Goal: Transaction & Acquisition: Purchase product/service

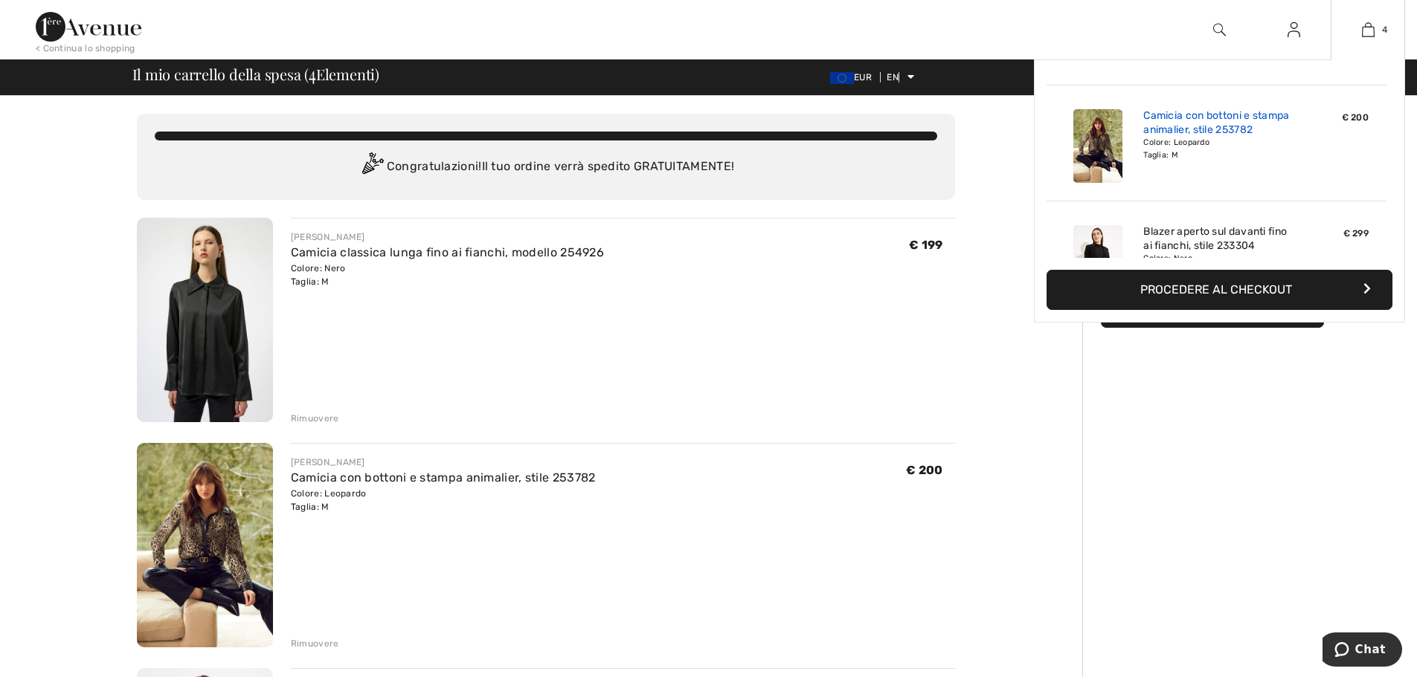
scroll to position [149, 0]
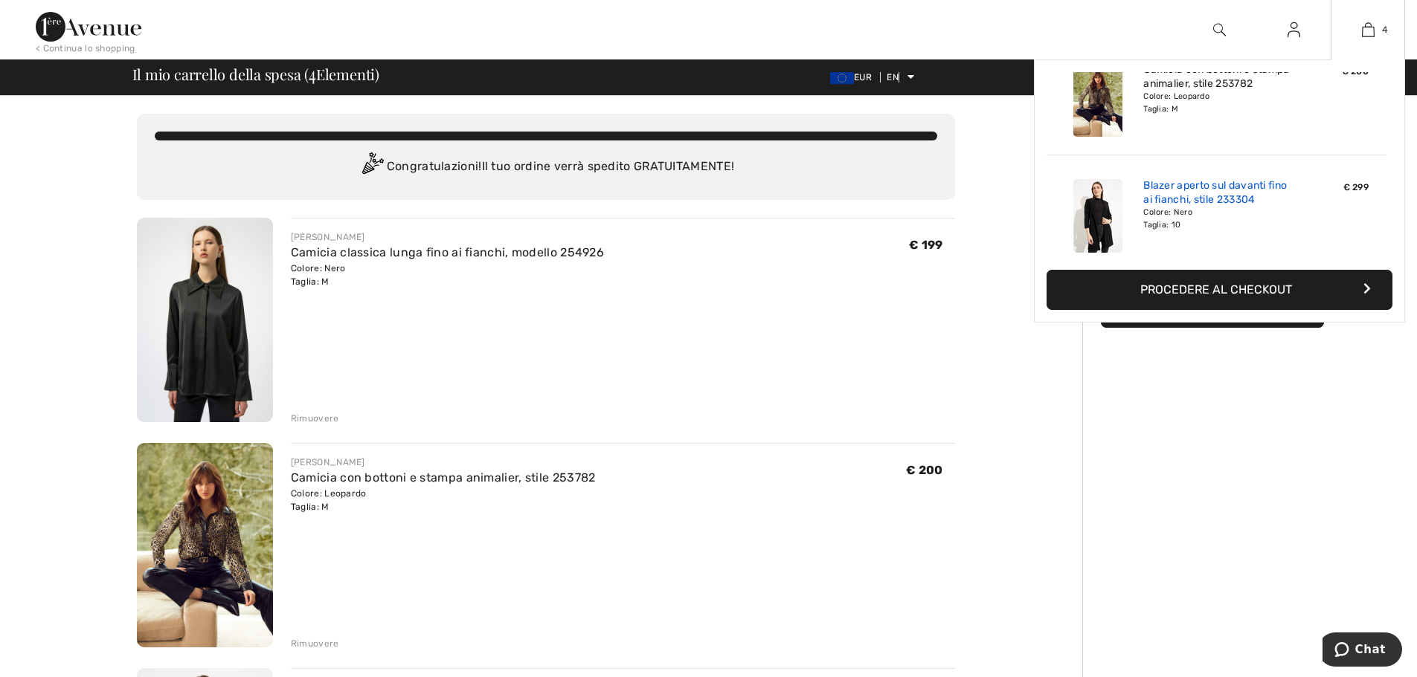
click at [1157, 193] on font "Blazer aperto sul davanti fino ai fianchi, stile 233304" at bounding box center [1215, 192] width 144 height 27
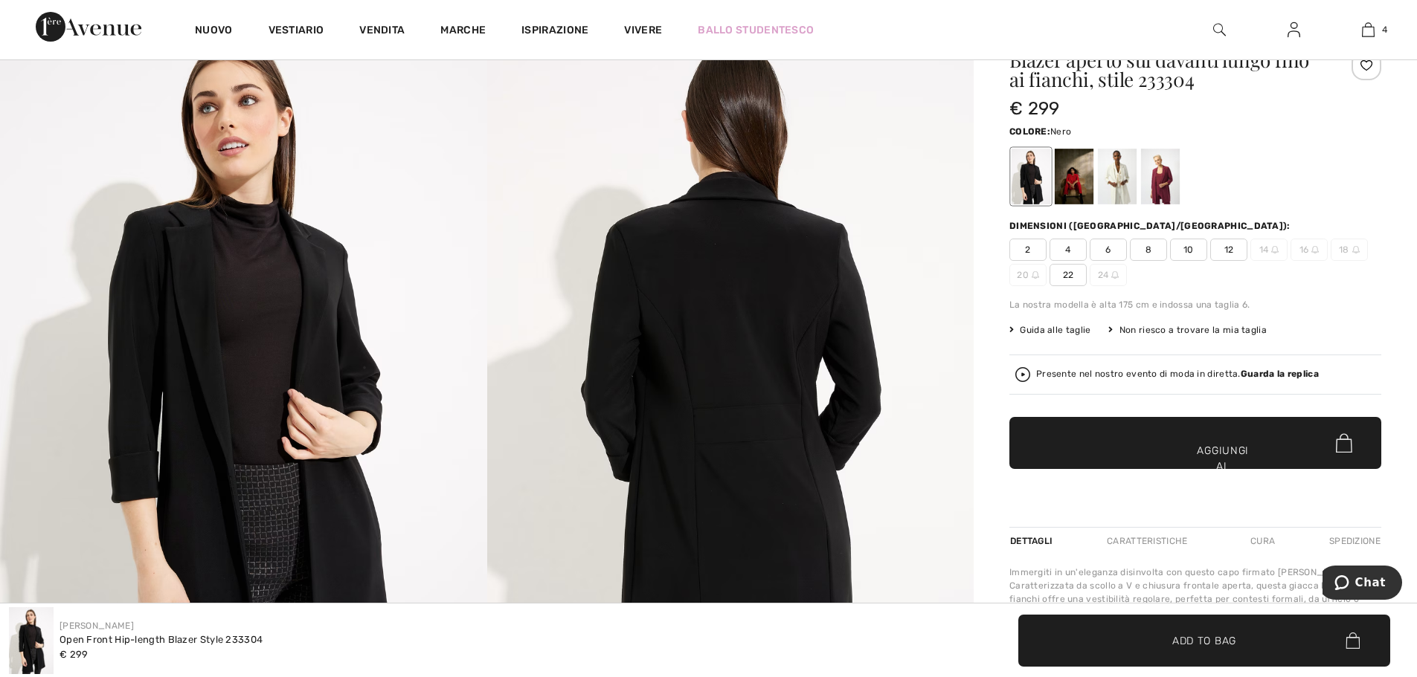
scroll to position [74, 0]
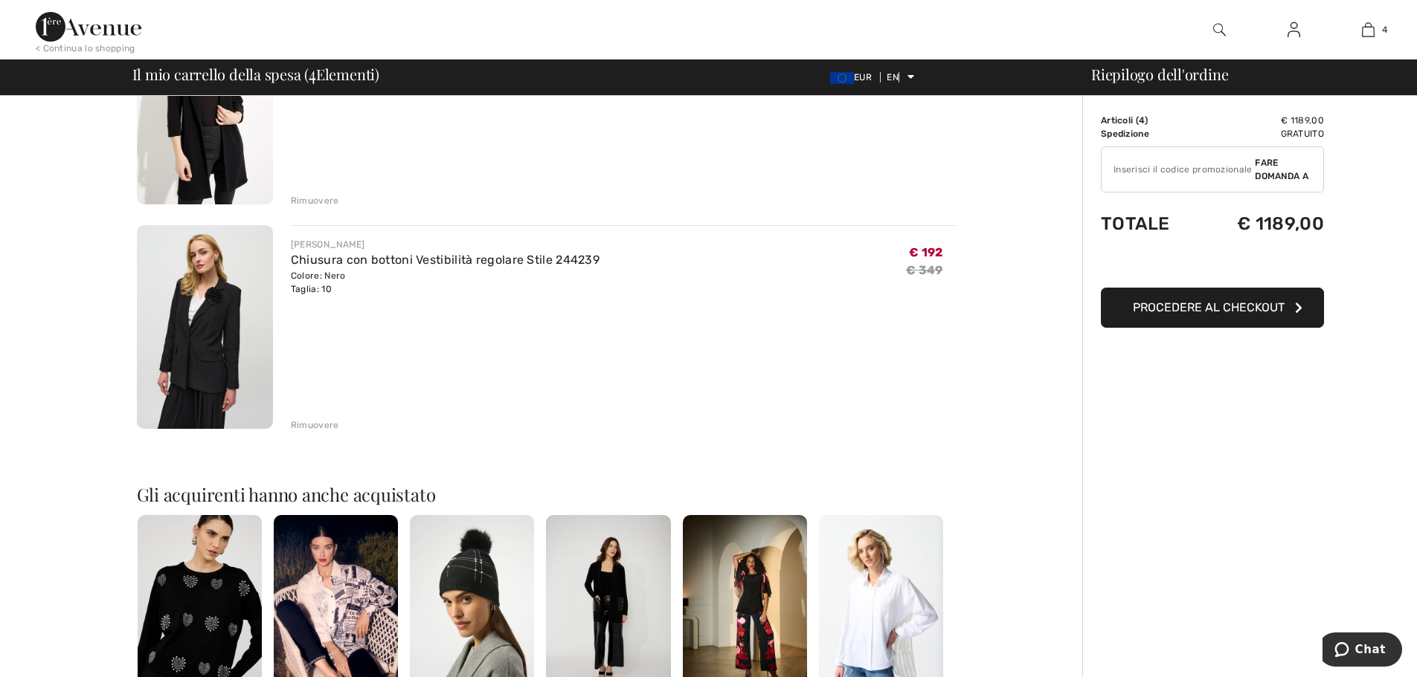
scroll to position [669, 0]
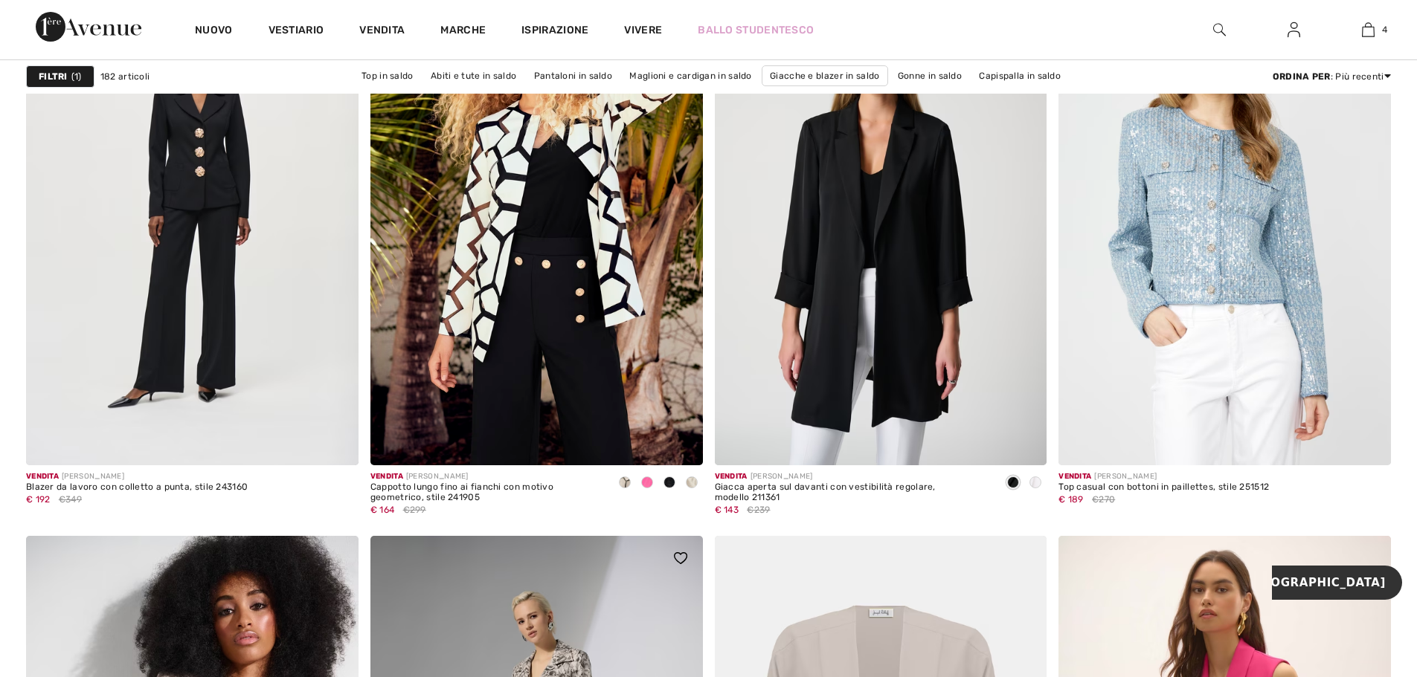
scroll to position [1389, 0]
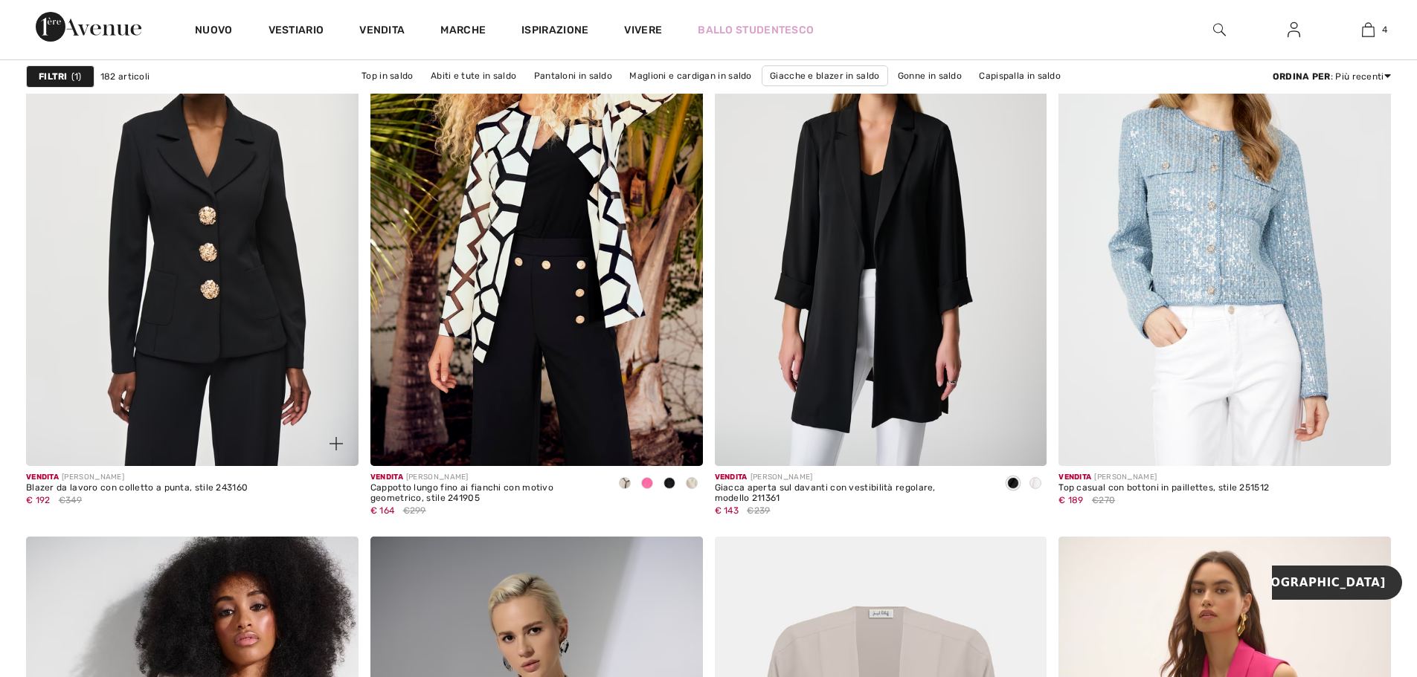
click at [239, 233] on img at bounding box center [192, 217] width 332 height 498
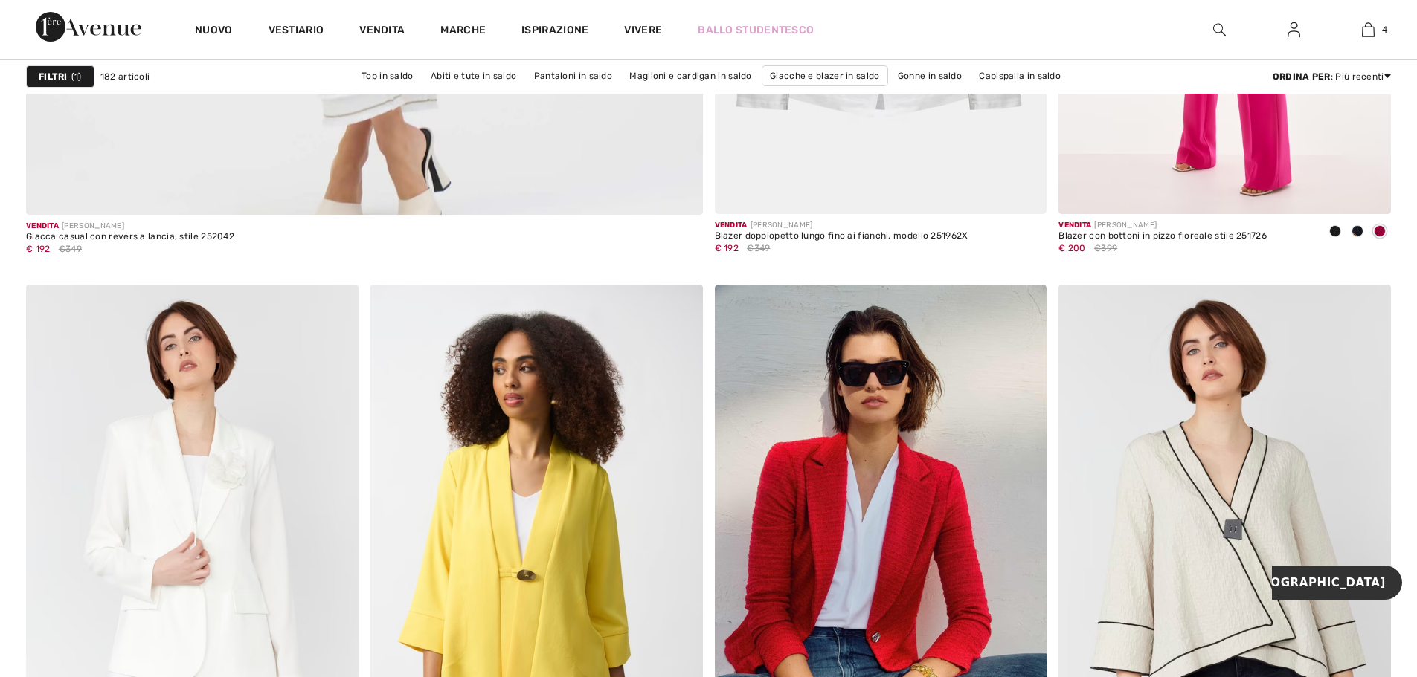
scroll to position [5702, 0]
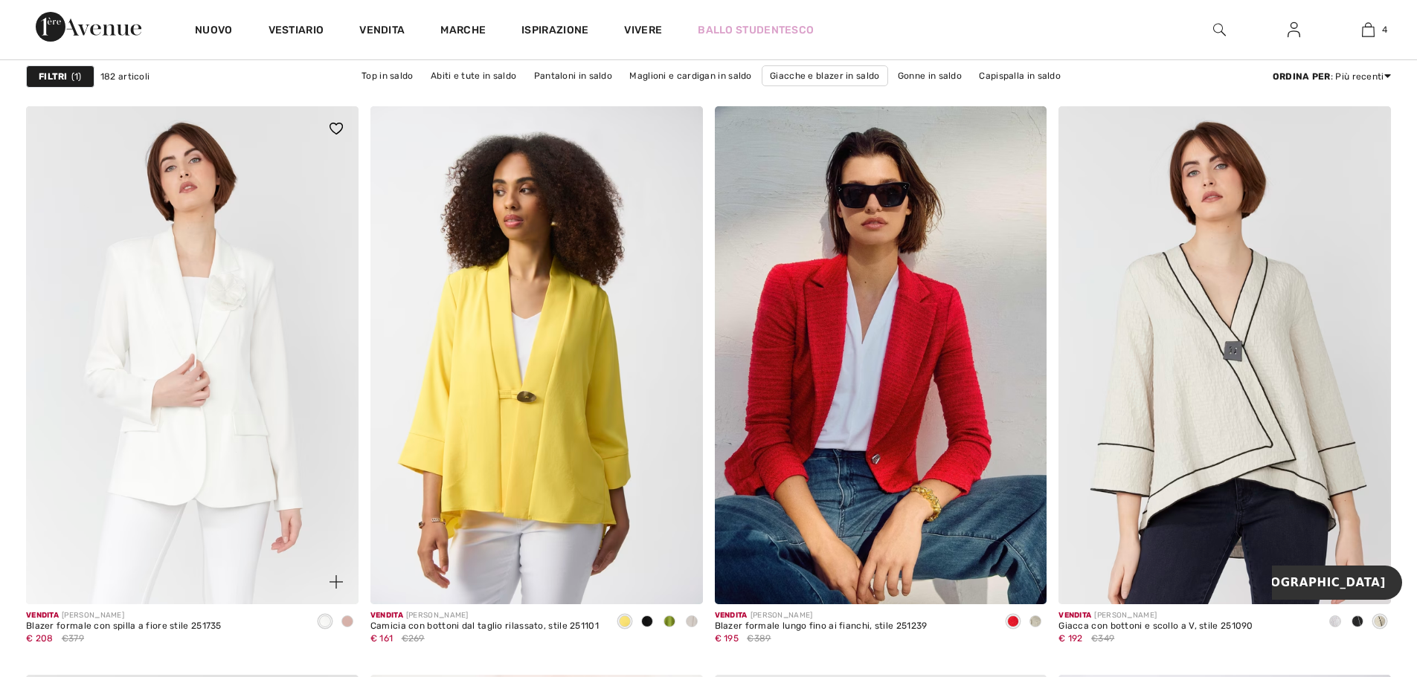
click at [349, 620] on span at bounding box center [347, 622] width 12 height 12
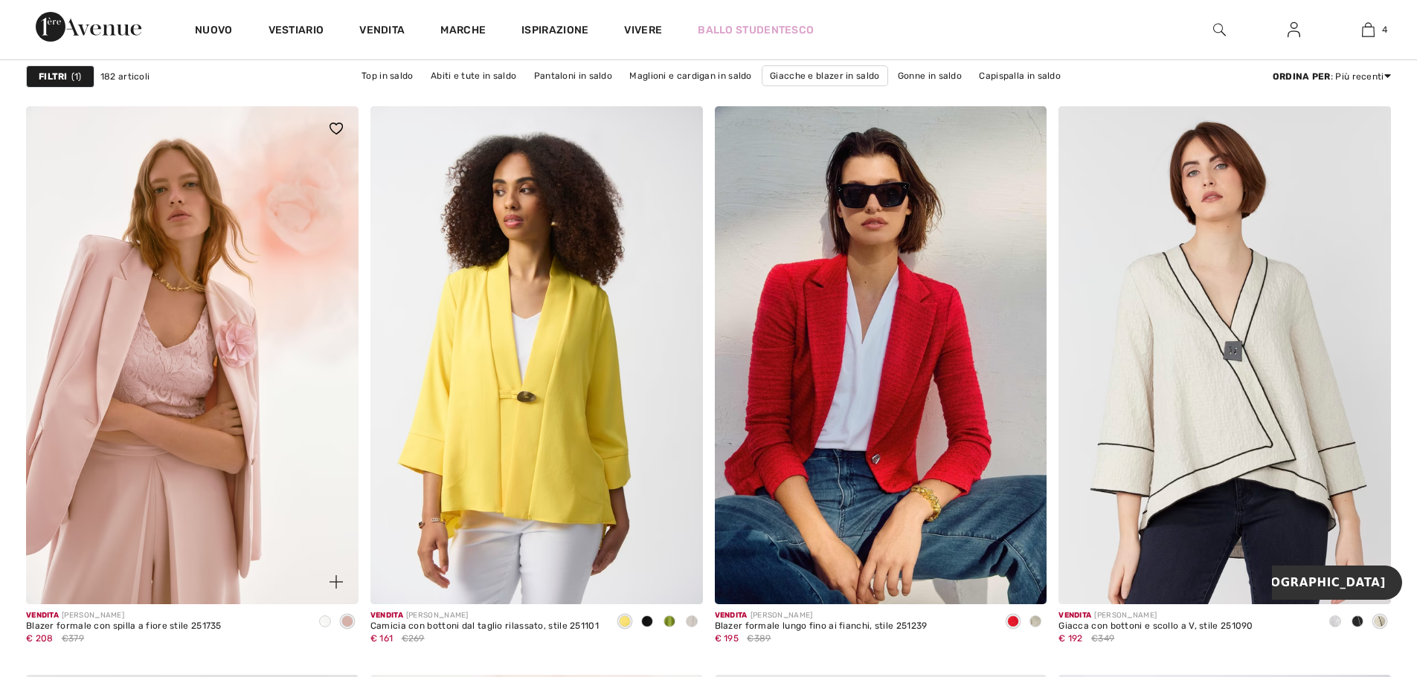
click at [263, 347] on img at bounding box center [192, 355] width 332 height 498
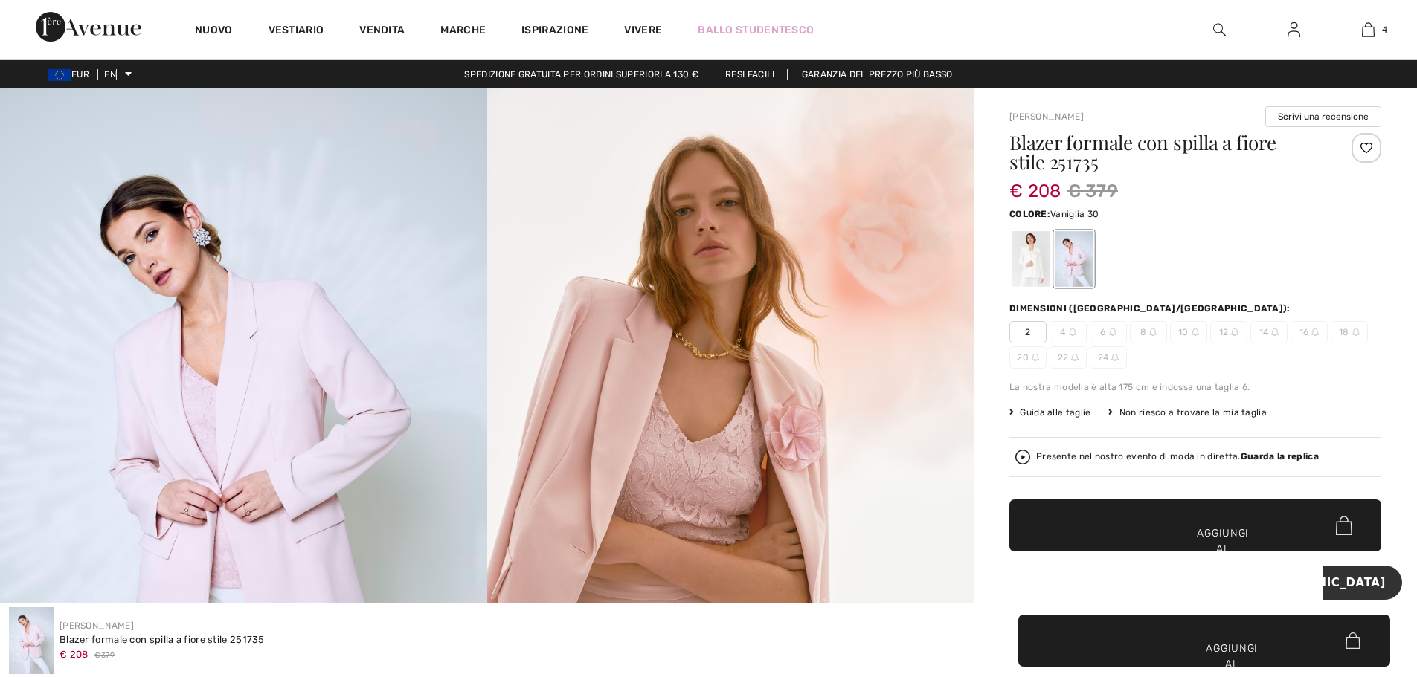
click at [1031, 263] on div at bounding box center [1030, 259] width 39 height 56
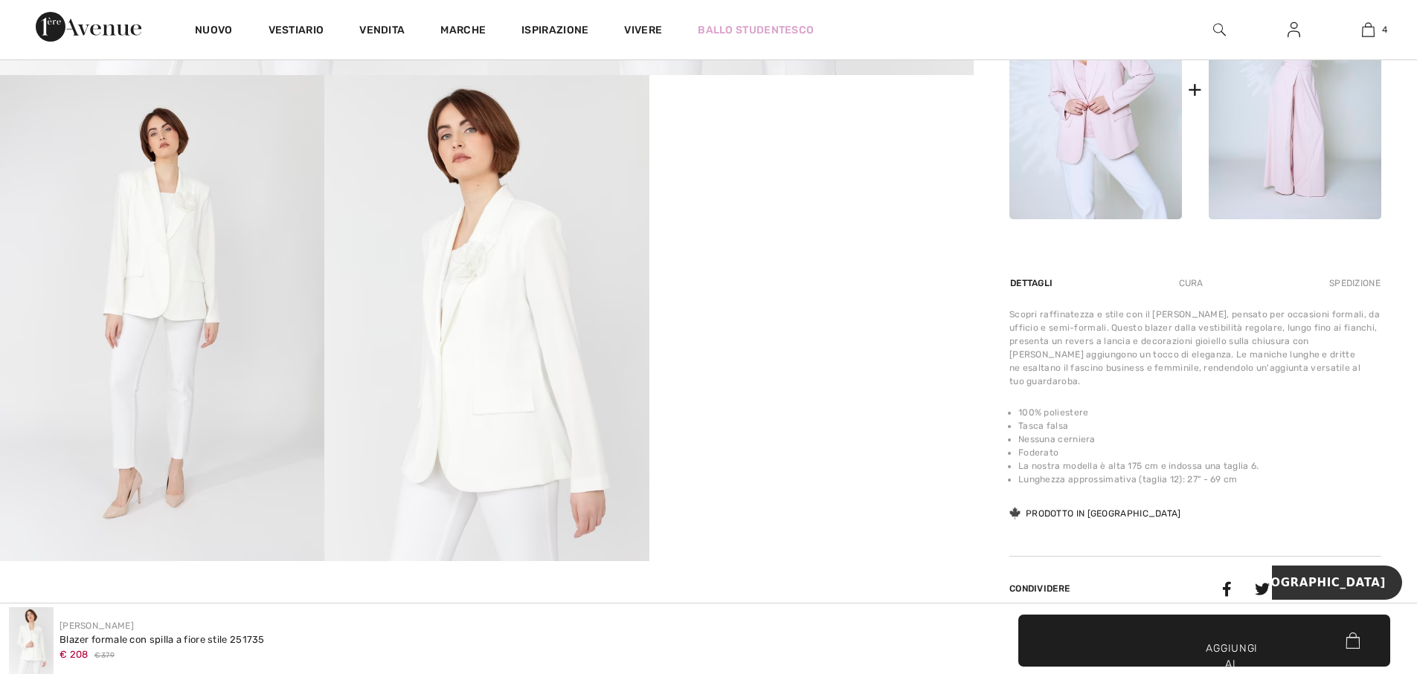
scroll to position [818, 0]
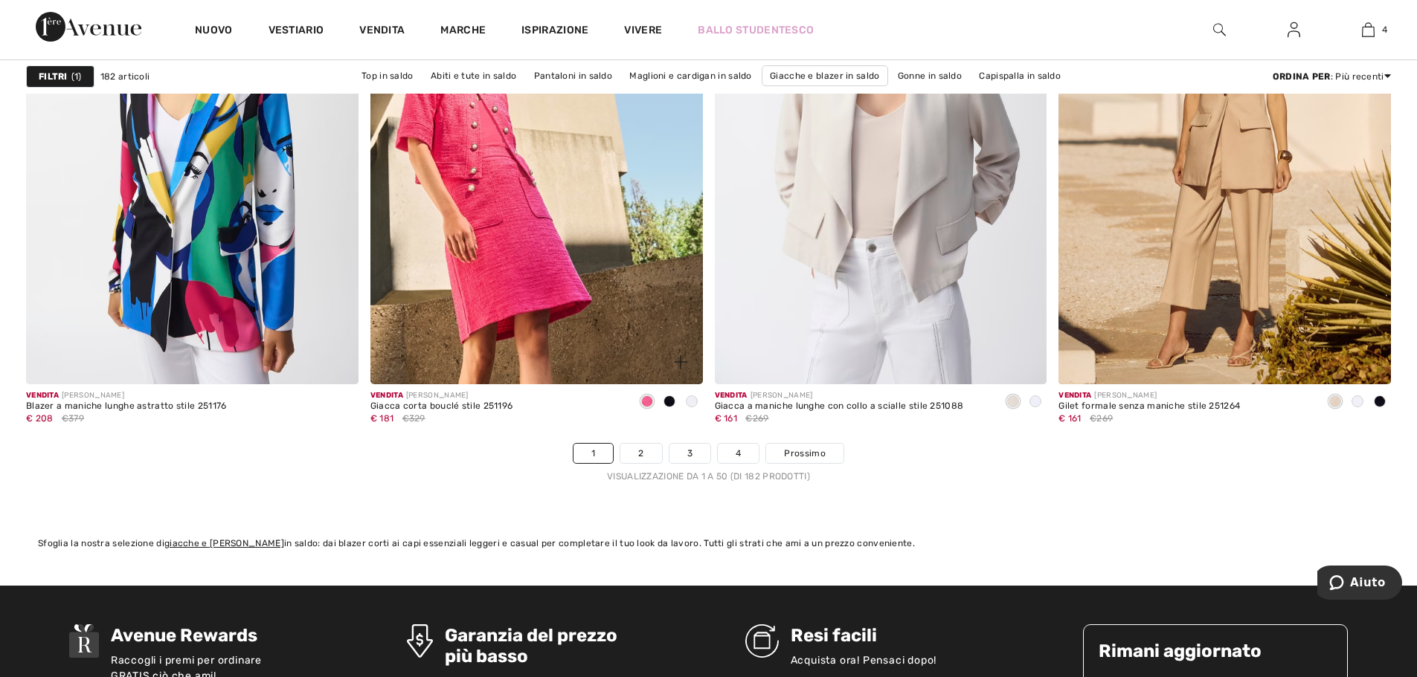
scroll to position [8453, 0]
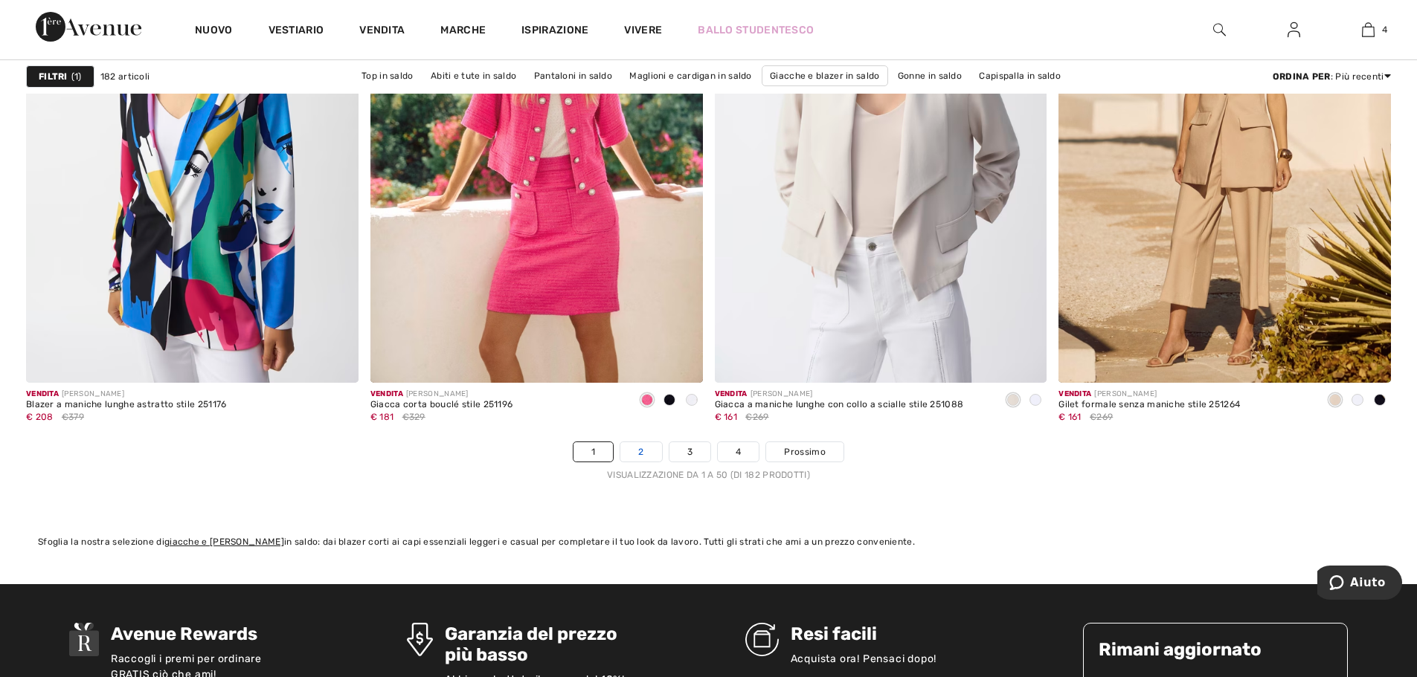
click at [657, 452] on link "2" at bounding box center [640, 451] width 41 height 19
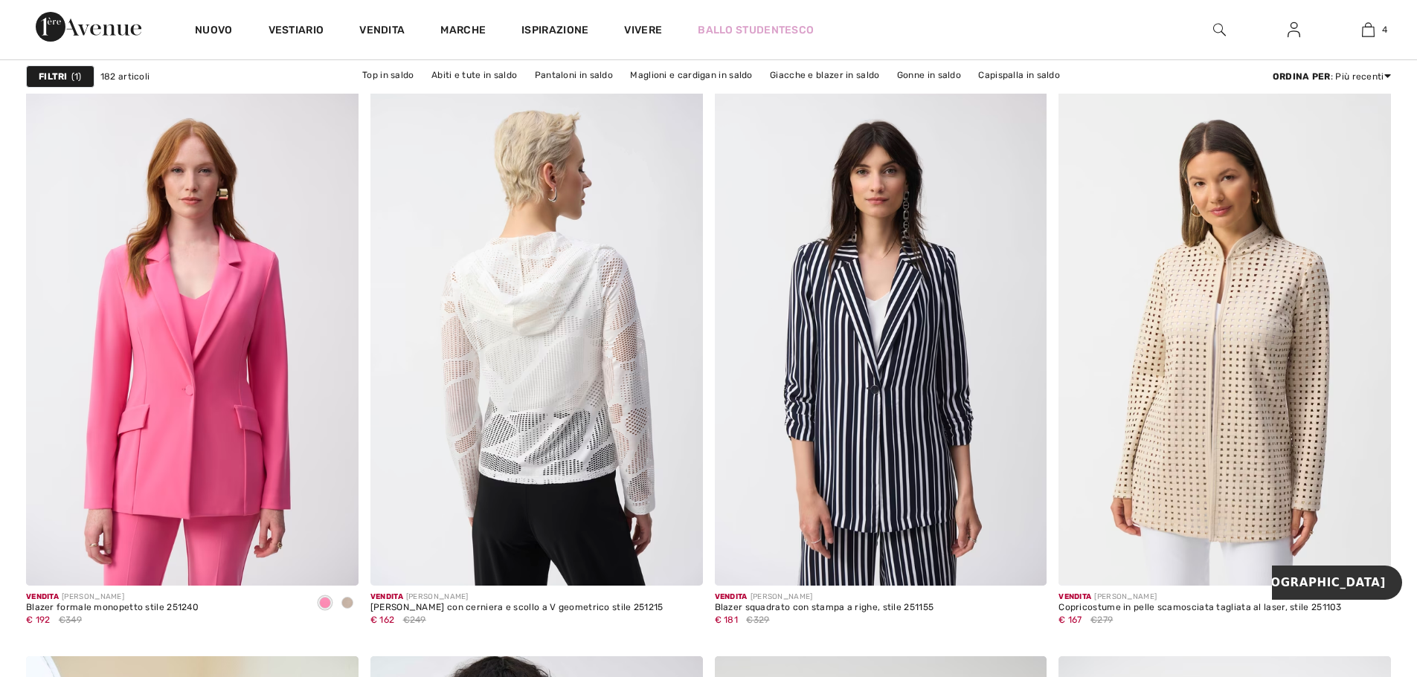
scroll to position [2751, 0]
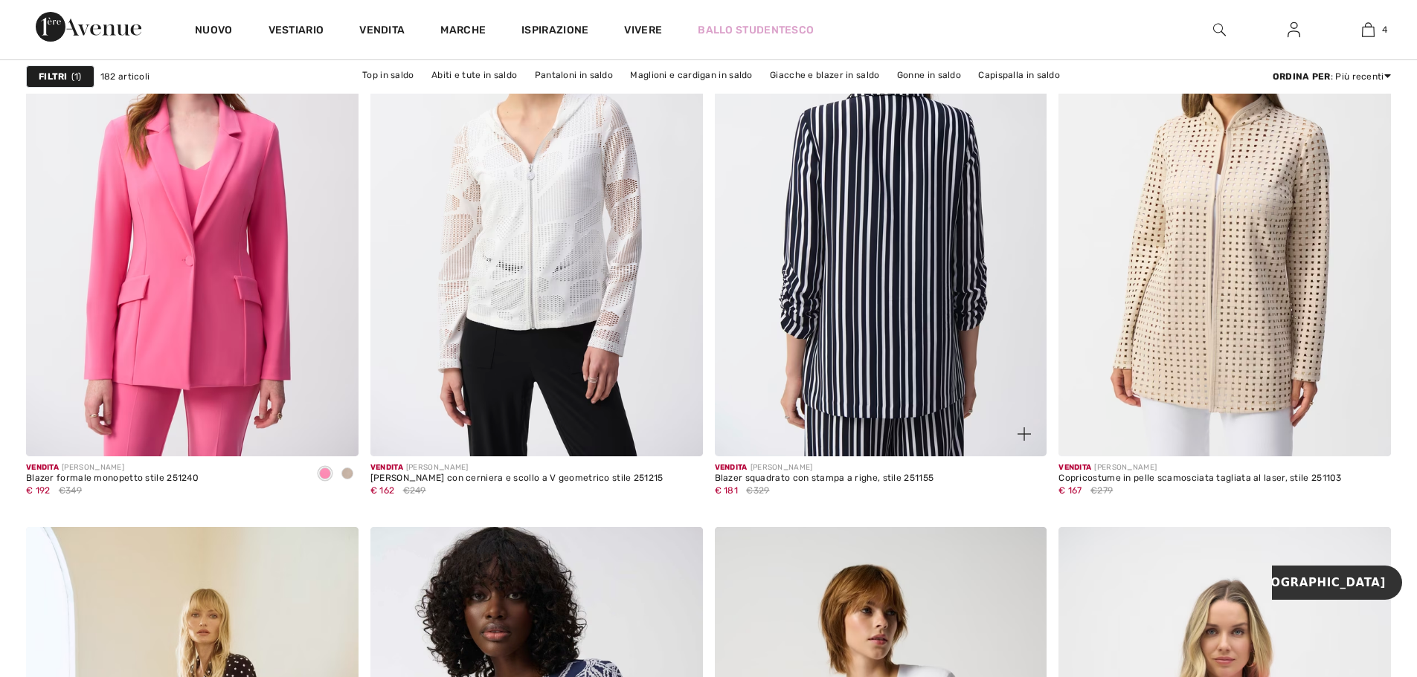
click at [870, 328] on img at bounding box center [881, 207] width 332 height 498
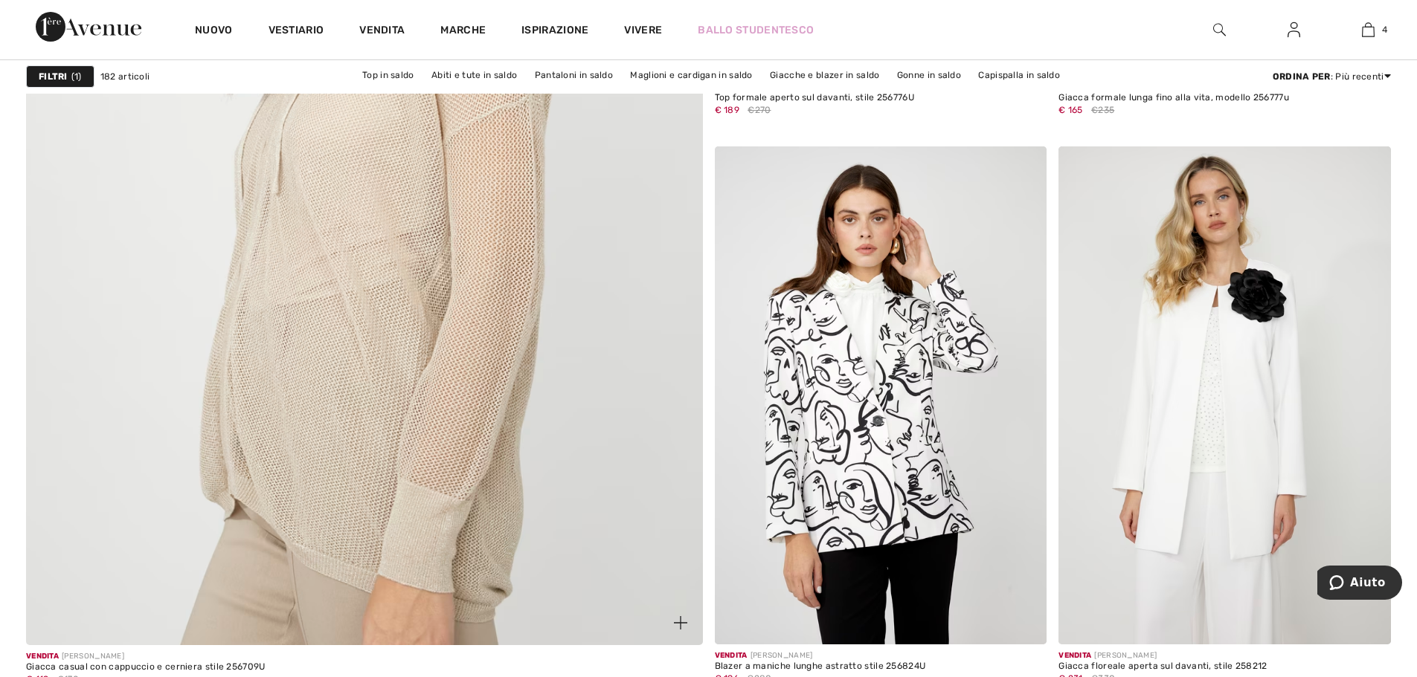
scroll to position [5170, 0]
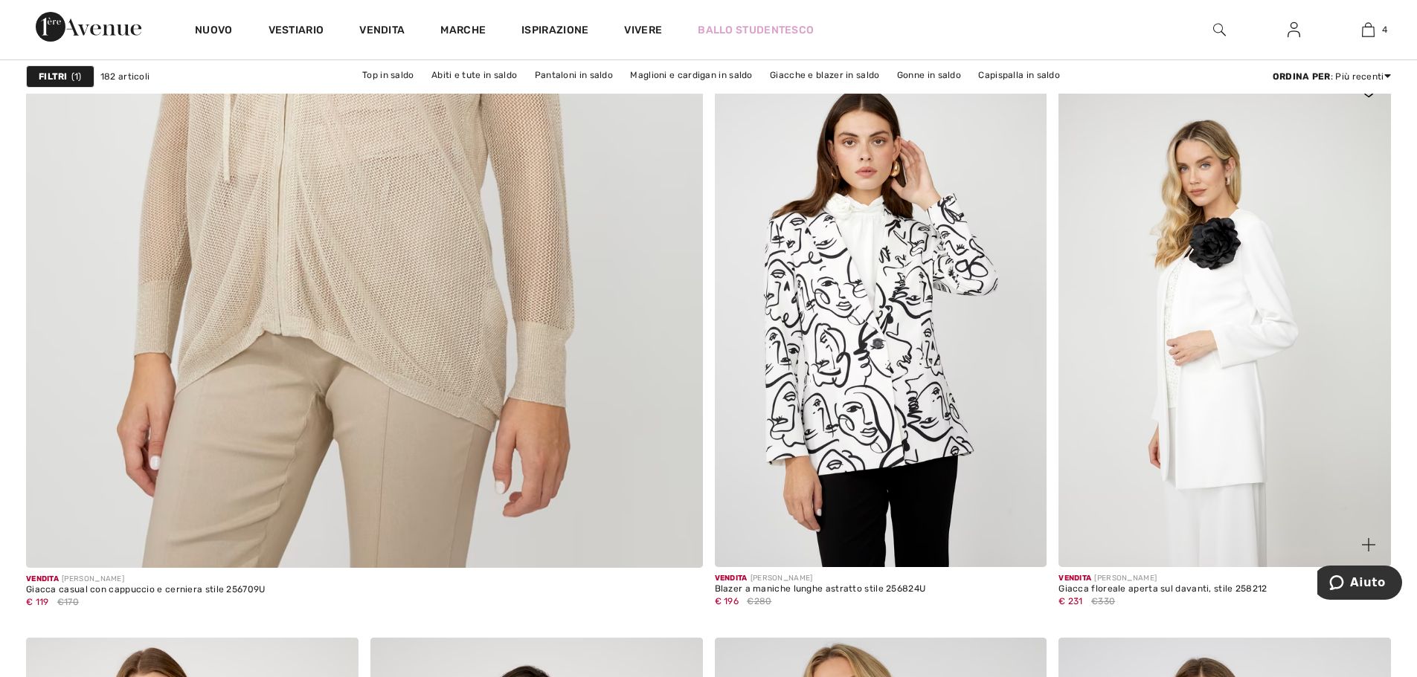
click at [1282, 329] on img at bounding box center [1224, 318] width 332 height 498
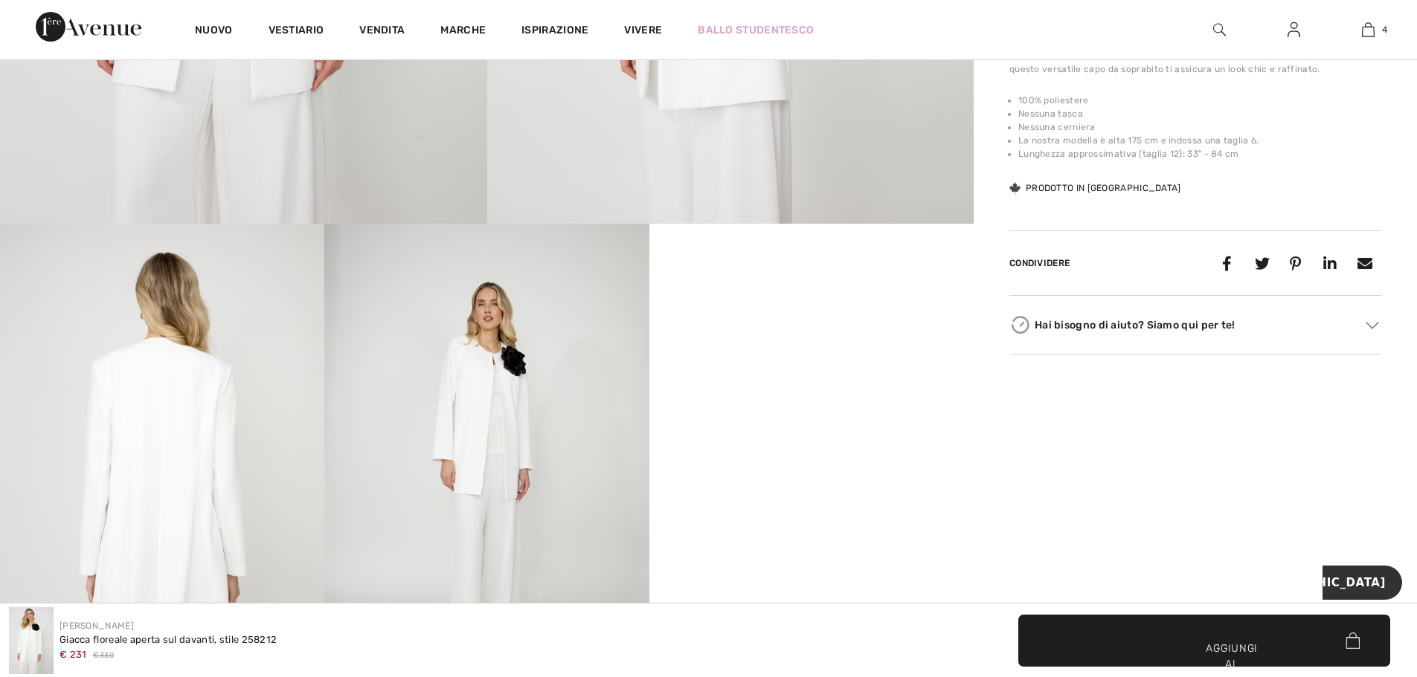
scroll to position [818, 0]
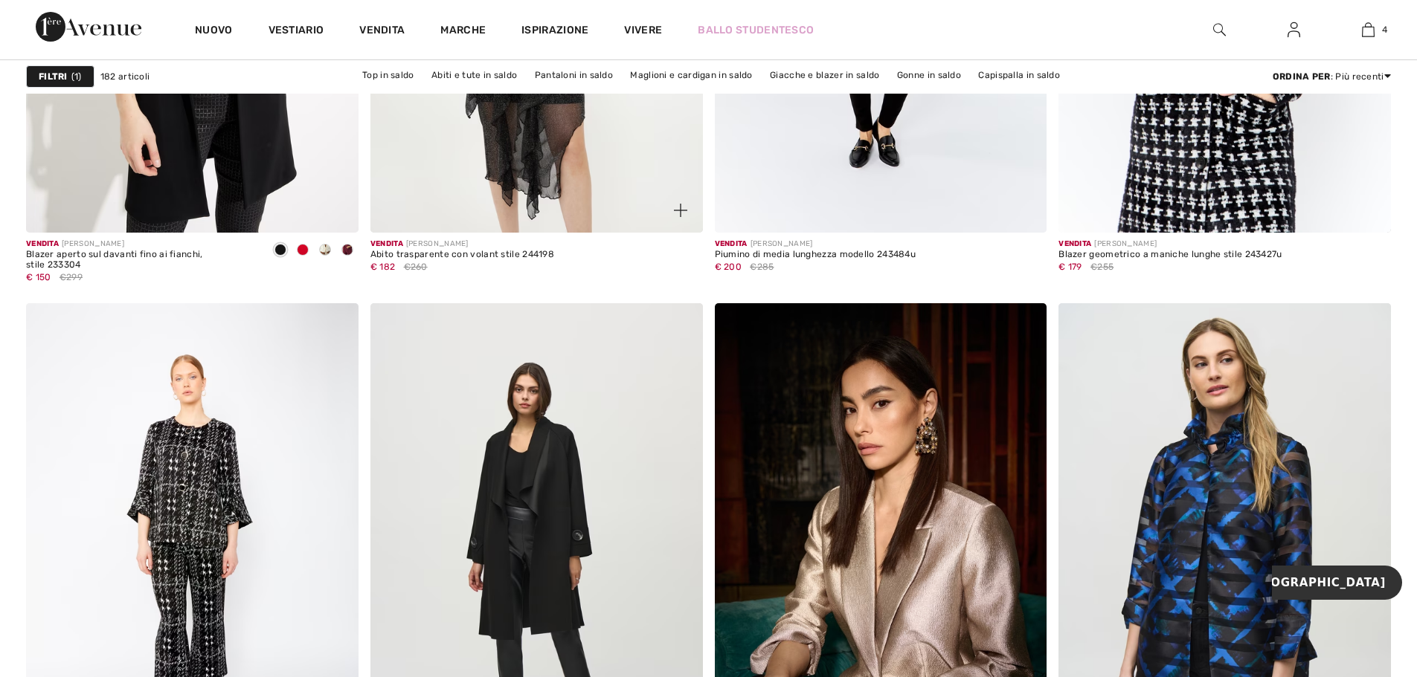
scroll to position [7996, 0]
click at [351, 248] on span at bounding box center [347, 249] width 12 height 12
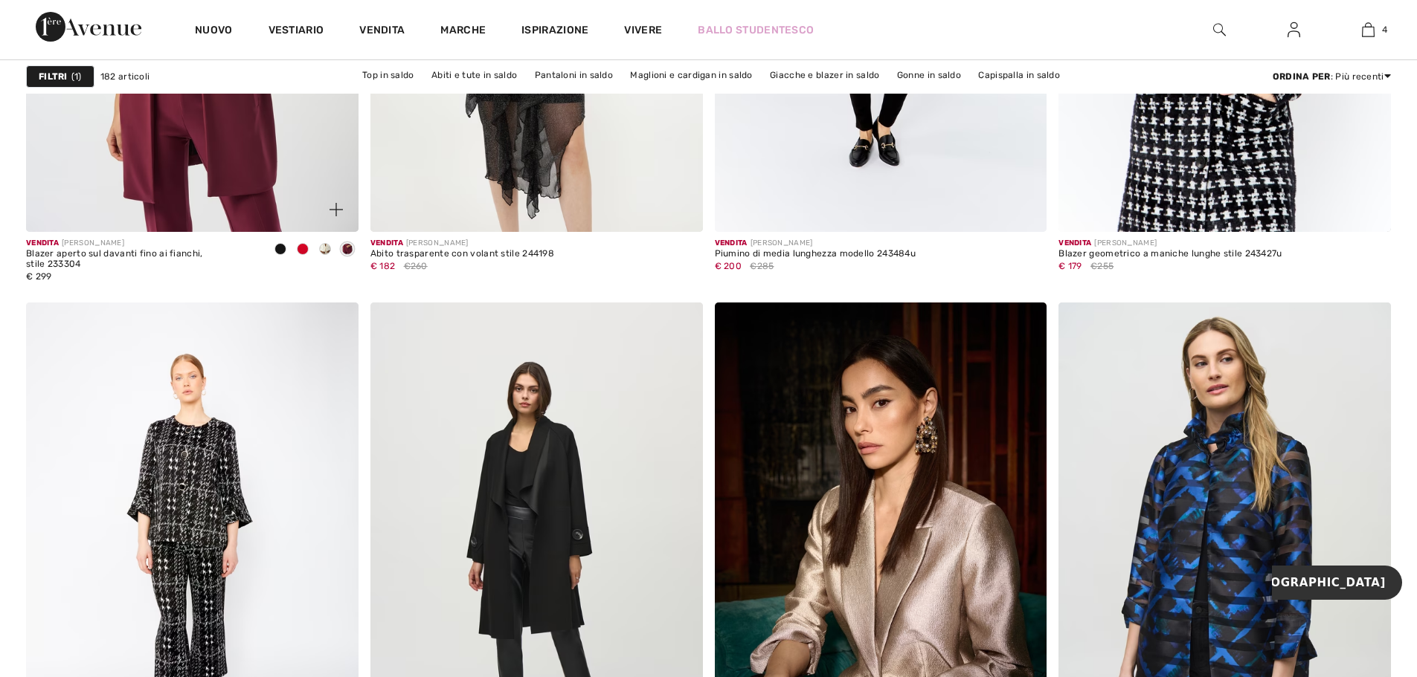
click at [323, 248] on span at bounding box center [325, 249] width 12 height 12
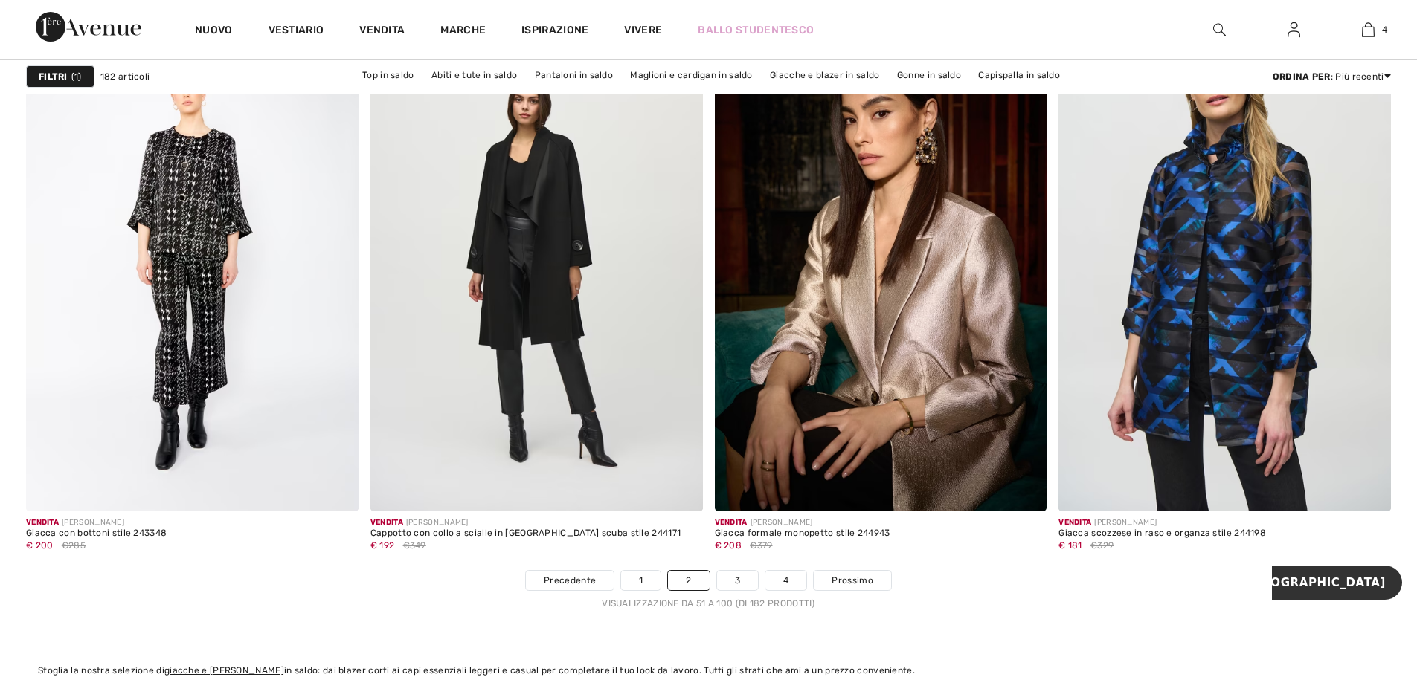
scroll to position [8293, 0]
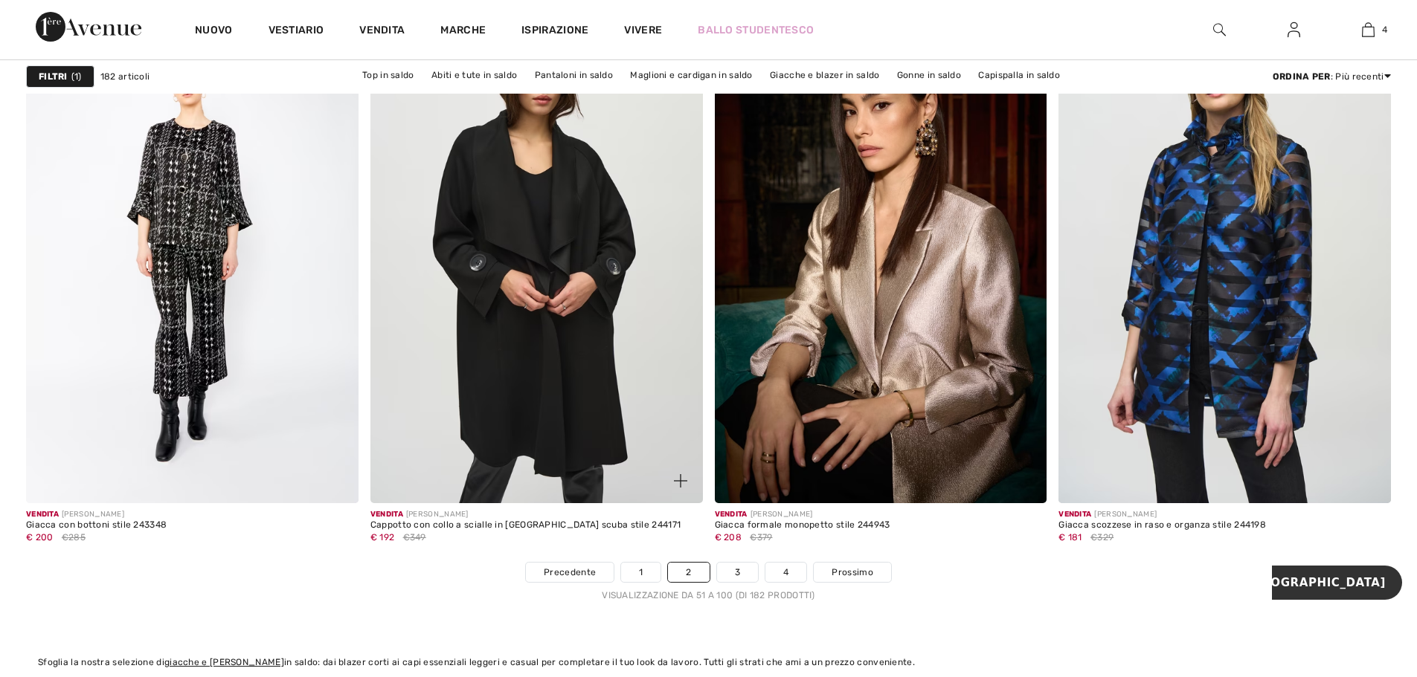
click at [533, 327] on img at bounding box center [536, 254] width 332 height 498
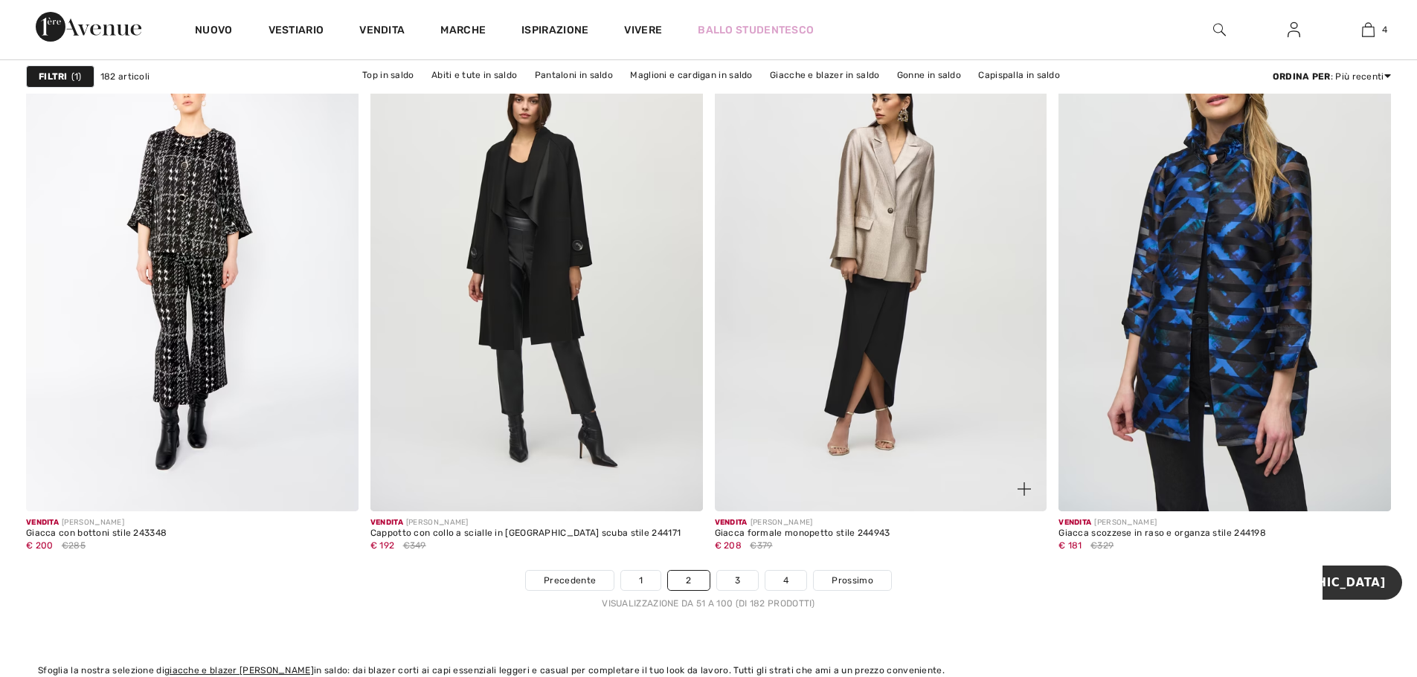
click at [873, 309] on img at bounding box center [881, 262] width 332 height 498
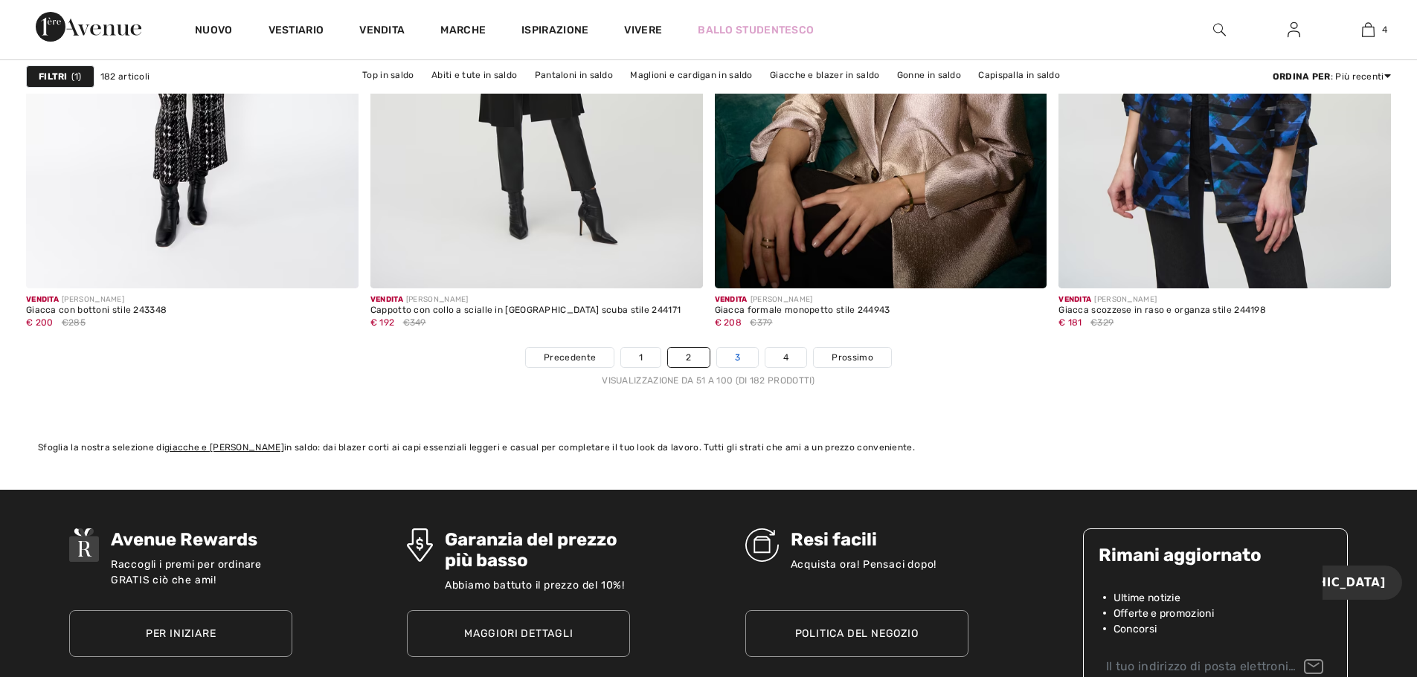
click at [733, 364] on link "3" at bounding box center [737, 357] width 41 height 19
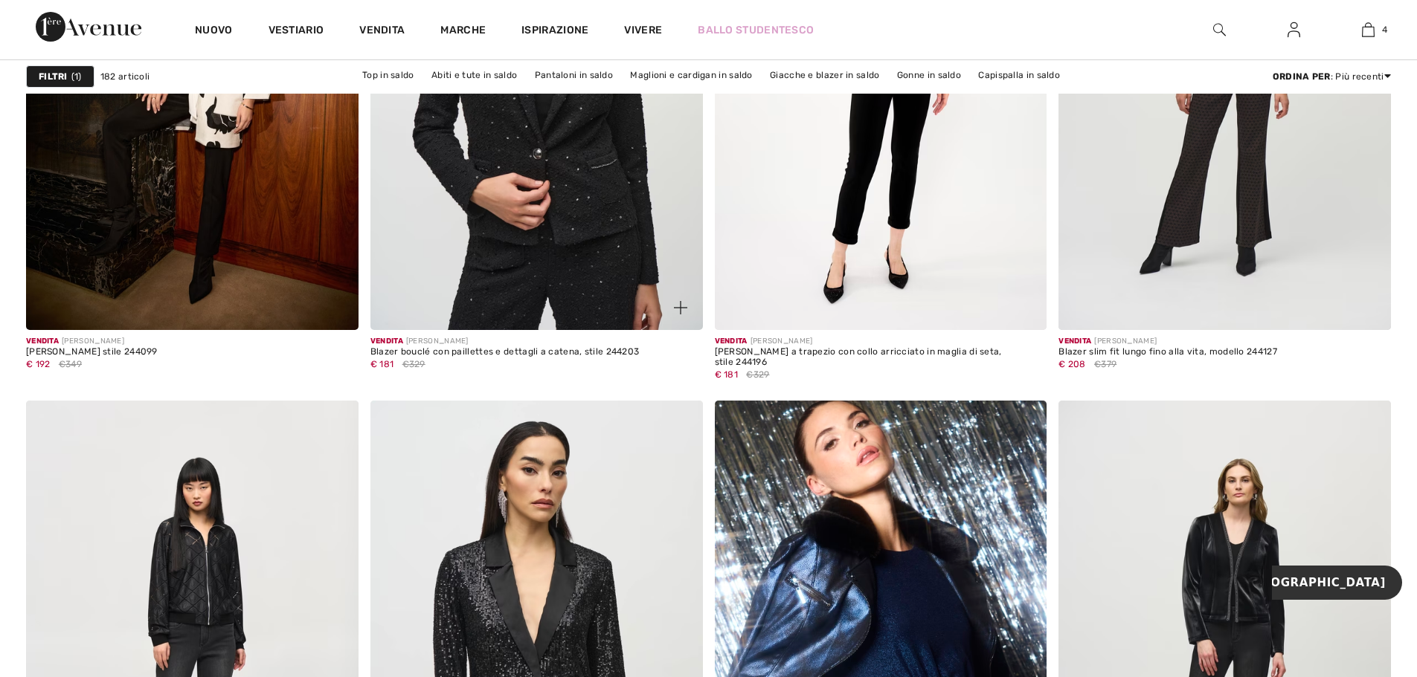
scroll to position [1710, 0]
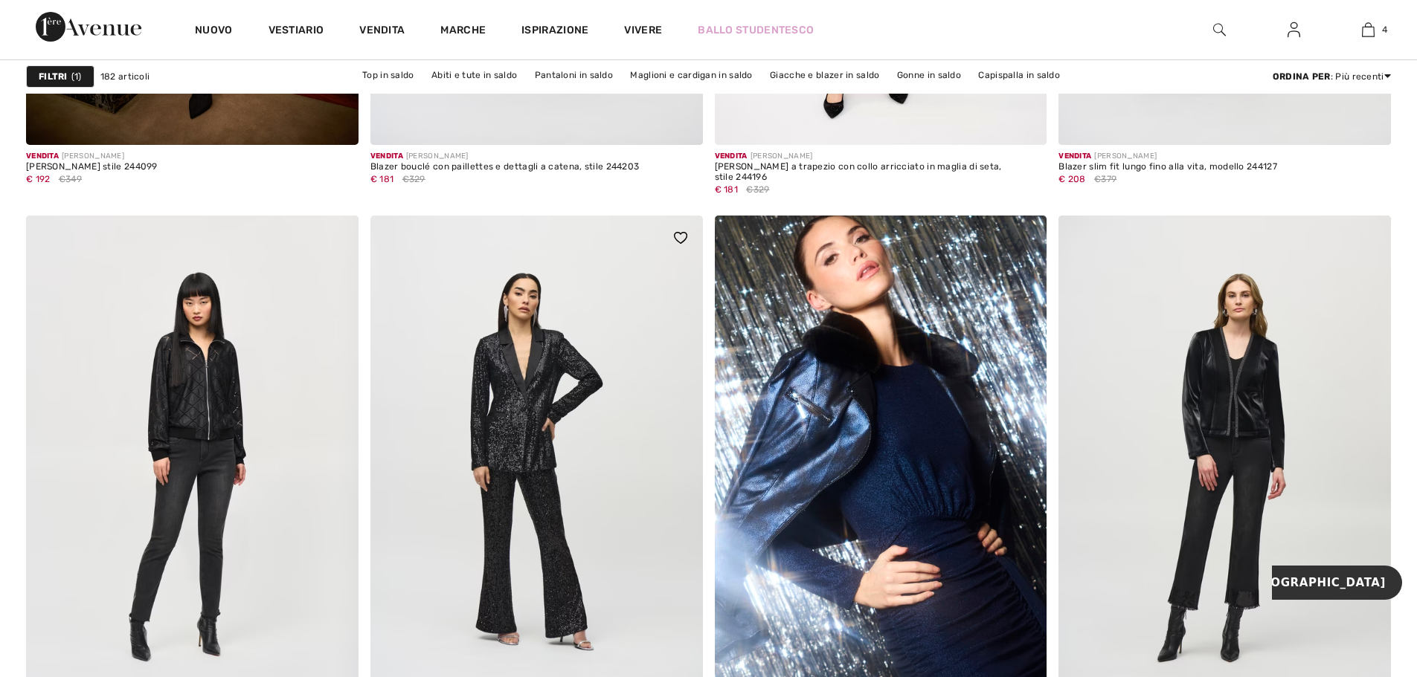
click at [521, 367] on img at bounding box center [536, 465] width 332 height 498
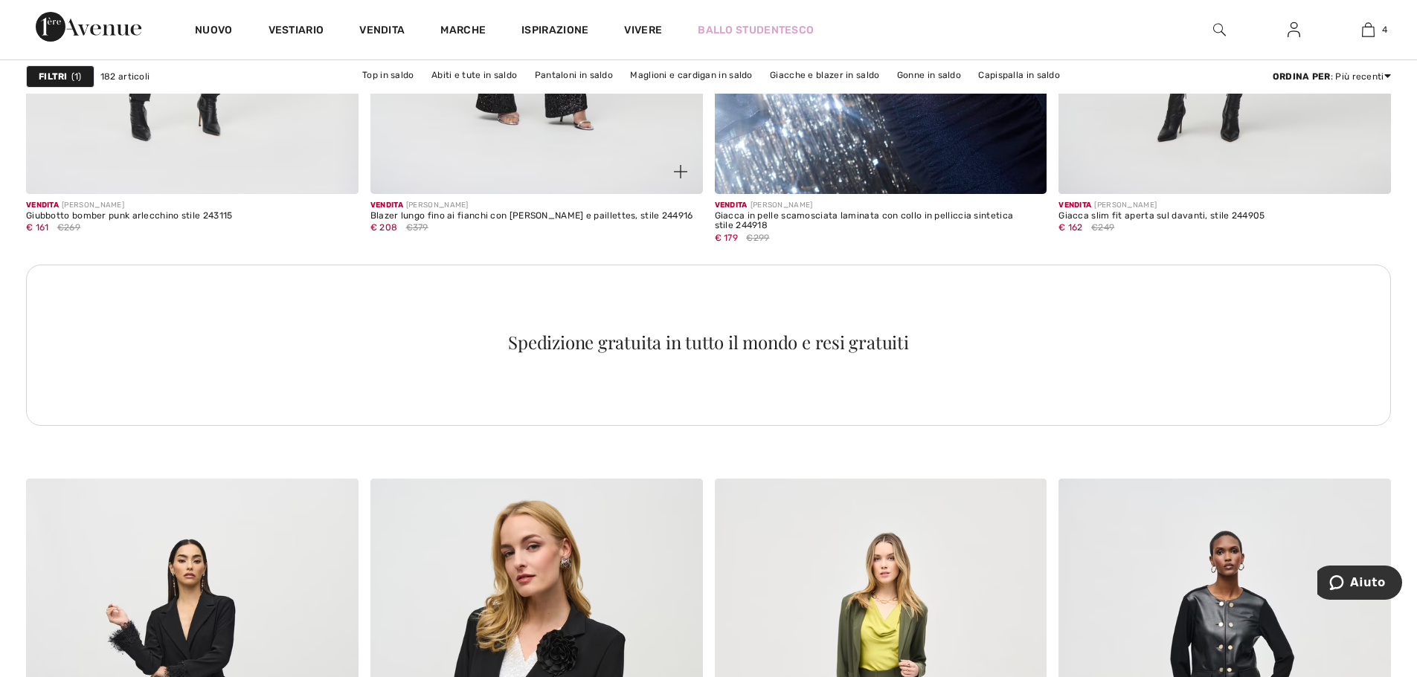
scroll to position [2528, 0]
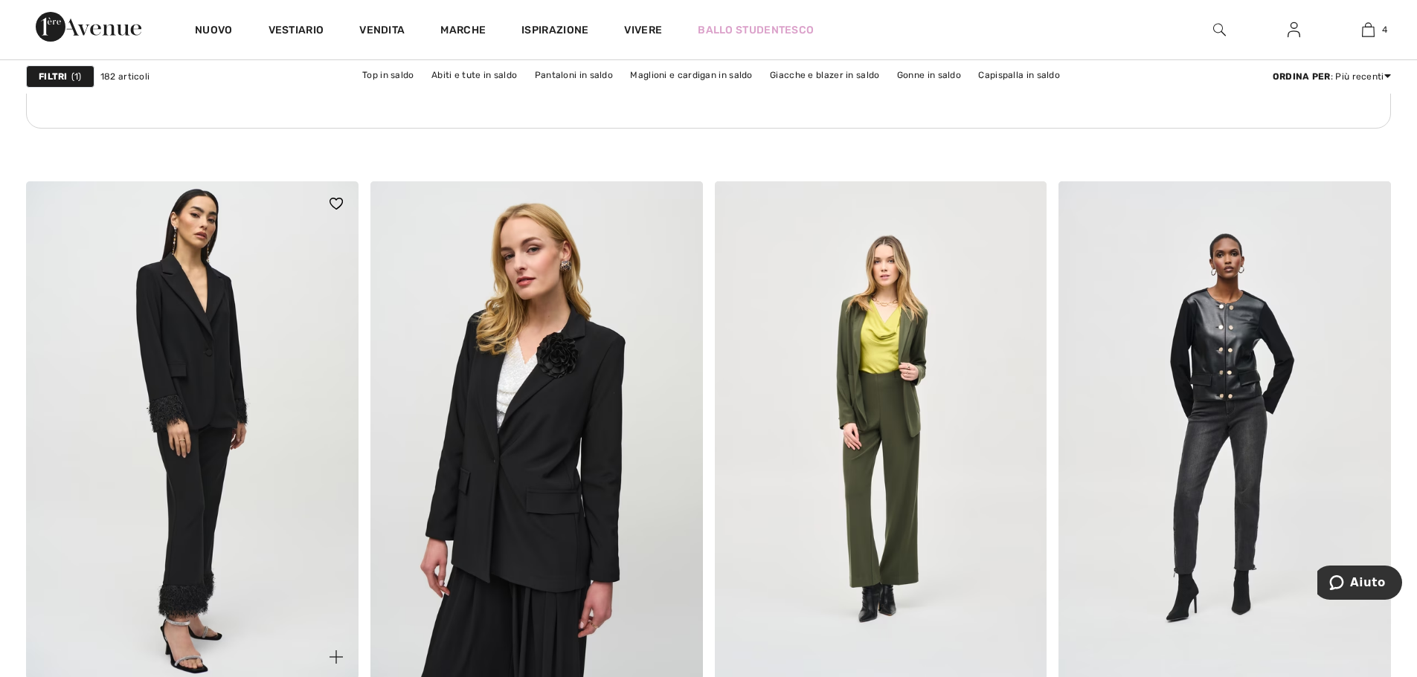
click at [232, 358] on img at bounding box center [192, 430] width 332 height 498
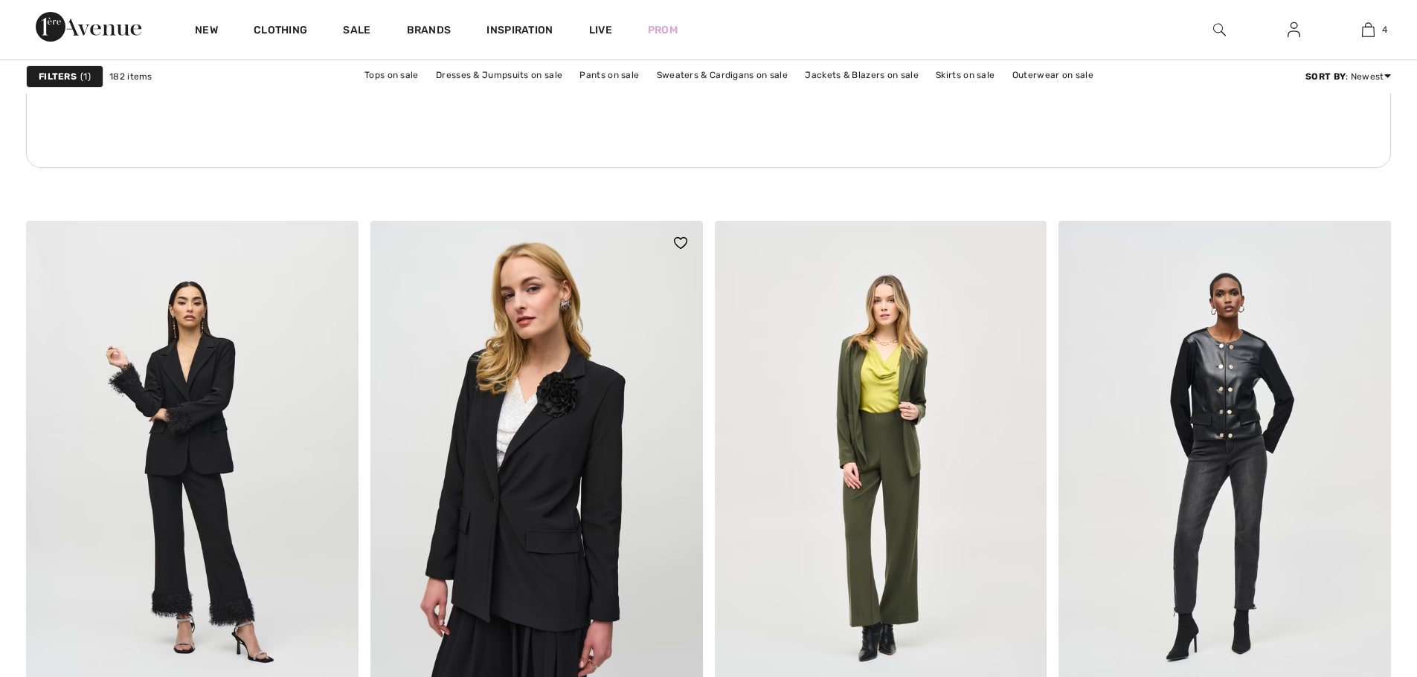
scroll to position [2528, 0]
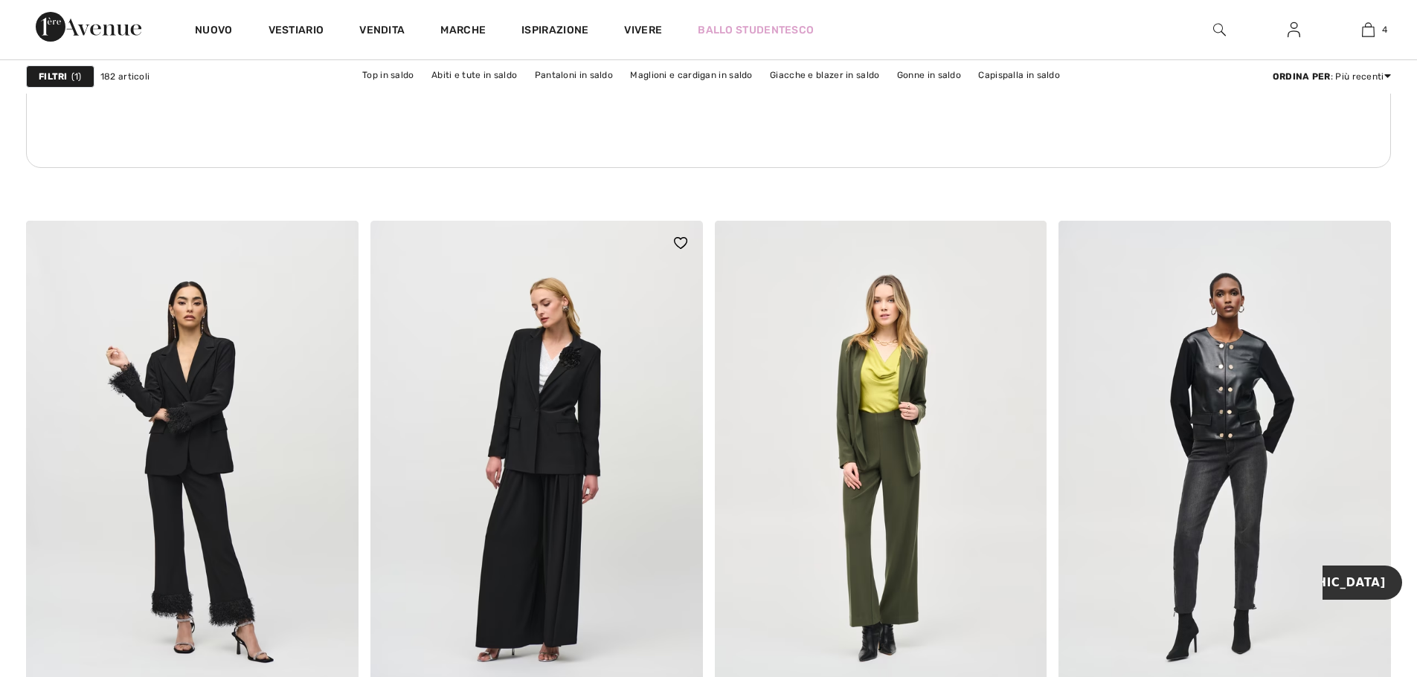
click at [606, 391] on img at bounding box center [536, 470] width 332 height 498
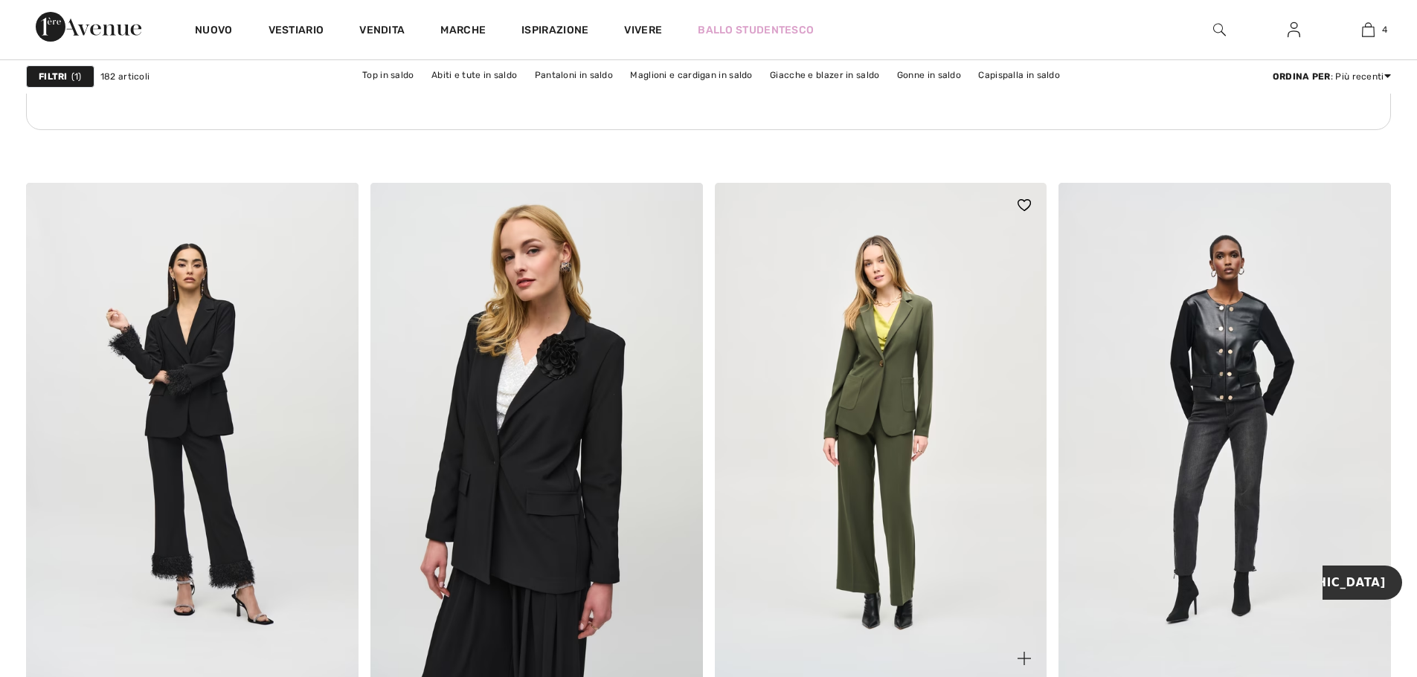
scroll to position [2528, 0]
click at [904, 337] on img at bounding box center [881, 430] width 332 height 498
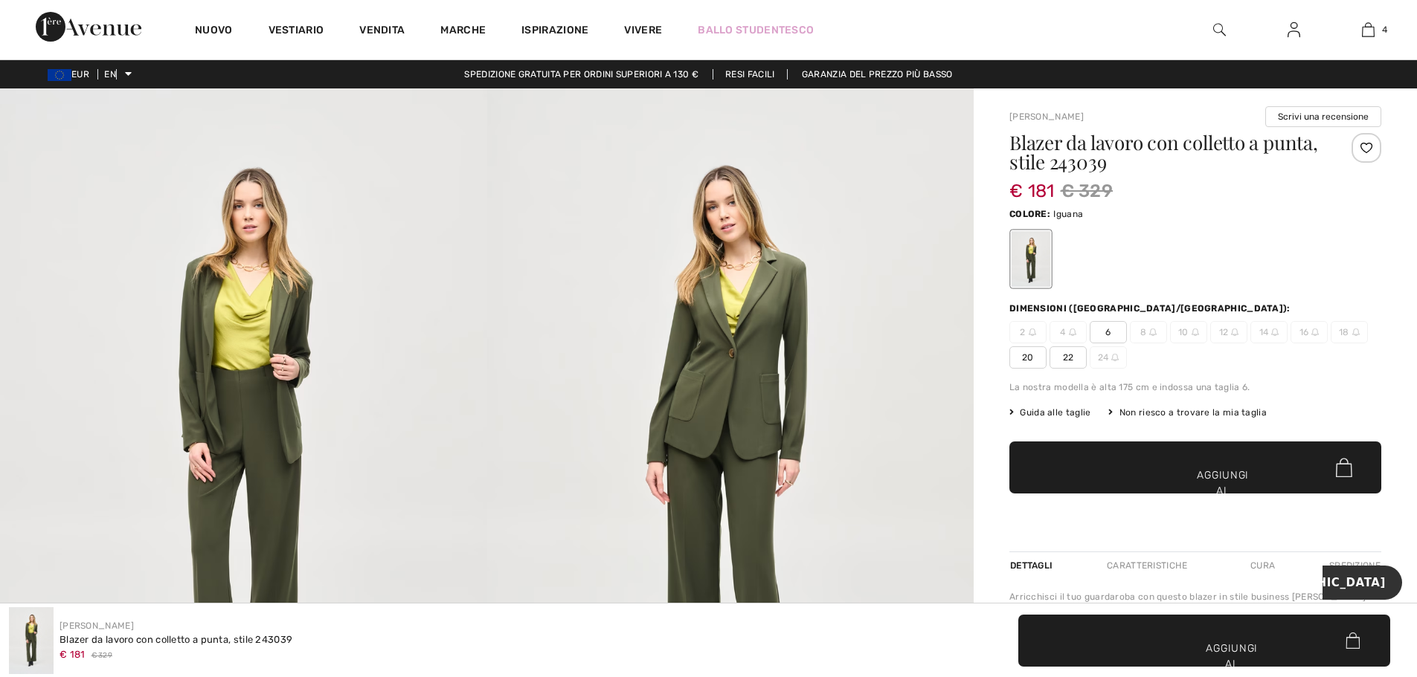
scroll to position [74, 0]
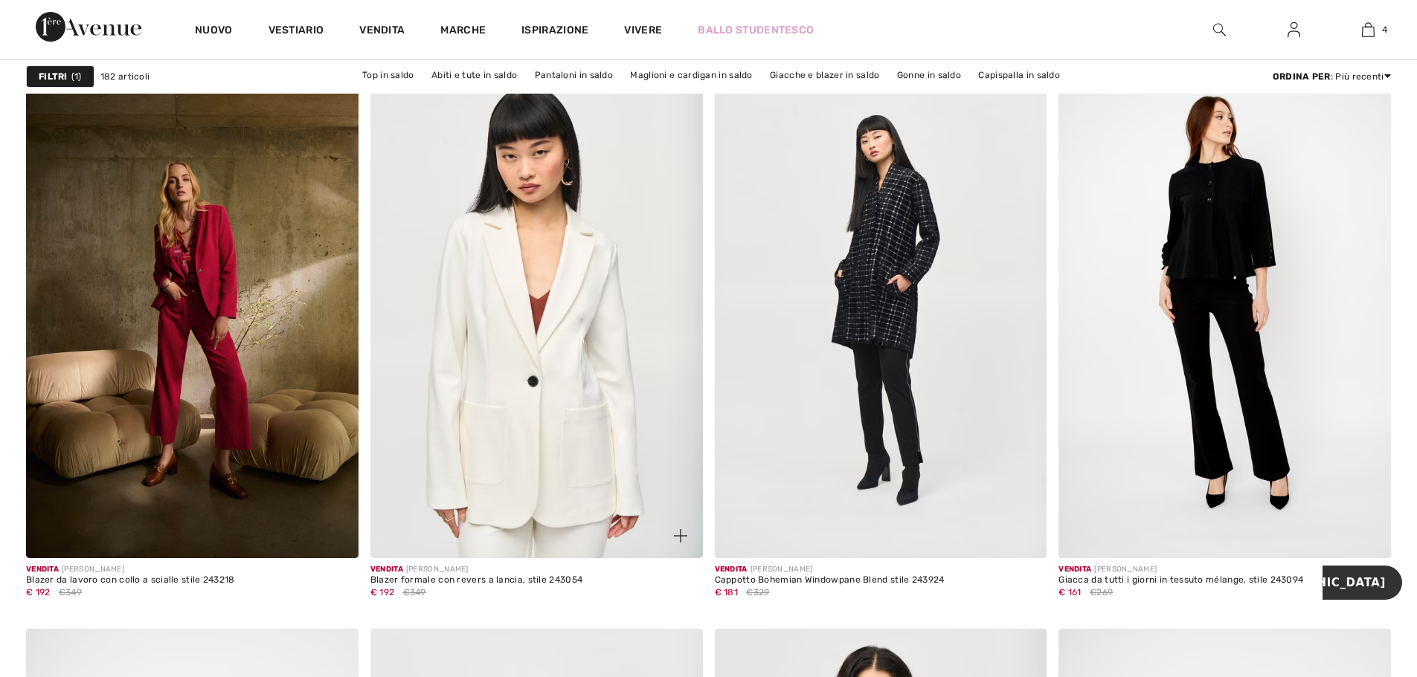
scroll to position [3272, 0]
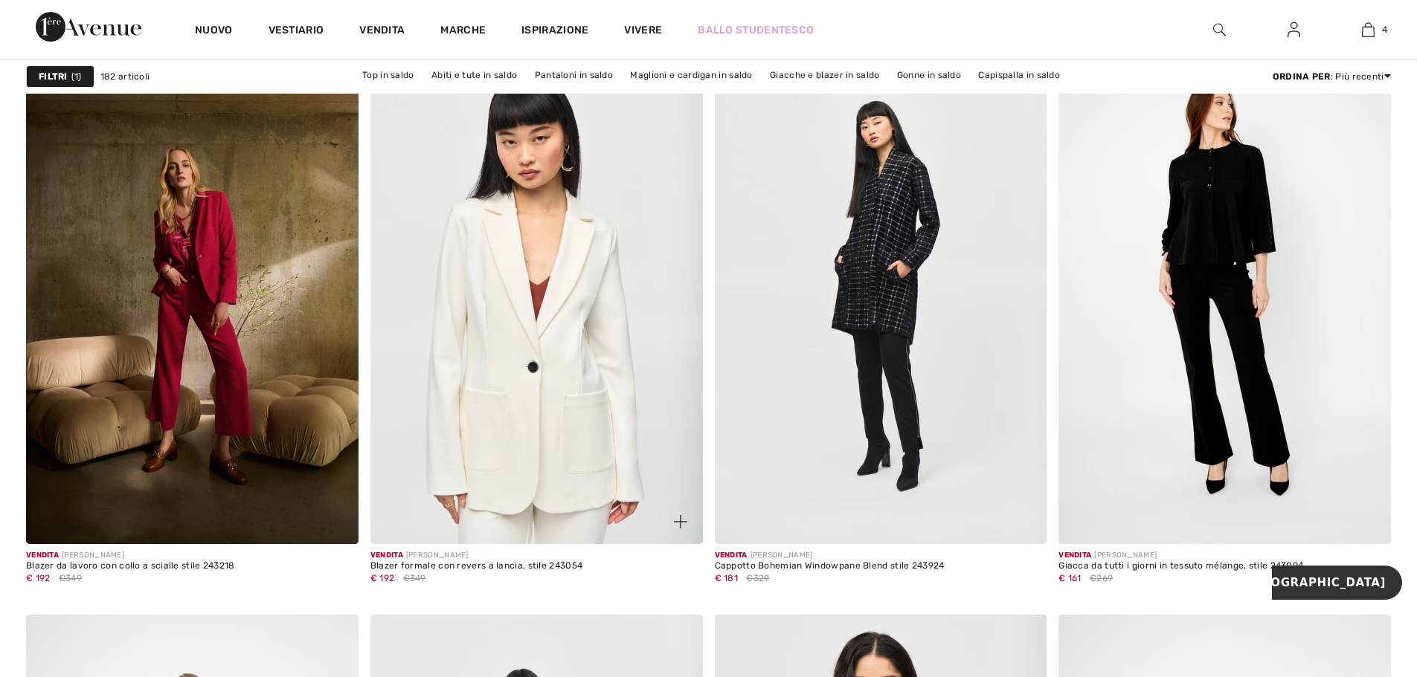
click at [595, 349] on img at bounding box center [536, 295] width 332 height 498
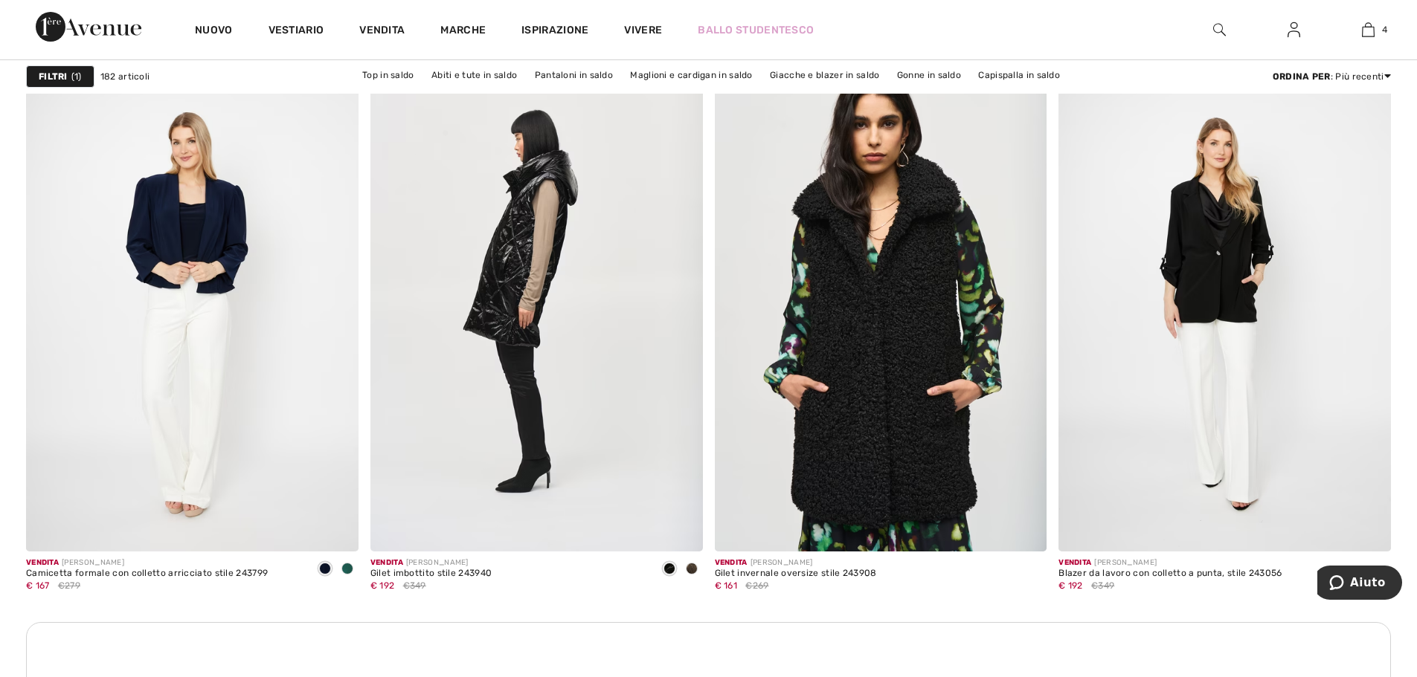
scroll to position [3753, 0]
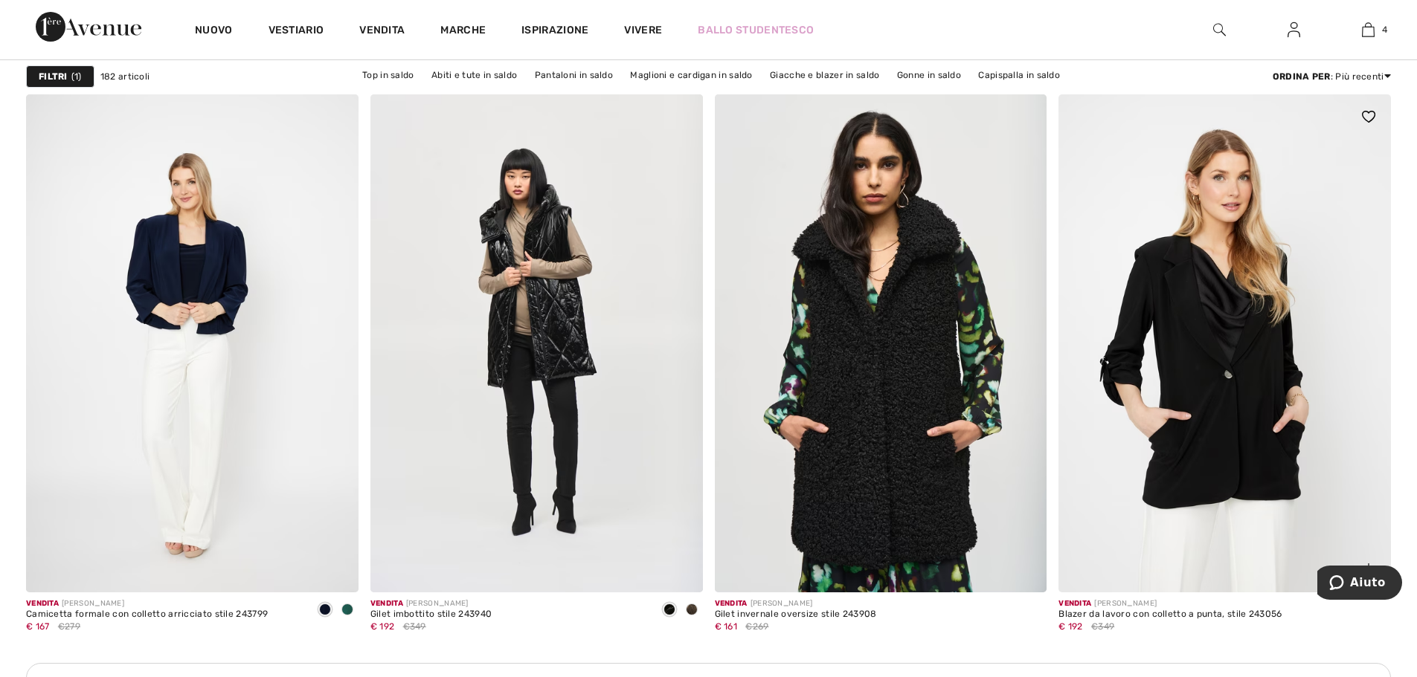
click at [1182, 312] on img at bounding box center [1224, 343] width 332 height 498
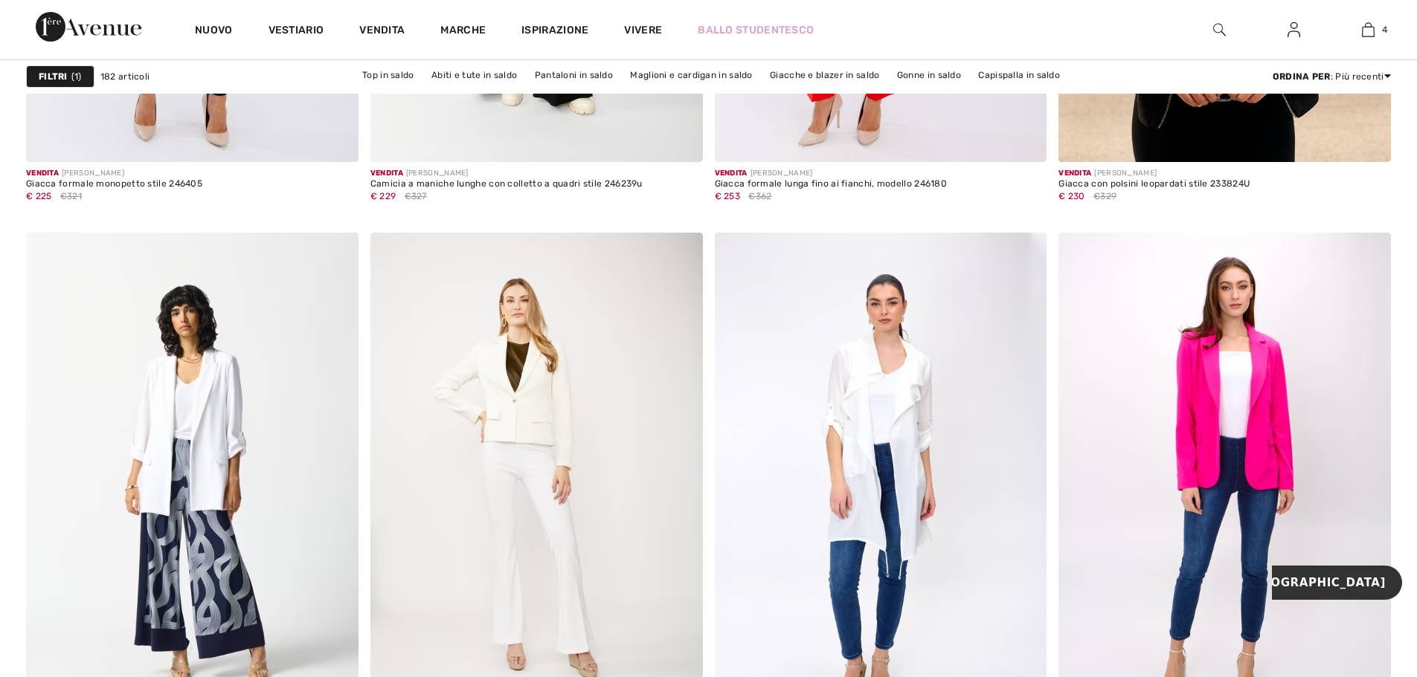
scroll to position [8289, 0]
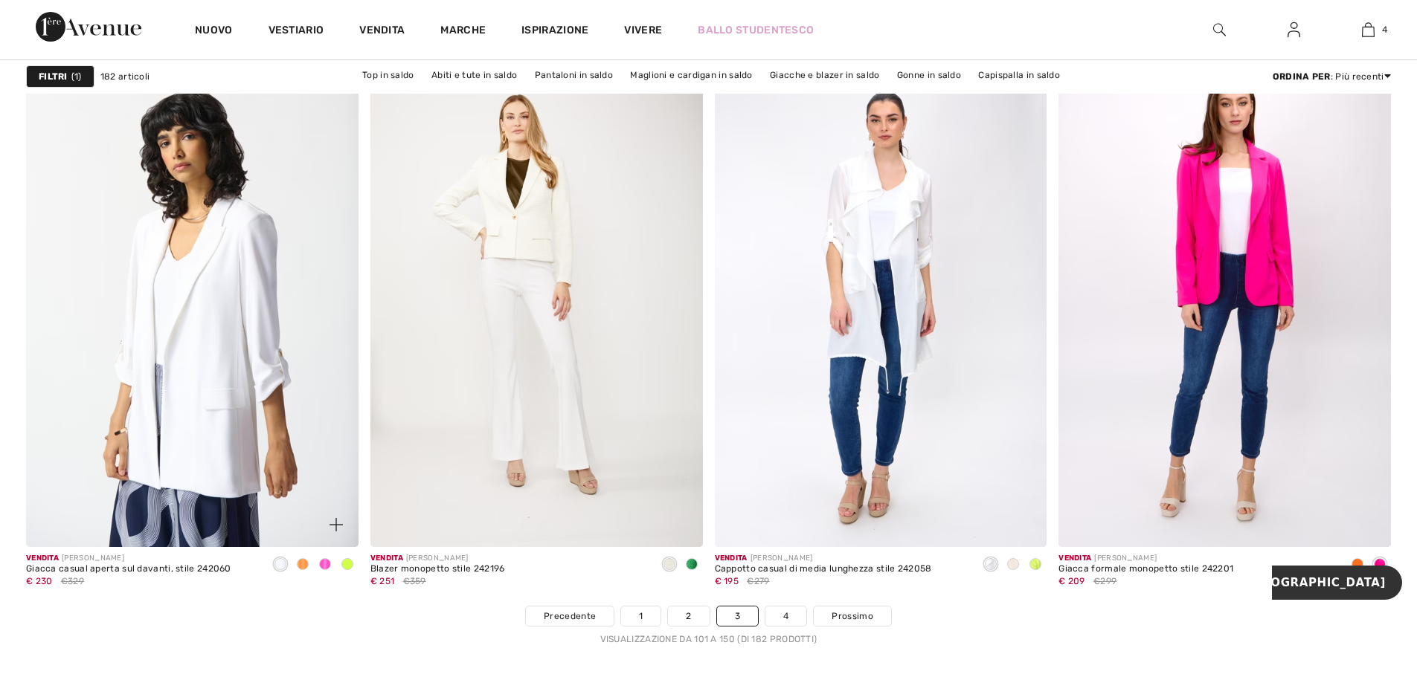
click at [200, 303] on img at bounding box center [192, 298] width 332 height 498
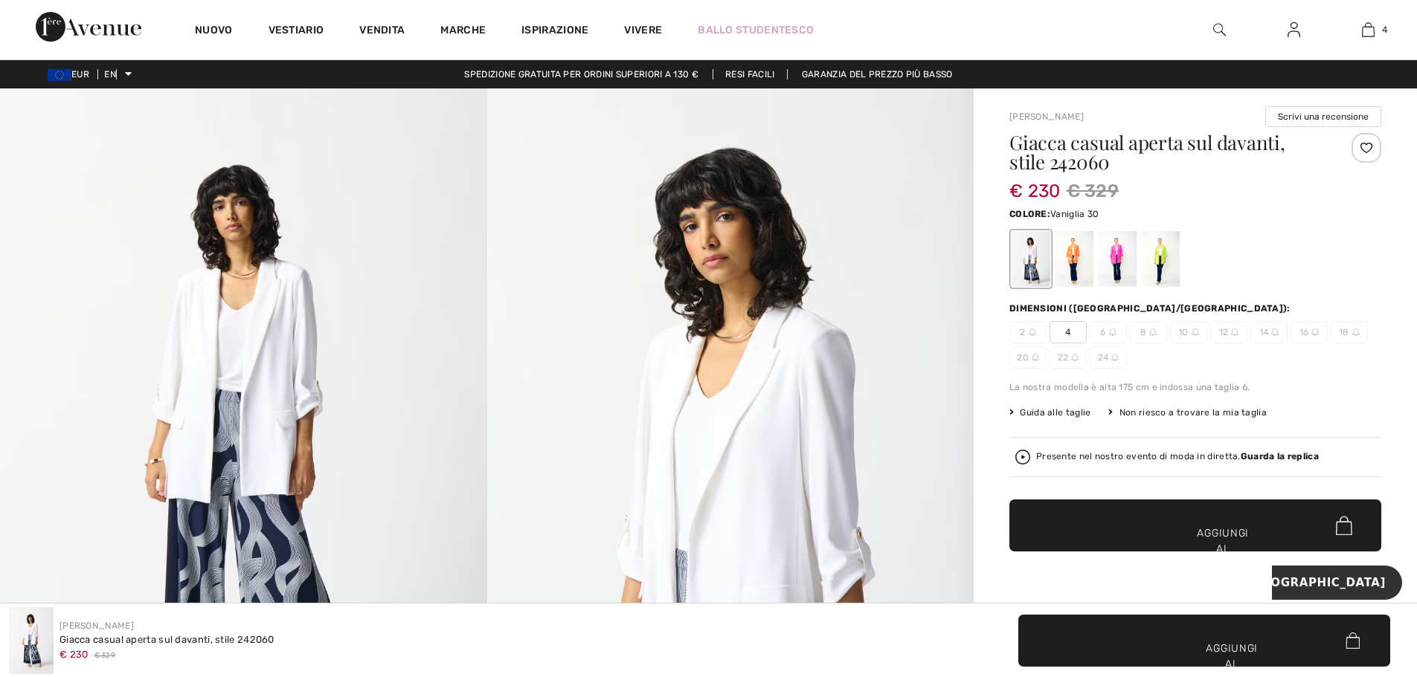
click at [1031, 263] on div at bounding box center [1030, 259] width 39 height 56
click at [1079, 259] on div at bounding box center [1073, 259] width 39 height 56
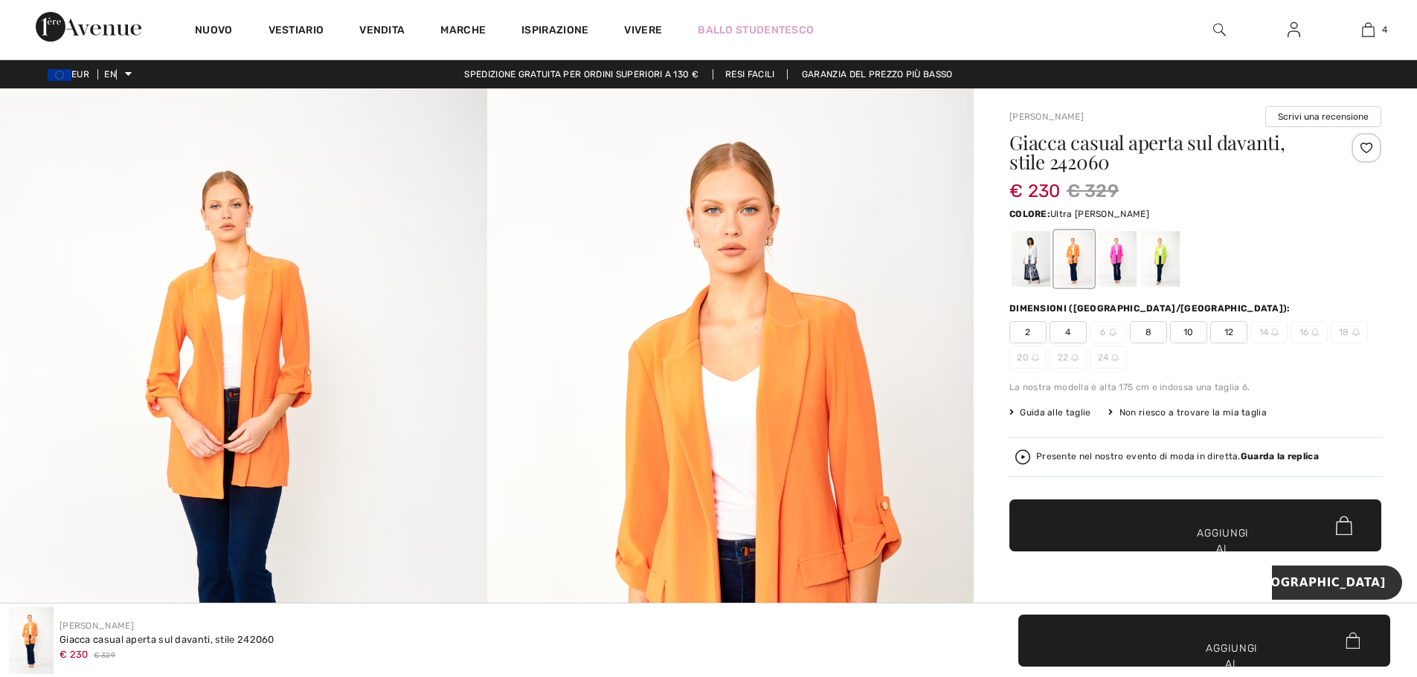
click at [1115, 263] on div at bounding box center [1117, 259] width 39 height 56
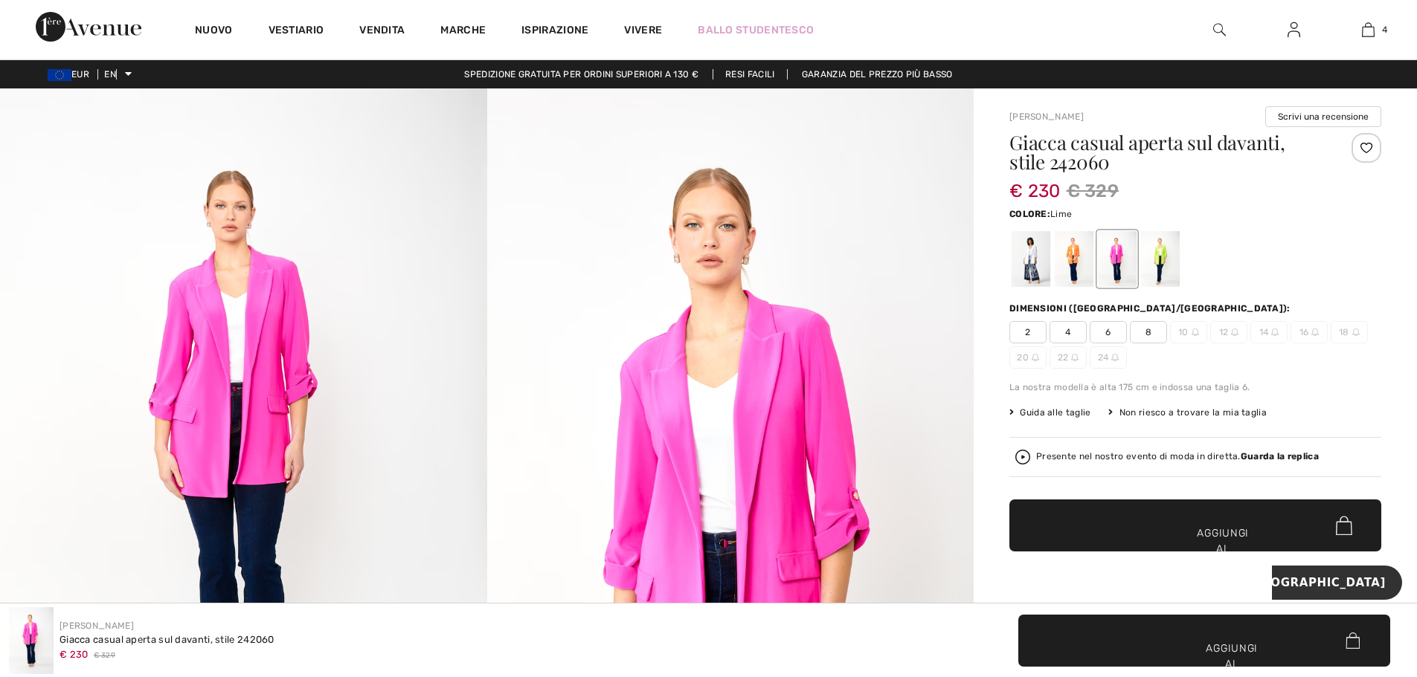
click at [1168, 261] on div at bounding box center [1160, 259] width 39 height 56
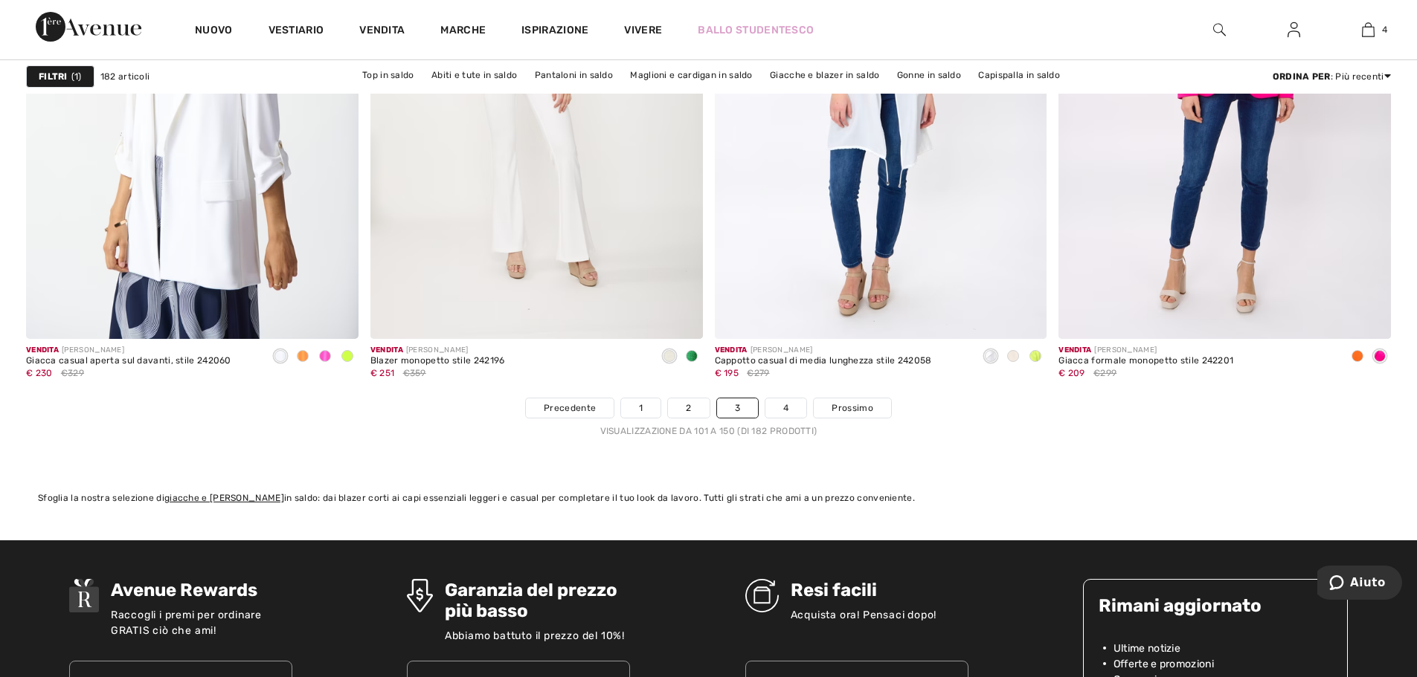
scroll to position [8547, 0]
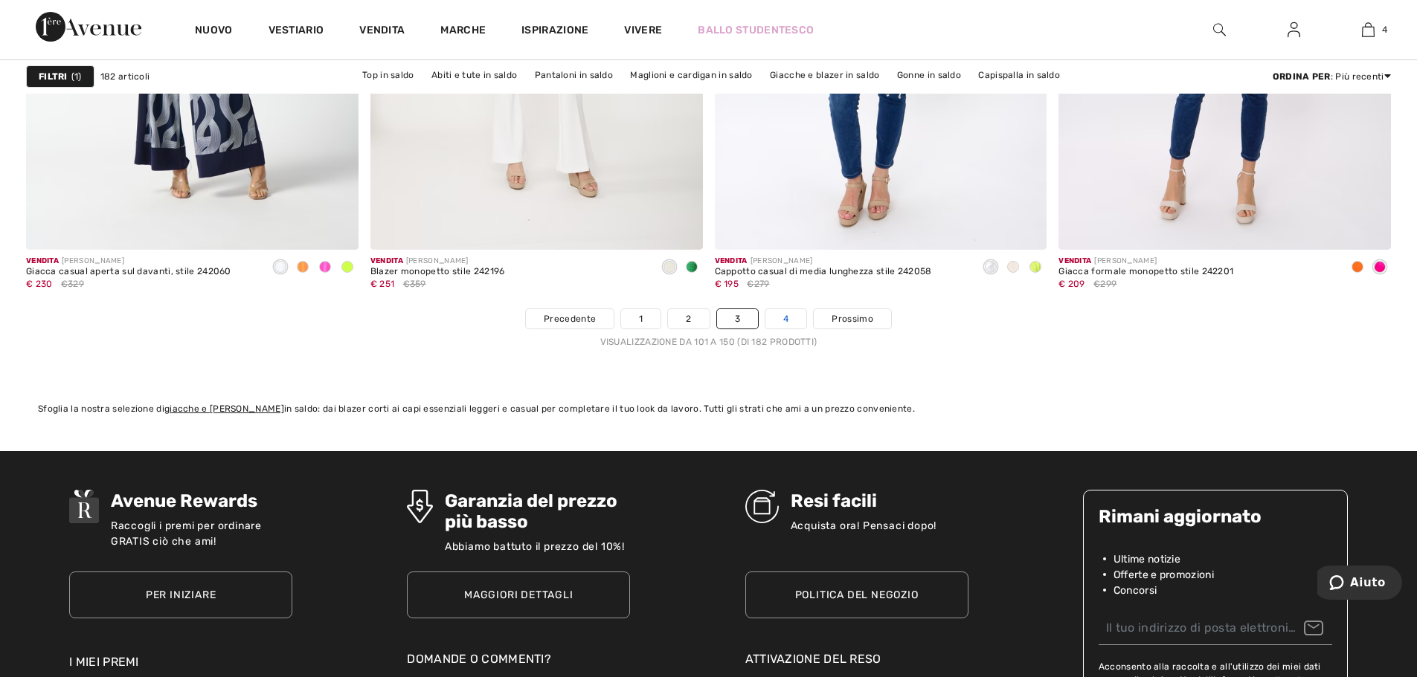
click at [783, 321] on font "4" at bounding box center [785, 319] width 5 height 10
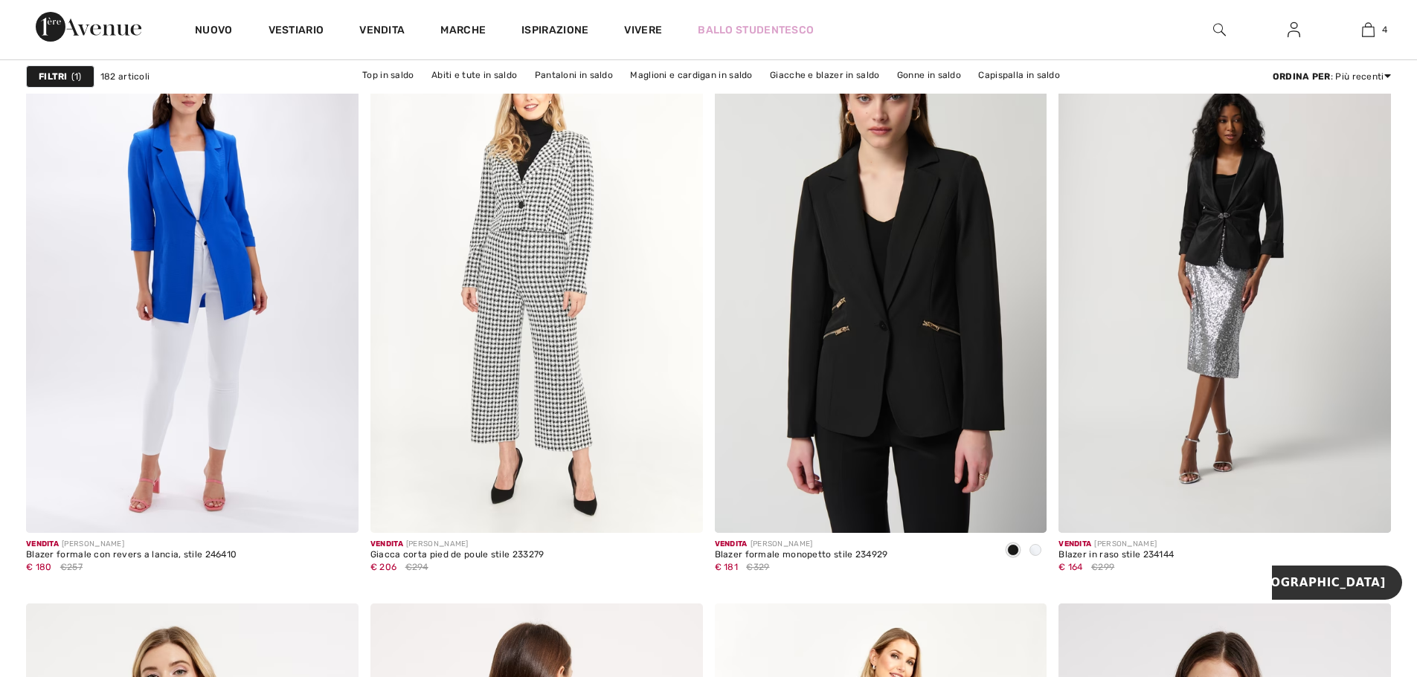
scroll to position [3272, 0]
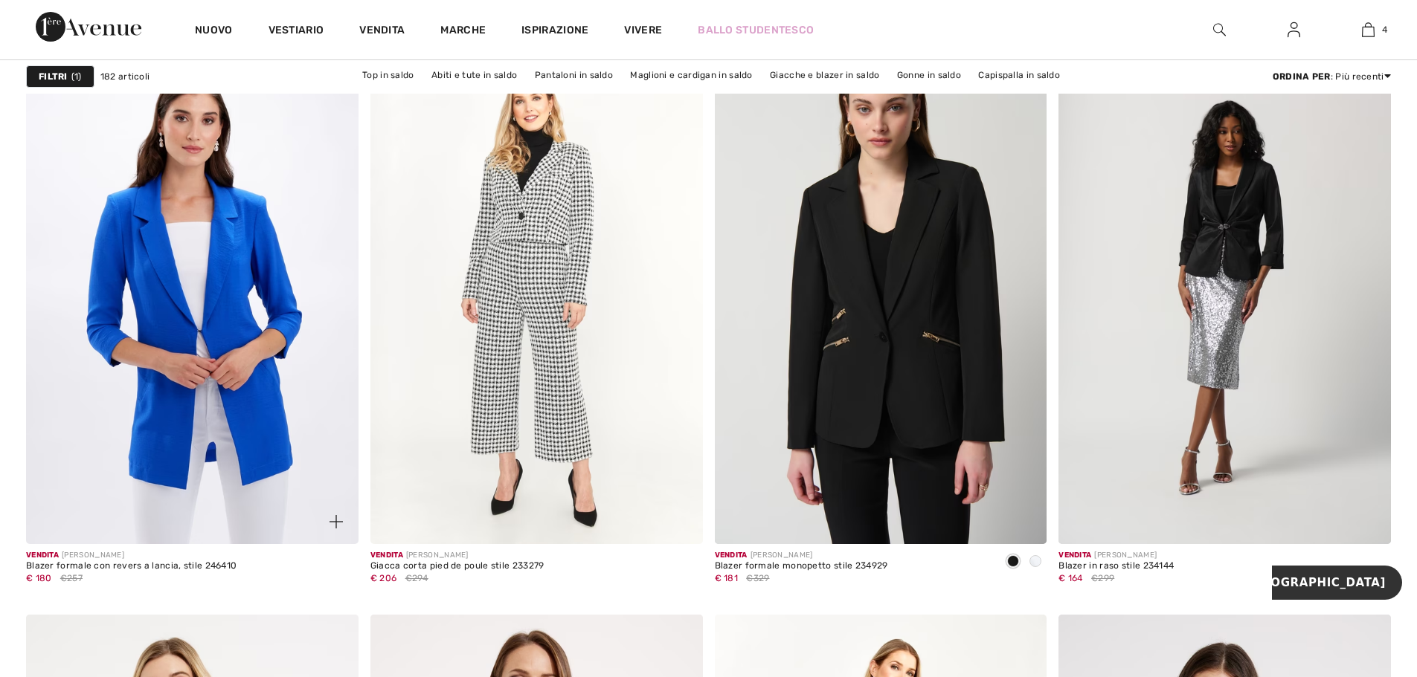
click at [230, 210] on img at bounding box center [192, 295] width 332 height 498
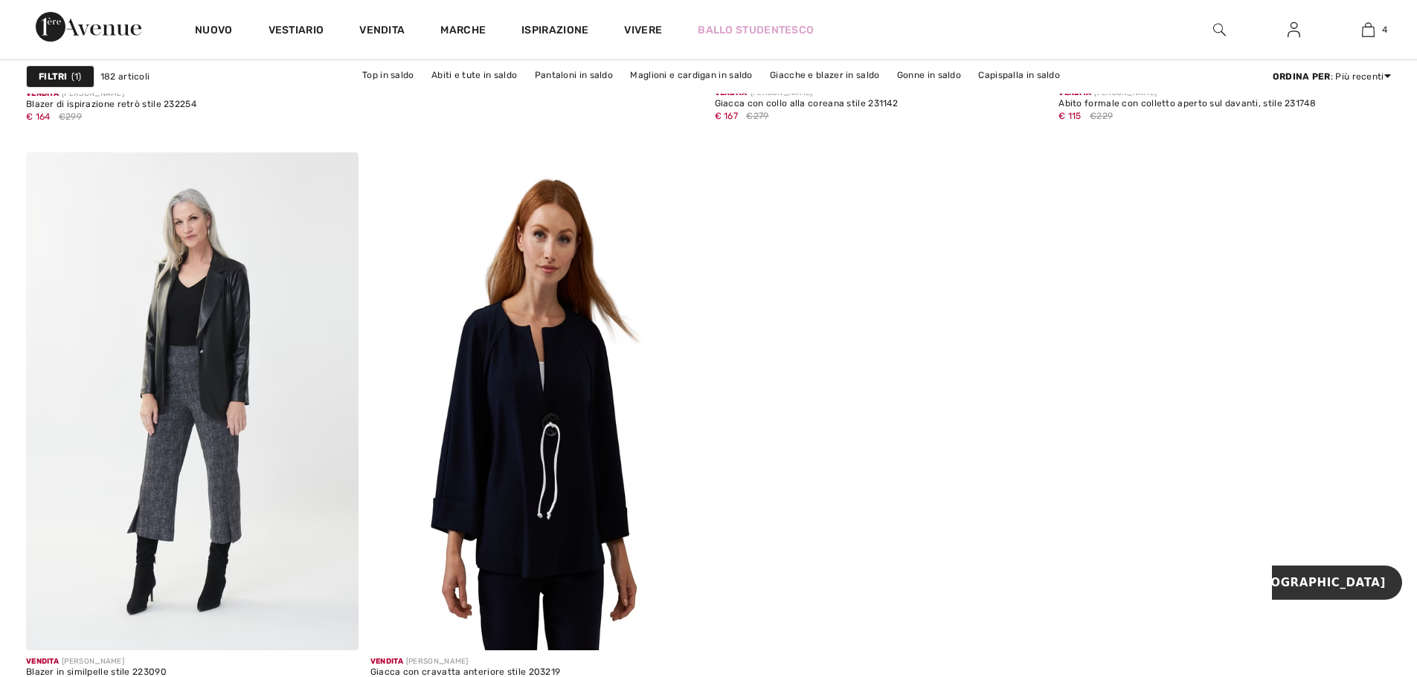
scroll to position [5874, 0]
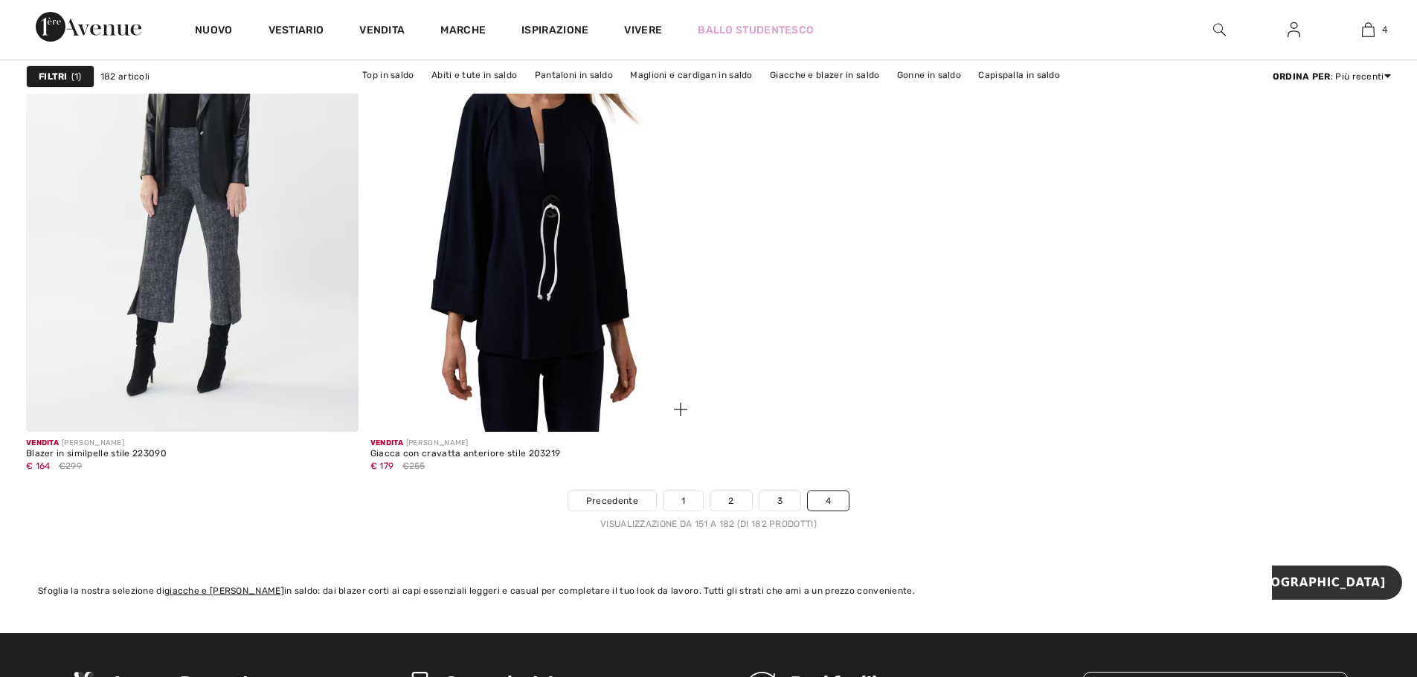
click at [527, 196] on img at bounding box center [536, 183] width 332 height 498
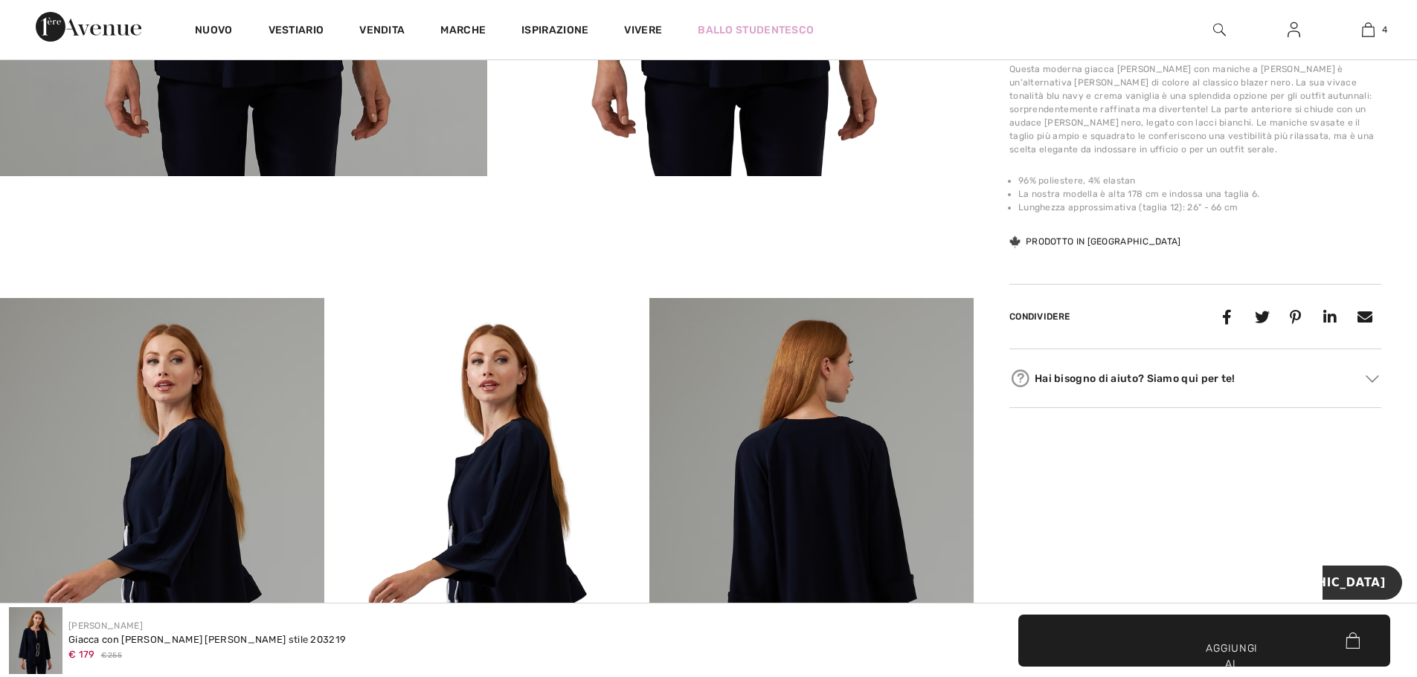
scroll to position [818, 0]
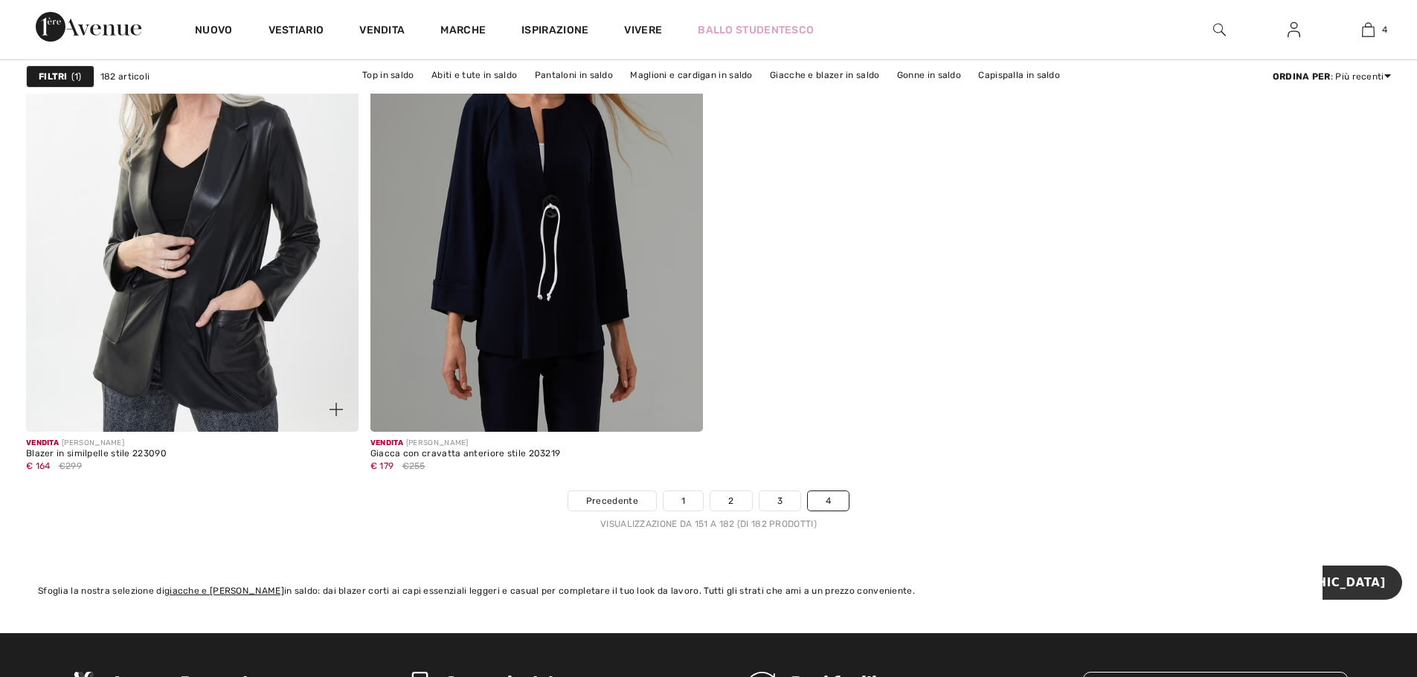
click at [129, 259] on img at bounding box center [192, 183] width 332 height 498
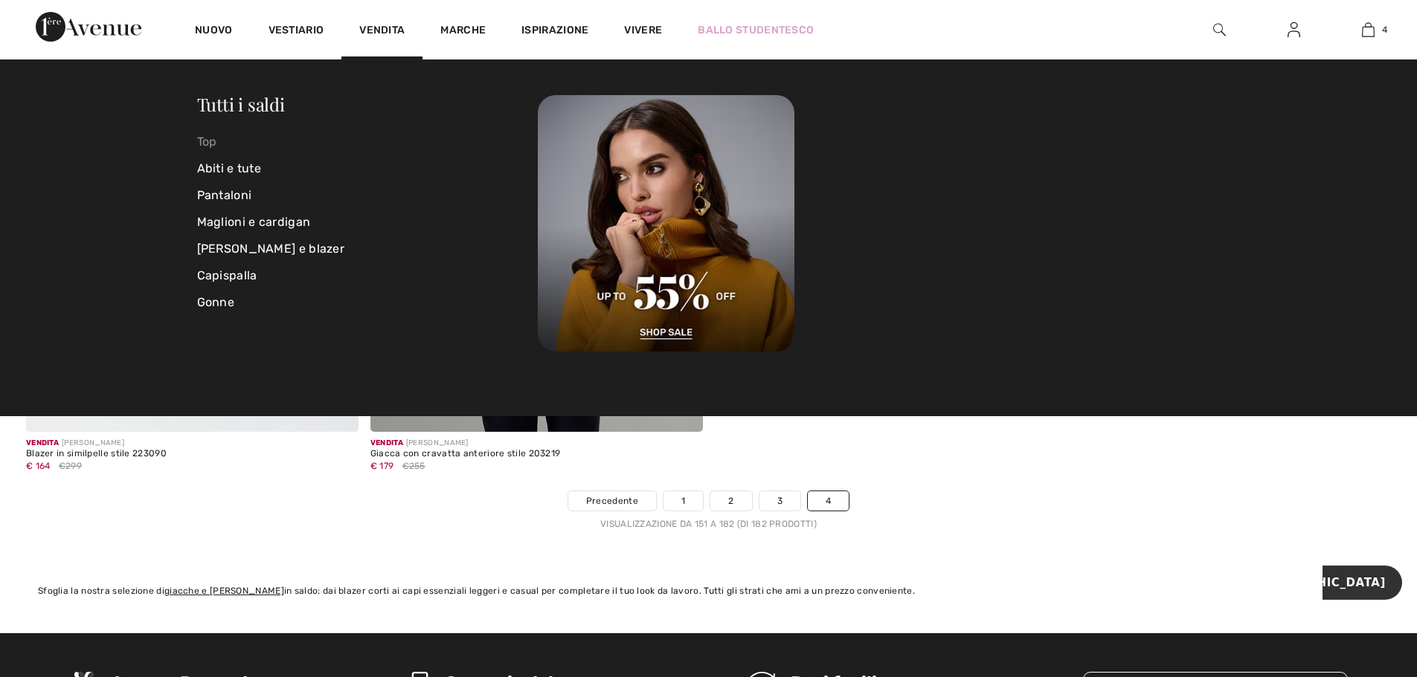
click at [209, 139] on font "Top" at bounding box center [207, 142] width 20 height 14
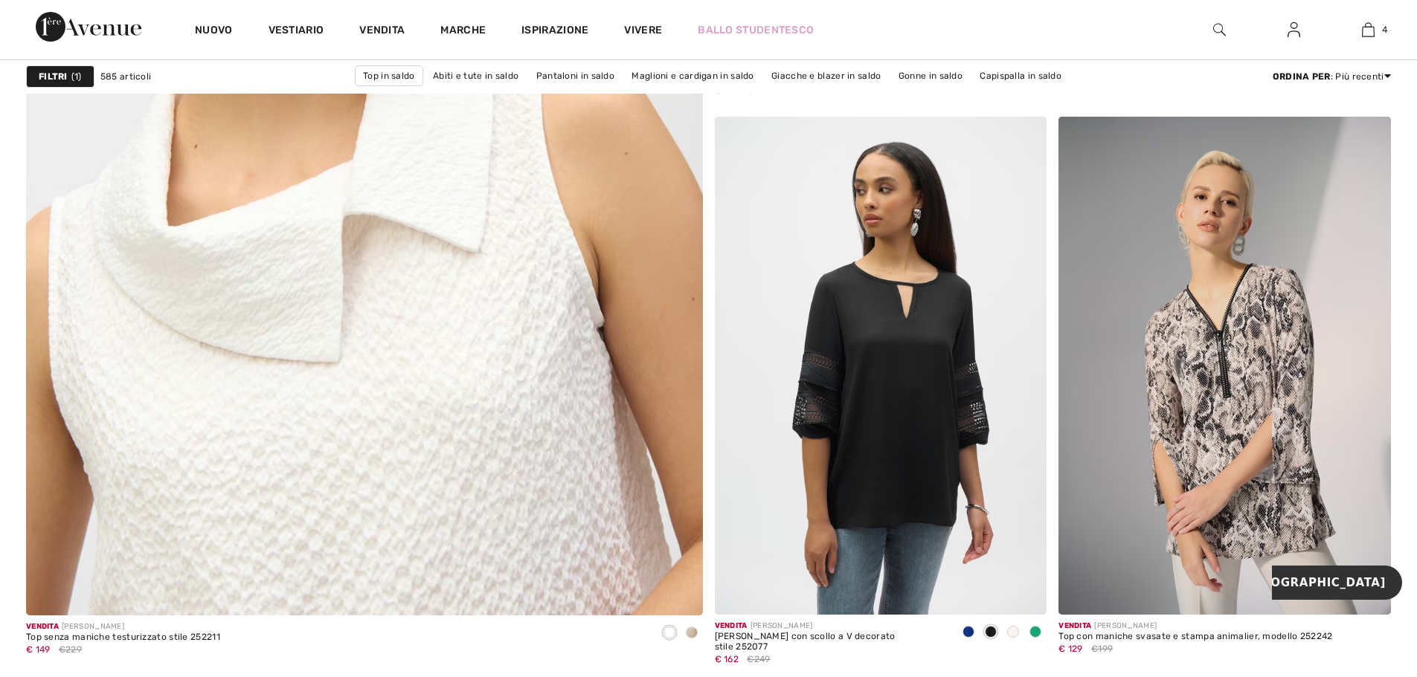
scroll to position [5279, 0]
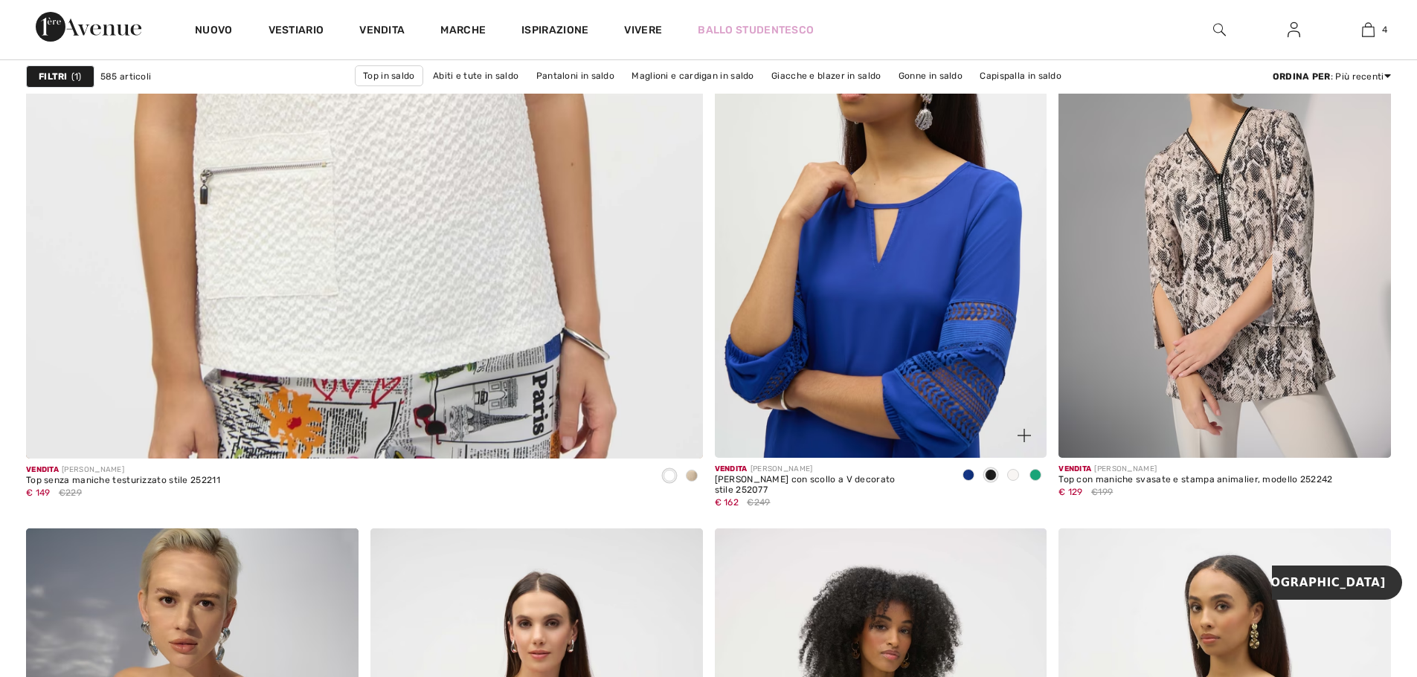
click at [857, 219] on img at bounding box center [881, 209] width 332 height 498
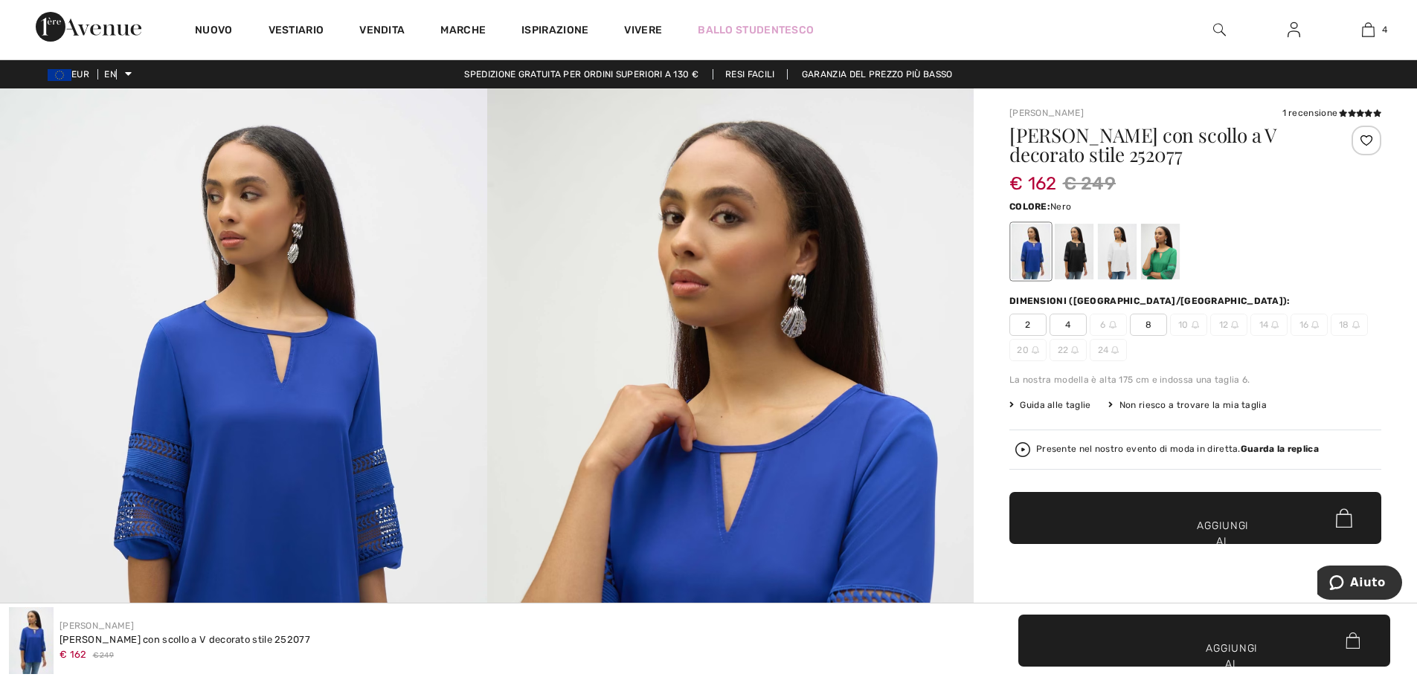
click at [1076, 251] on div at bounding box center [1073, 252] width 39 height 56
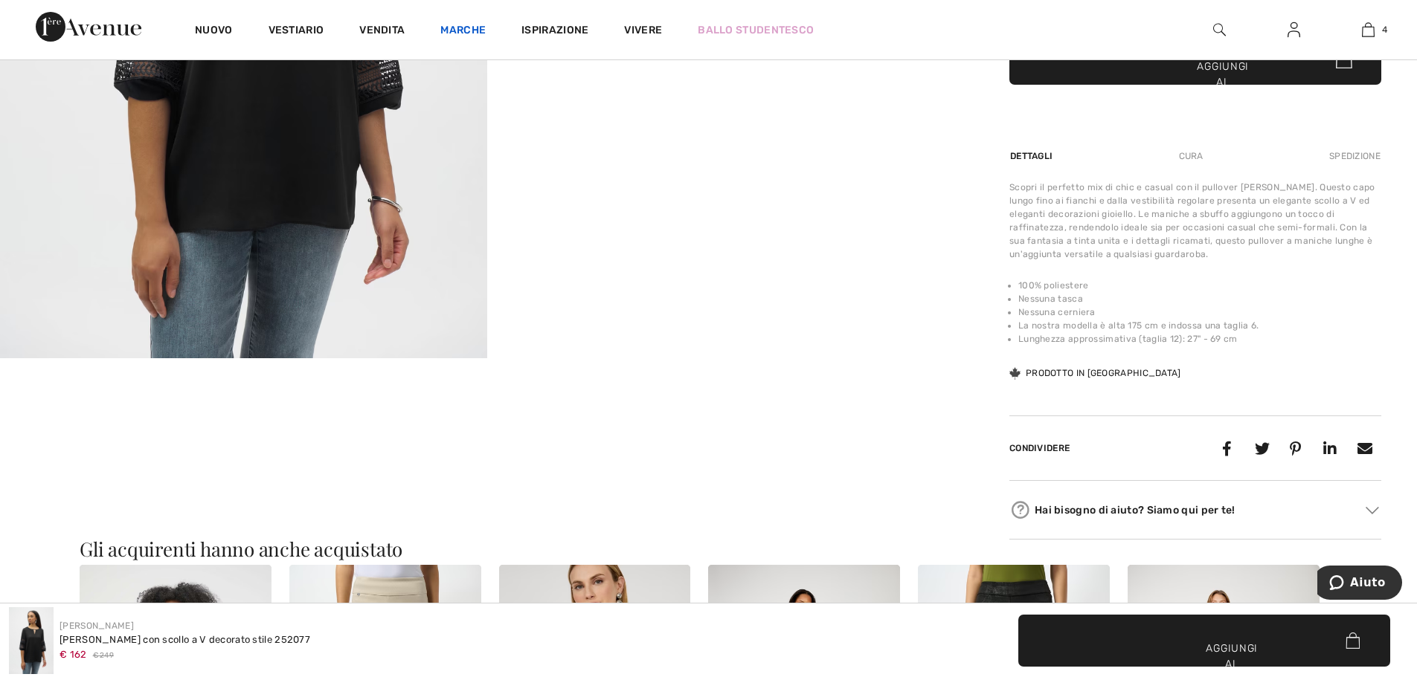
scroll to position [372, 0]
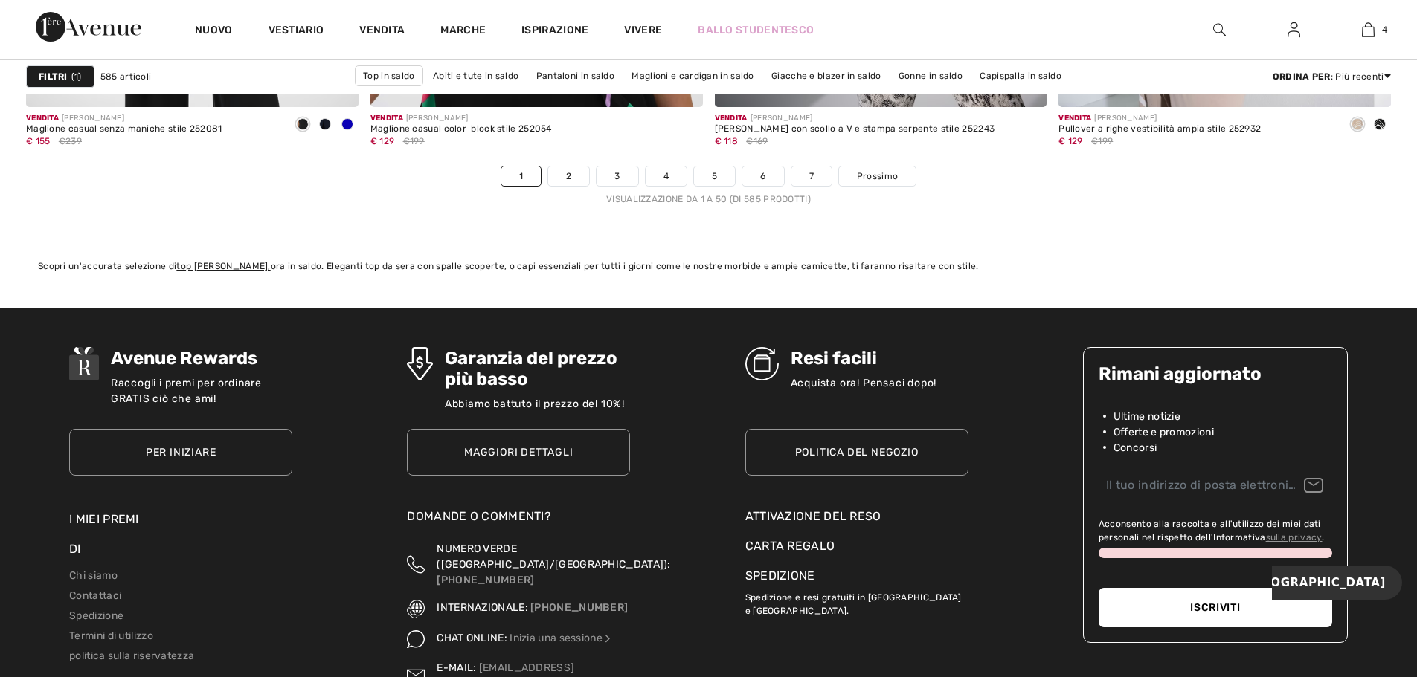
scroll to position [8700, 0]
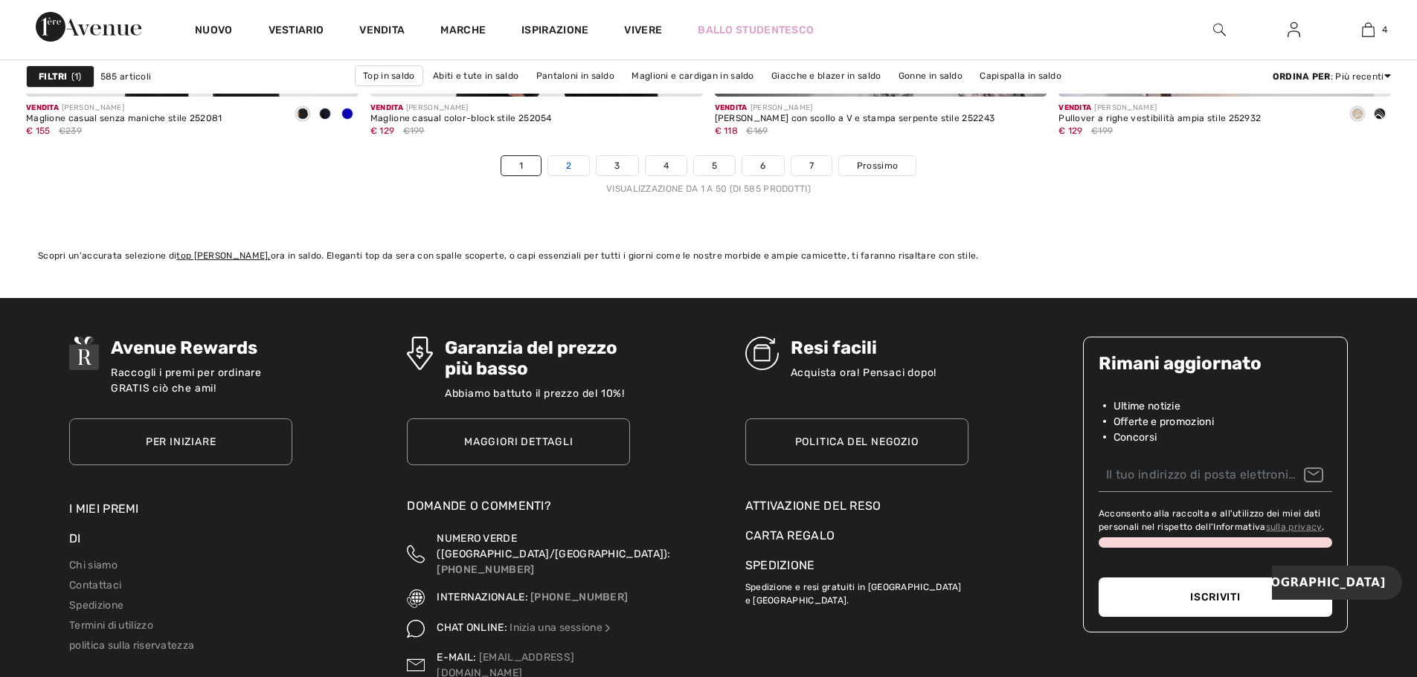
click at [570, 167] on font "2" at bounding box center [568, 166] width 5 height 10
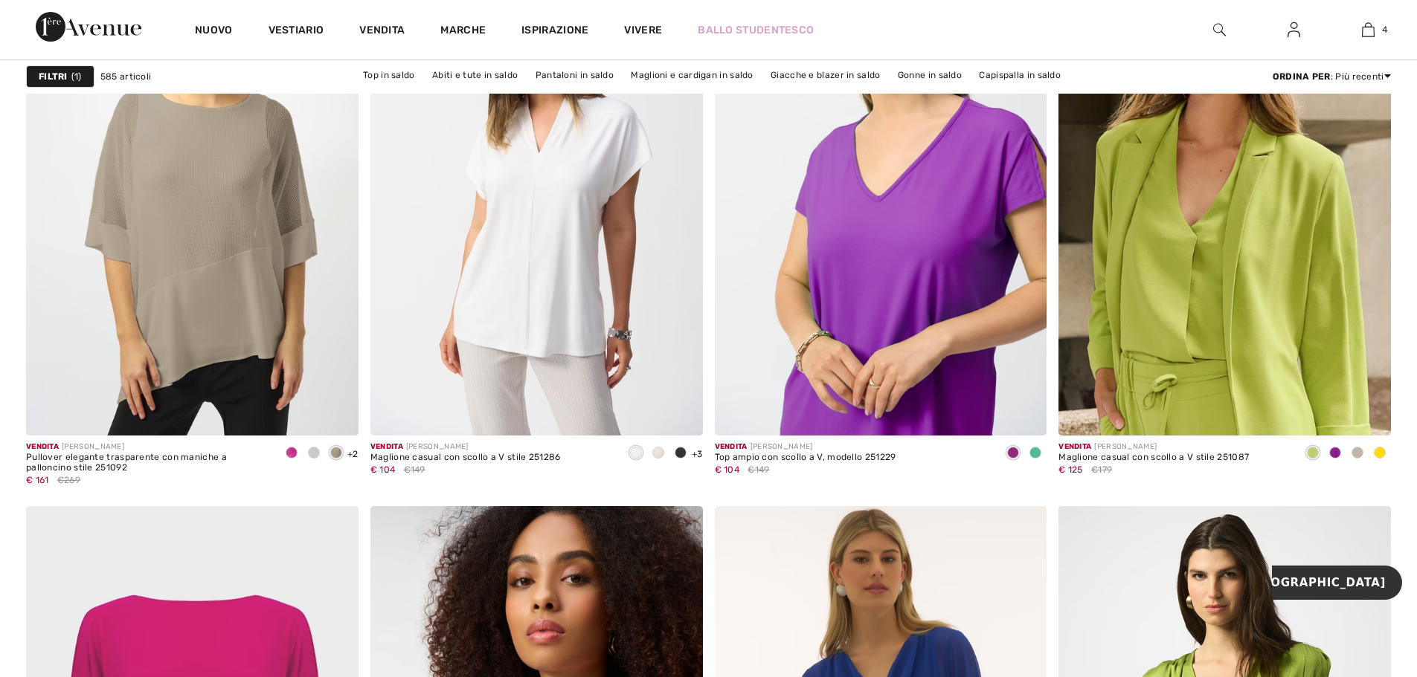
scroll to position [7808, 0]
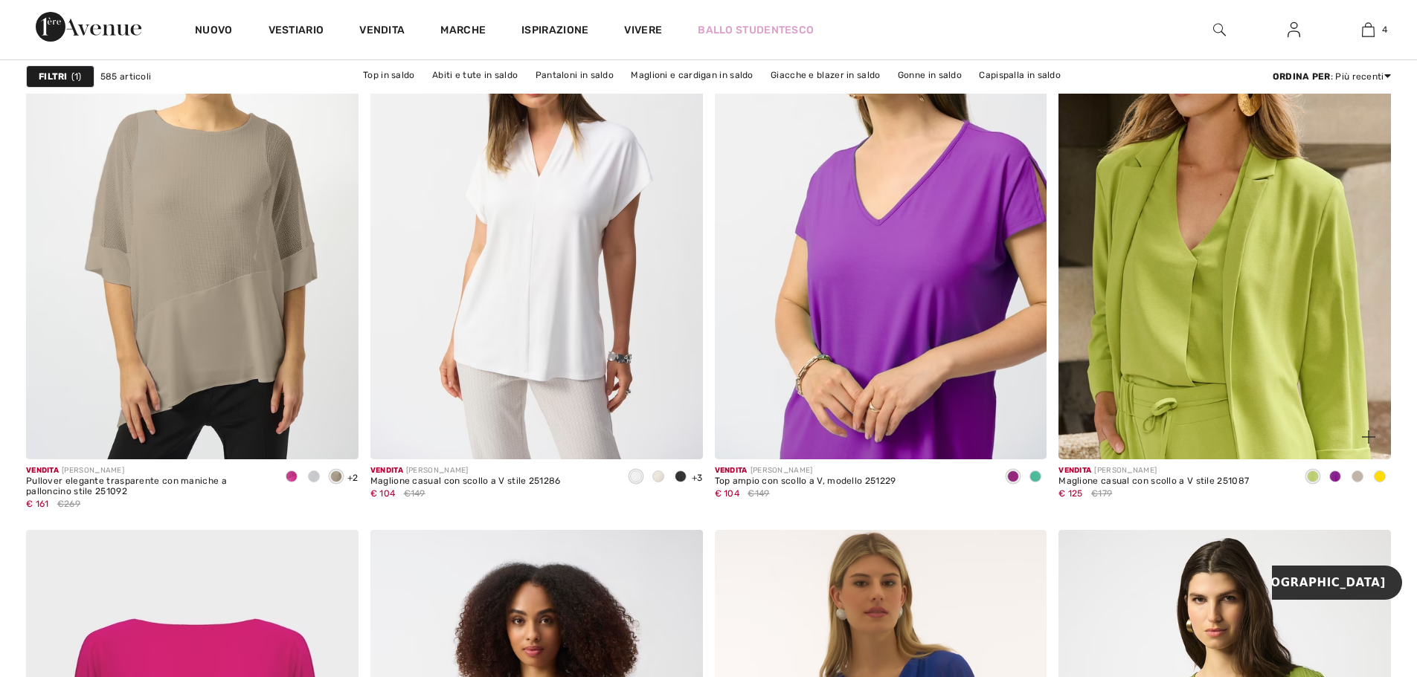
click at [1355, 480] on span at bounding box center [1357, 477] width 12 height 12
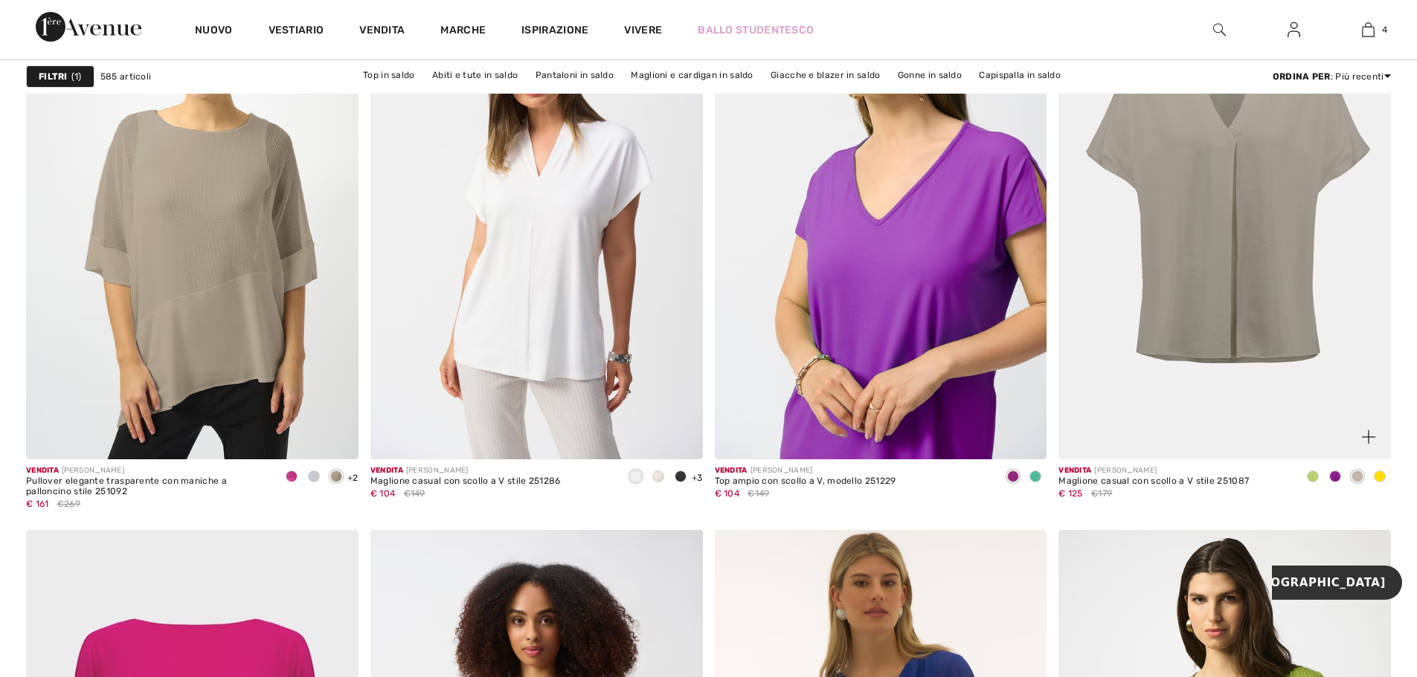
click at [1341, 480] on div at bounding box center [1335, 477] width 22 height 25
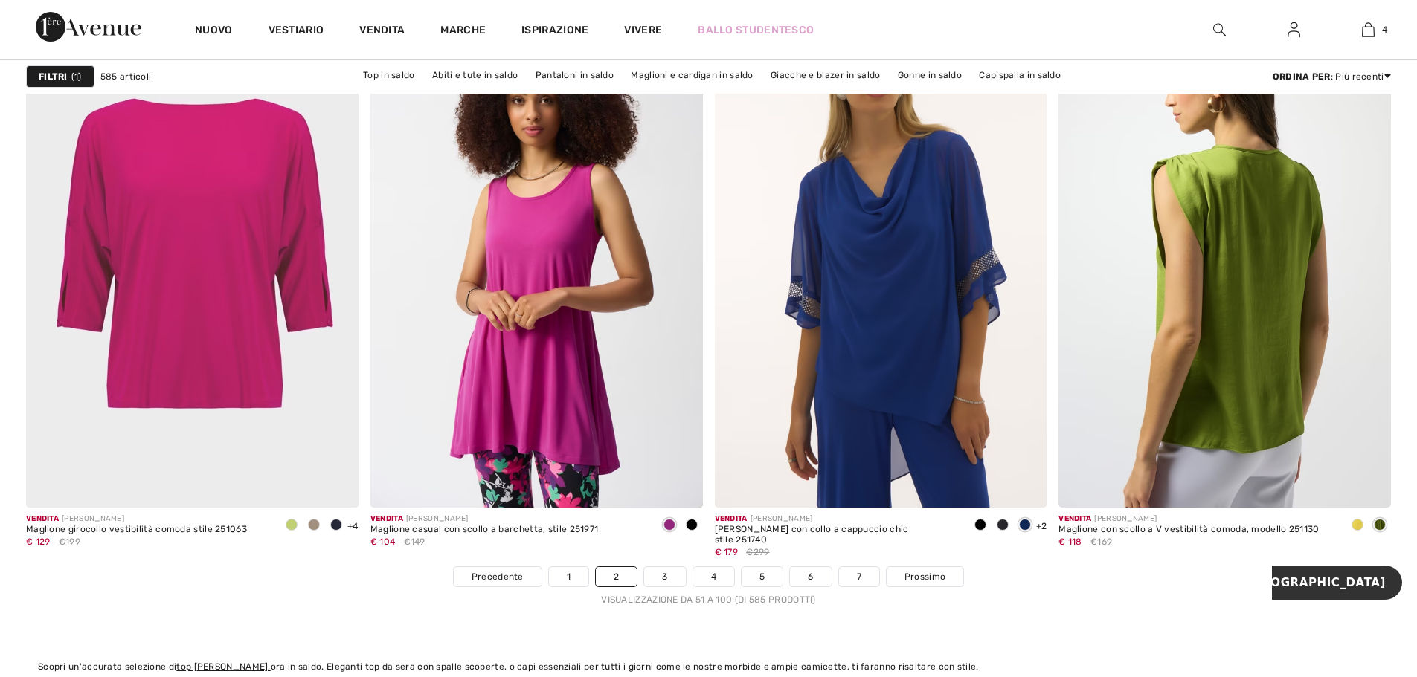
scroll to position [8625, 0]
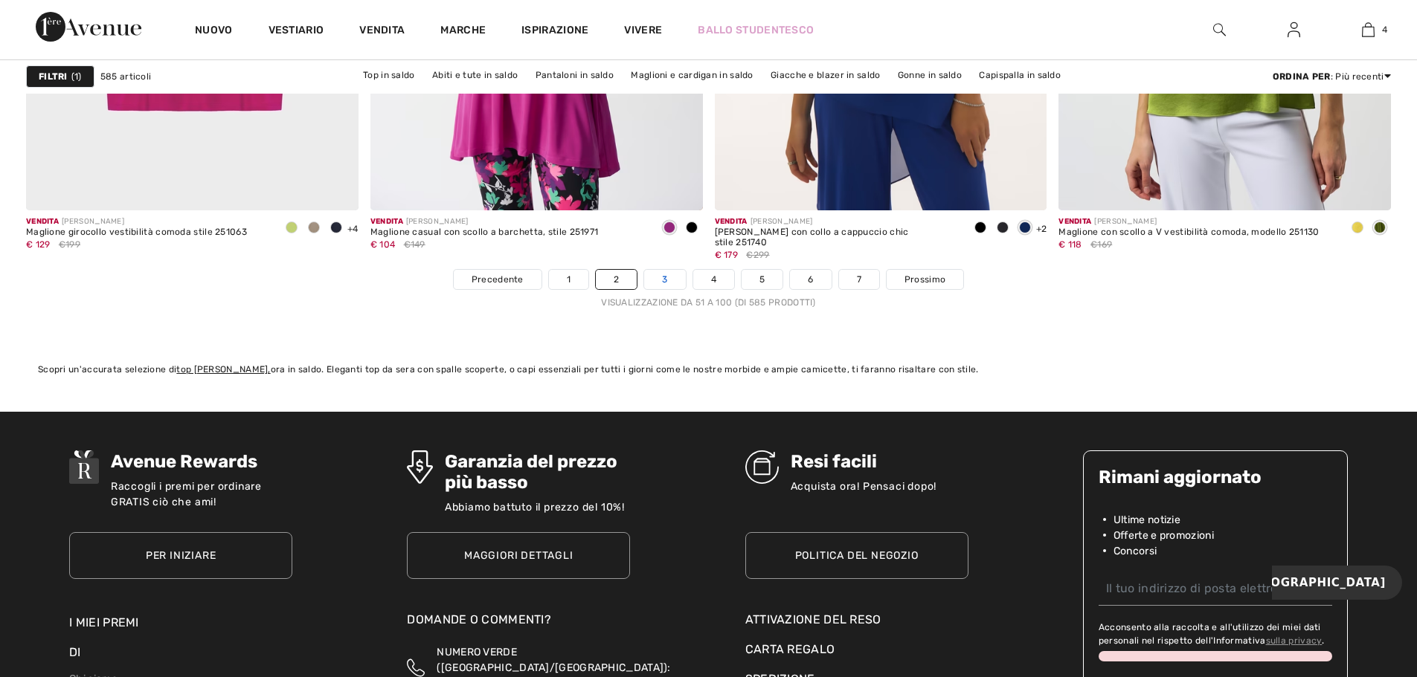
click at [677, 283] on link "3" at bounding box center [664, 279] width 41 height 19
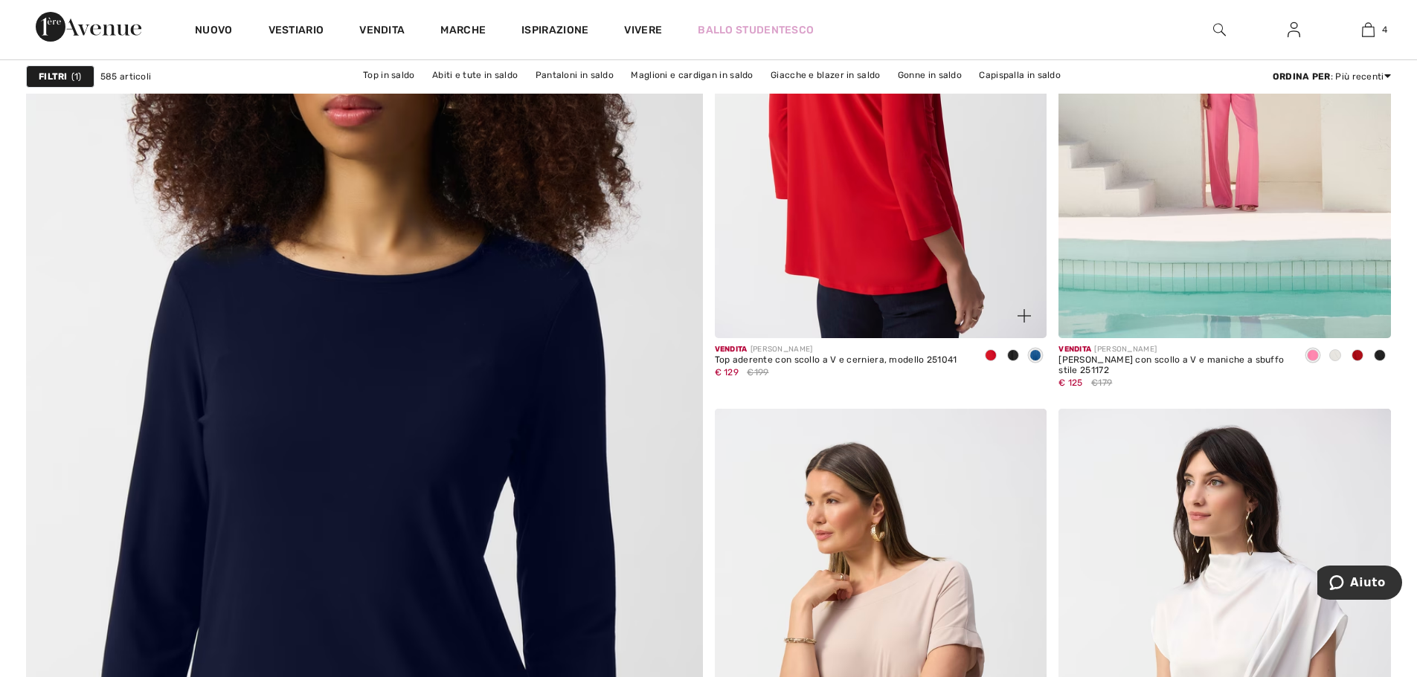
scroll to position [4833, 0]
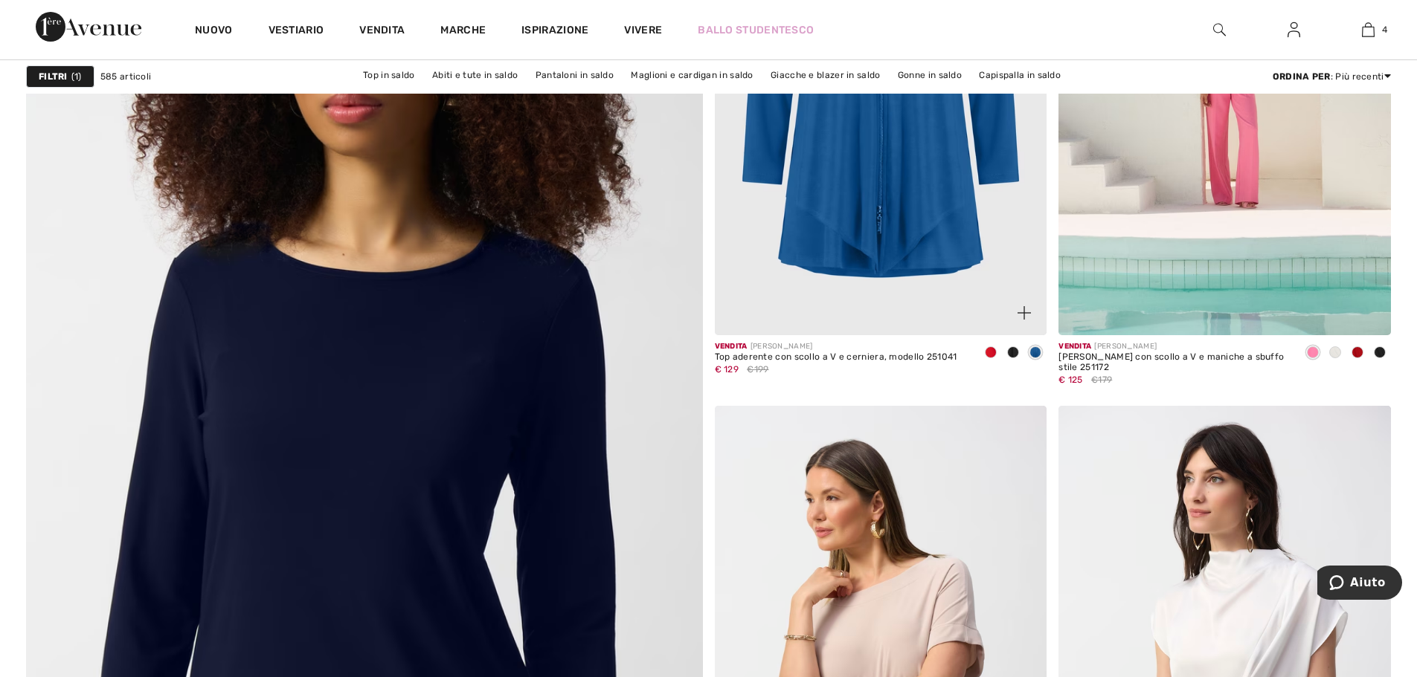
click at [1014, 347] on span at bounding box center [1013, 353] width 12 height 12
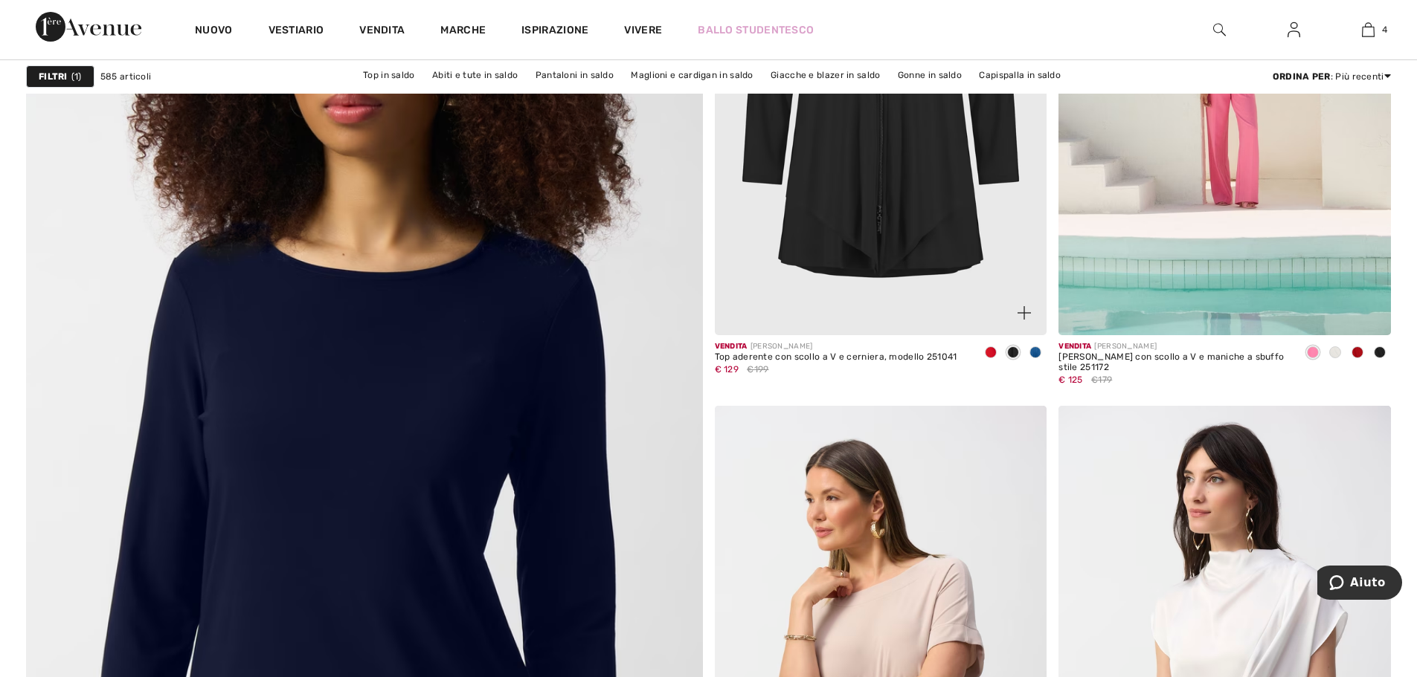
click at [876, 228] on img at bounding box center [881, 86] width 332 height 498
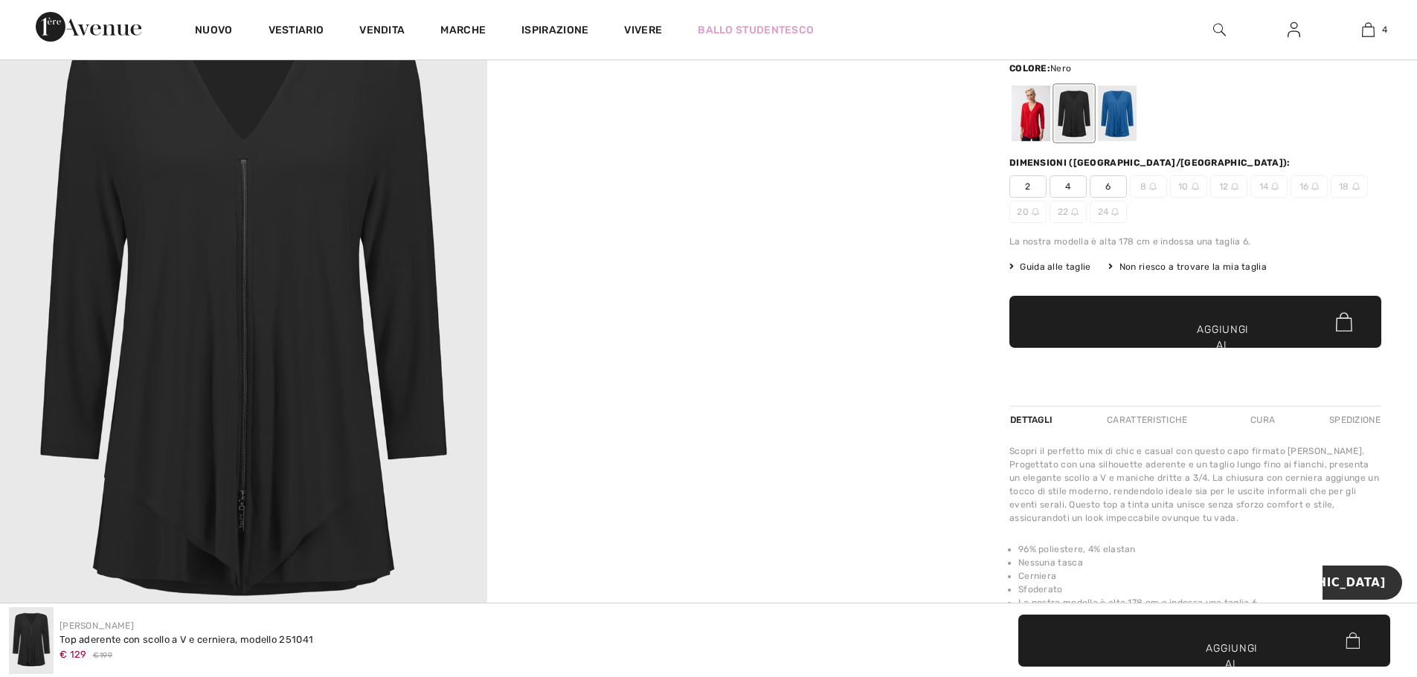
scroll to position [149, 0]
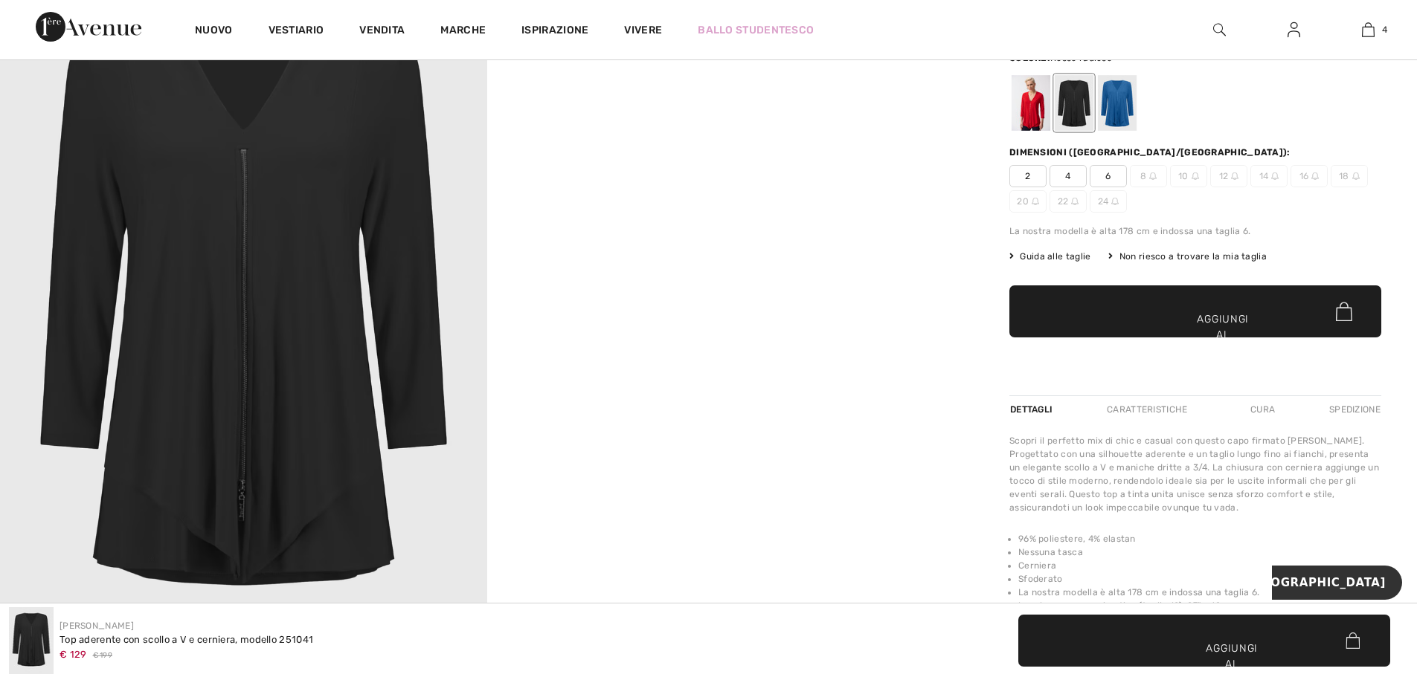
click at [1025, 113] on div at bounding box center [1030, 103] width 39 height 56
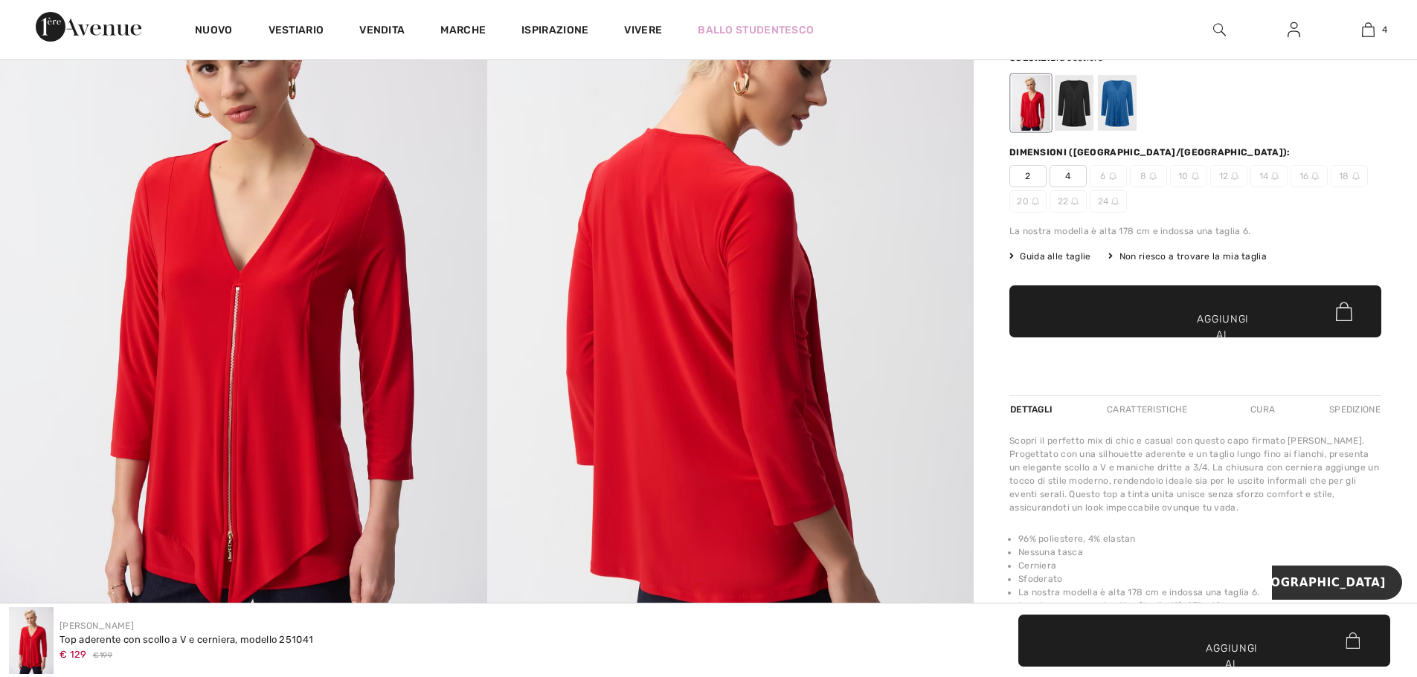
click at [1123, 110] on div at bounding box center [1117, 103] width 39 height 56
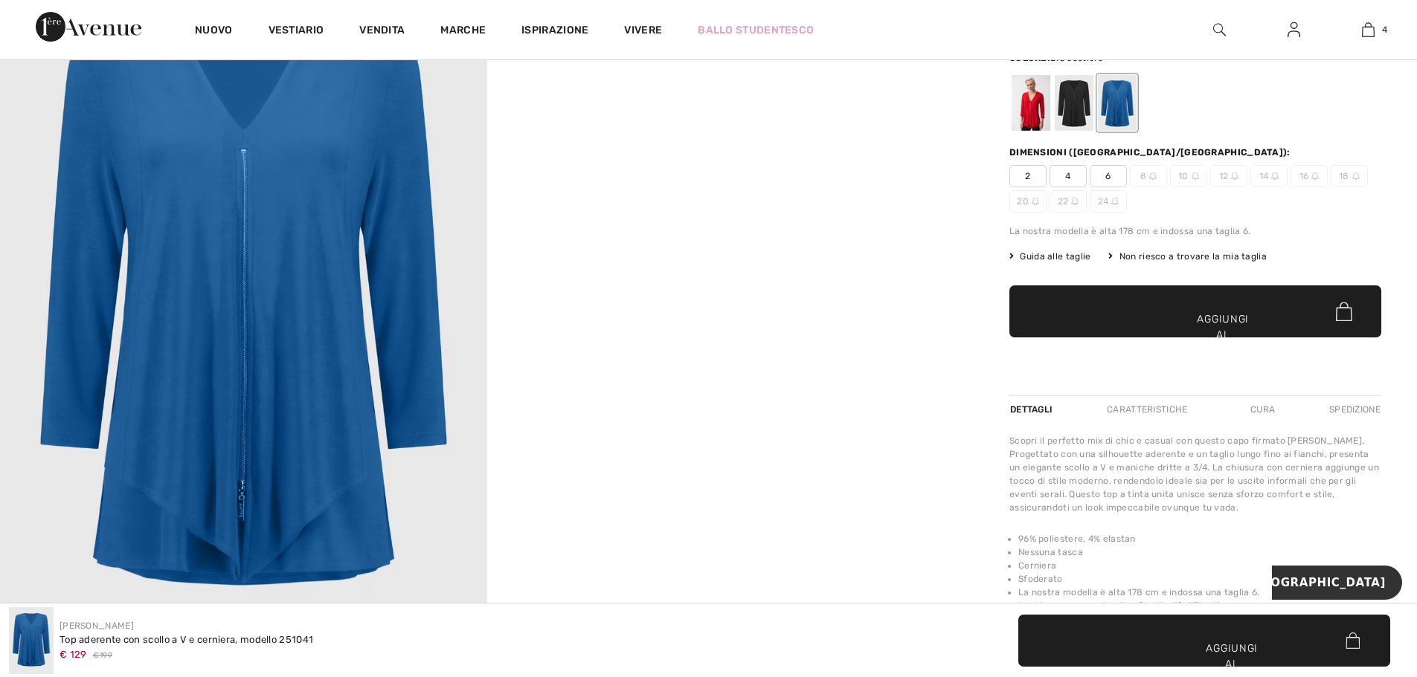
click at [1098, 105] on div at bounding box center [1117, 103] width 39 height 56
click at [1086, 103] on div at bounding box center [1073, 103] width 39 height 56
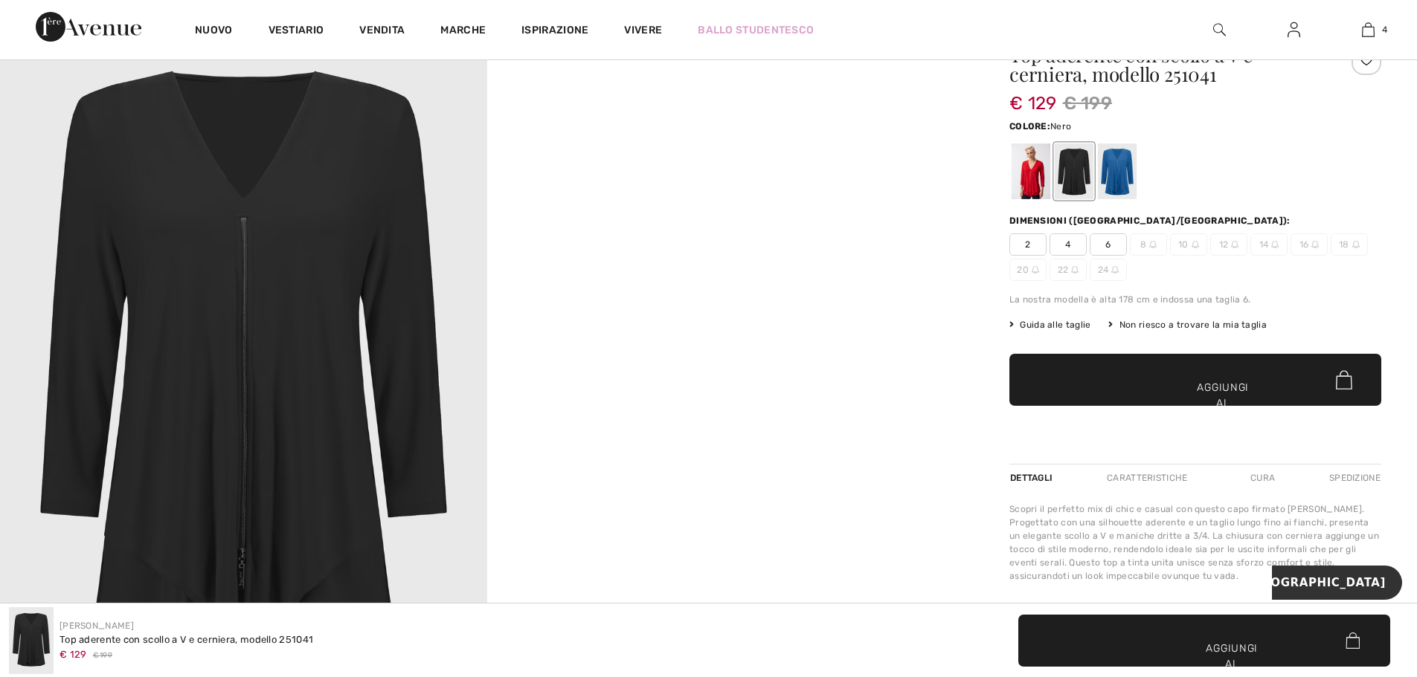
scroll to position [0, 0]
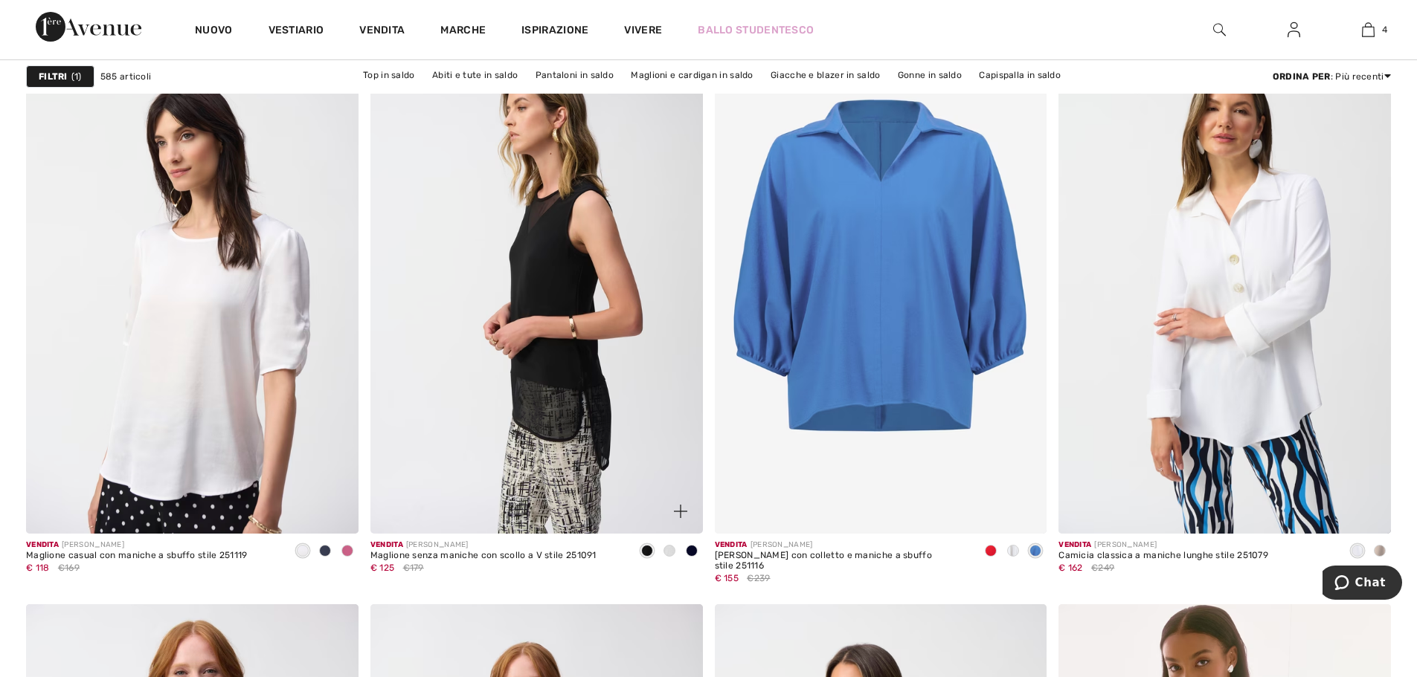
scroll to position [8031, 0]
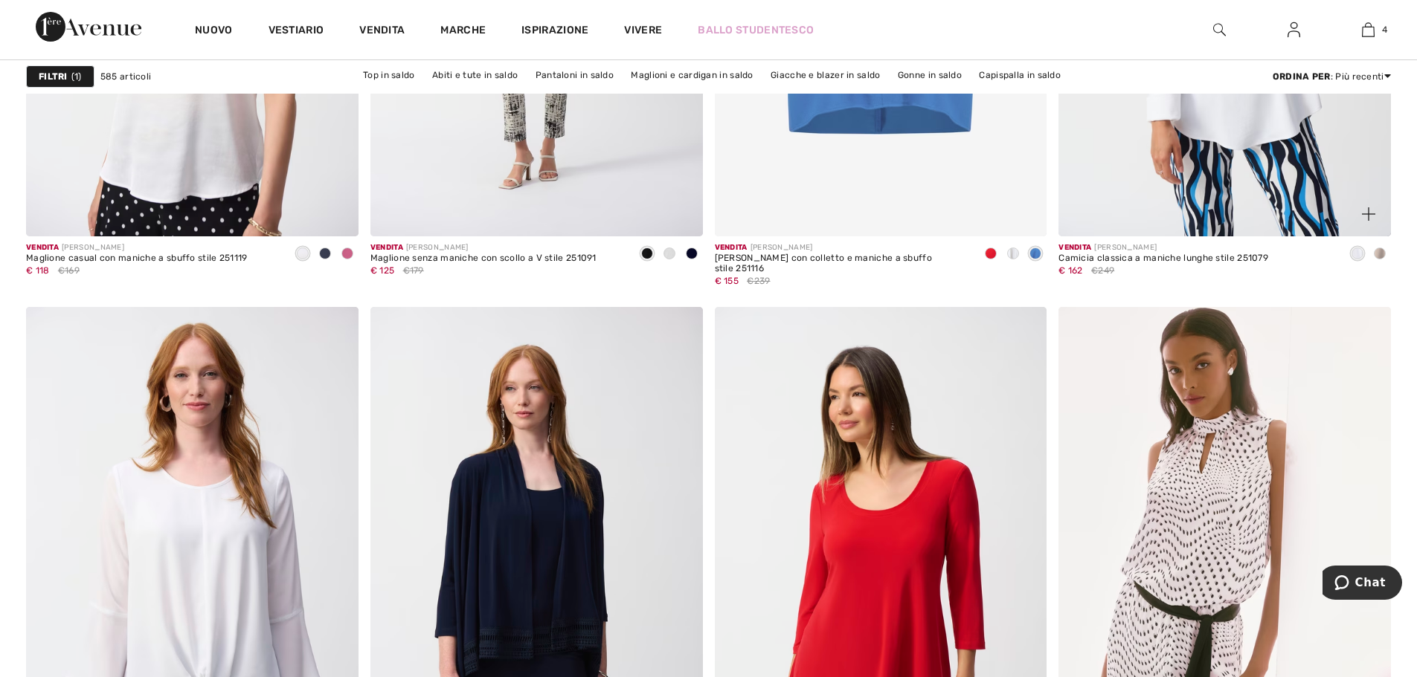
click at [1380, 249] on span at bounding box center [1379, 254] width 12 height 12
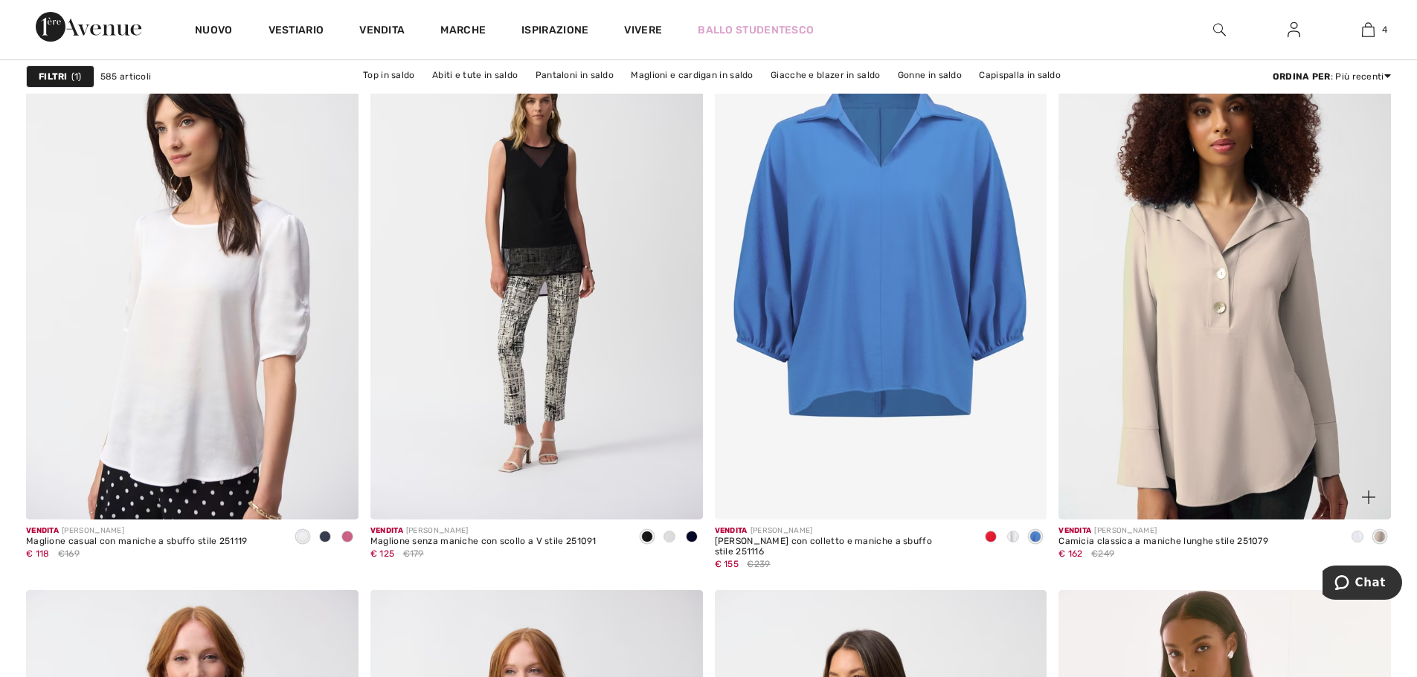
scroll to position [7733, 0]
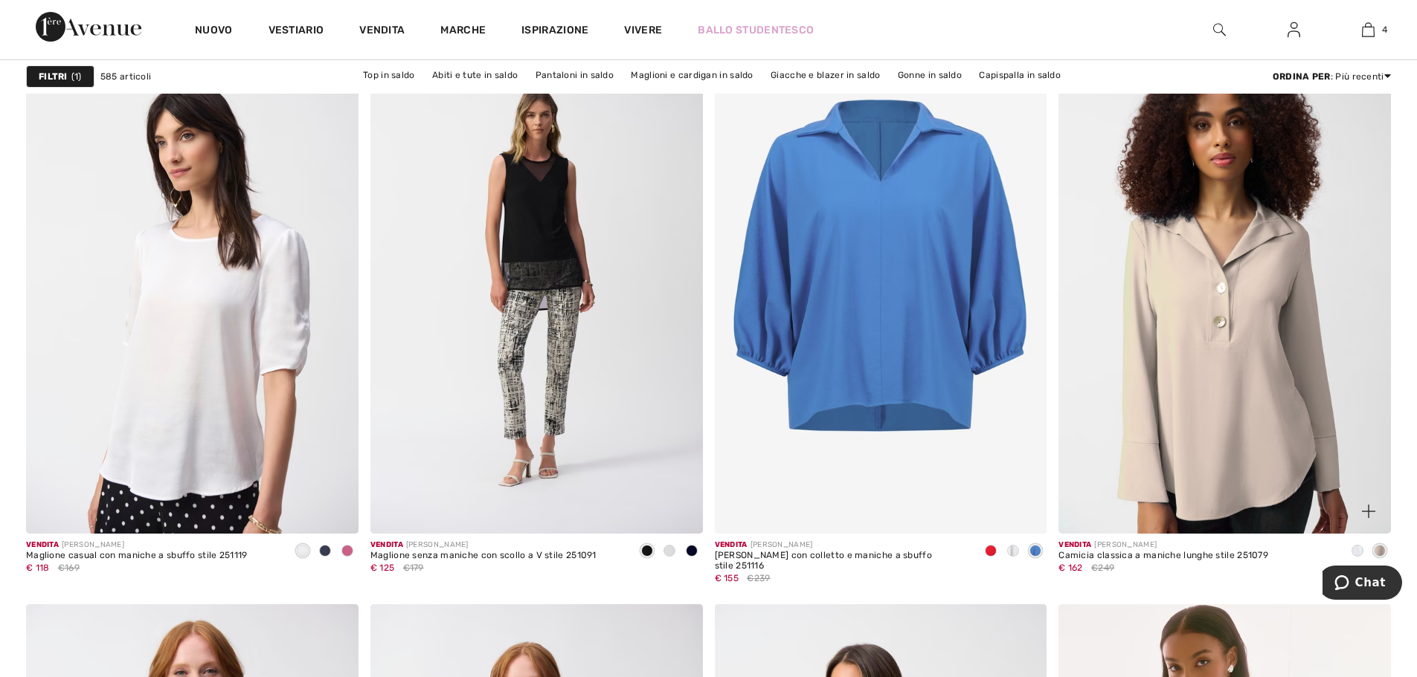
click at [1243, 318] on img at bounding box center [1224, 285] width 332 height 498
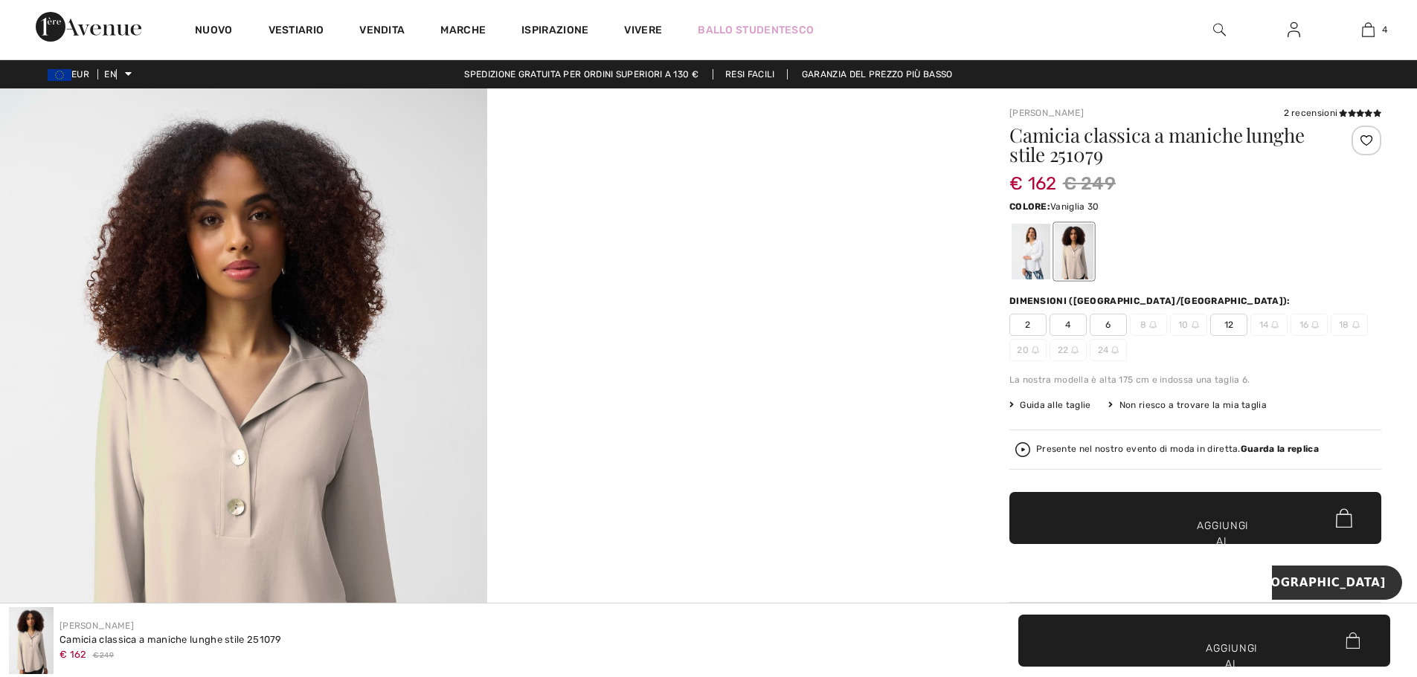
click at [1042, 242] on div at bounding box center [1030, 252] width 39 height 56
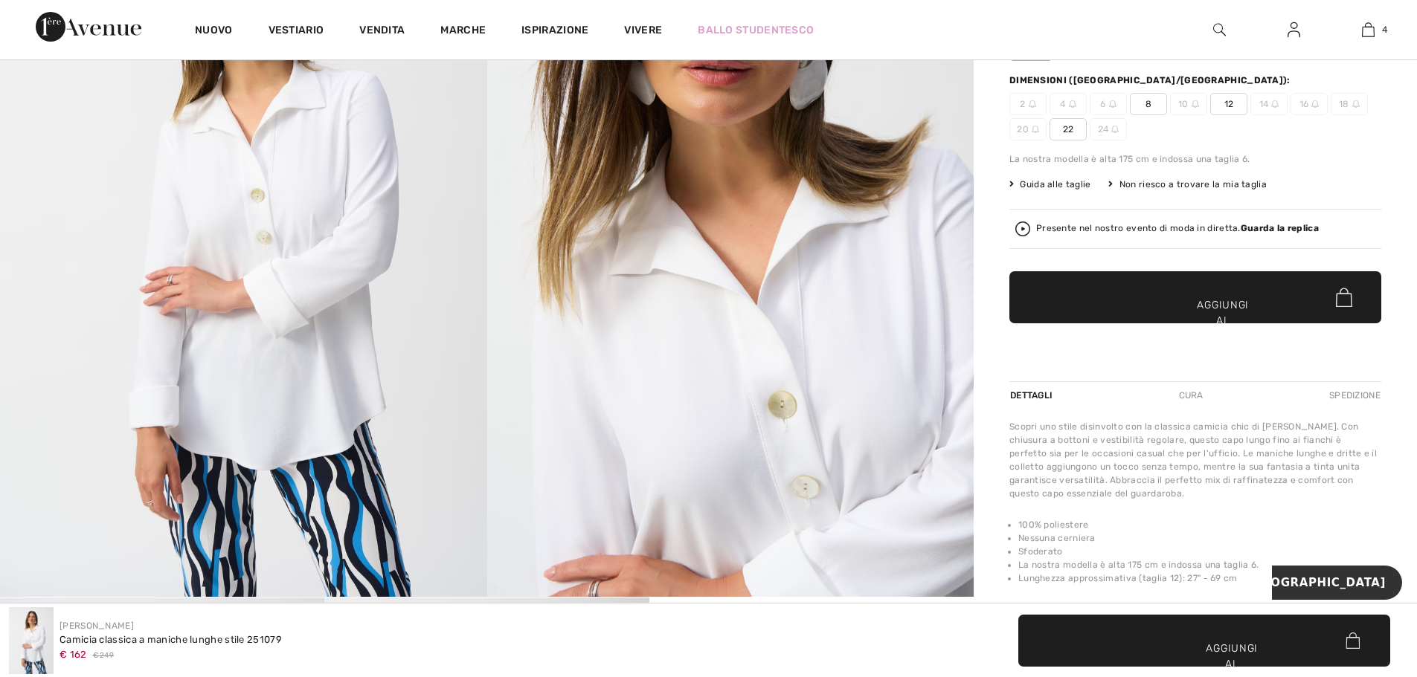
scroll to position [223, 0]
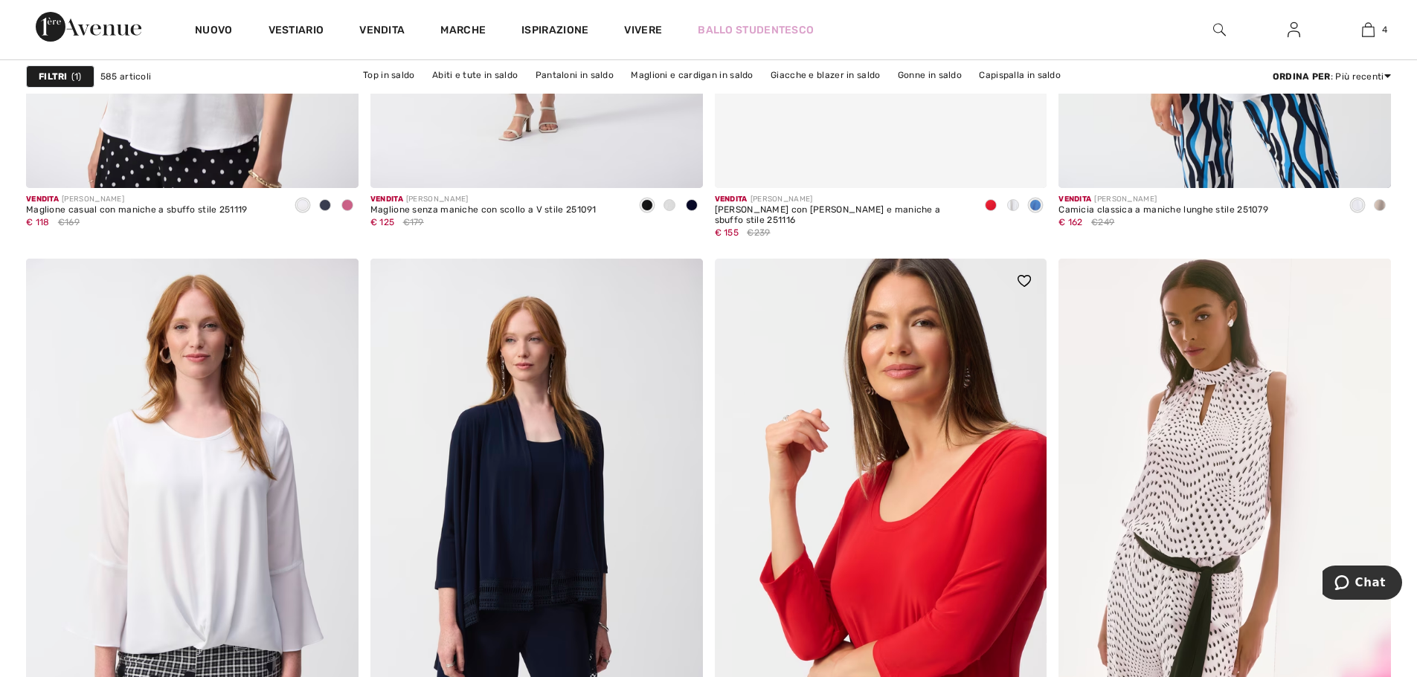
scroll to position [7768, 0]
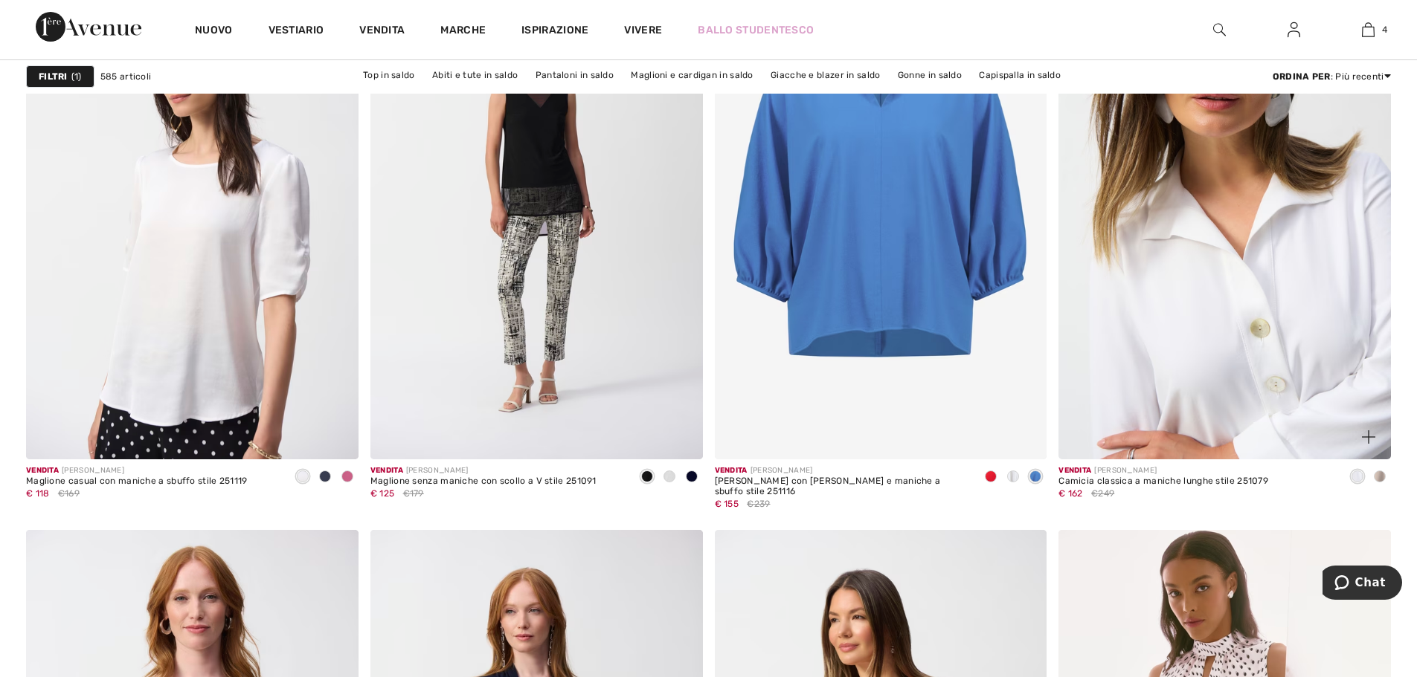
click at [1344, 276] on img at bounding box center [1224, 210] width 332 height 498
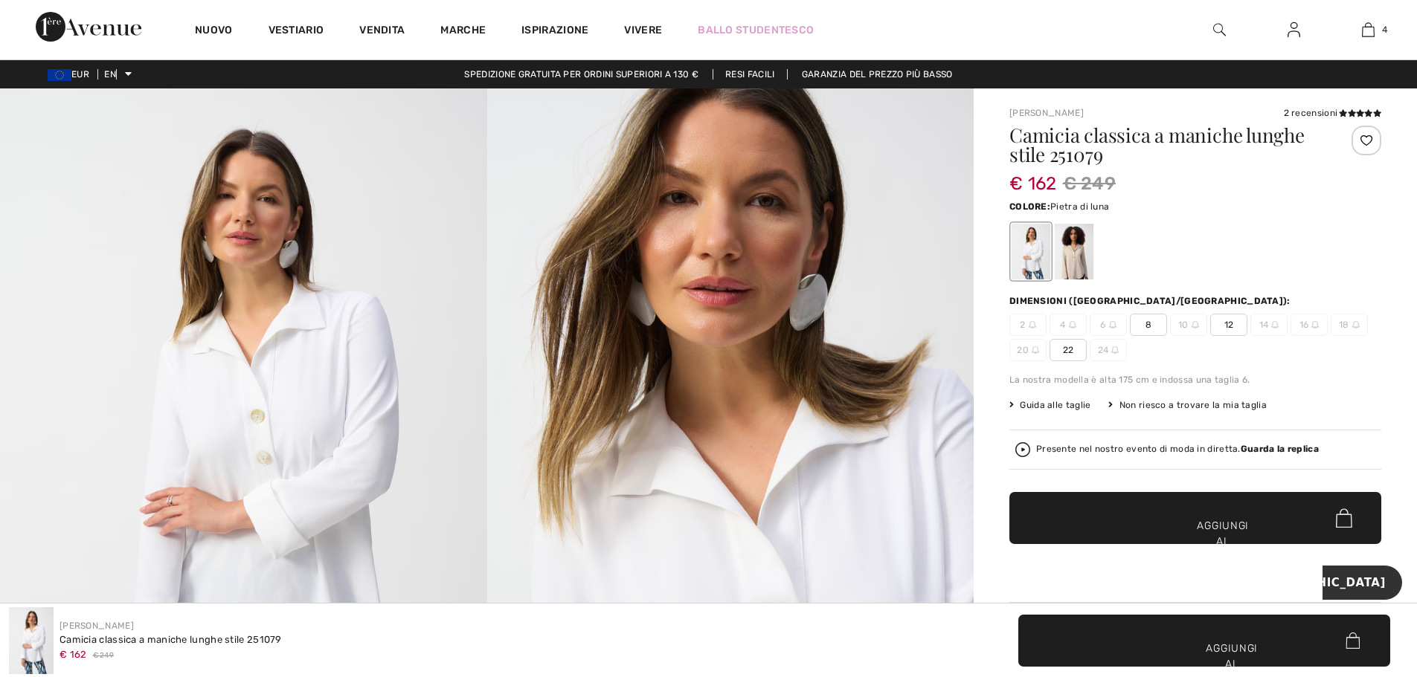
click at [1072, 243] on div at bounding box center [1073, 252] width 39 height 56
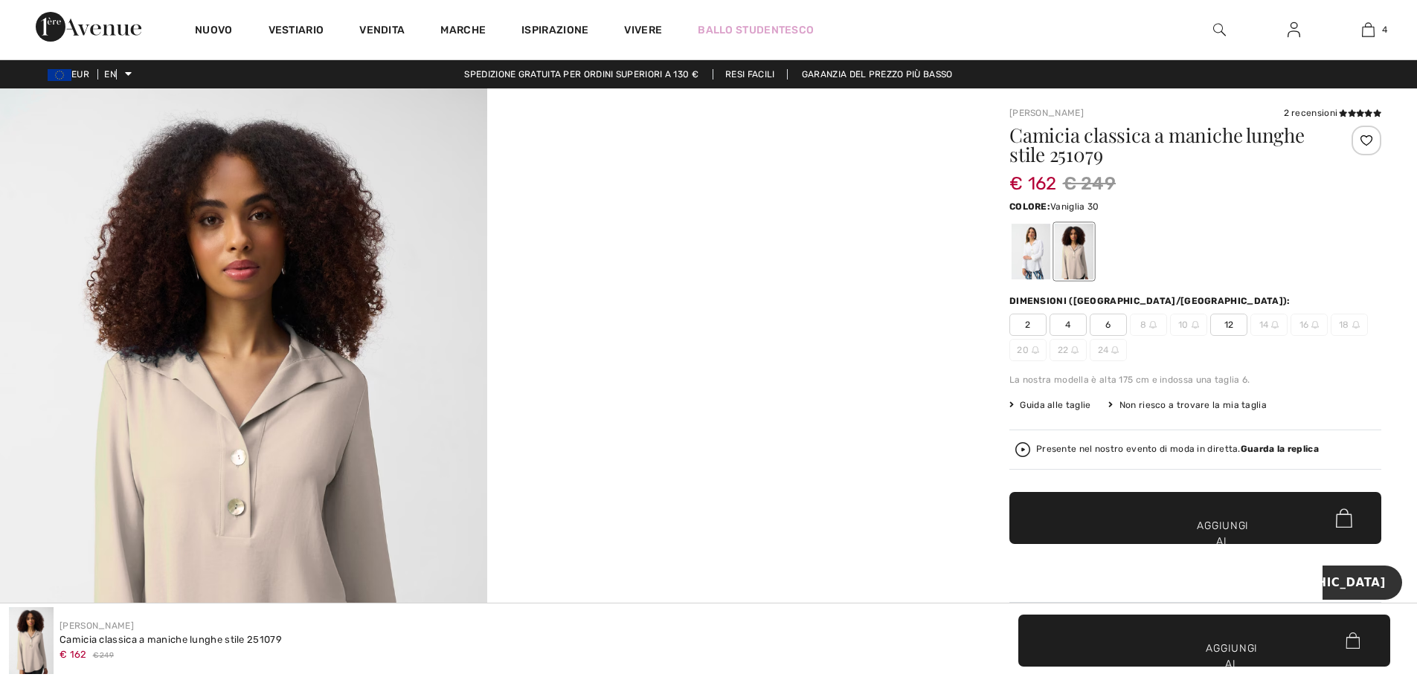
click at [1016, 228] on div at bounding box center [1030, 252] width 39 height 56
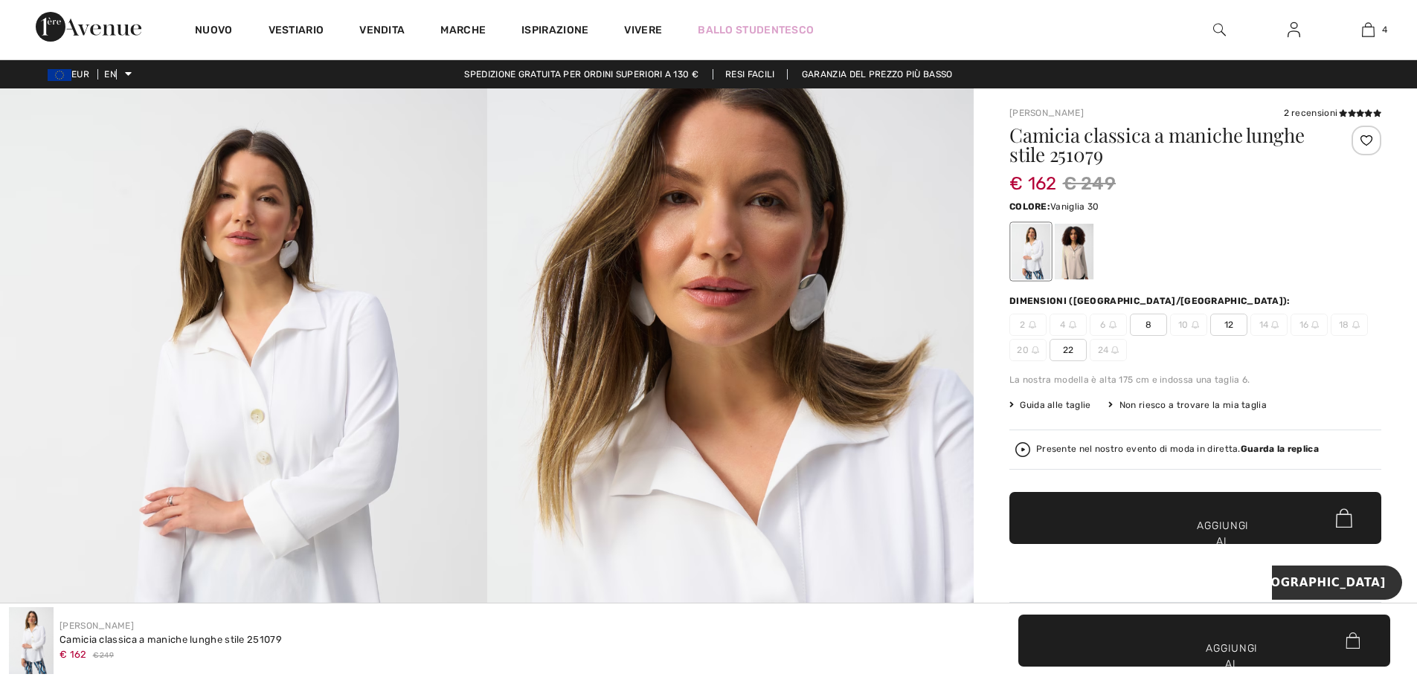
click at [1235, 326] on span "12" at bounding box center [1228, 325] width 37 height 22
click at [1155, 530] on span "✔ Aggiunto al carrello Aggiungi al carrello" at bounding box center [1195, 518] width 372 height 52
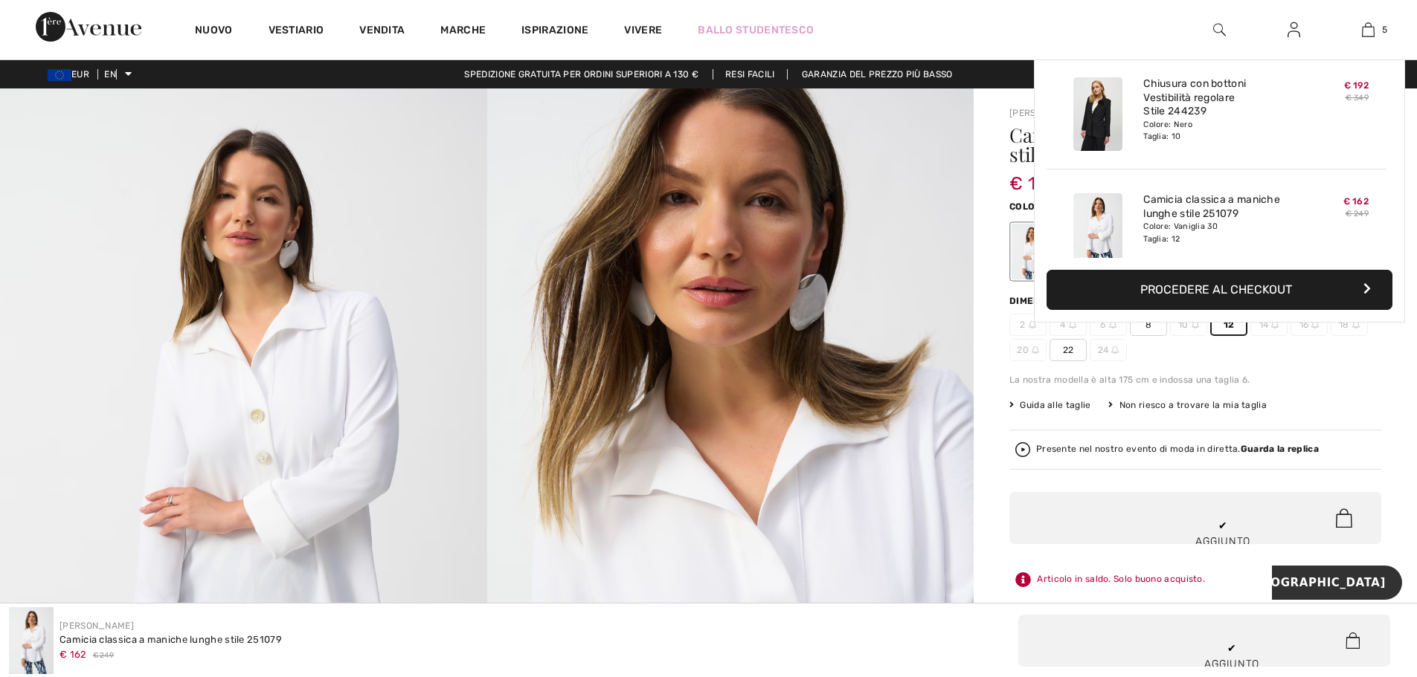
scroll to position [394, 0]
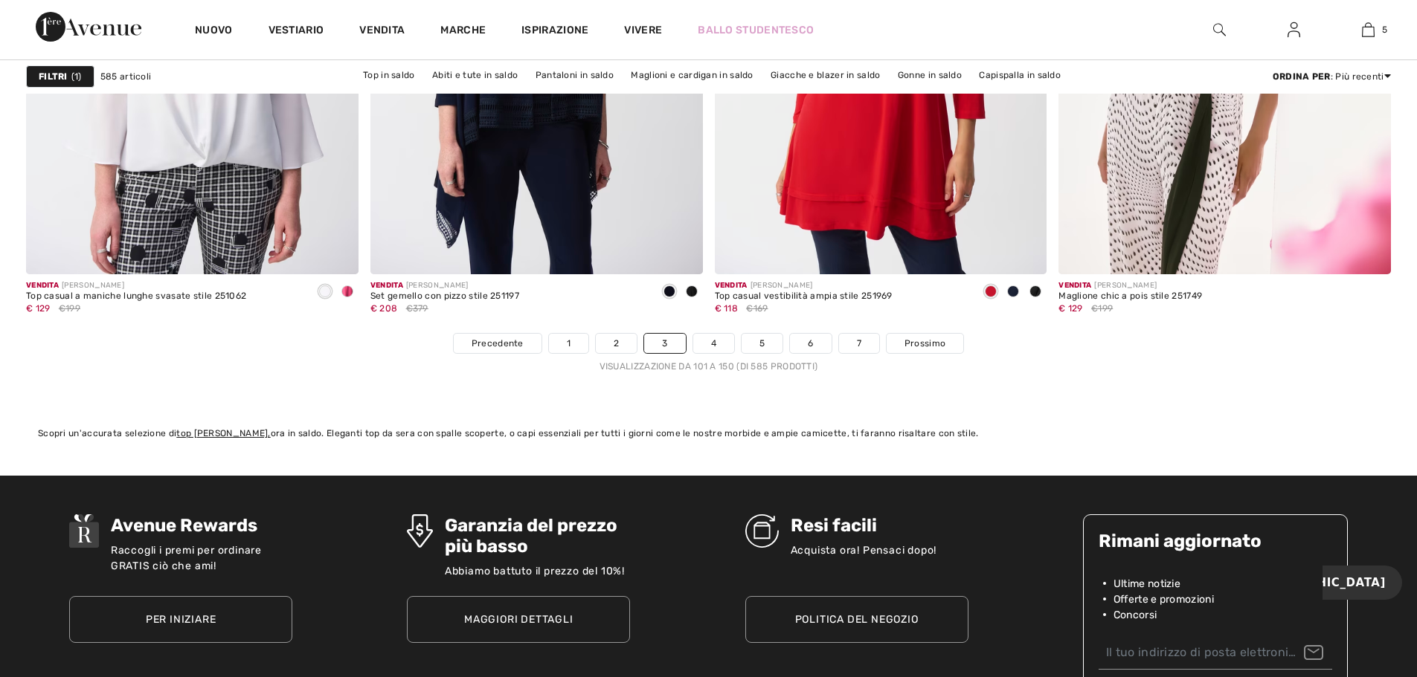
scroll to position [8700, 0]
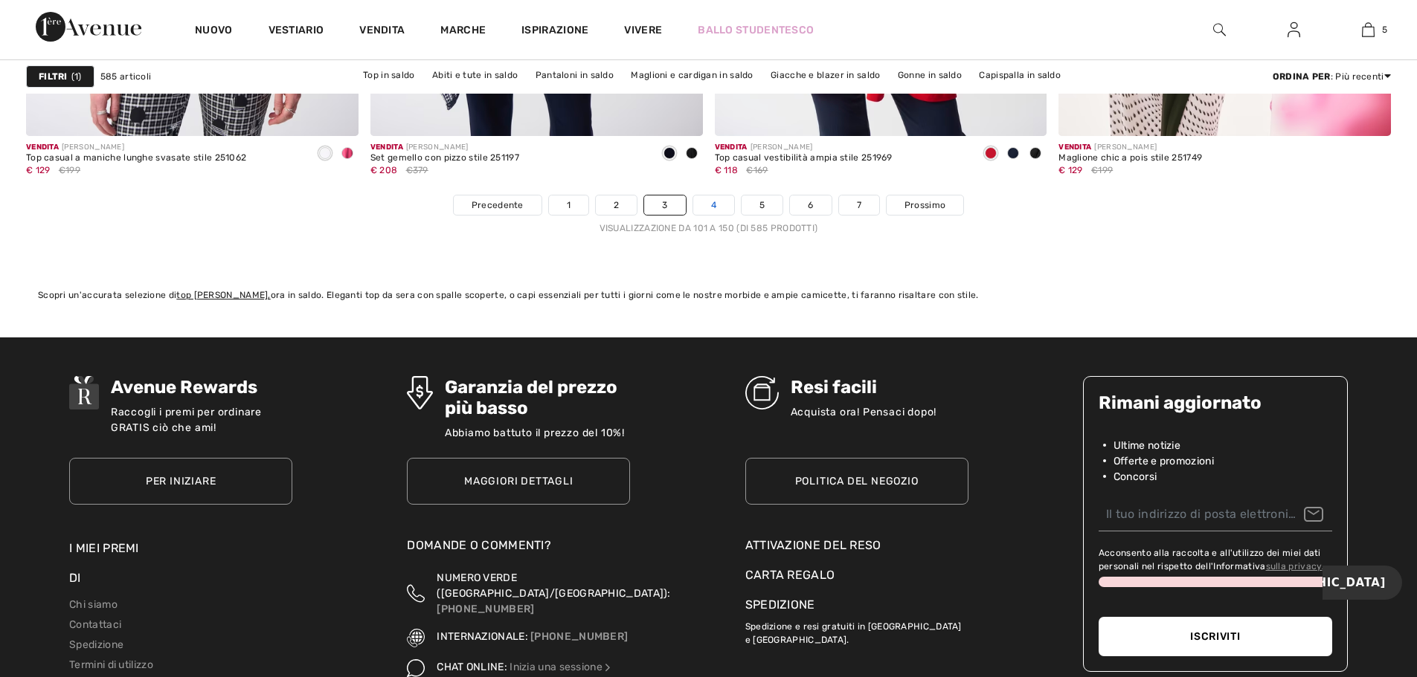
click at [718, 204] on link "4" at bounding box center [713, 205] width 41 height 19
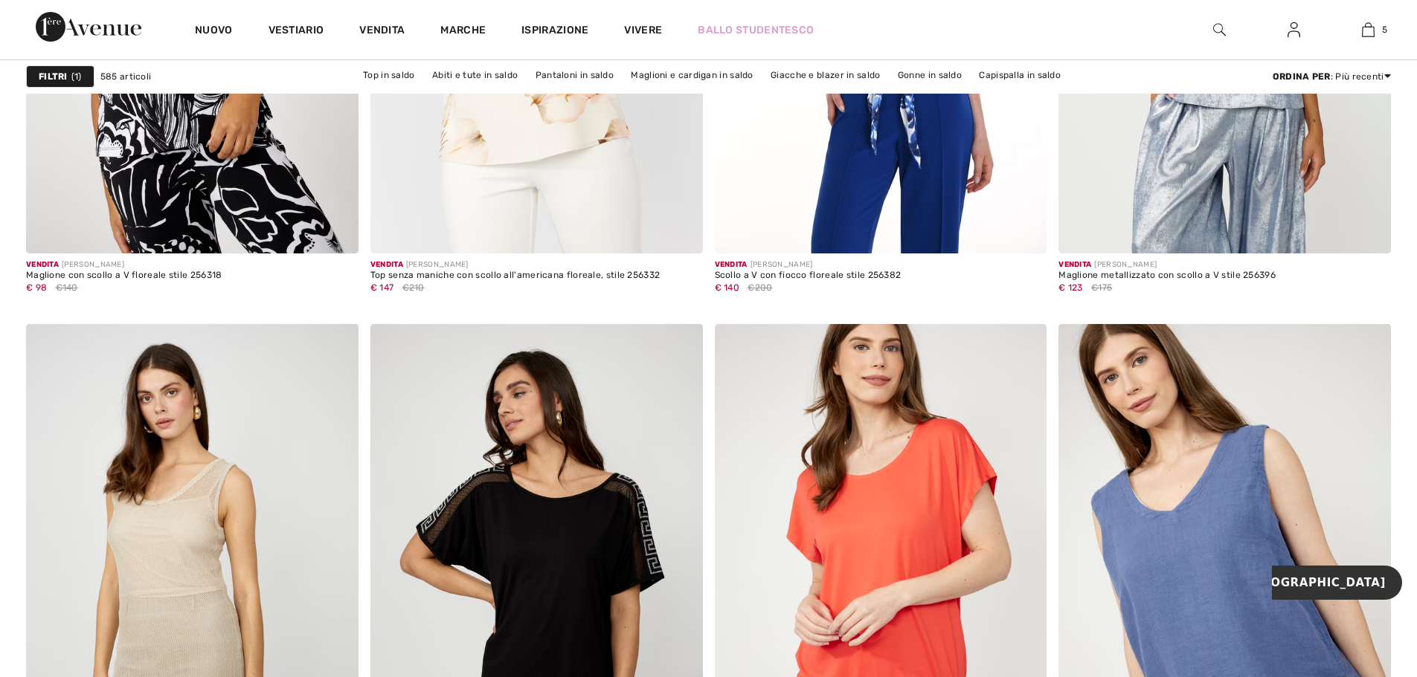
scroll to position [8272, 0]
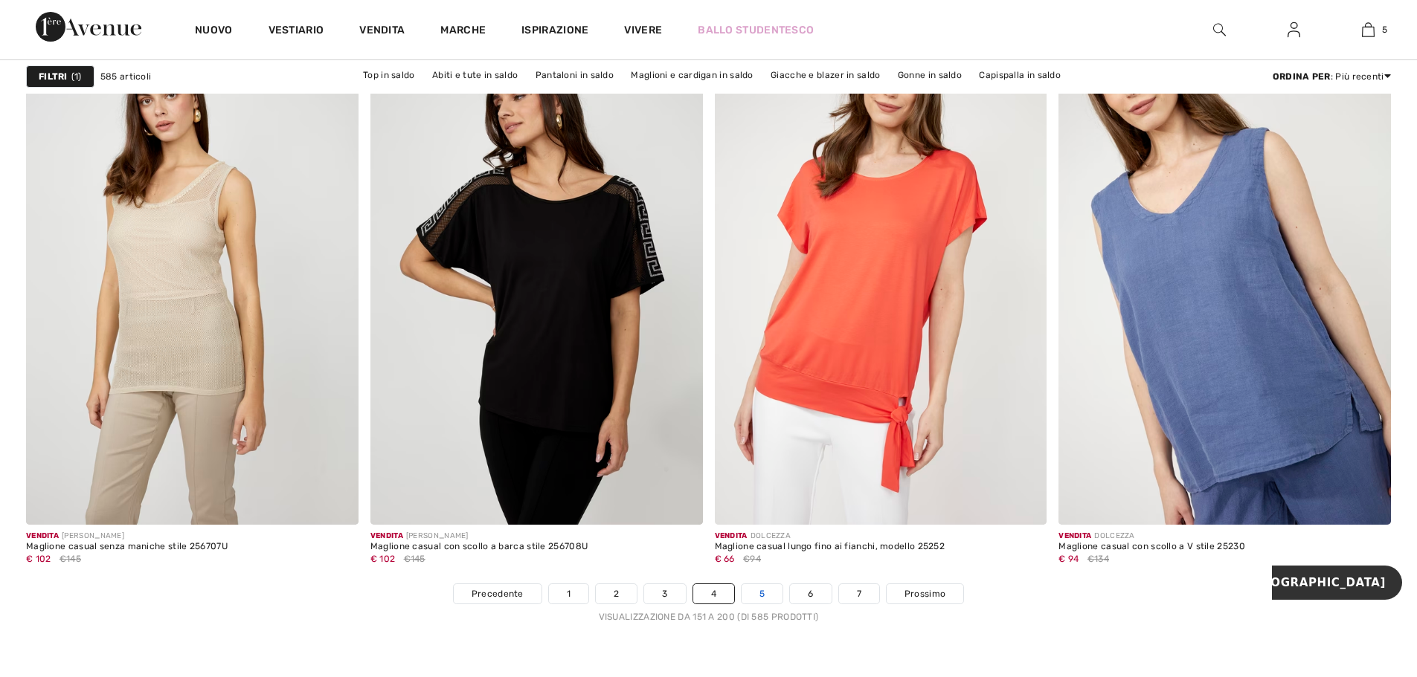
click at [761, 594] on font "5" at bounding box center [761, 594] width 5 height 10
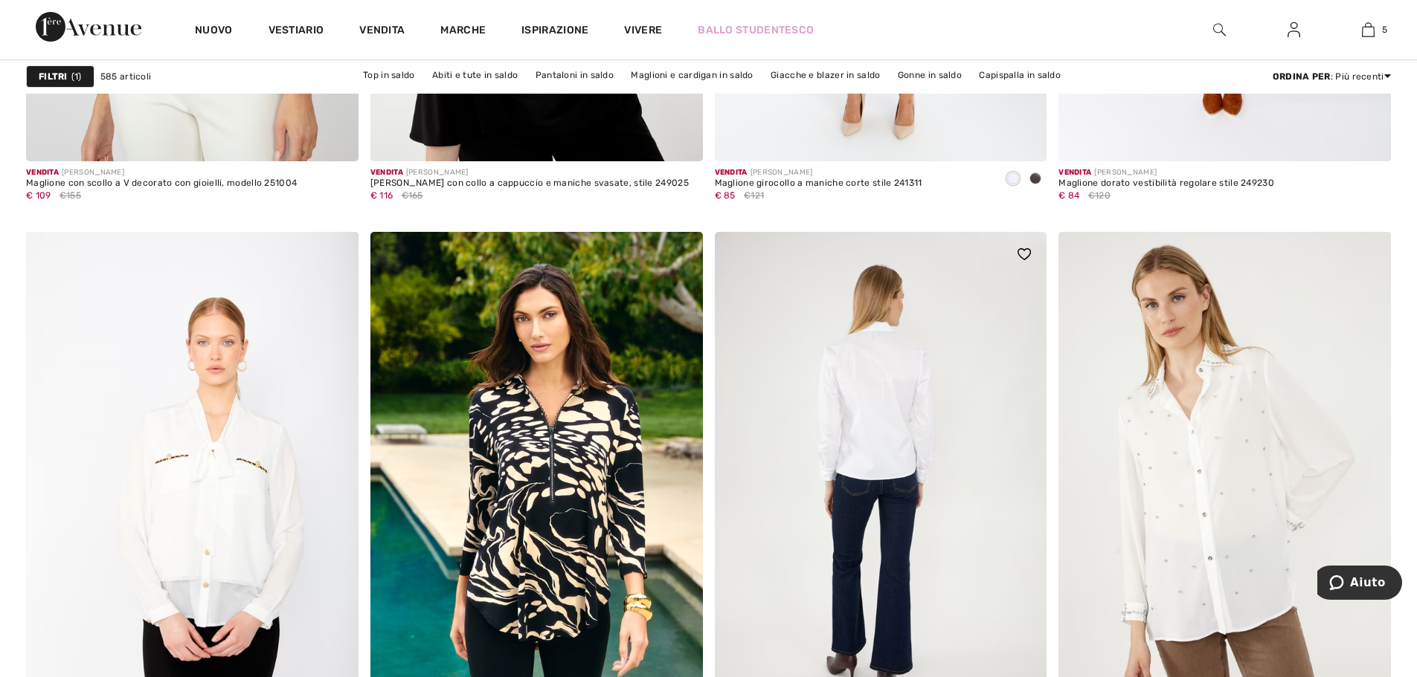
scroll to position [7733, 0]
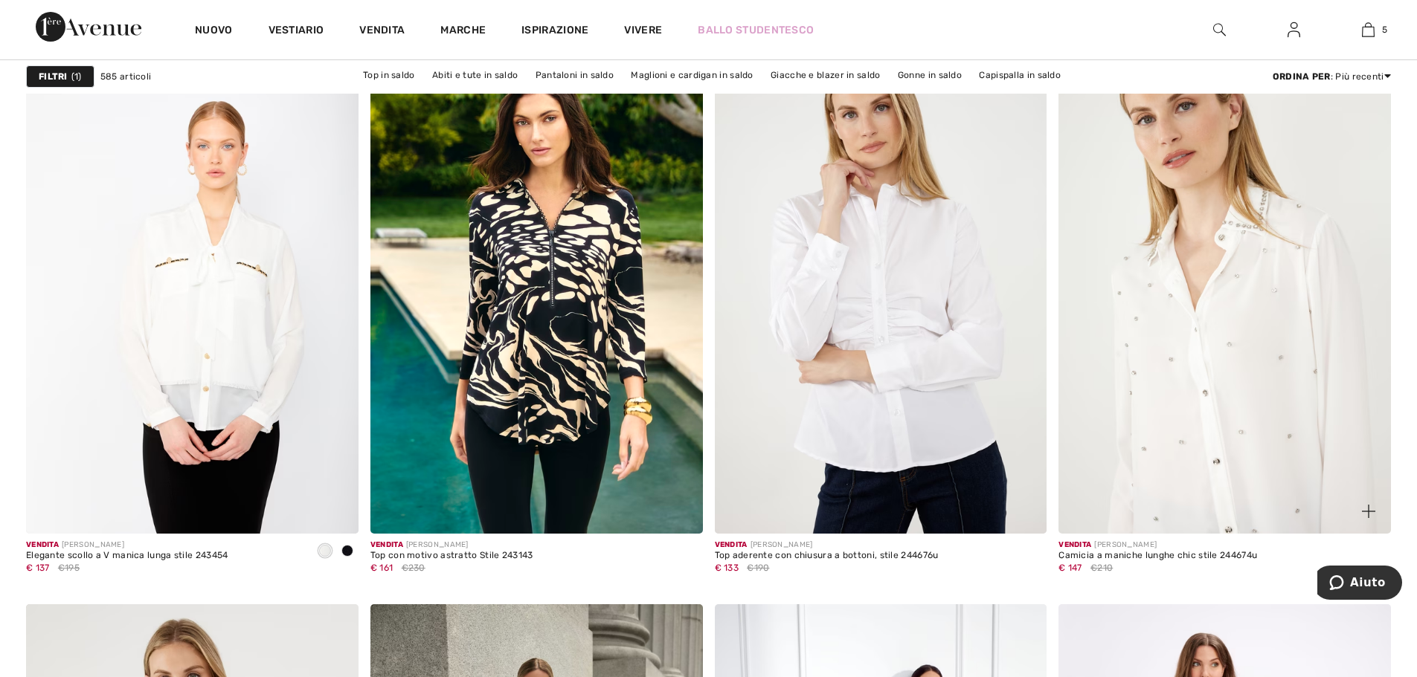
click at [1170, 246] on img at bounding box center [1224, 285] width 332 height 498
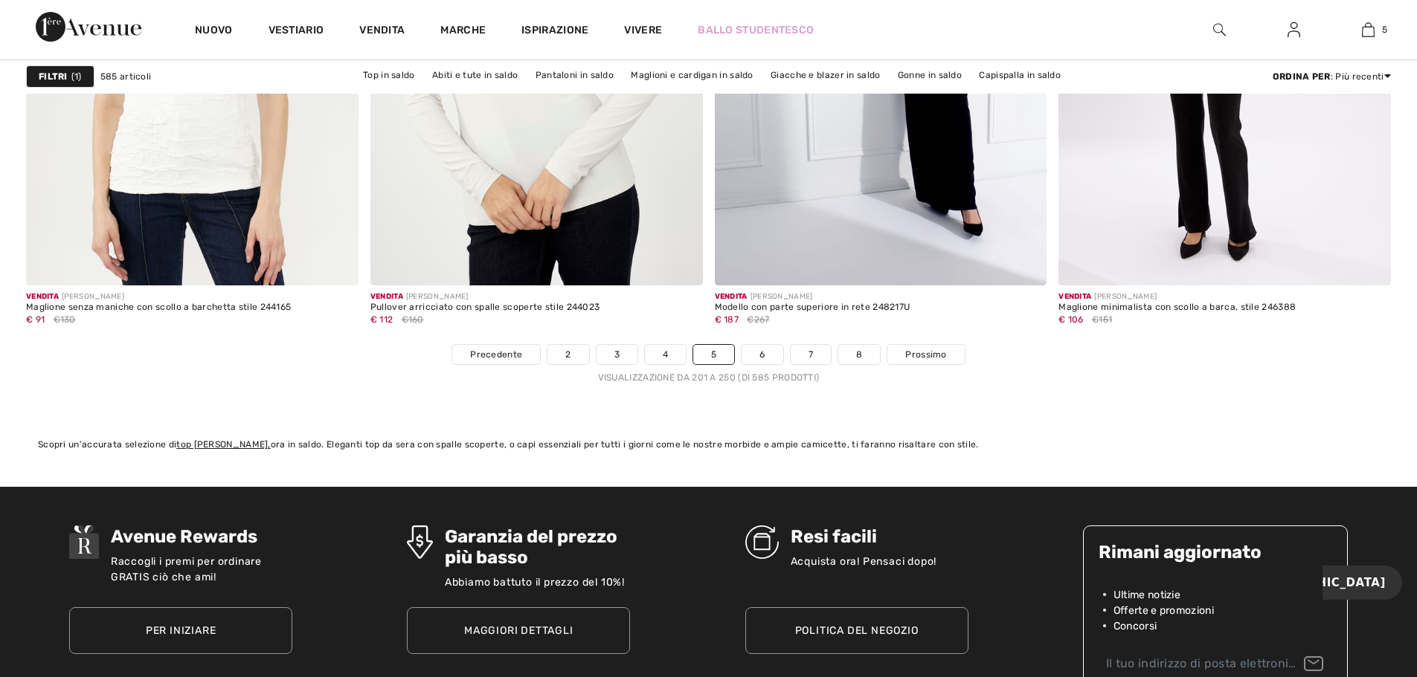
scroll to position [8512, 0]
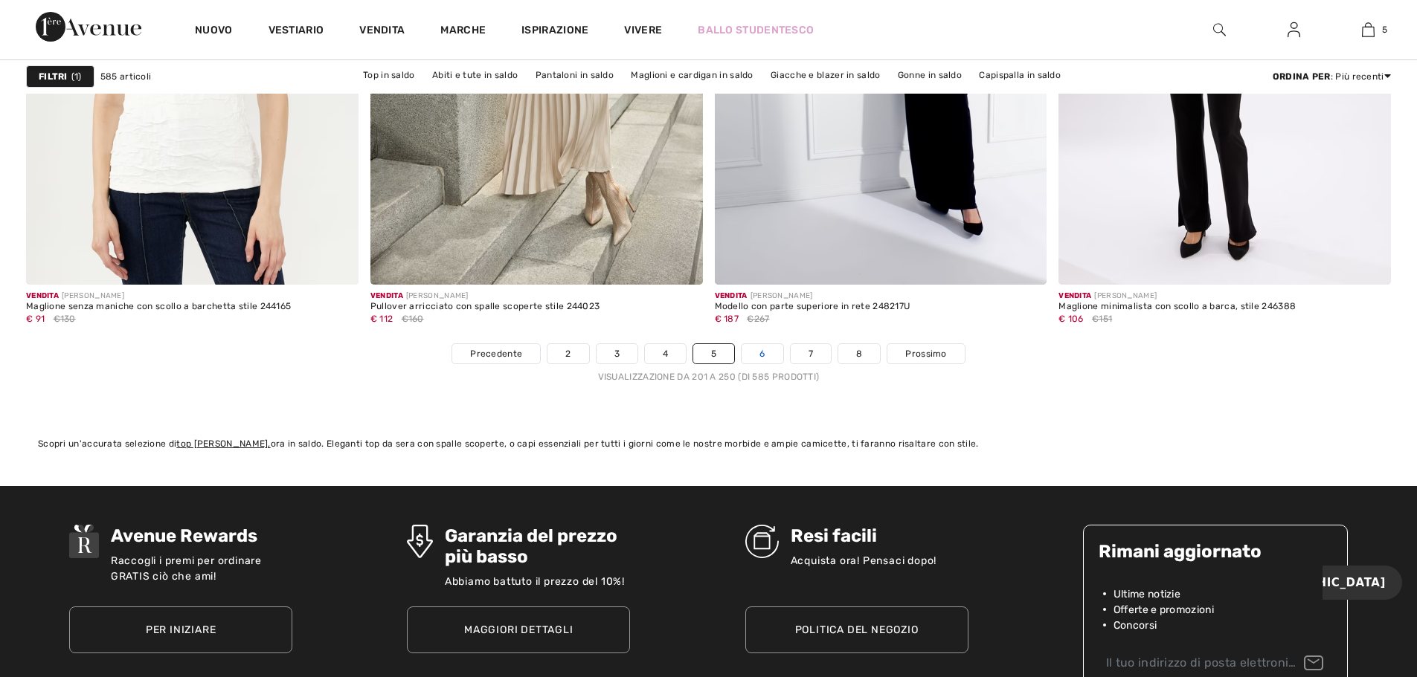
click at [775, 354] on link "6" at bounding box center [761, 353] width 41 height 19
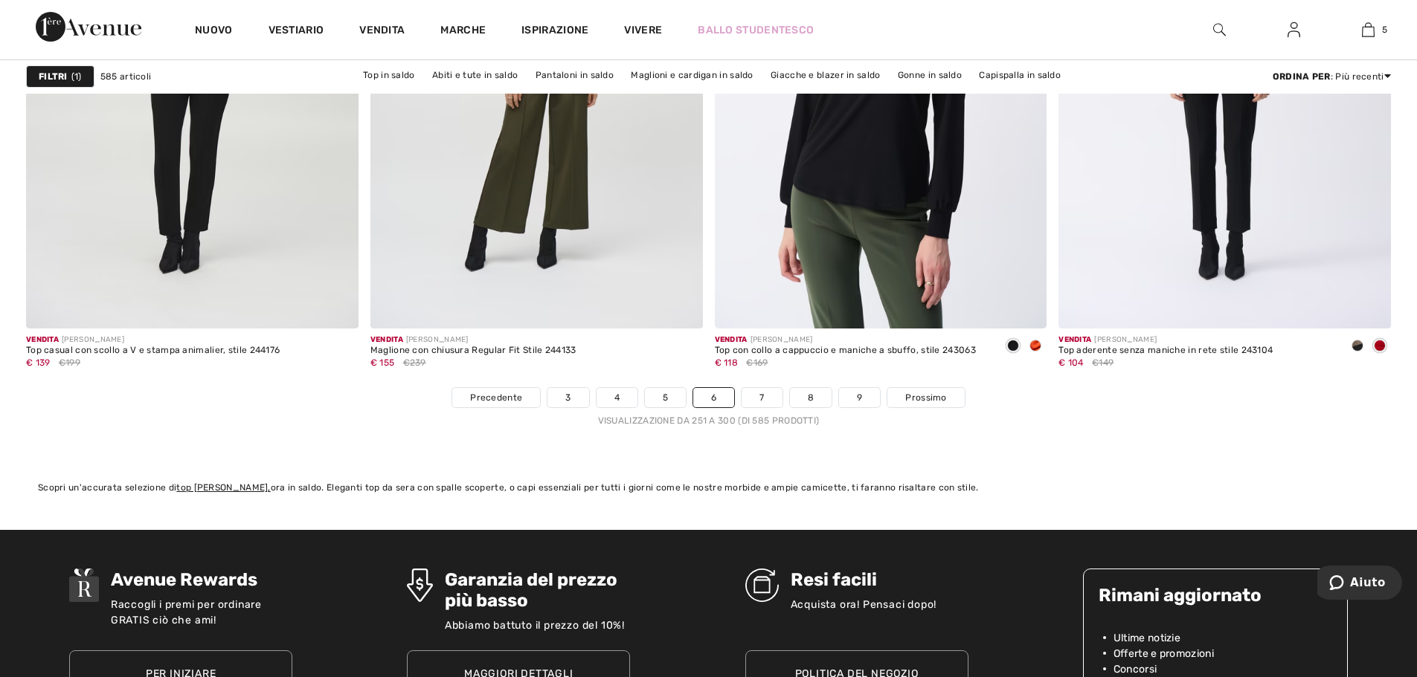
scroll to position [8700, 0]
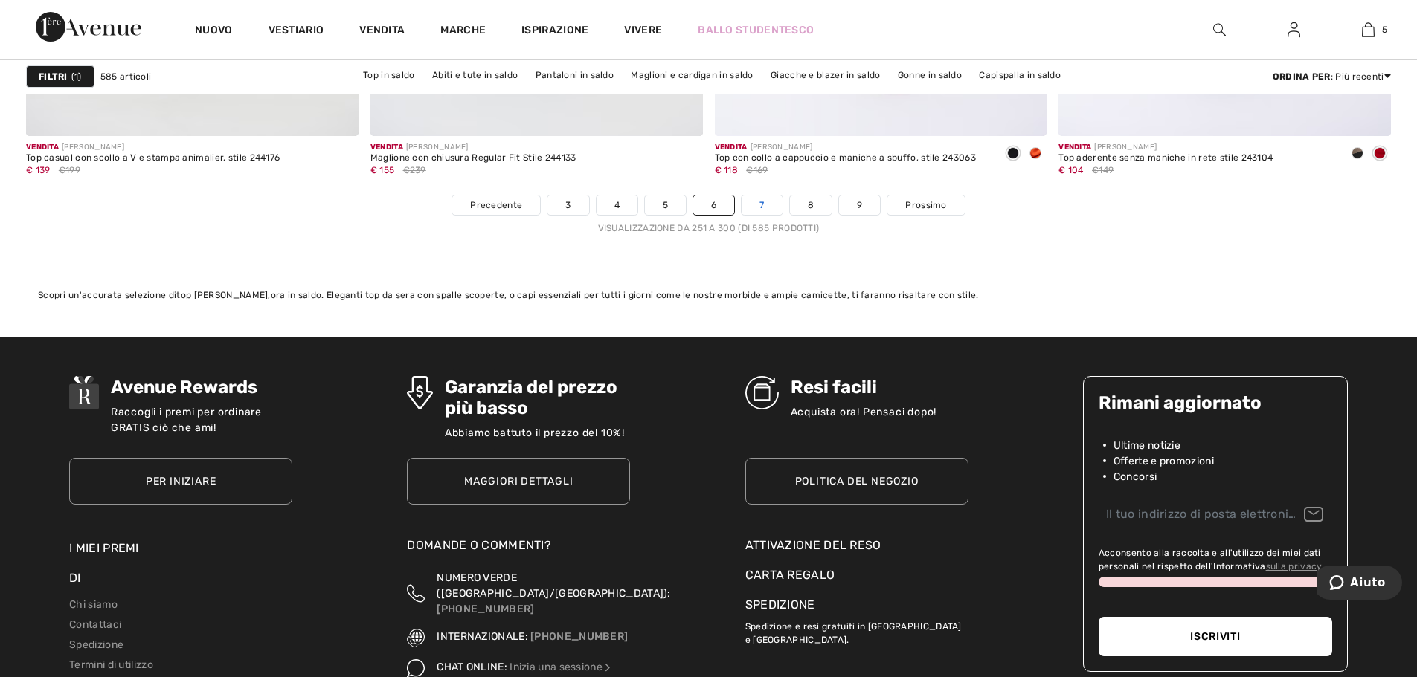
click at [751, 207] on link "7" at bounding box center [761, 205] width 40 height 19
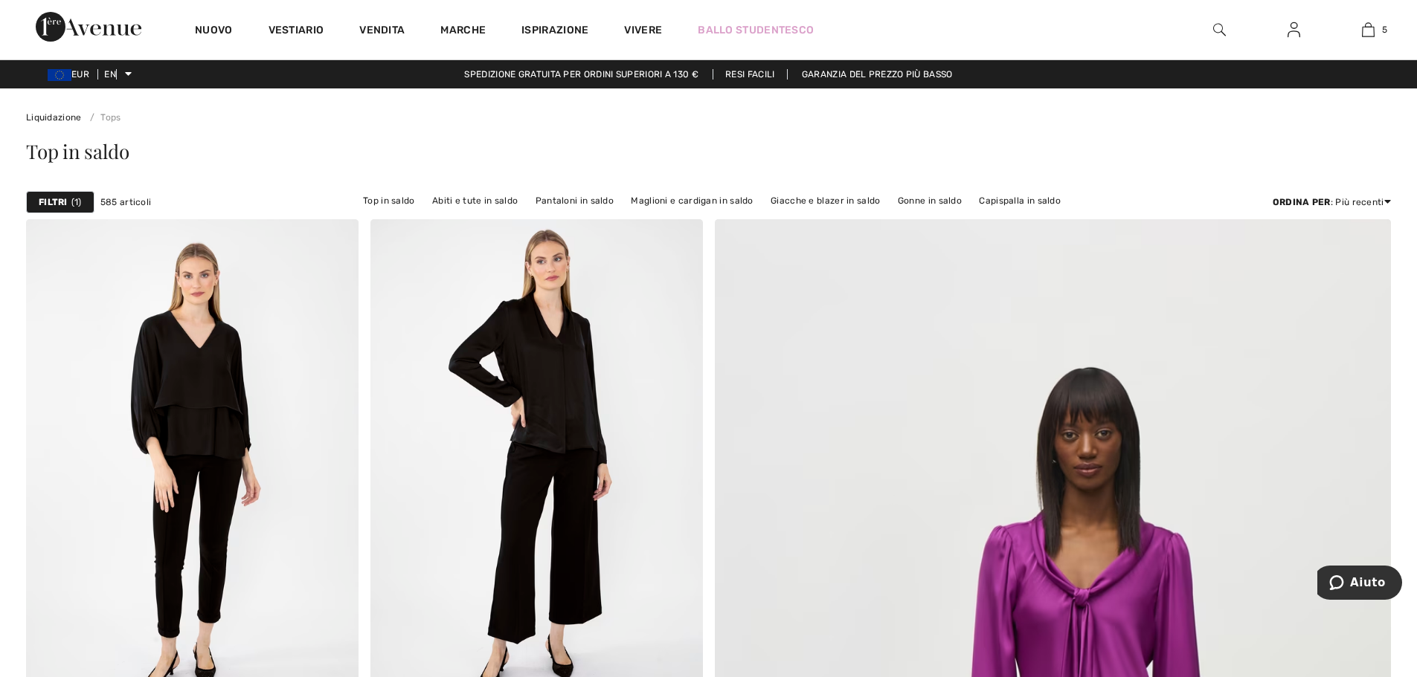
click at [71, 203] on span "1" at bounding box center [76, 202] width 10 height 13
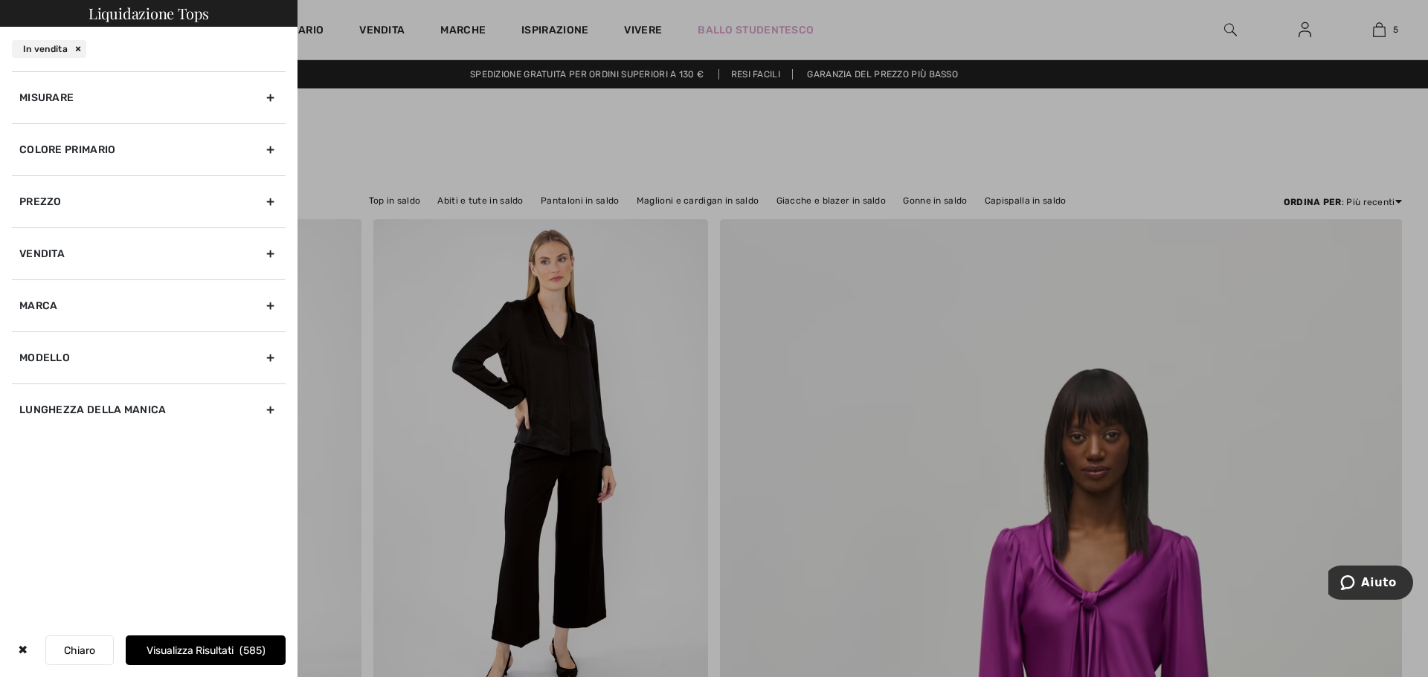
click at [463, 144] on div at bounding box center [714, 338] width 1428 height 677
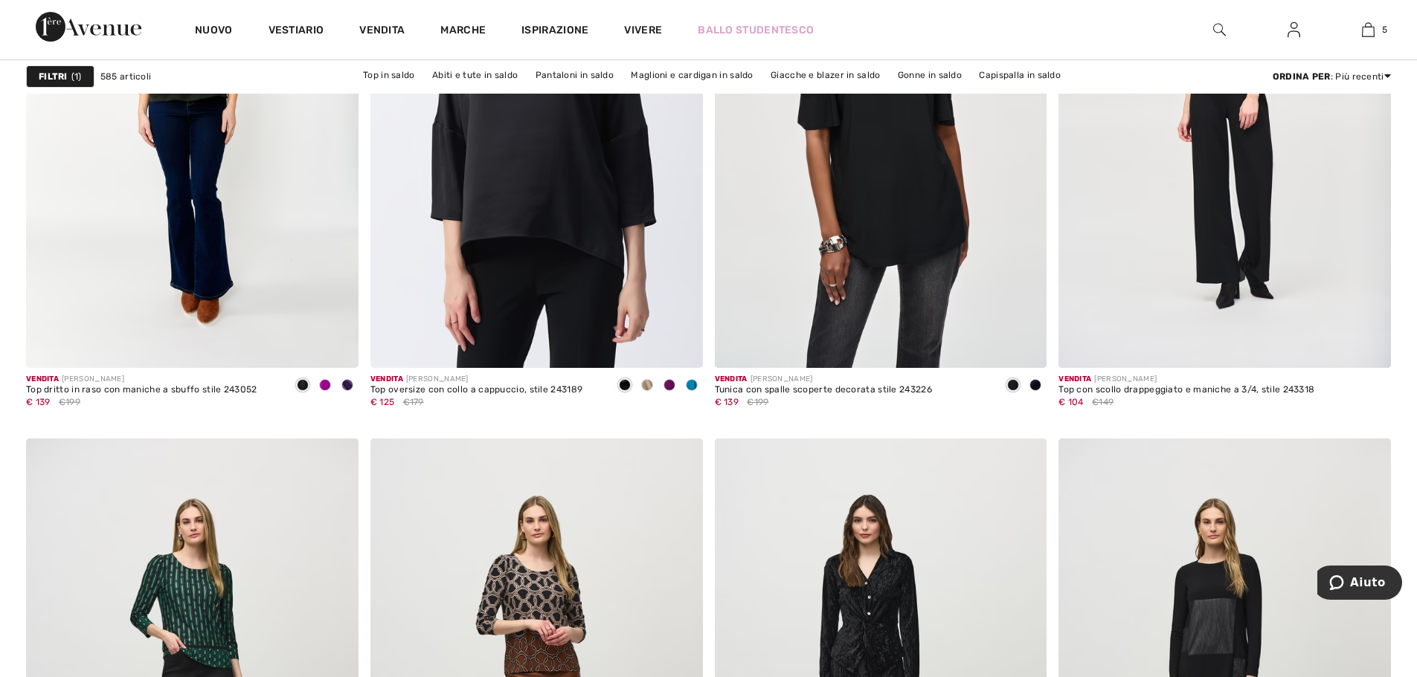
scroll to position [1785, 0]
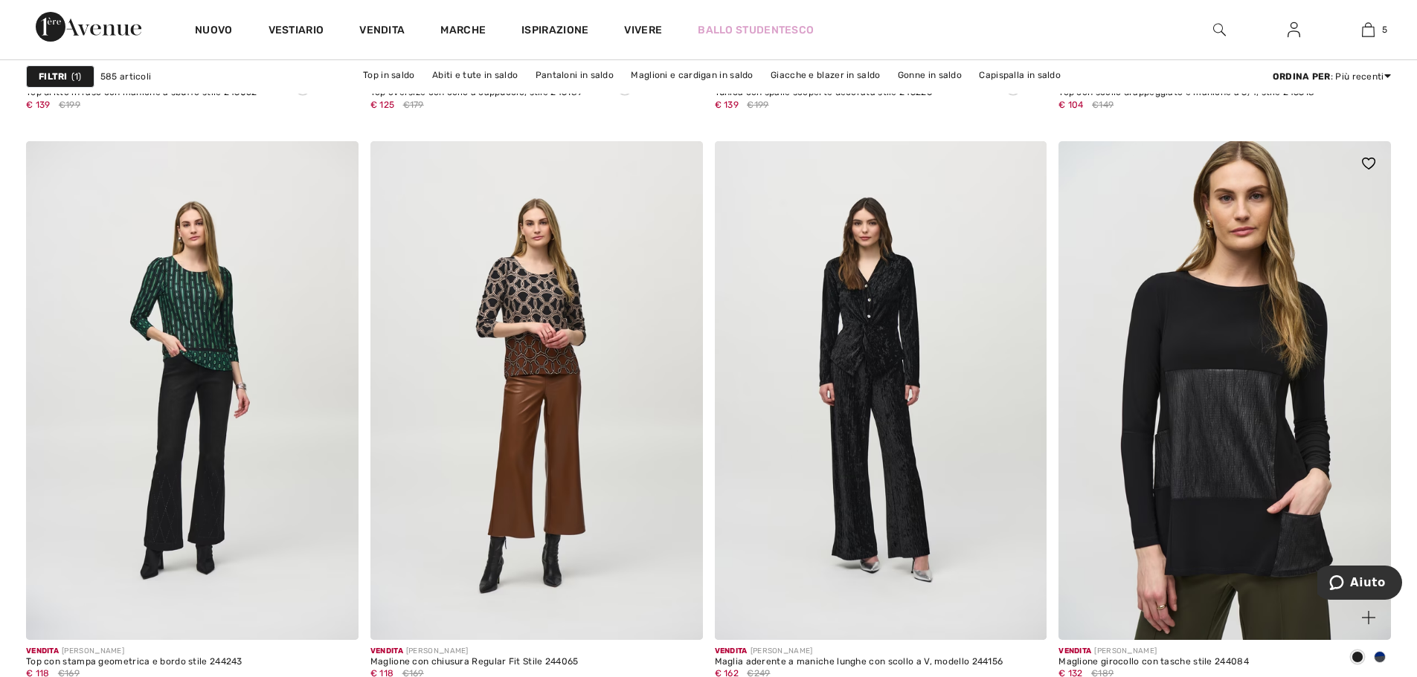
click at [1158, 387] on img at bounding box center [1224, 390] width 332 height 498
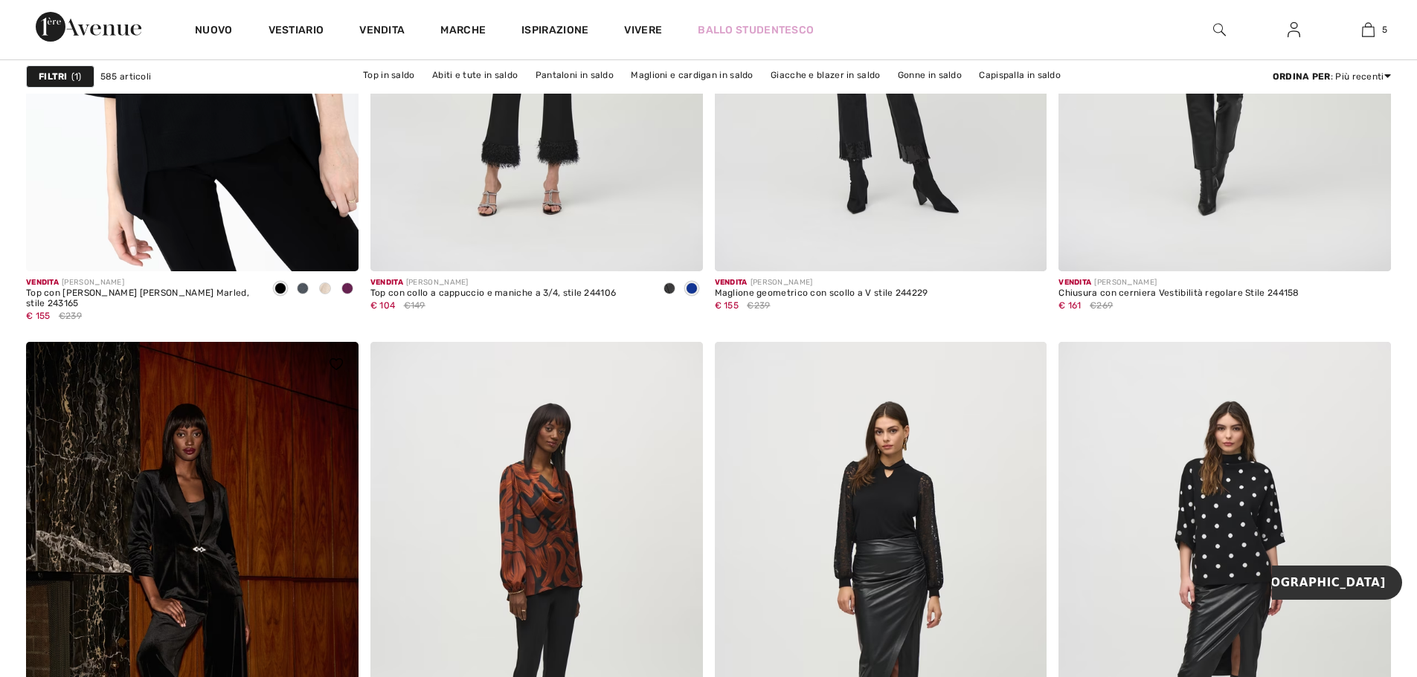
scroll to position [3197, 0]
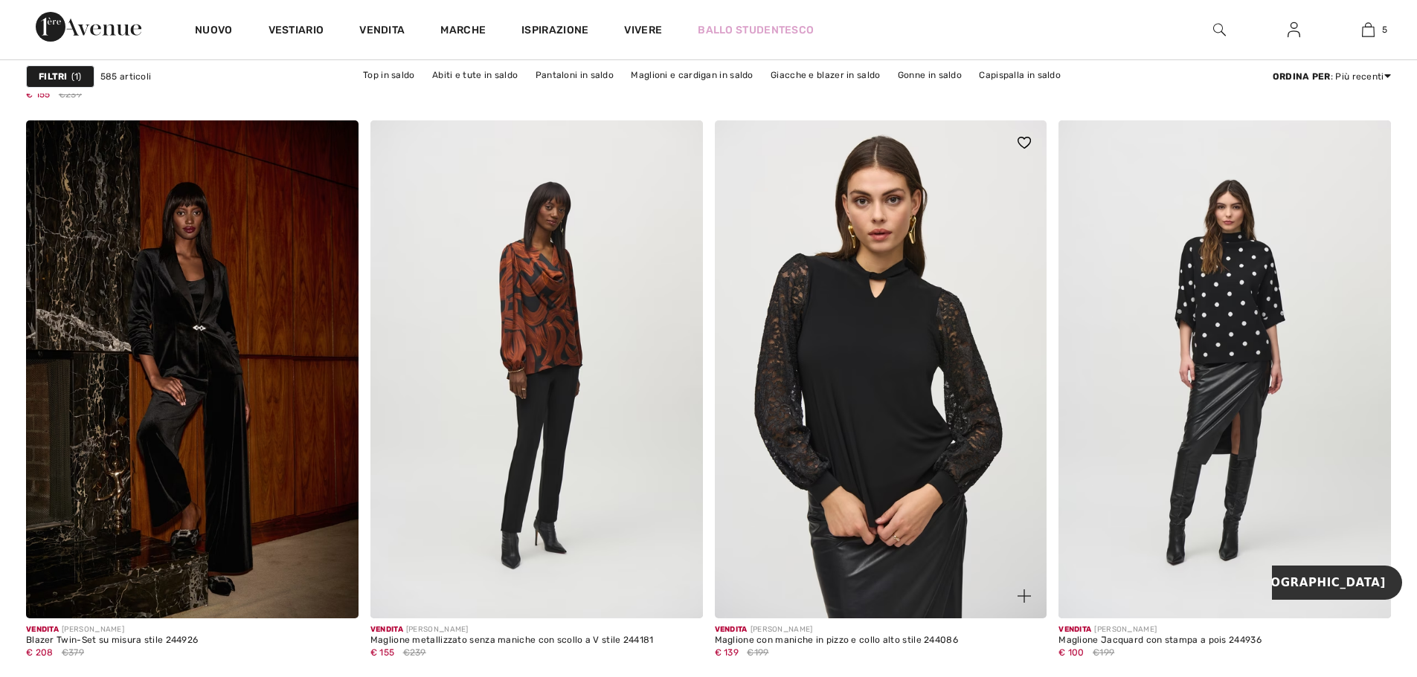
click at [842, 300] on img at bounding box center [881, 369] width 332 height 498
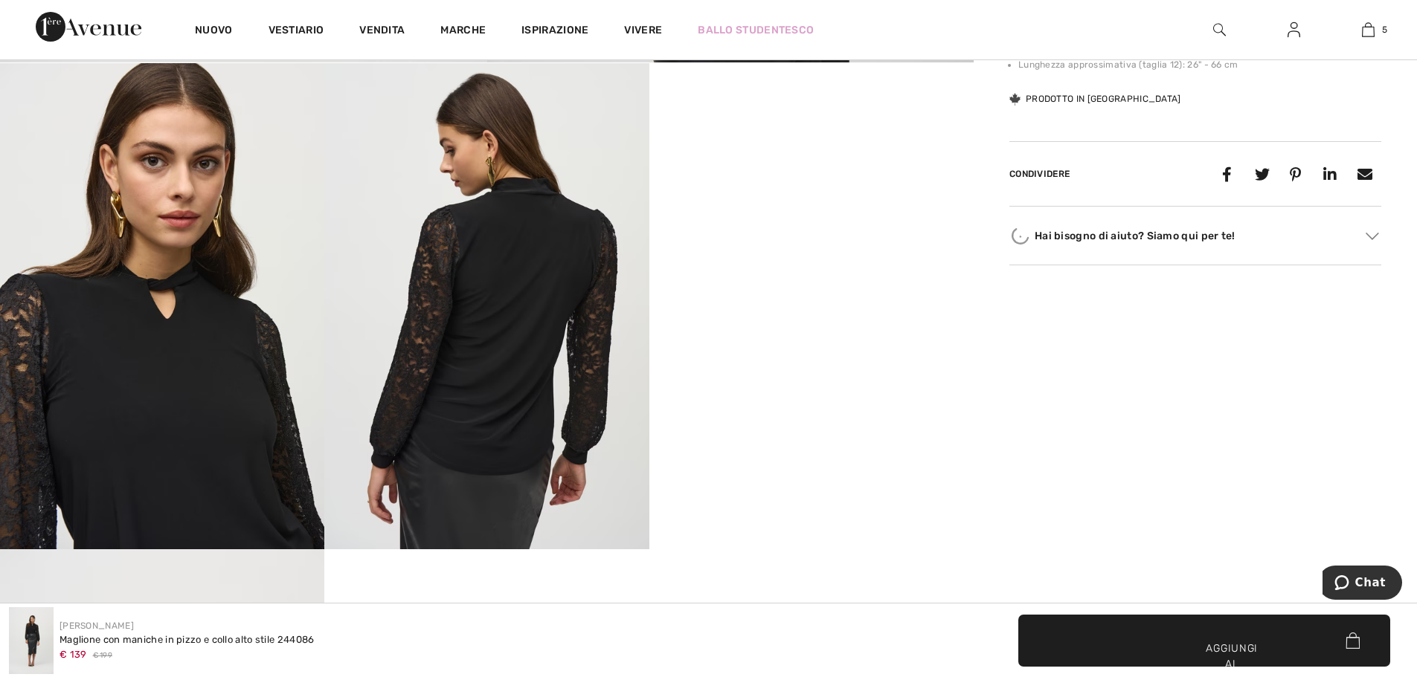
scroll to position [818, 0]
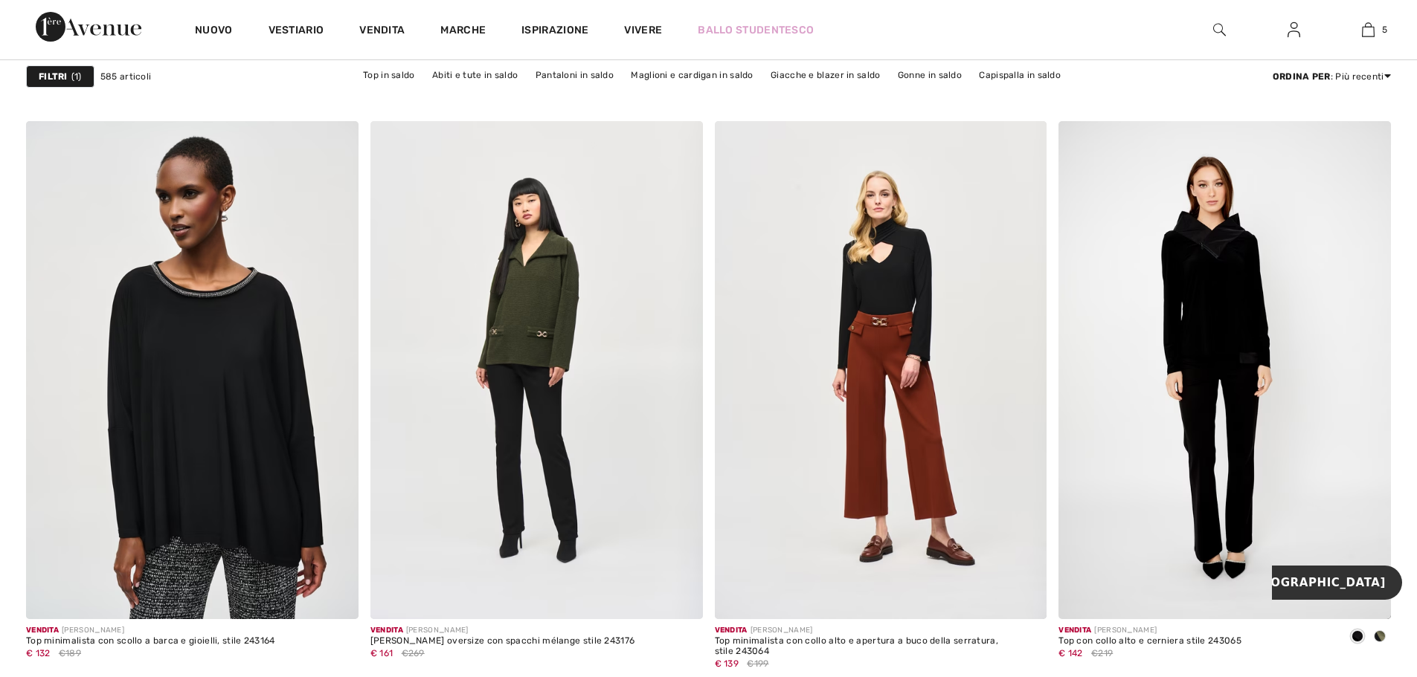
scroll to position [7064, 0]
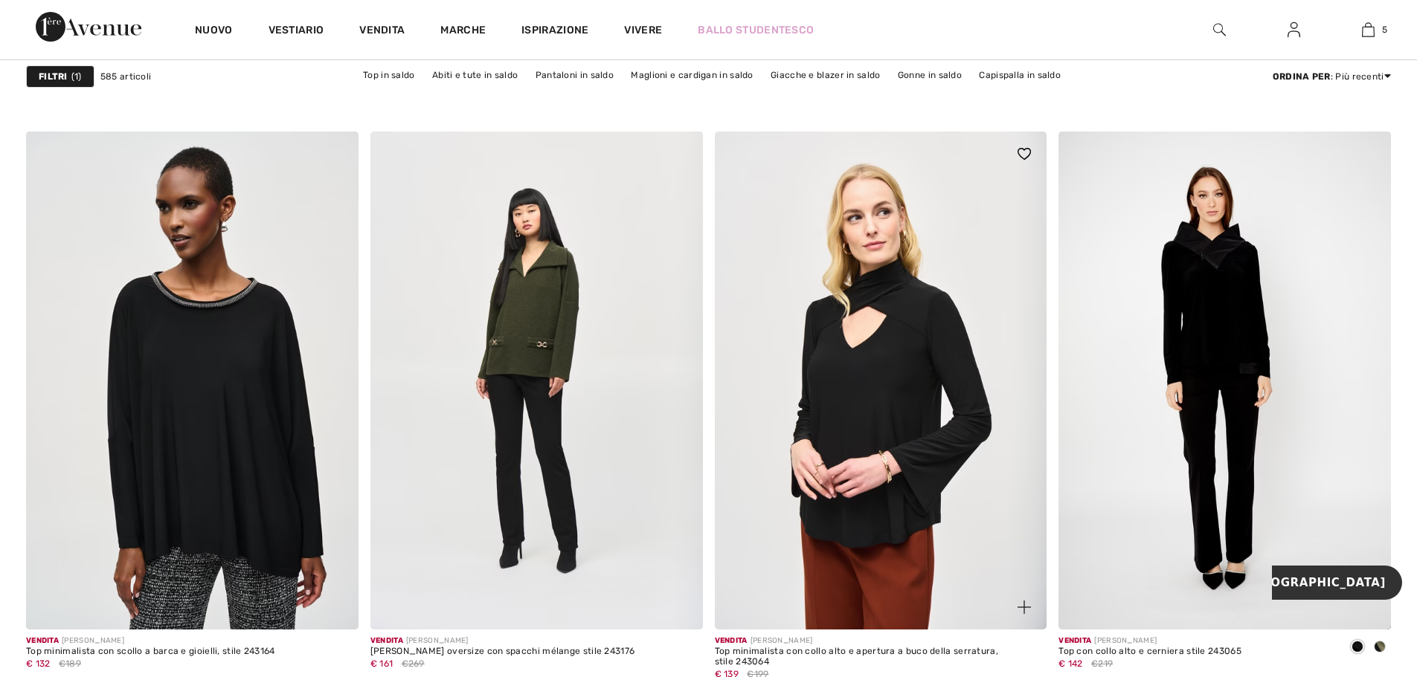
click at [922, 257] on img at bounding box center [881, 381] width 332 height 498
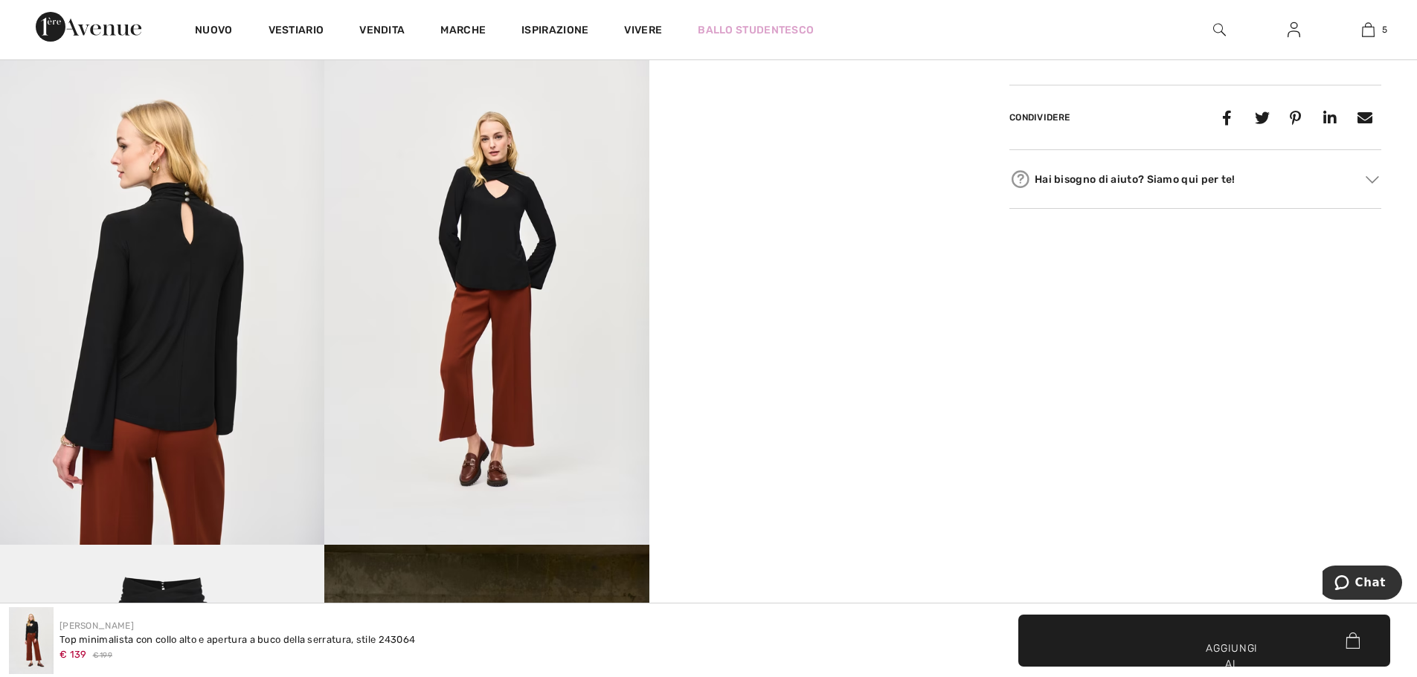
scroll to position [669, 0]
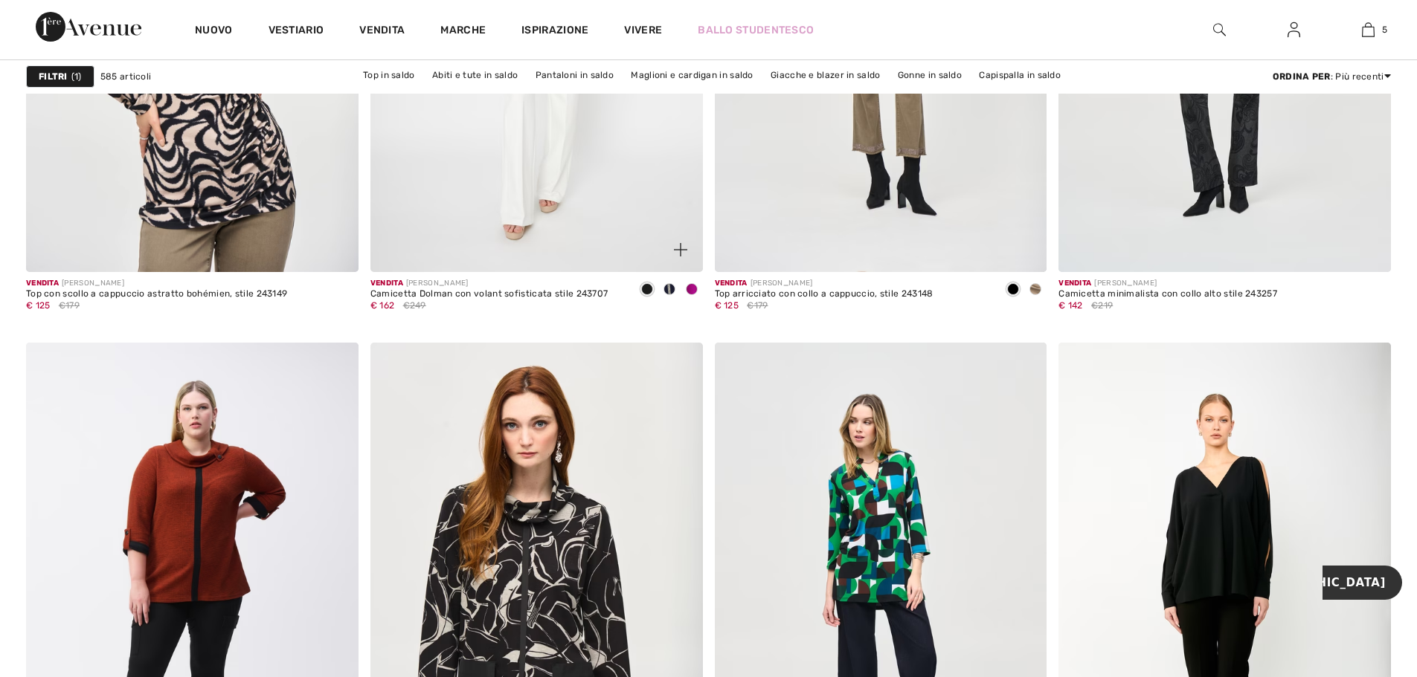
scroll to position [8328, 0]
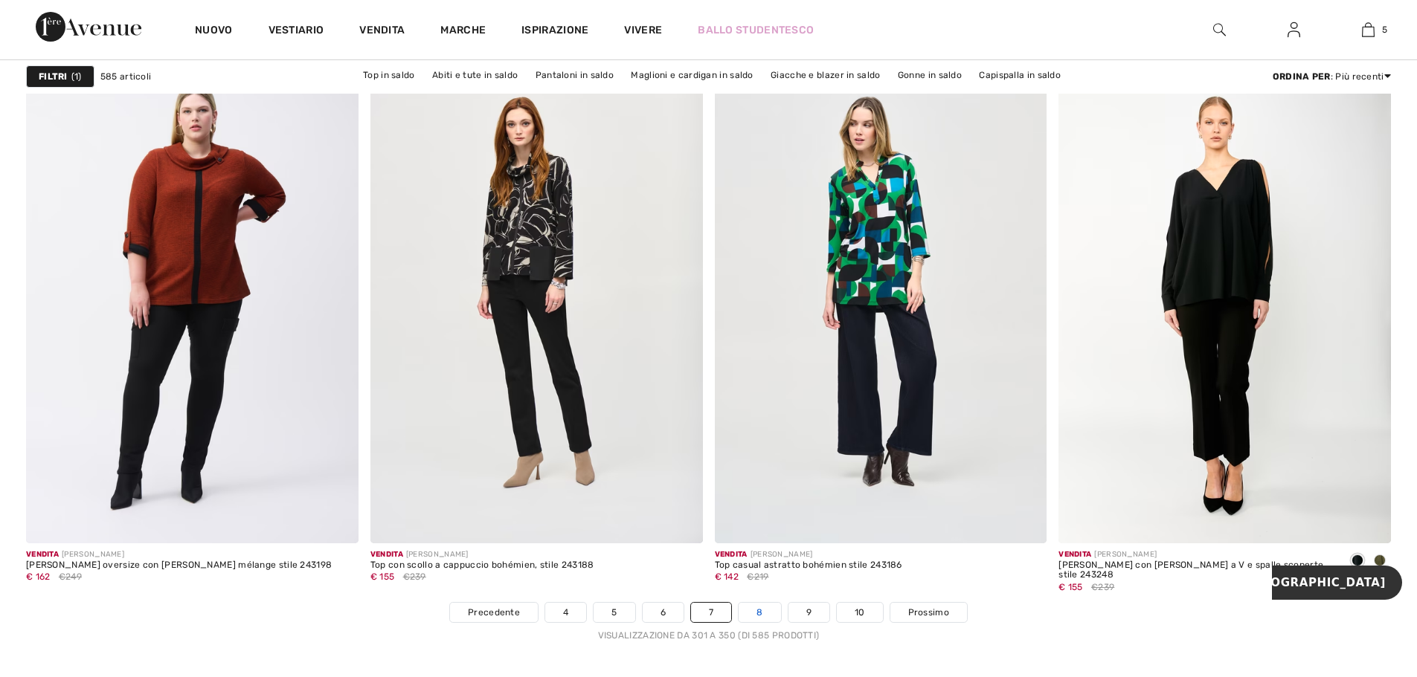
click at [777, 603] on link "8" at bounding box center [759, 612] width 42 height 19
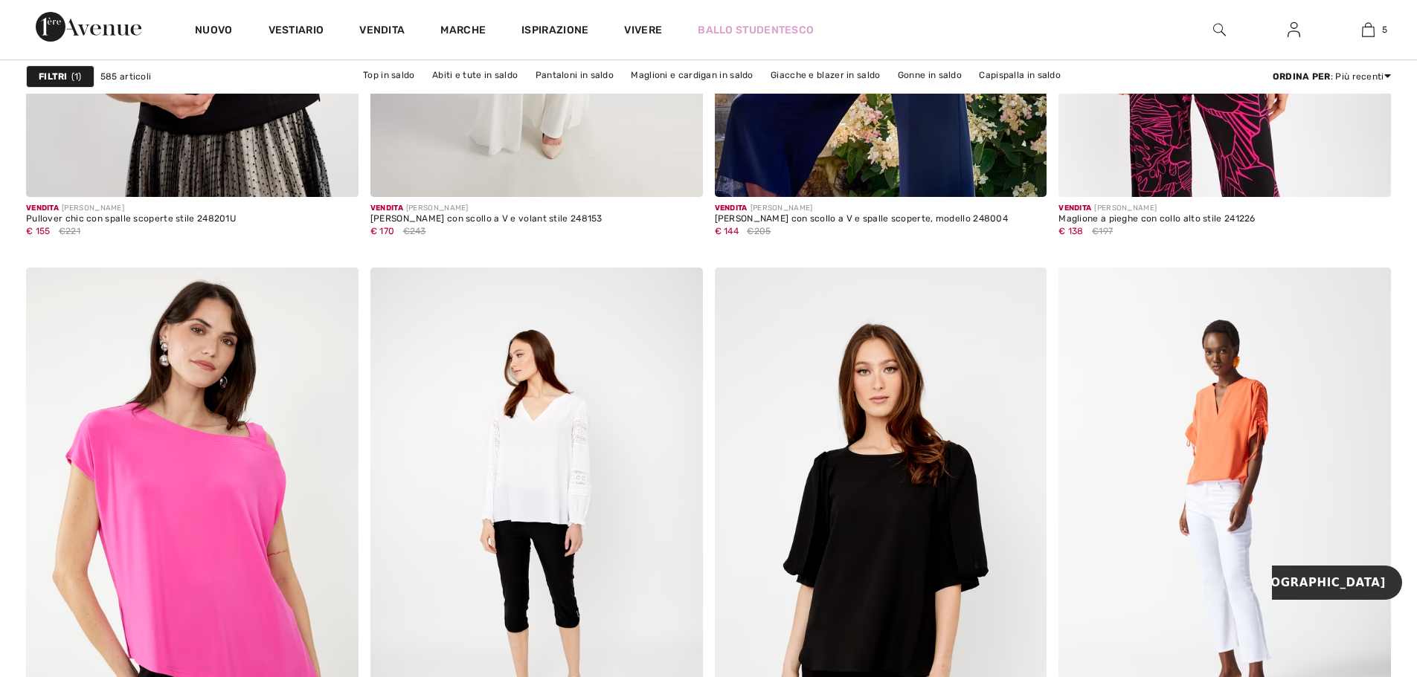
scroll to position [8328, 0]
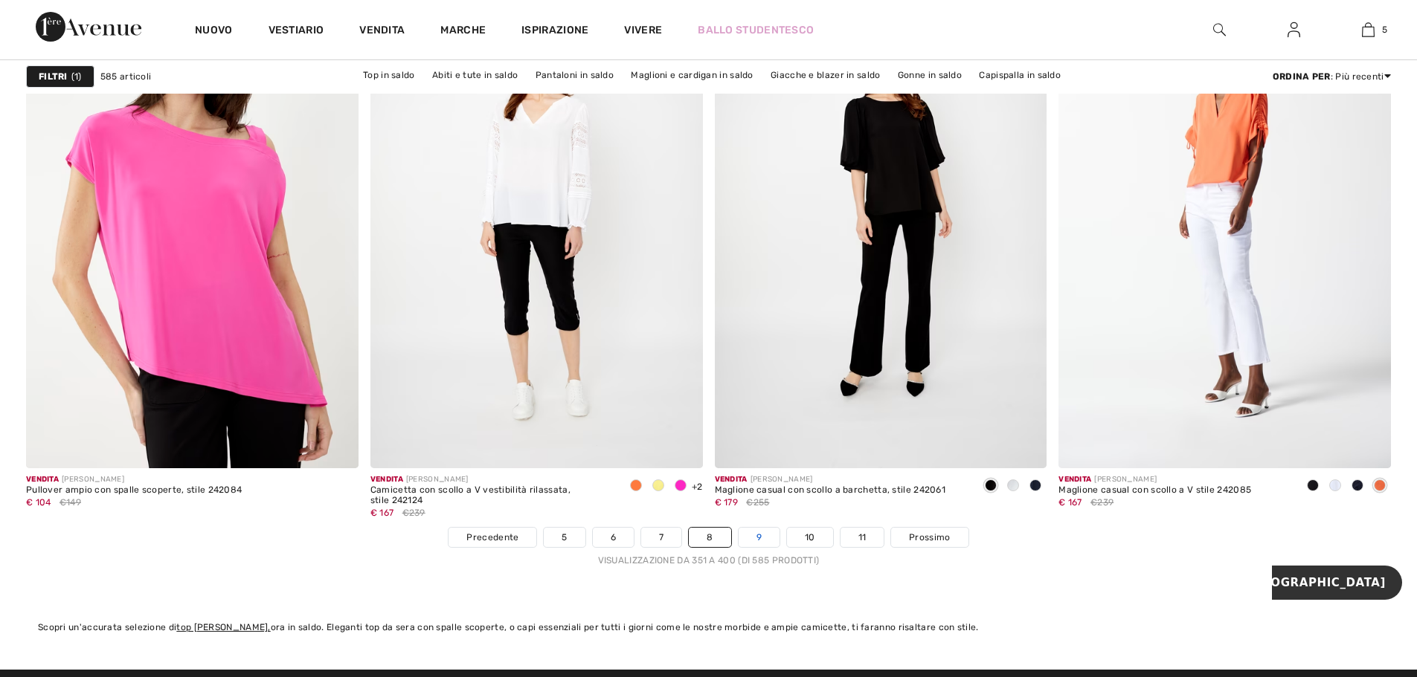
click at [756, 535] on font "9" at bounding box center [758, 537] width 5 height 10
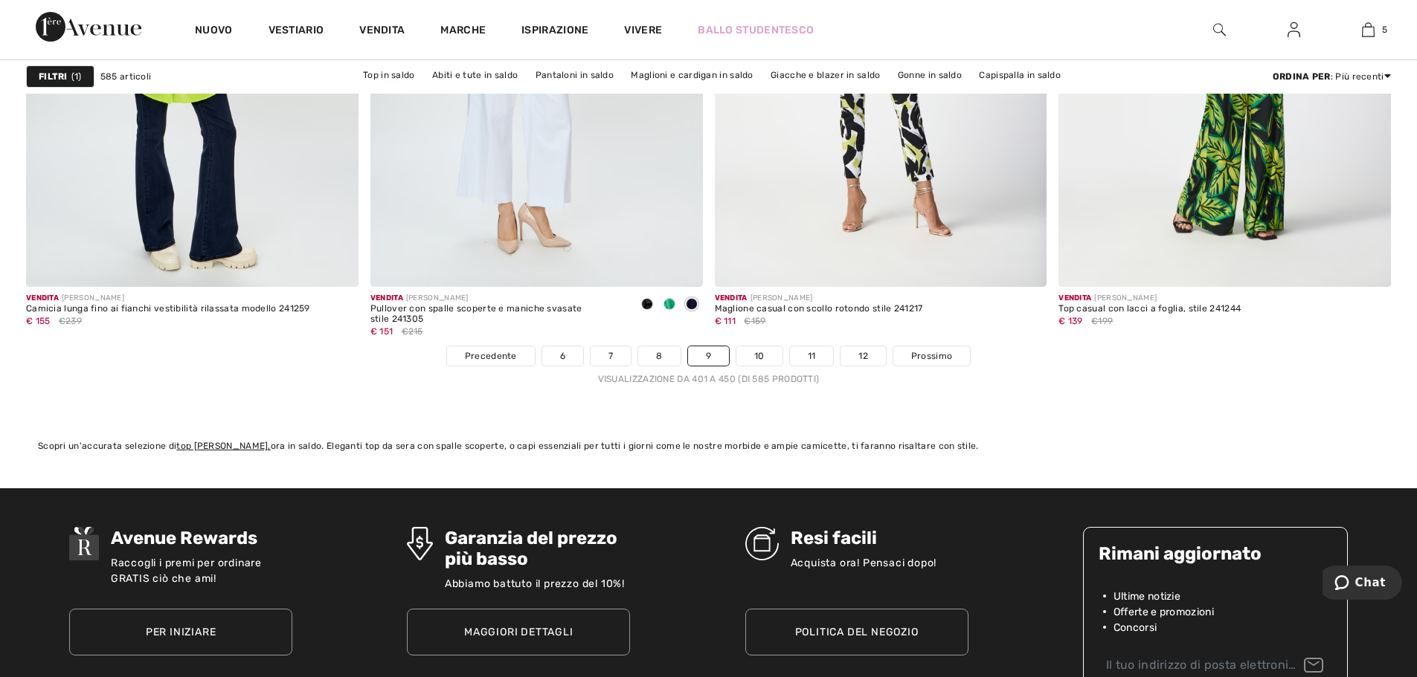
scroll to position [8551, 0]
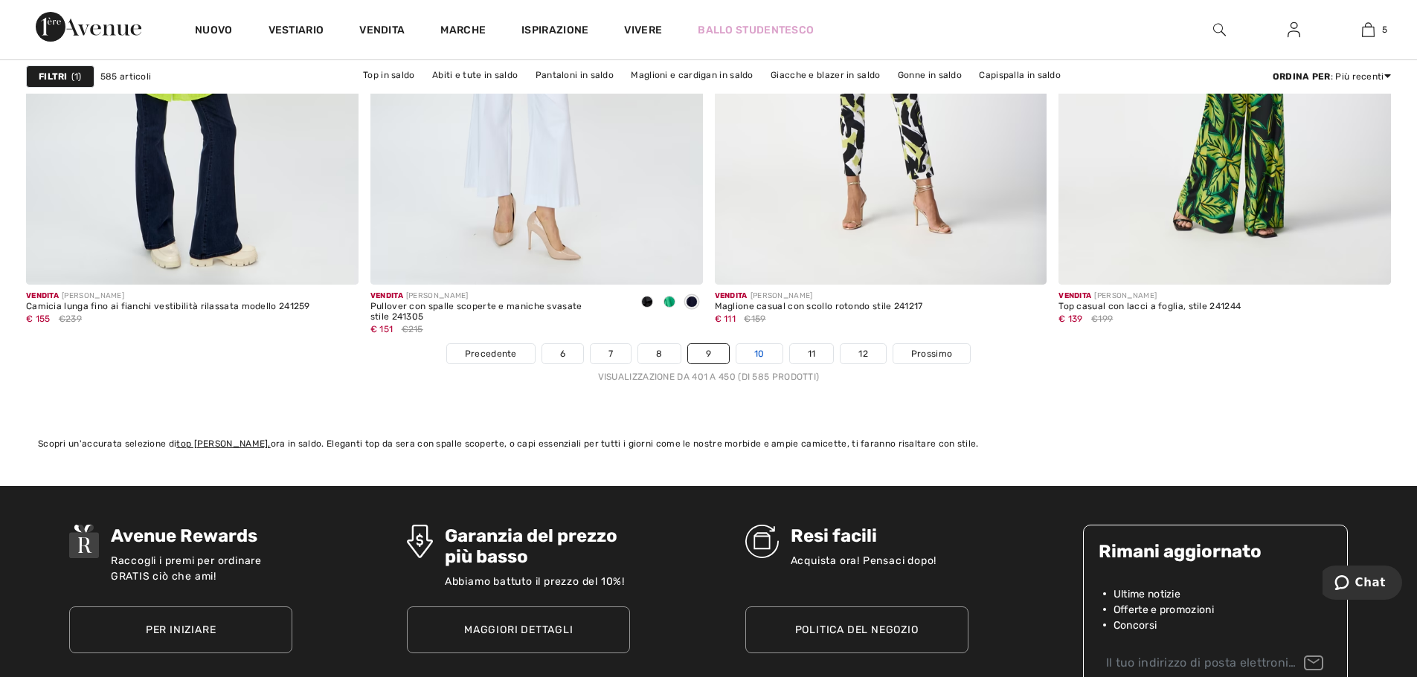
click at [769, 359] on link "10" at bounding box center [759, 353] width 46 height 19
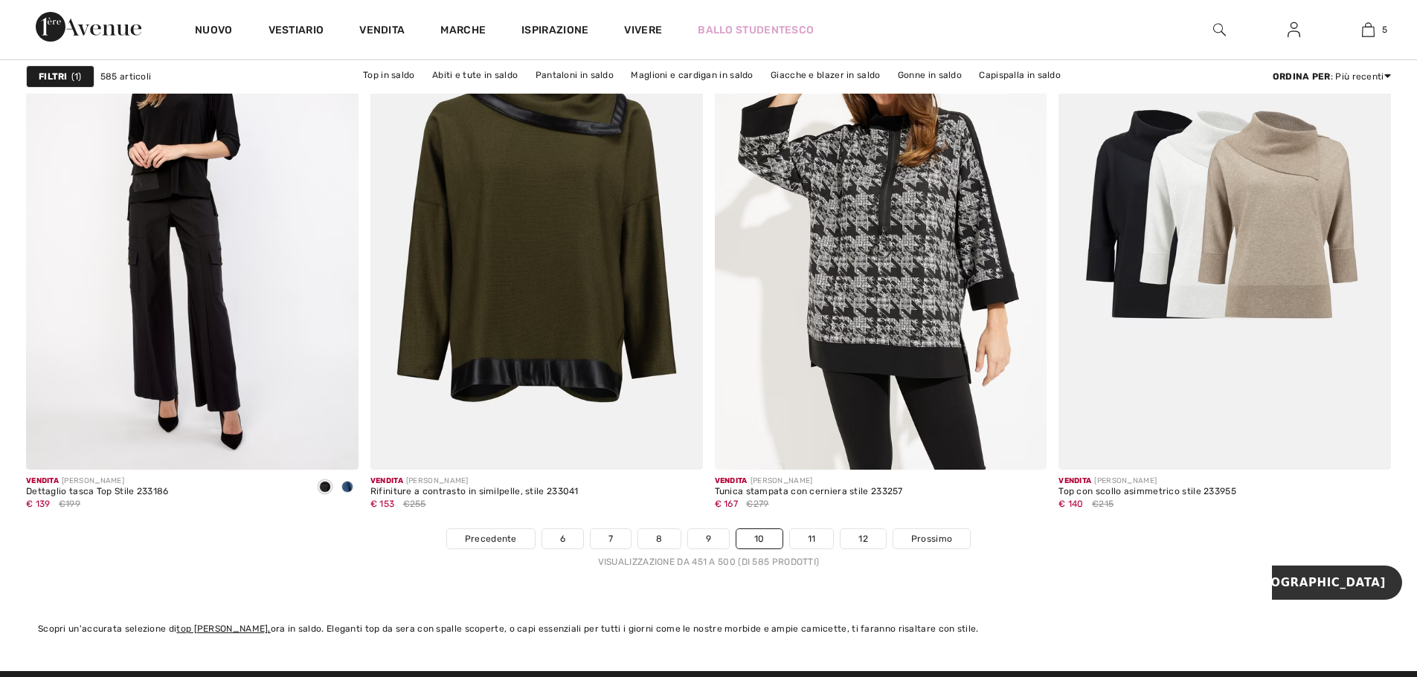
scroll to position [8328, 0]
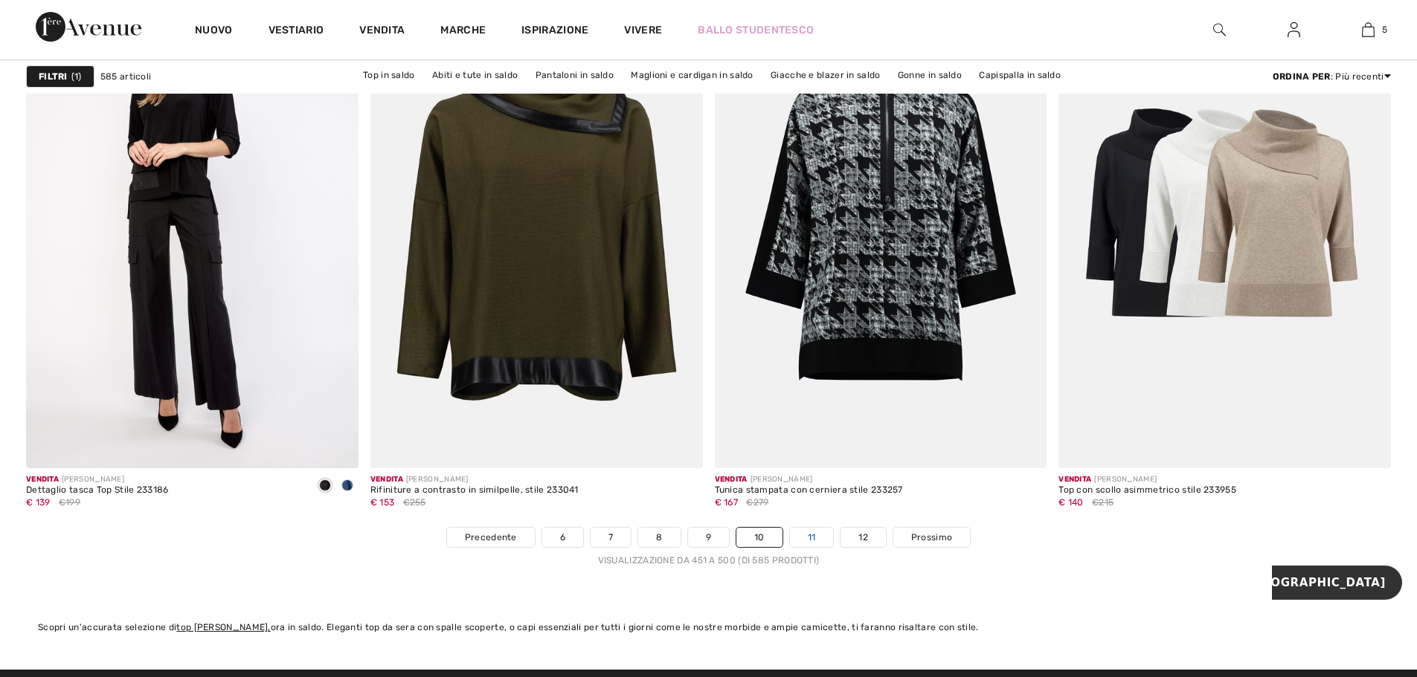
click at [805, 546] on link "11" at bounding box center [812, 537] width 44 height 19
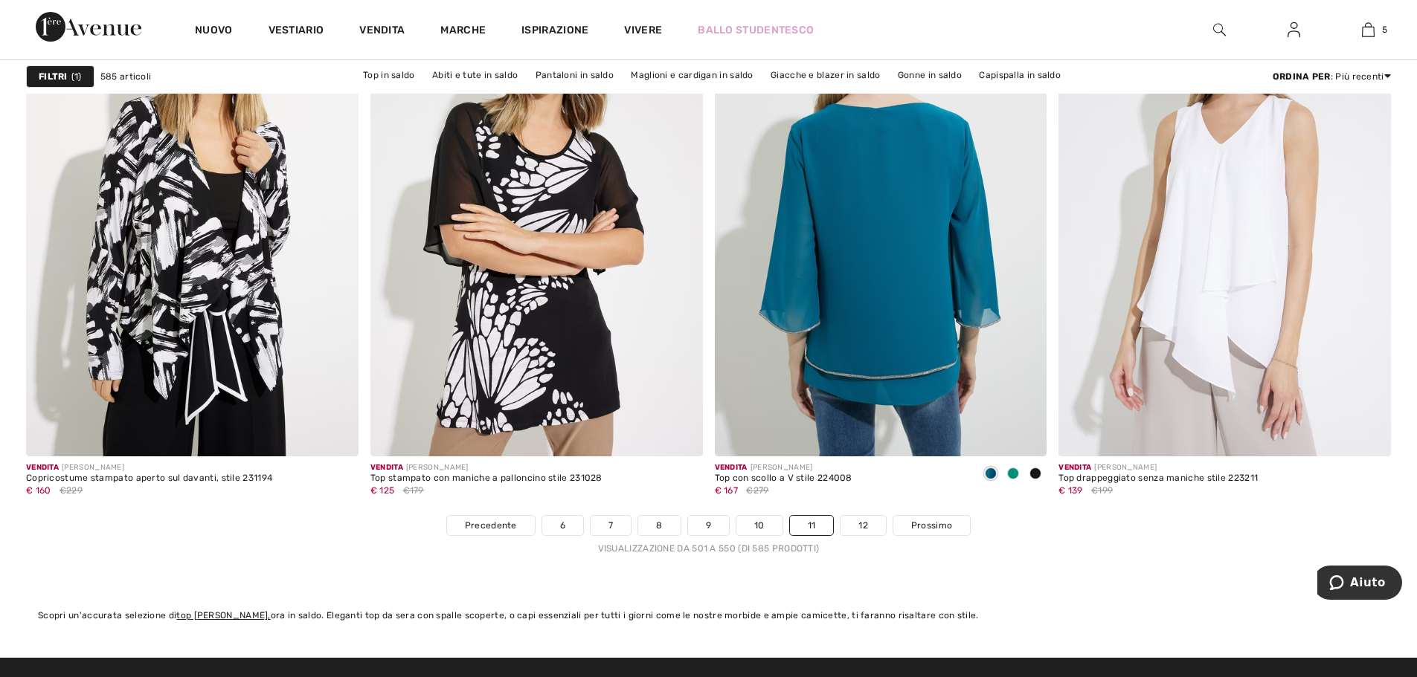
scroll to position [8625, 0]
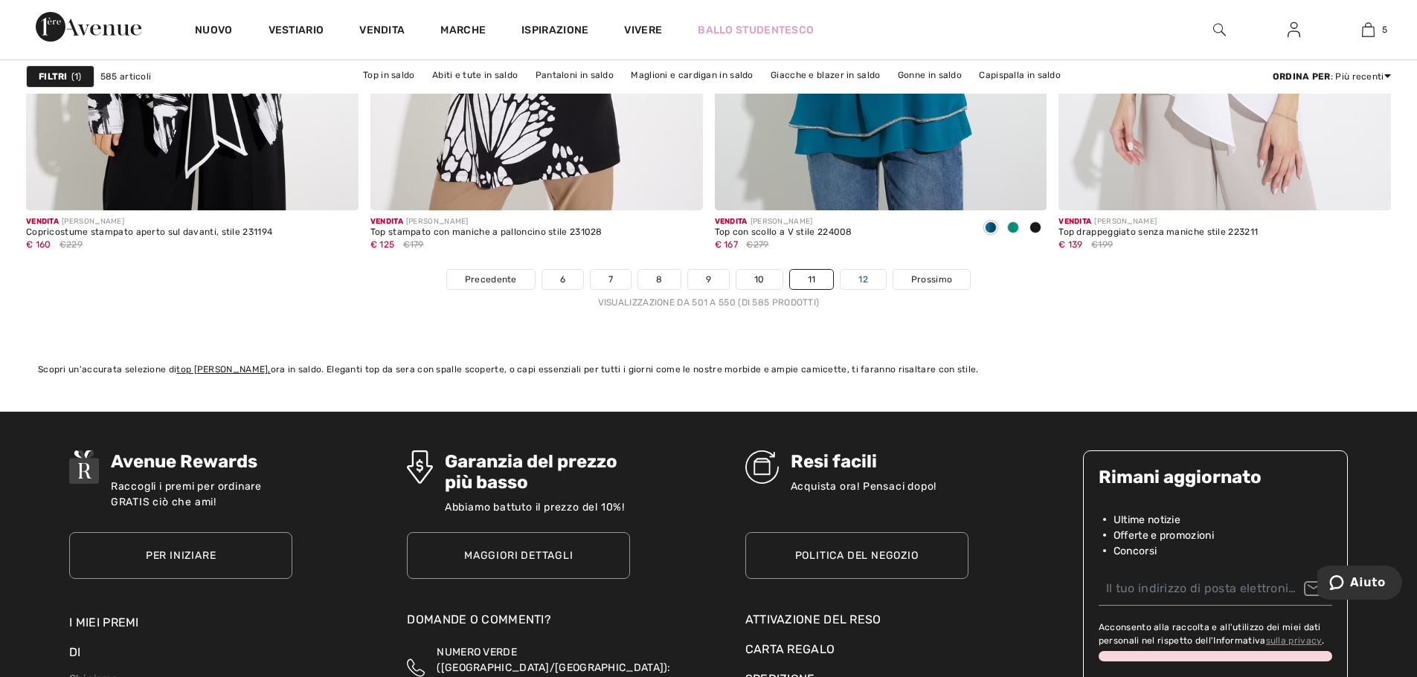
click at [854, 274] on link "12" at bounding box center [862, 279] width 45 height 19
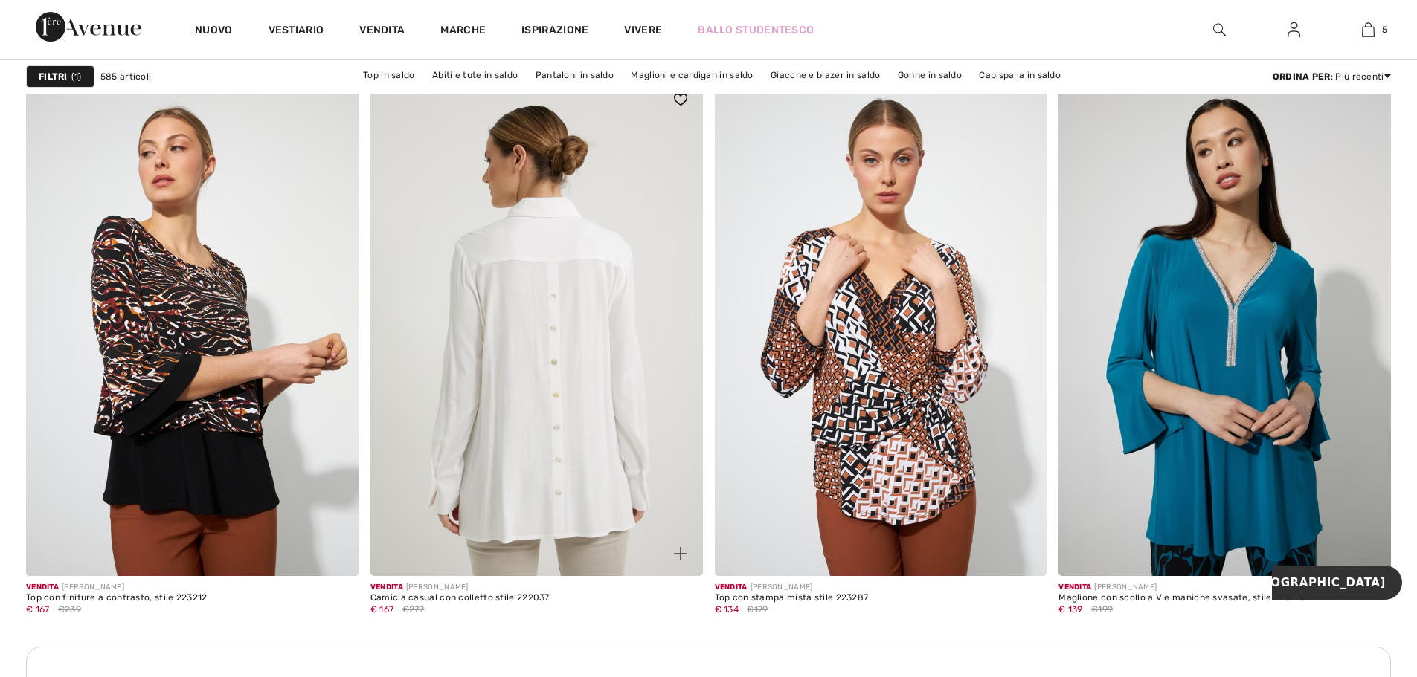
scroll to position [1933, 0]
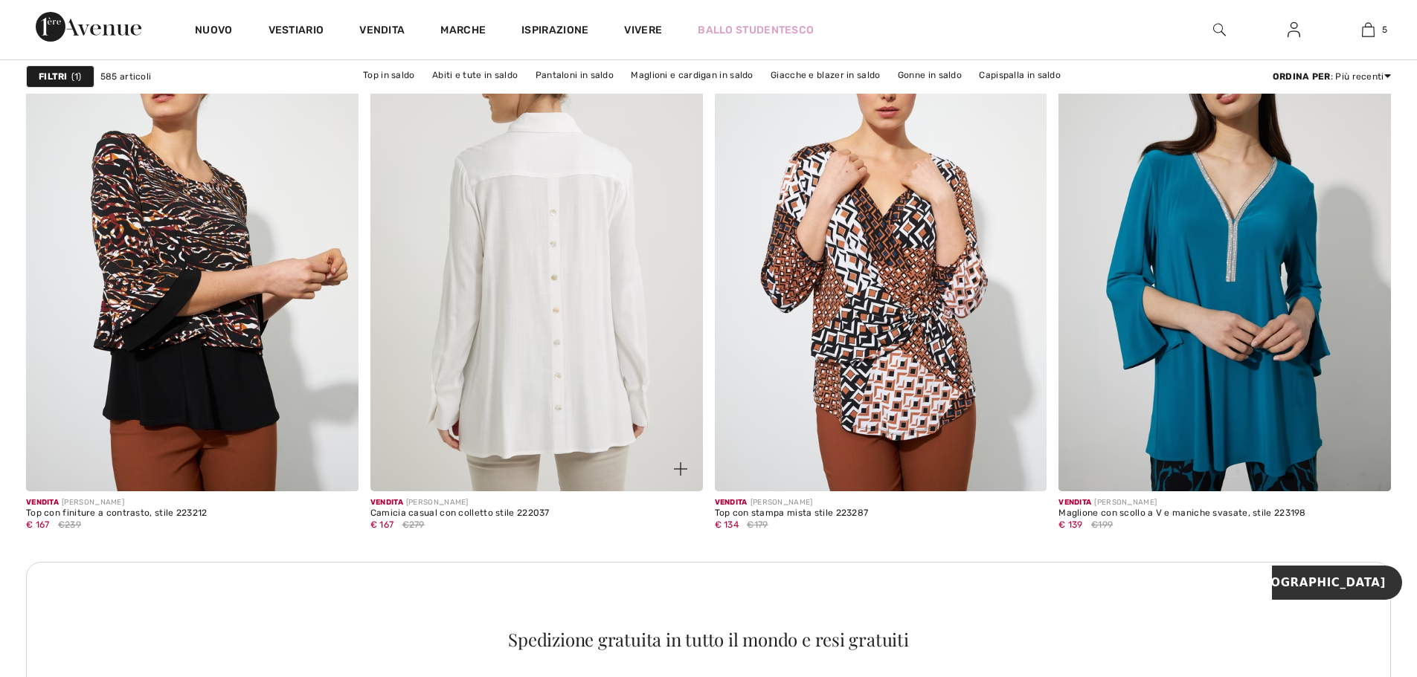
click at [597, 347] on img at bounding box center [536, 242] width 332 height 498
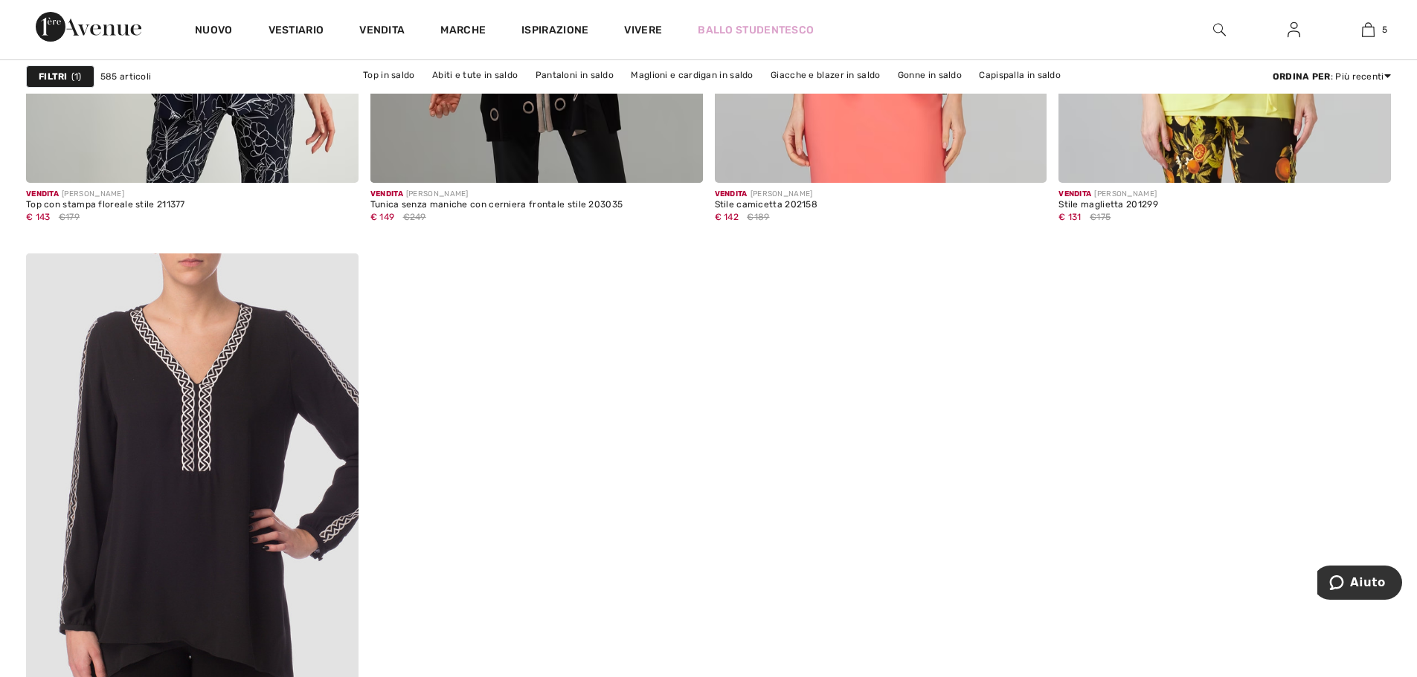
scroll to position [6097, 0]
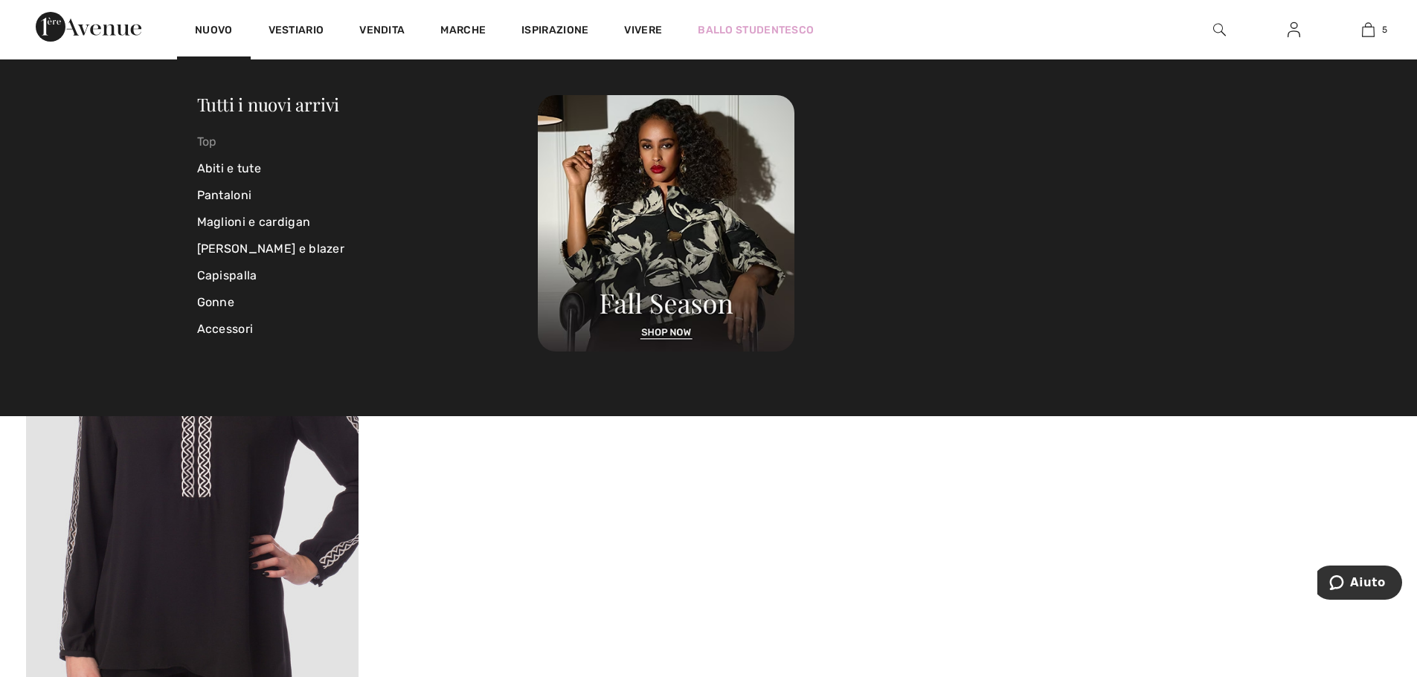
click at [201, 143] on font "Top" at bounding box center [207, 142] width 20 height 14
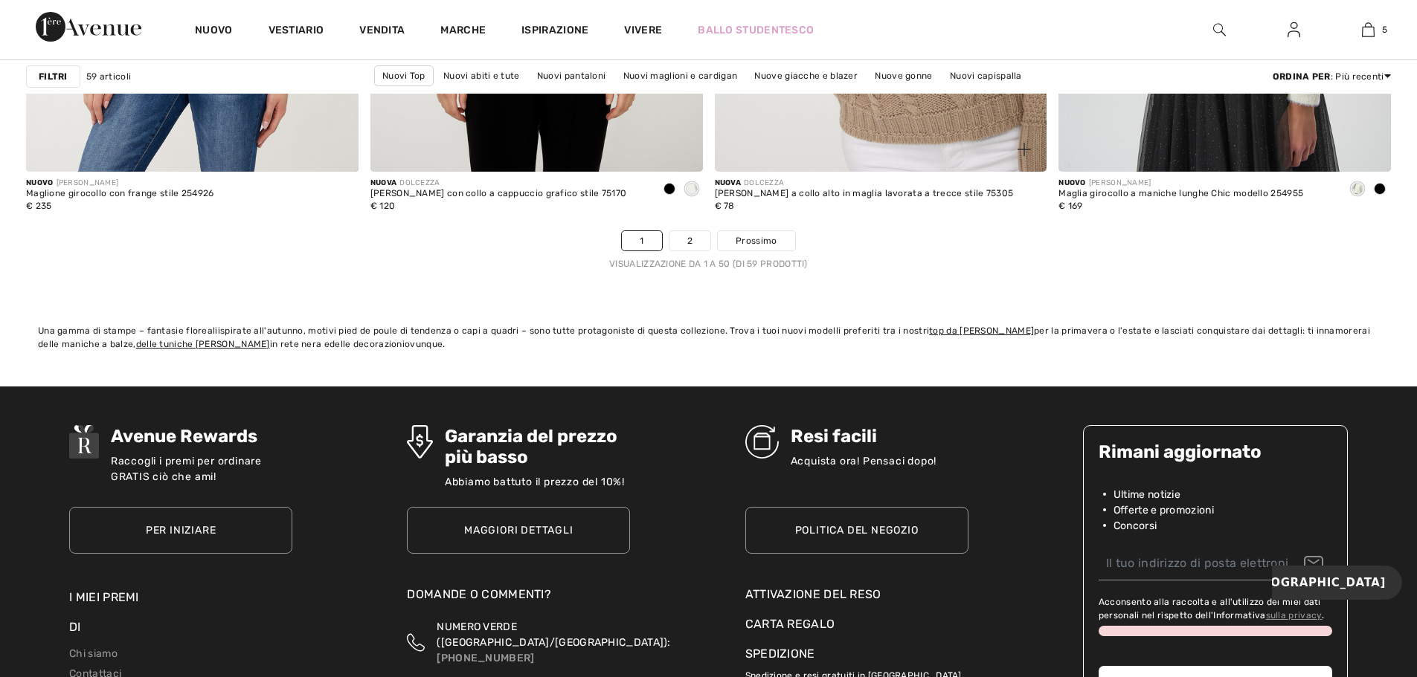
scroll to position [8625, 0]
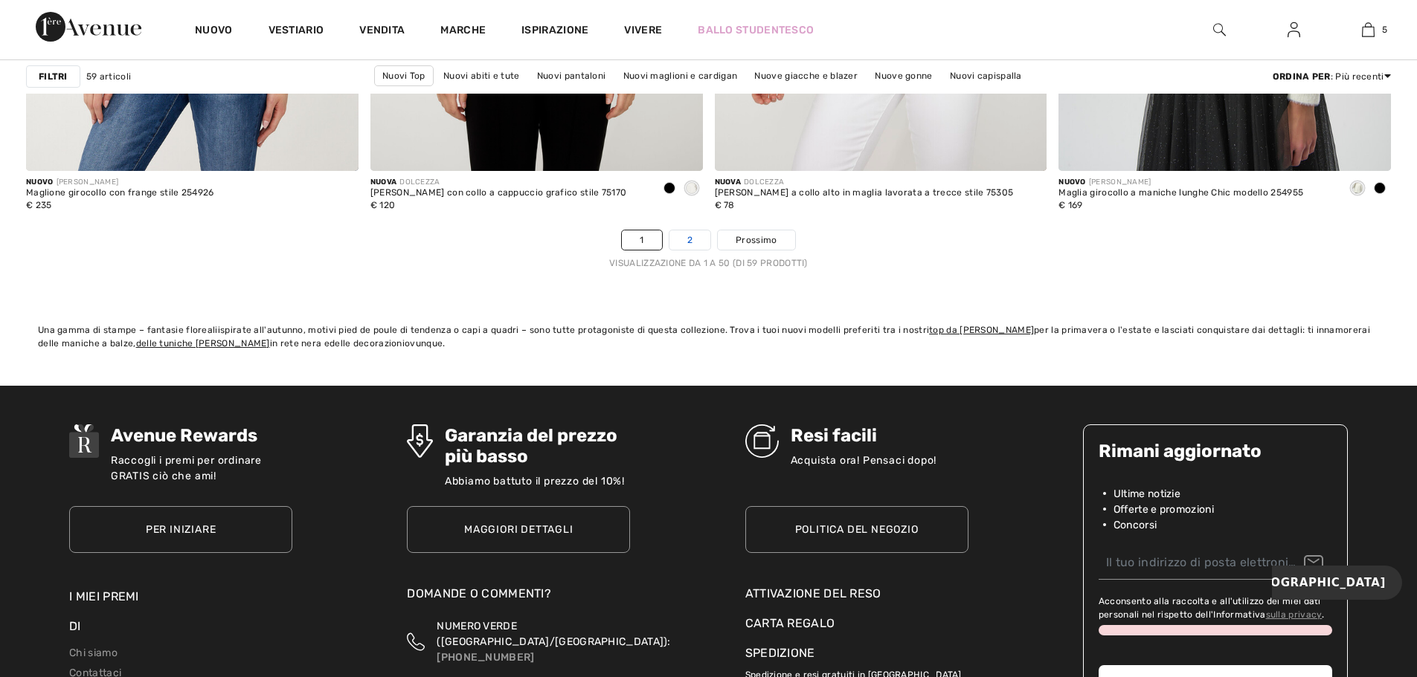
click at [689, 239] on font "2" at bounding box center [689, 240] width 5 height 10
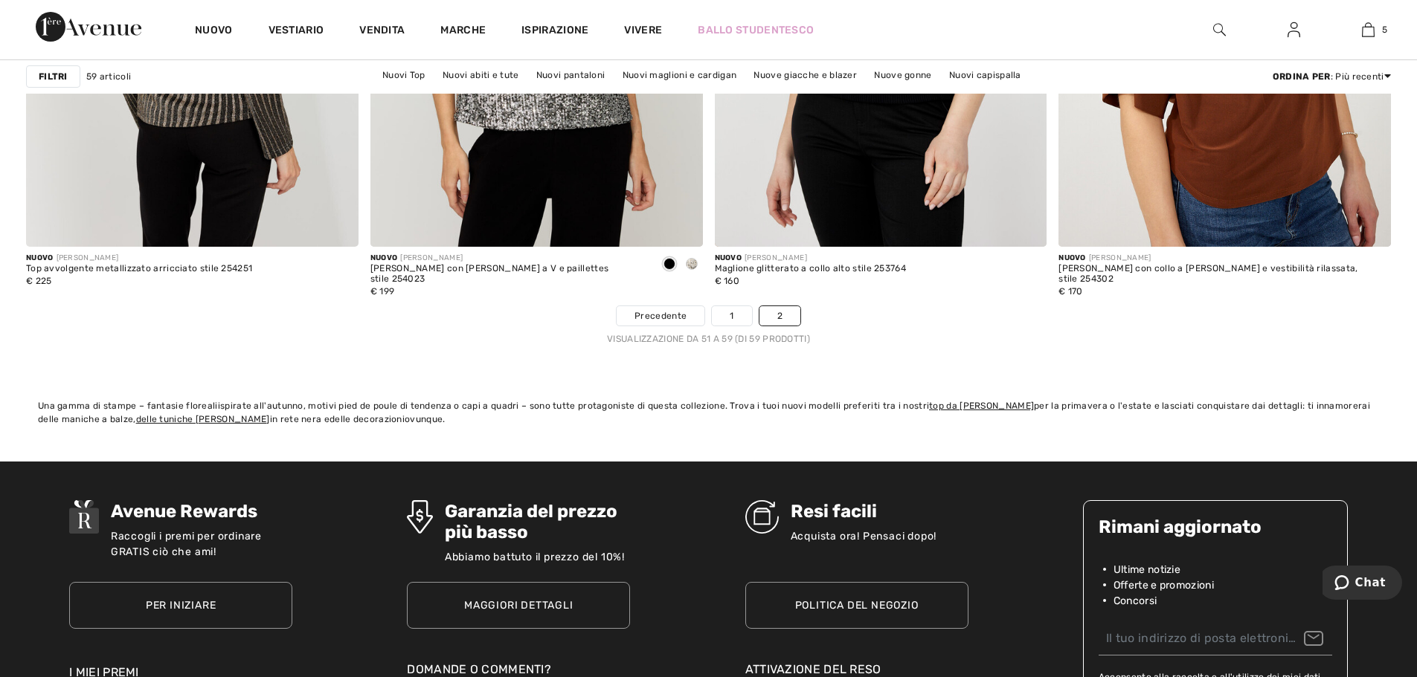
scroll to position [1785, 0]
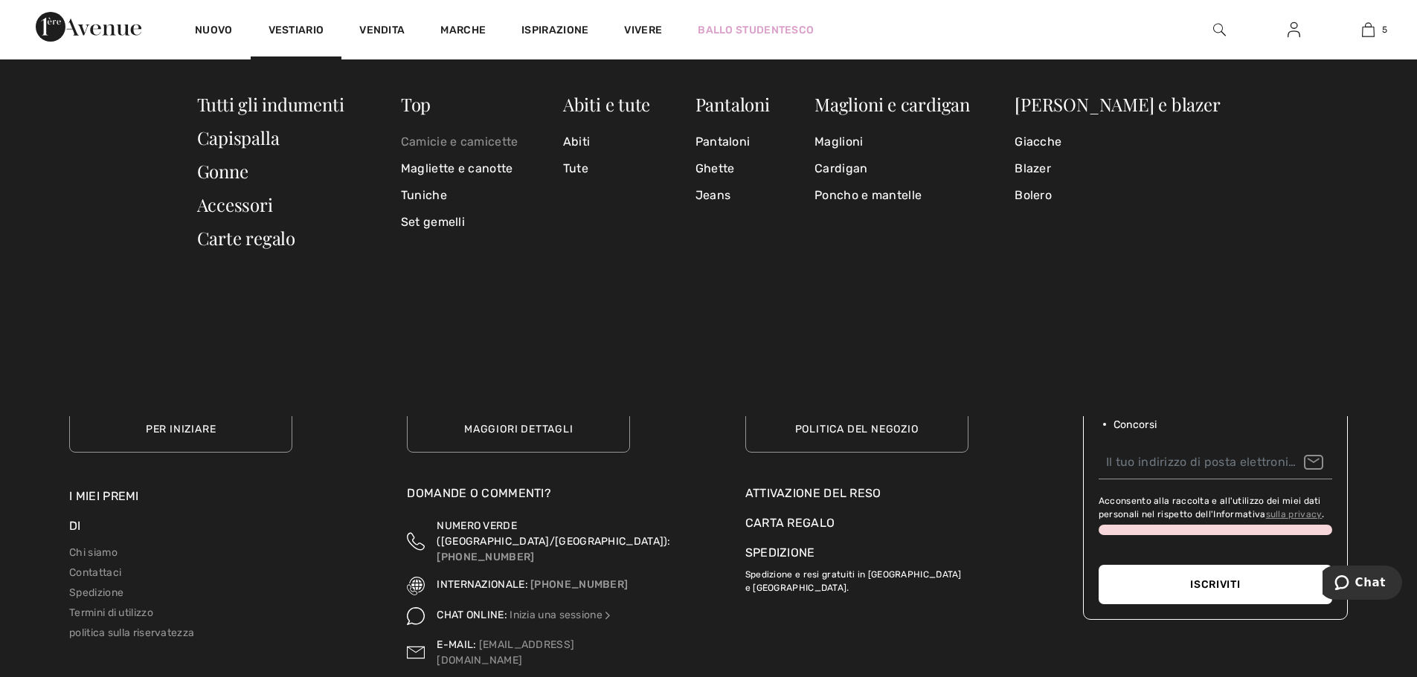
click at [471, 135] on font "Camicie e camicette" at bounding box center [459, 142] width 117 height 14
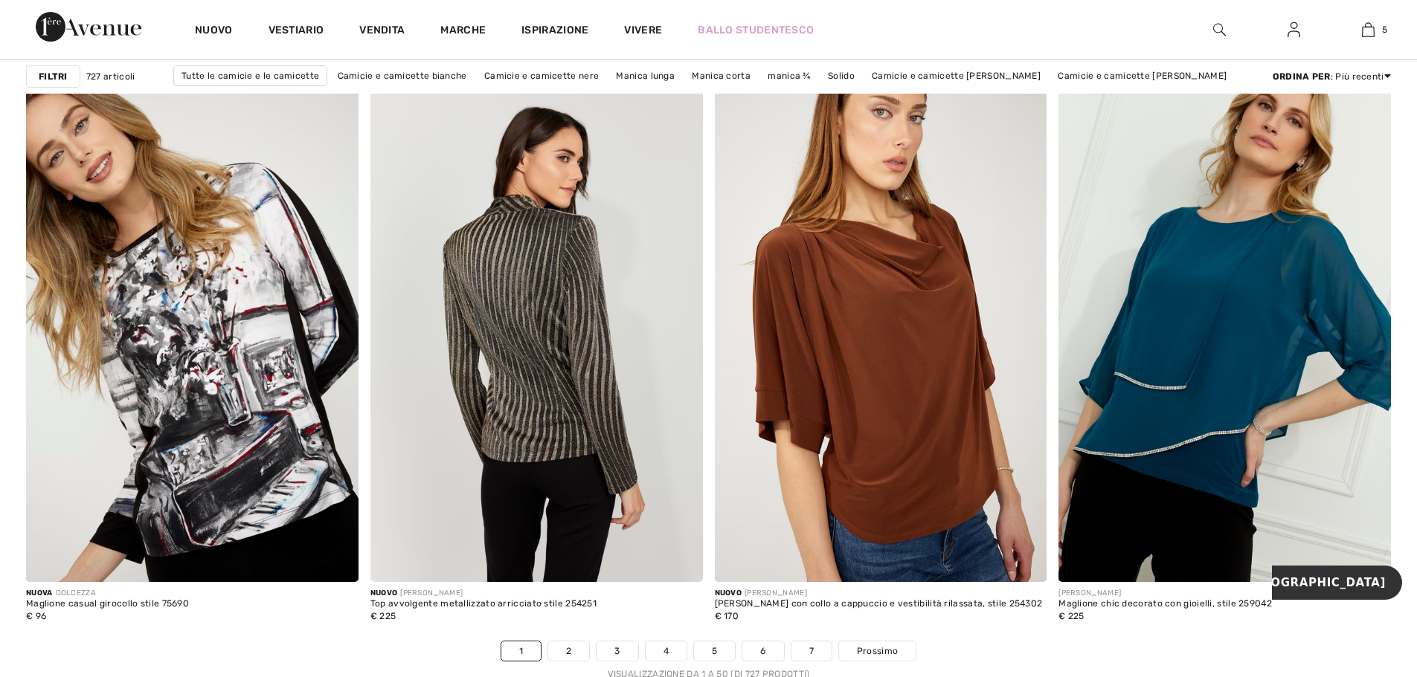
scroll to position [8625, 0]
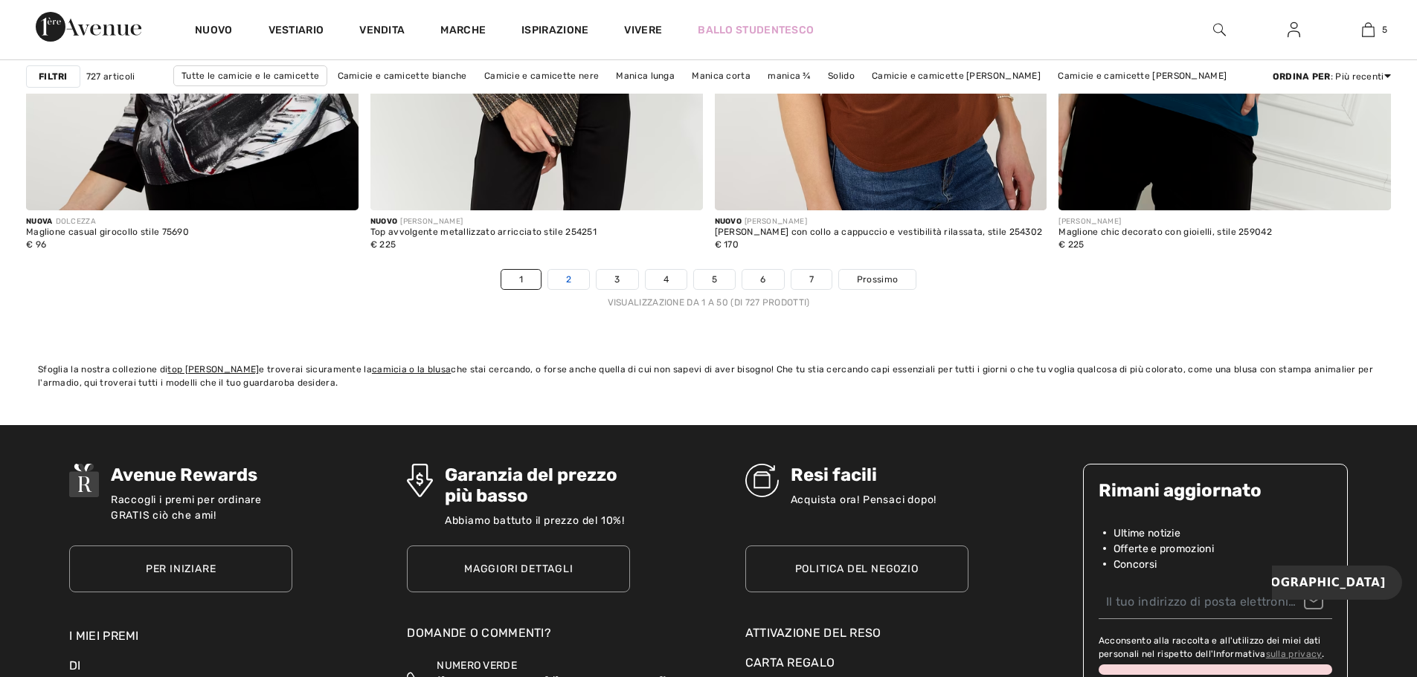
click at [578, 279] on link "2" at bounding box center [568, 279] width 41 height 19
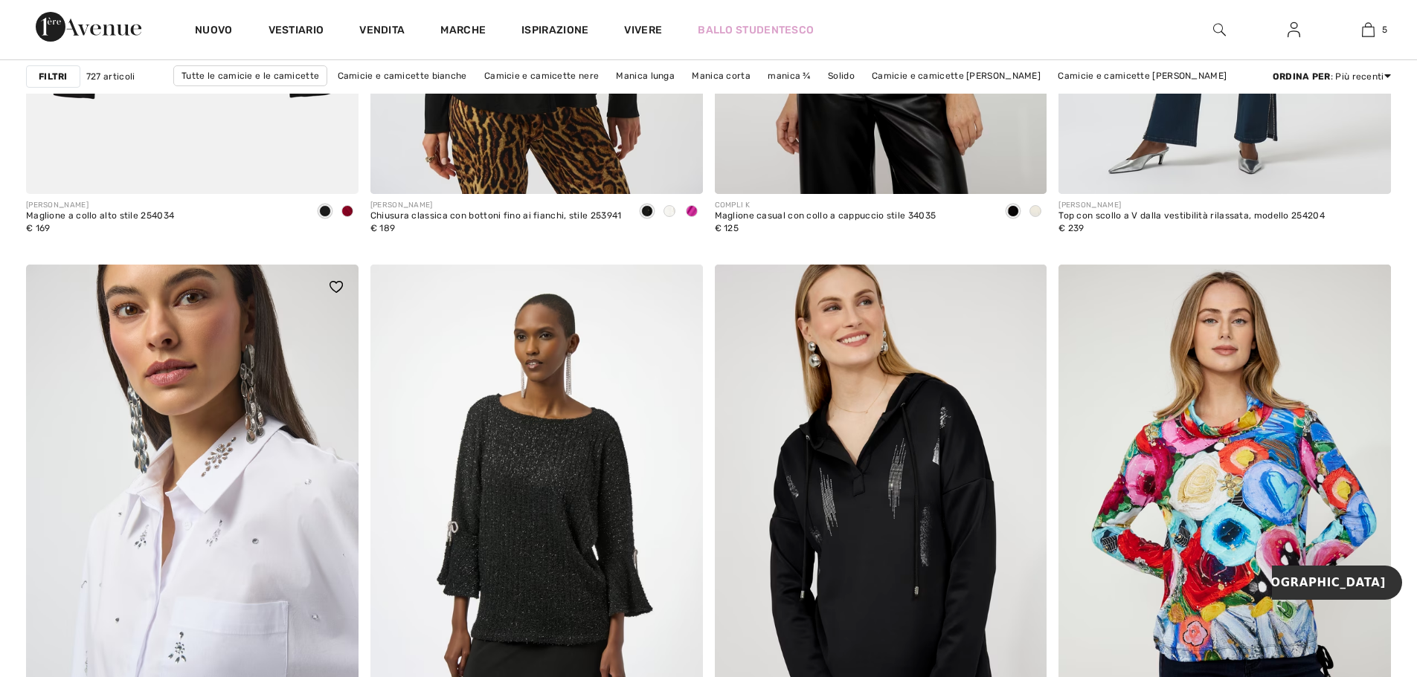
scroll to position [1859, 0]
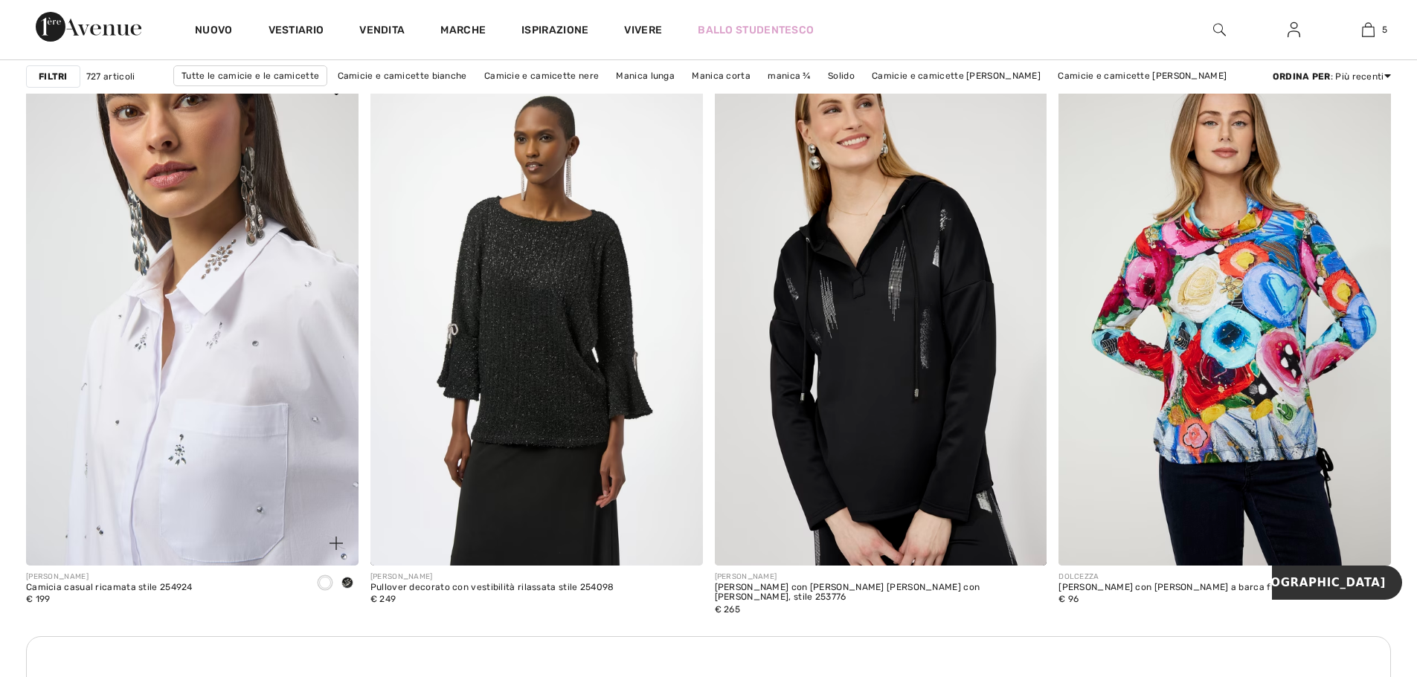
click at [231, 477] on img at bounding box center [192, 316] width 332 height 498
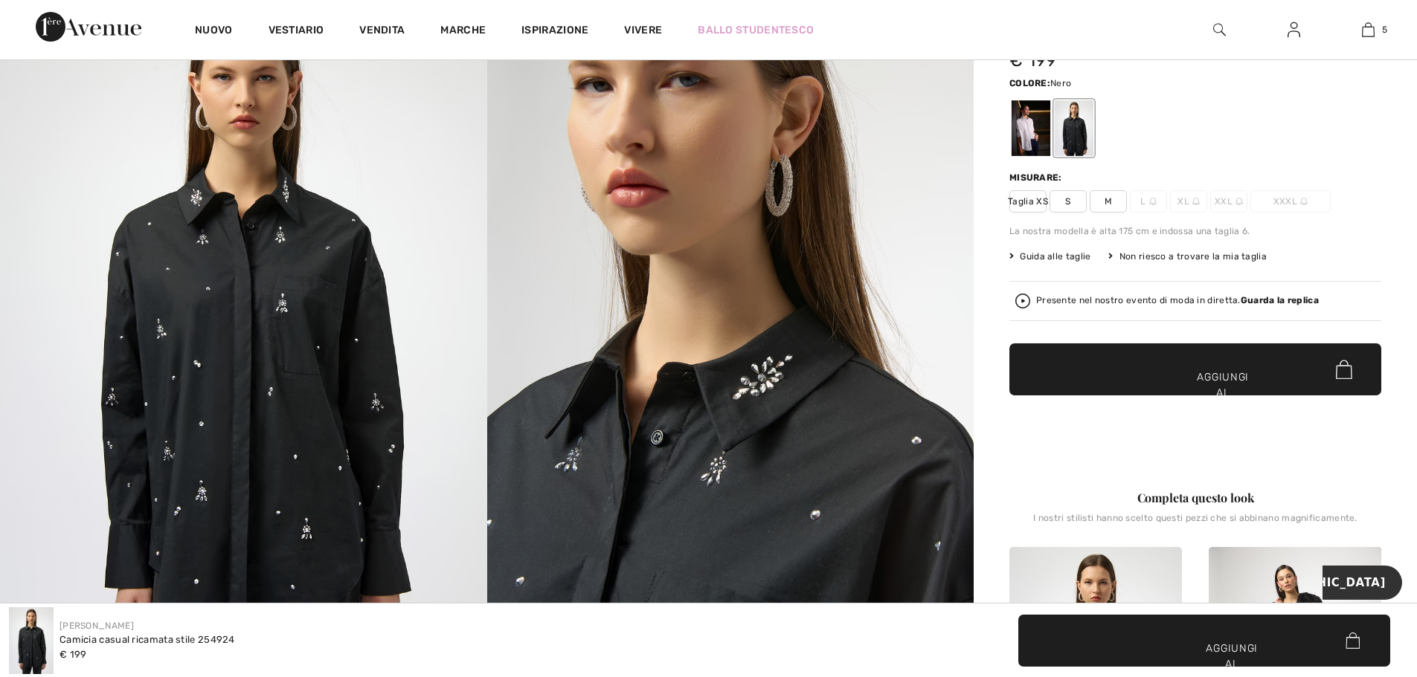
scroll to position [223, 0]
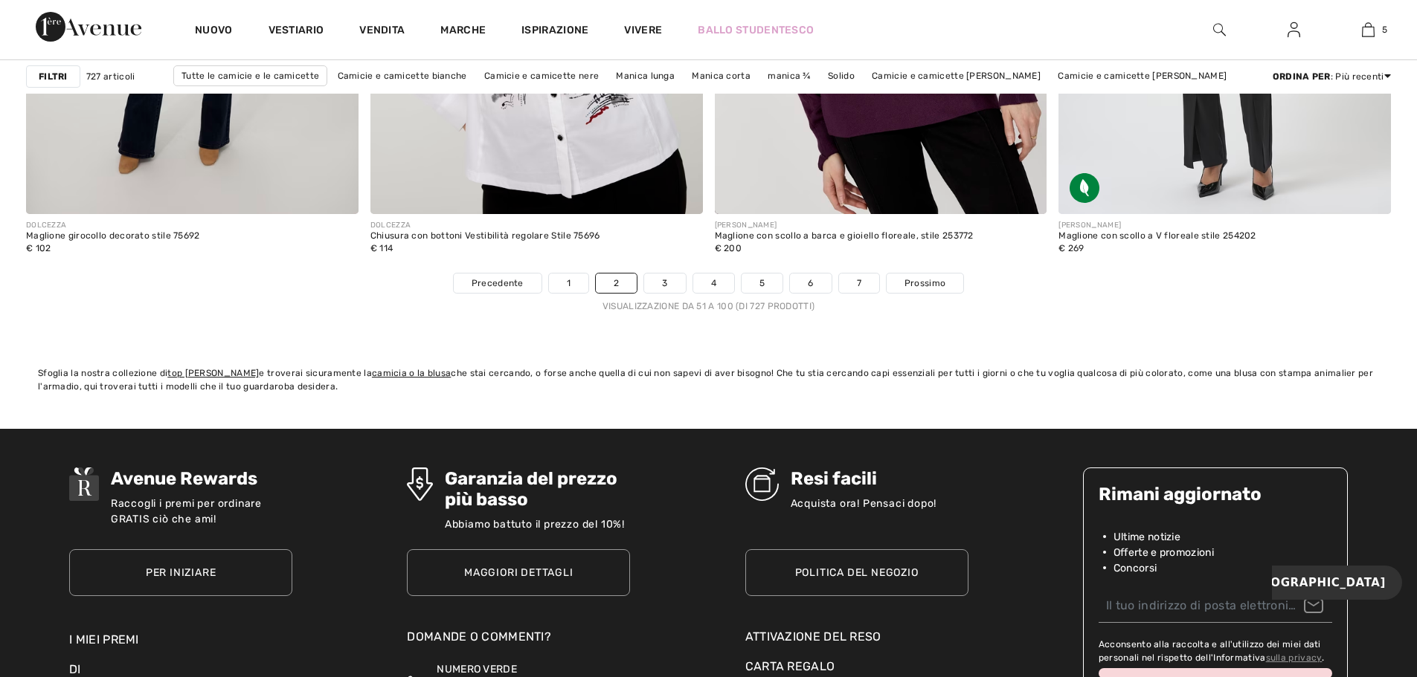
scroll to position [8625, 0]
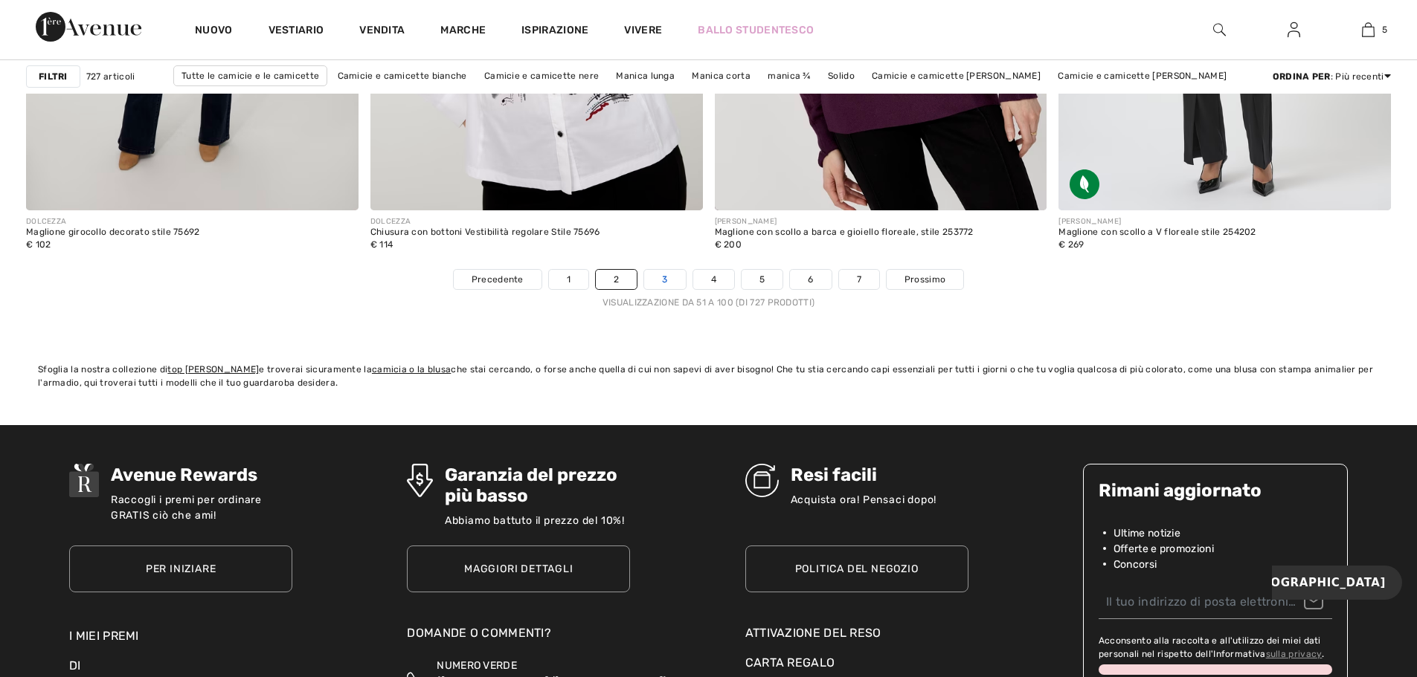
click at [660, 286] on link "3" at bounding box center [664, 279] width 41 height 19
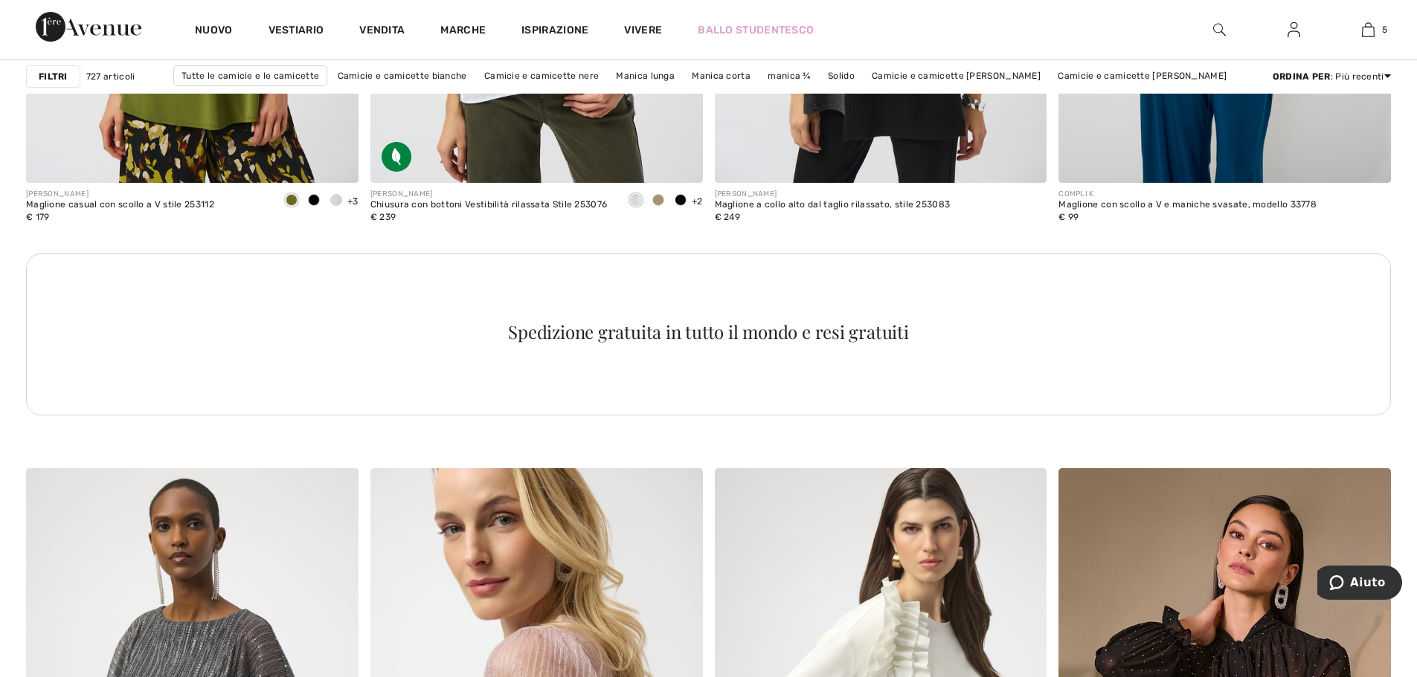
scroll to position [7064, 0]
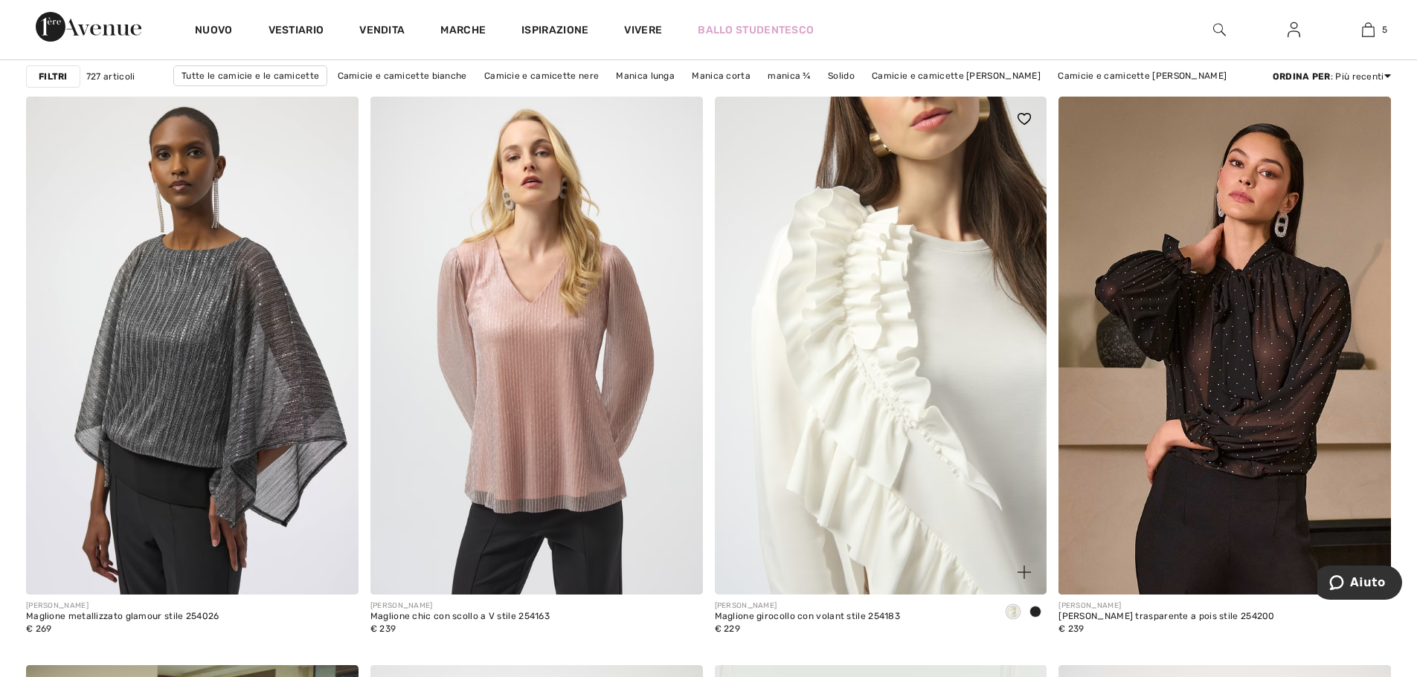
click at [950, 351] on img at bounding box center [881, 346] width 332 height 498
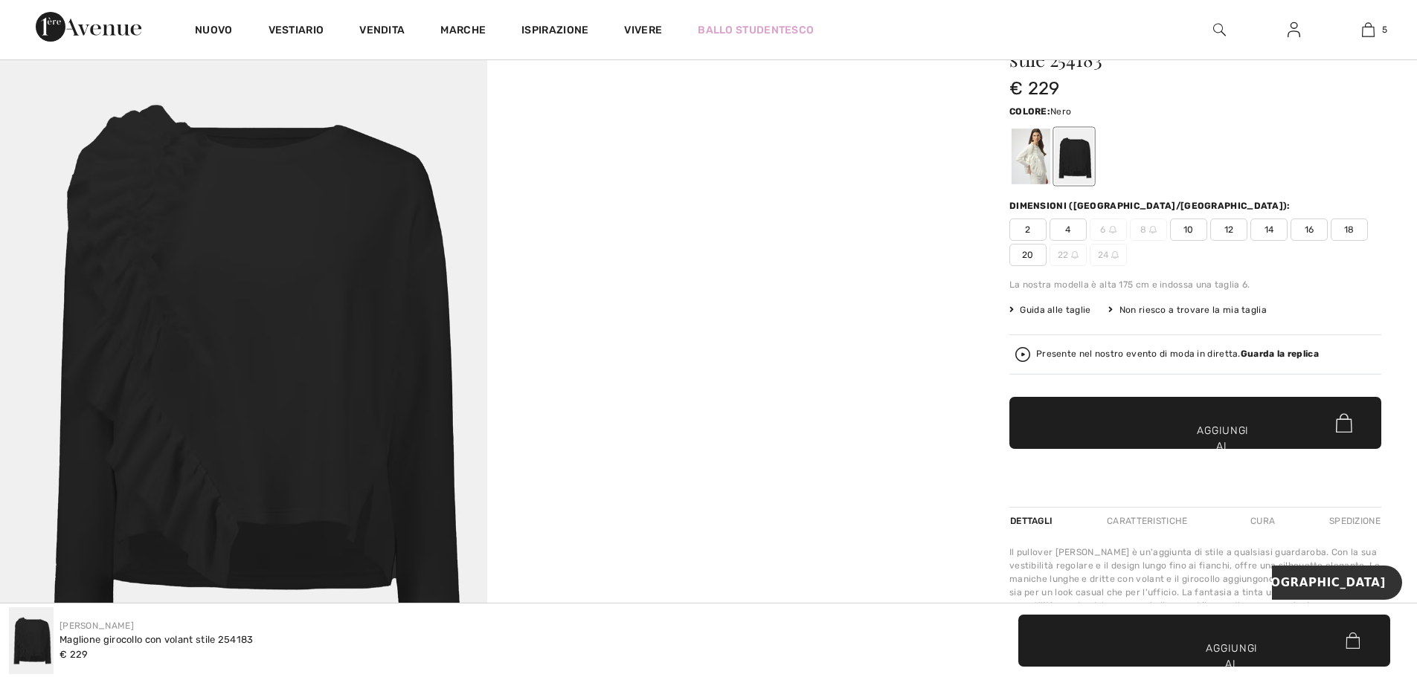
scroll to position [74, 0]
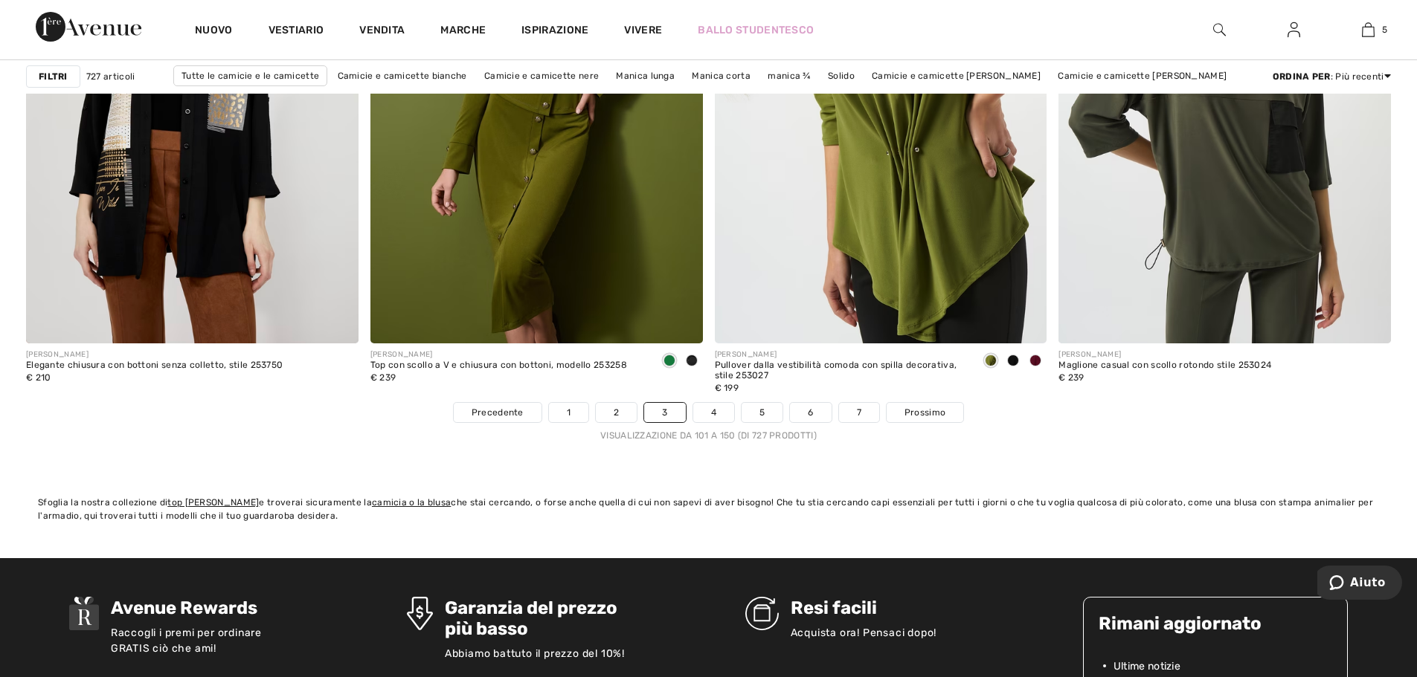
scroll to position [8700, 0]
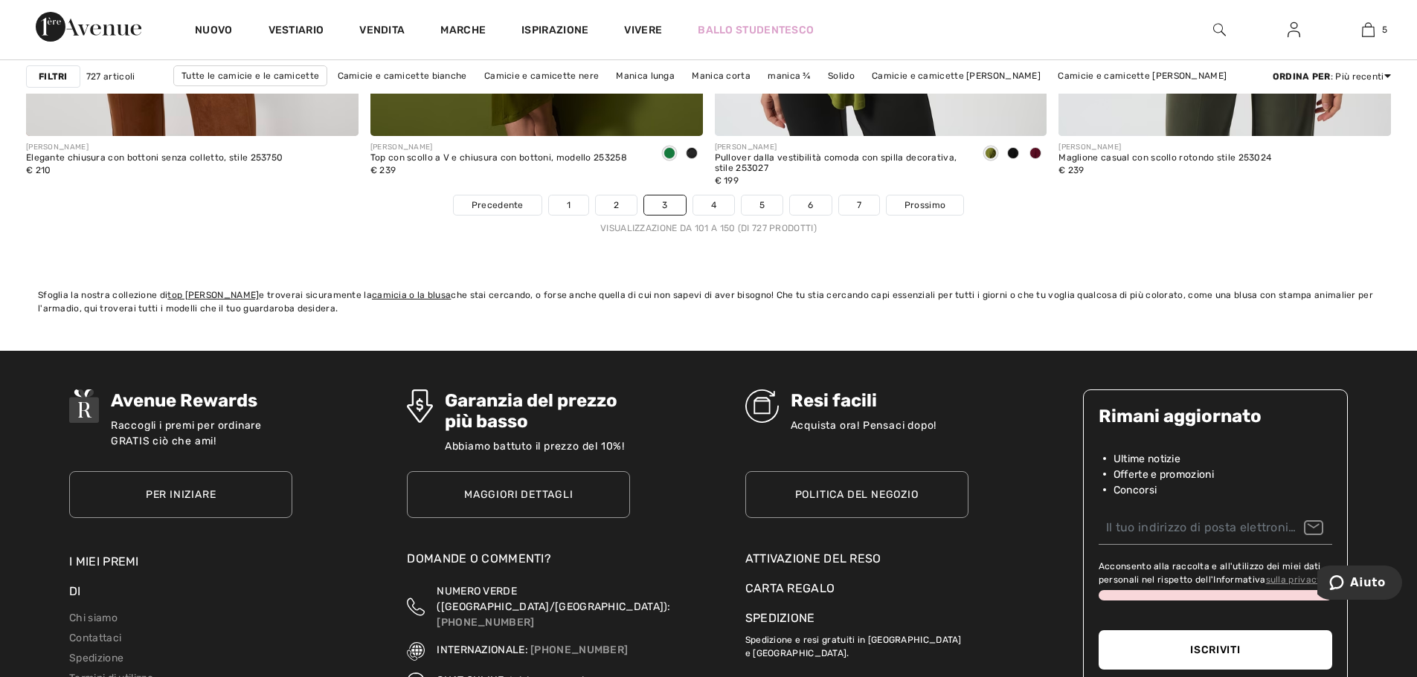
click at [710, 199] on link "4" at bounding box center [713, 205] width 41 height 19
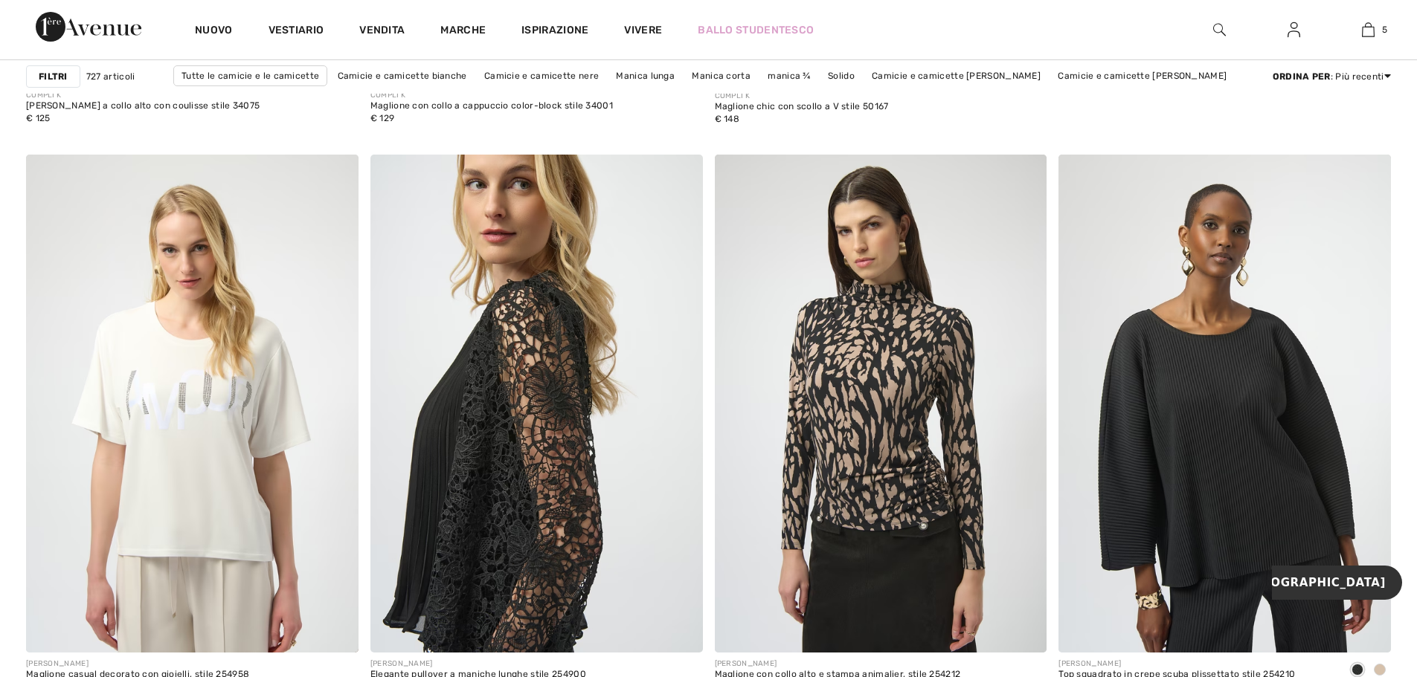
scroll to position [1413, 0]
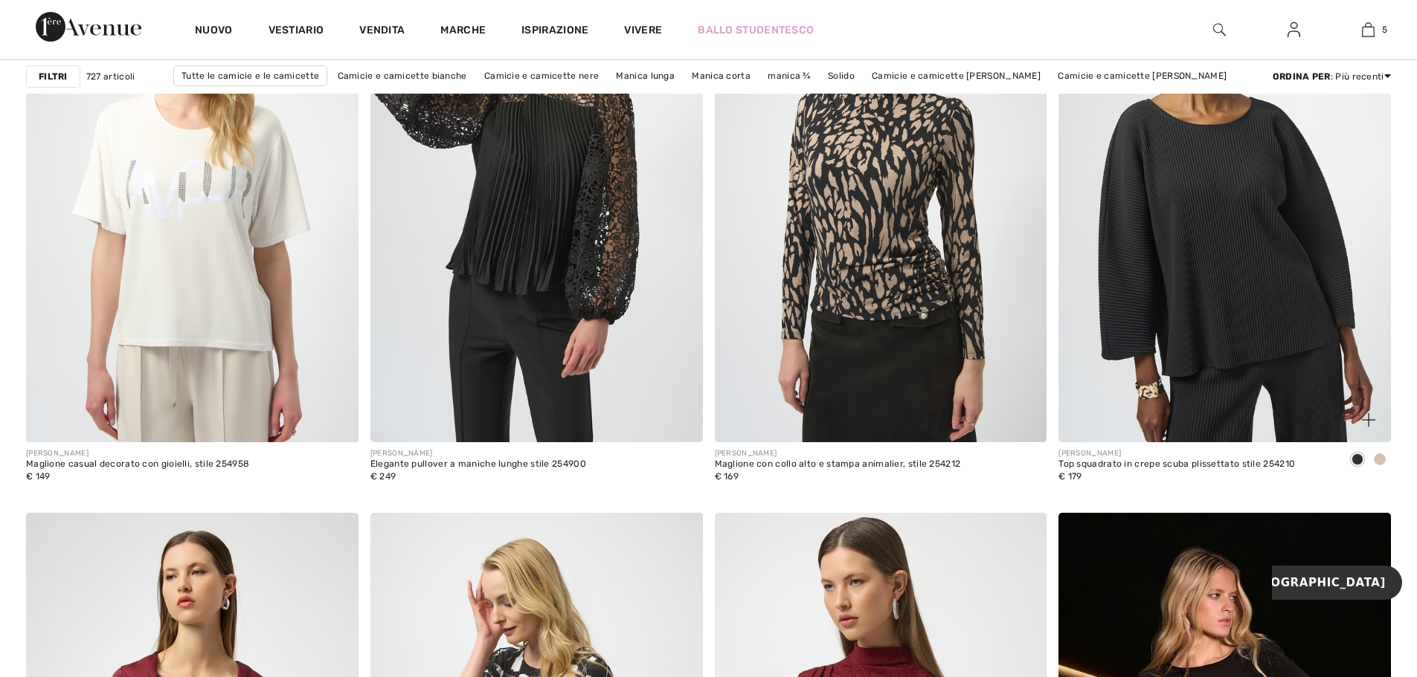
click at [1378, 460] on span at bounding box center [1379, 460] width 12 height 12
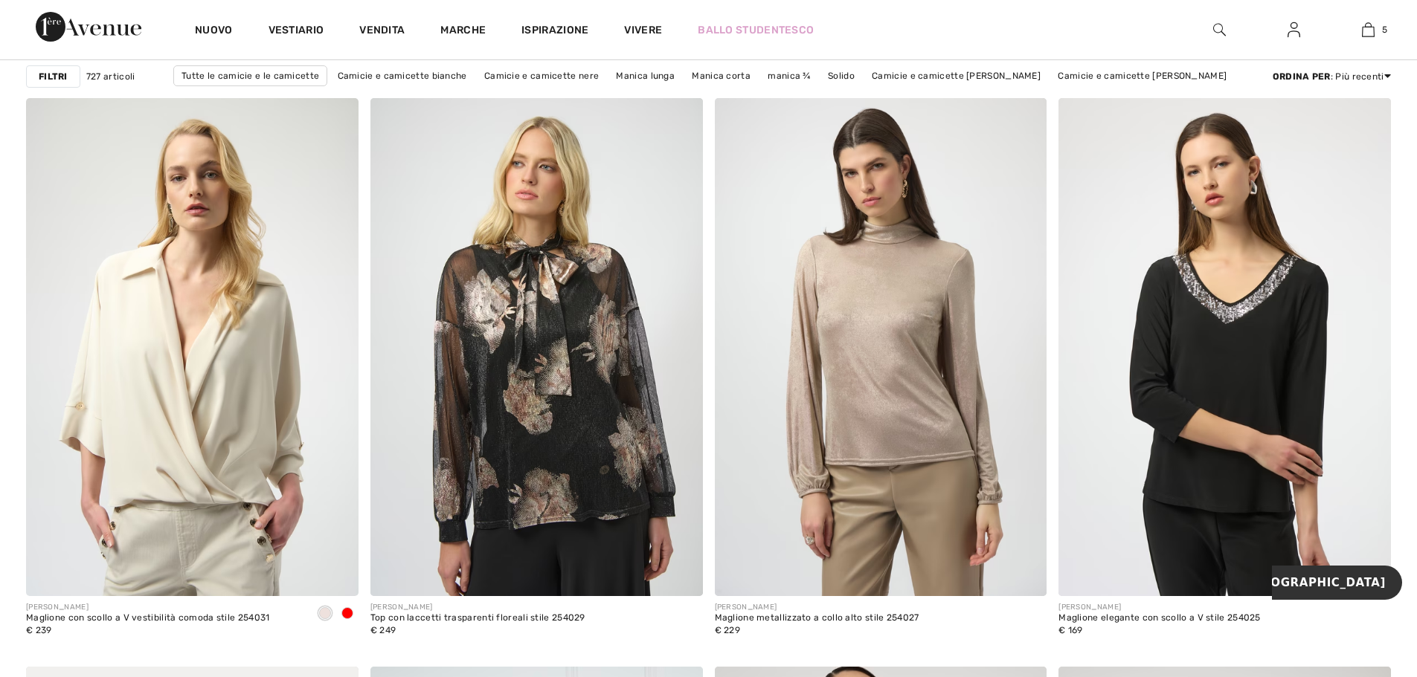
scroll to position [3346, 0]
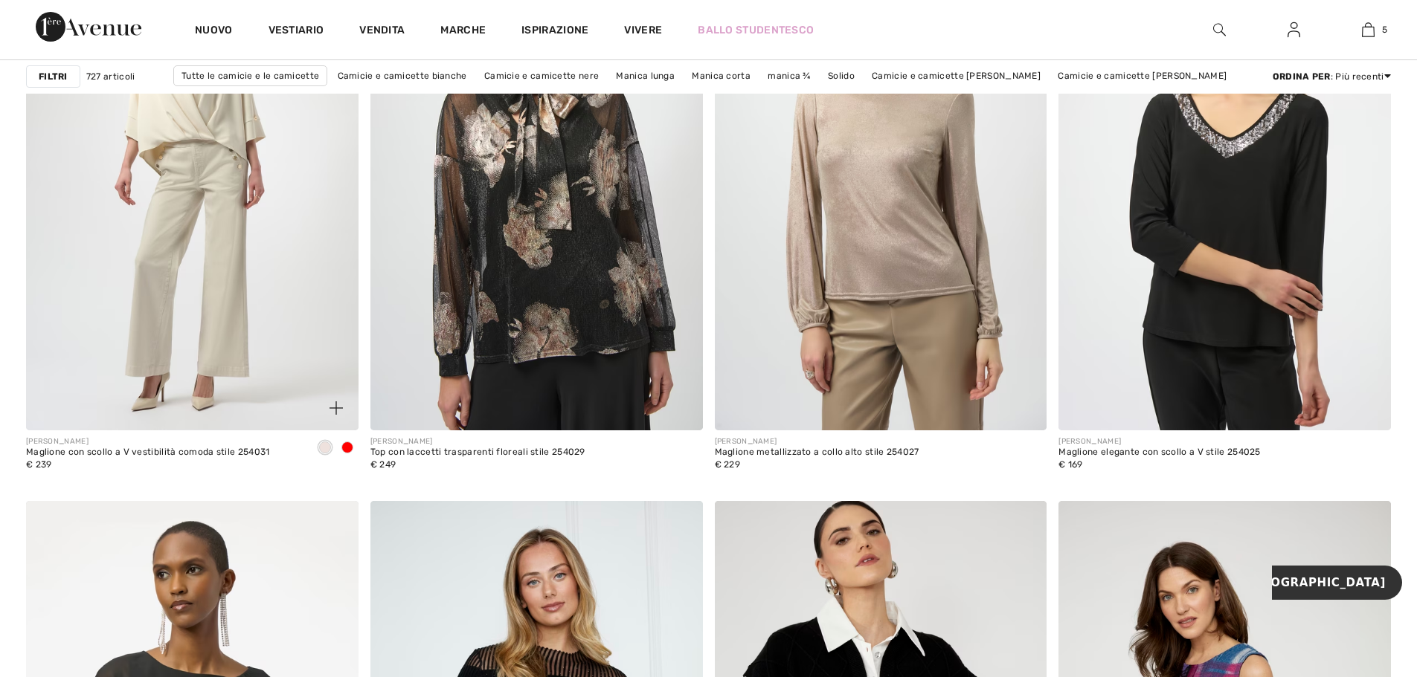
click at [344, 445] on span at bounding box center [347, 448] width 12 height 12
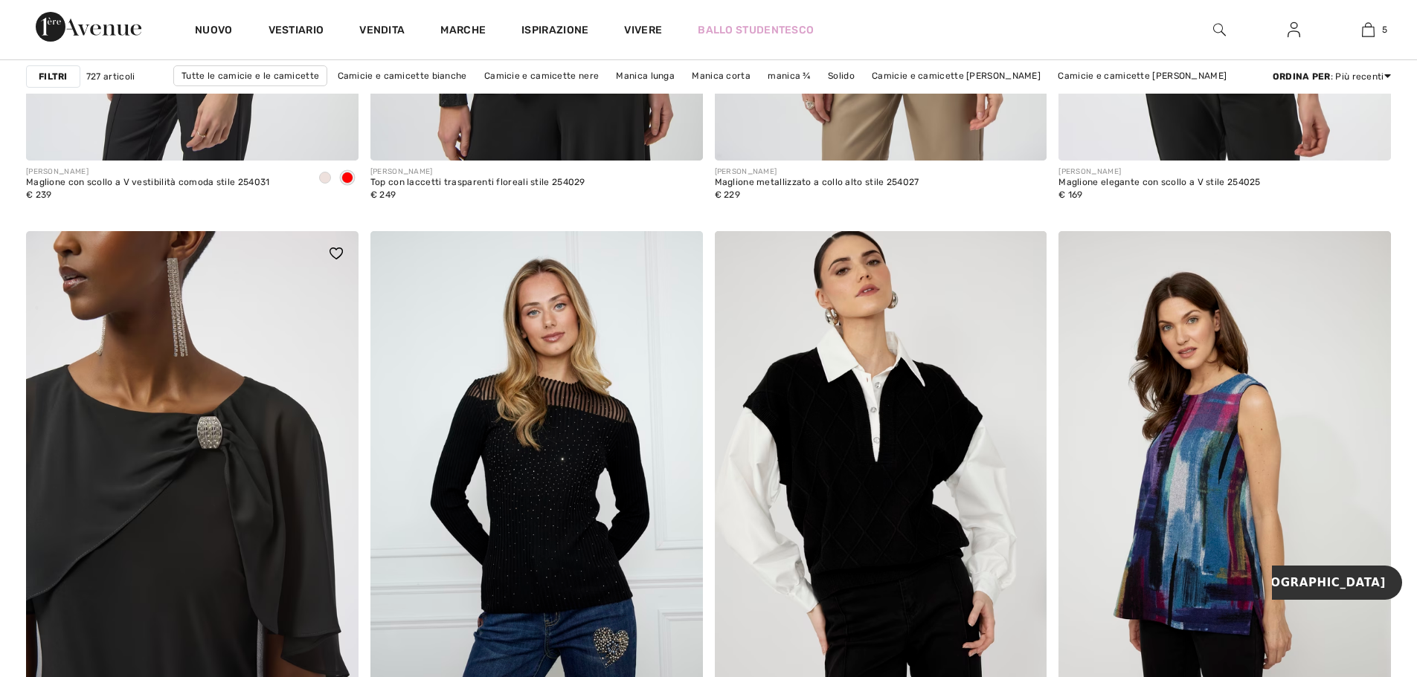
scroll to position [3792, 0]
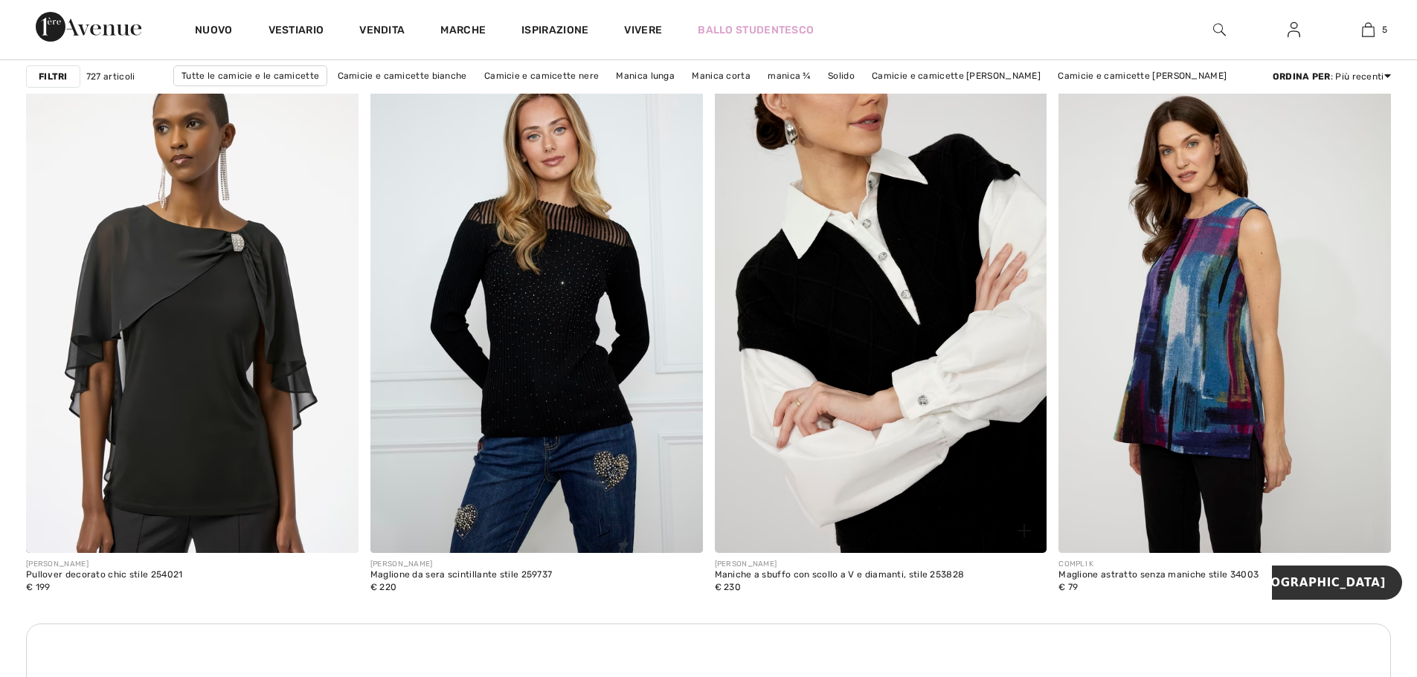
click at [860, 281] on img at bounding box center [881, 304] width 332 height 498
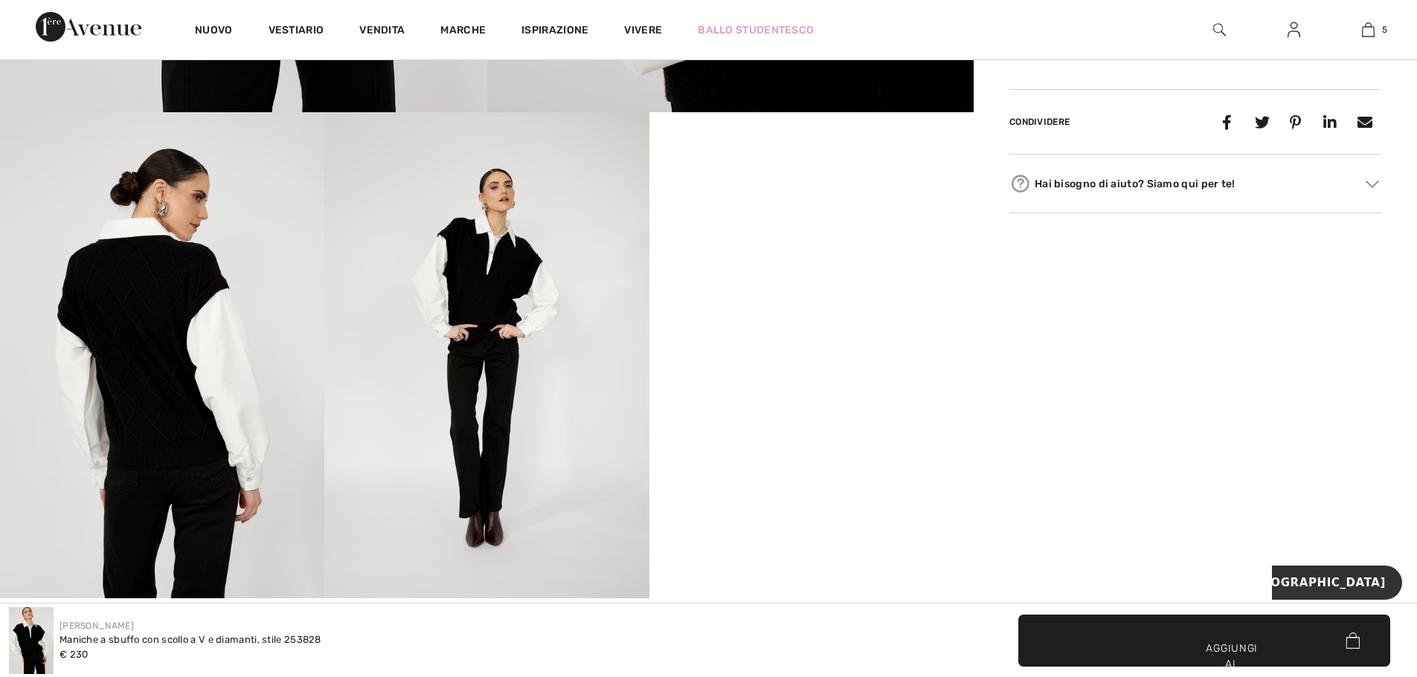
scroll to position [669, 0]
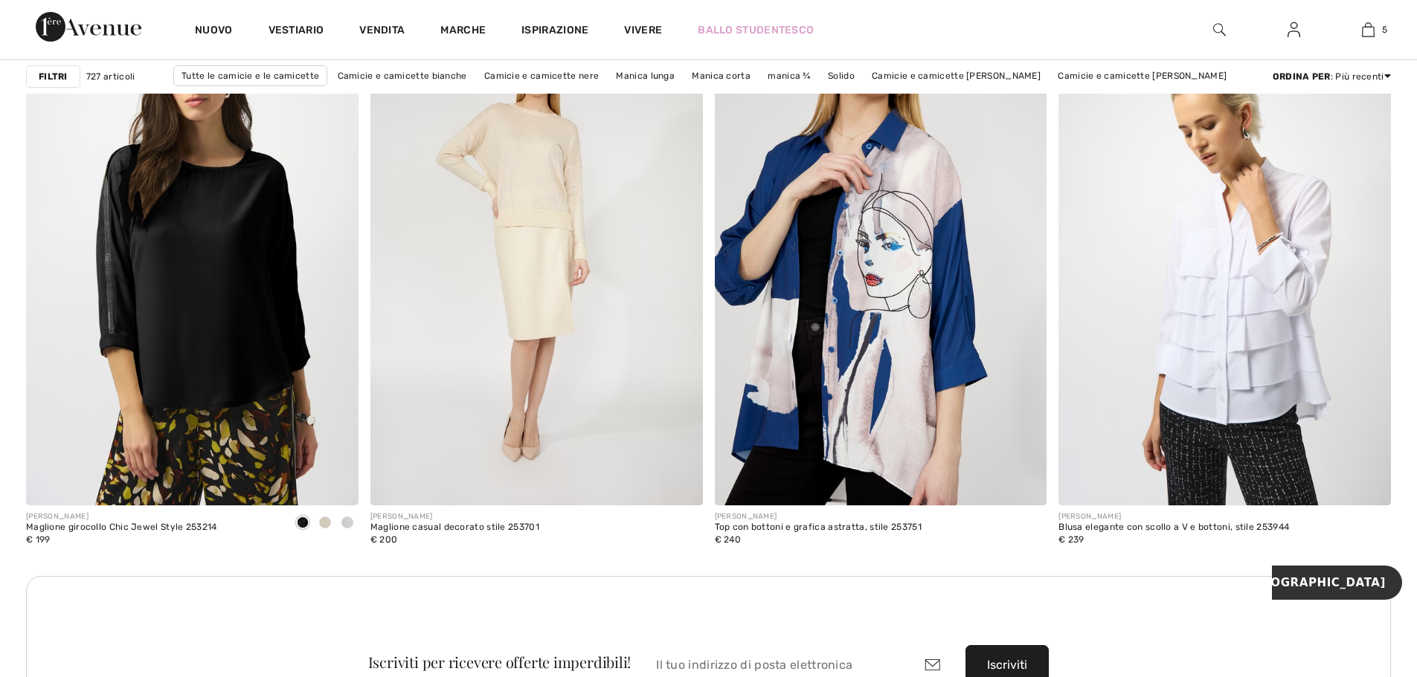
scroll to position [6360, 0]
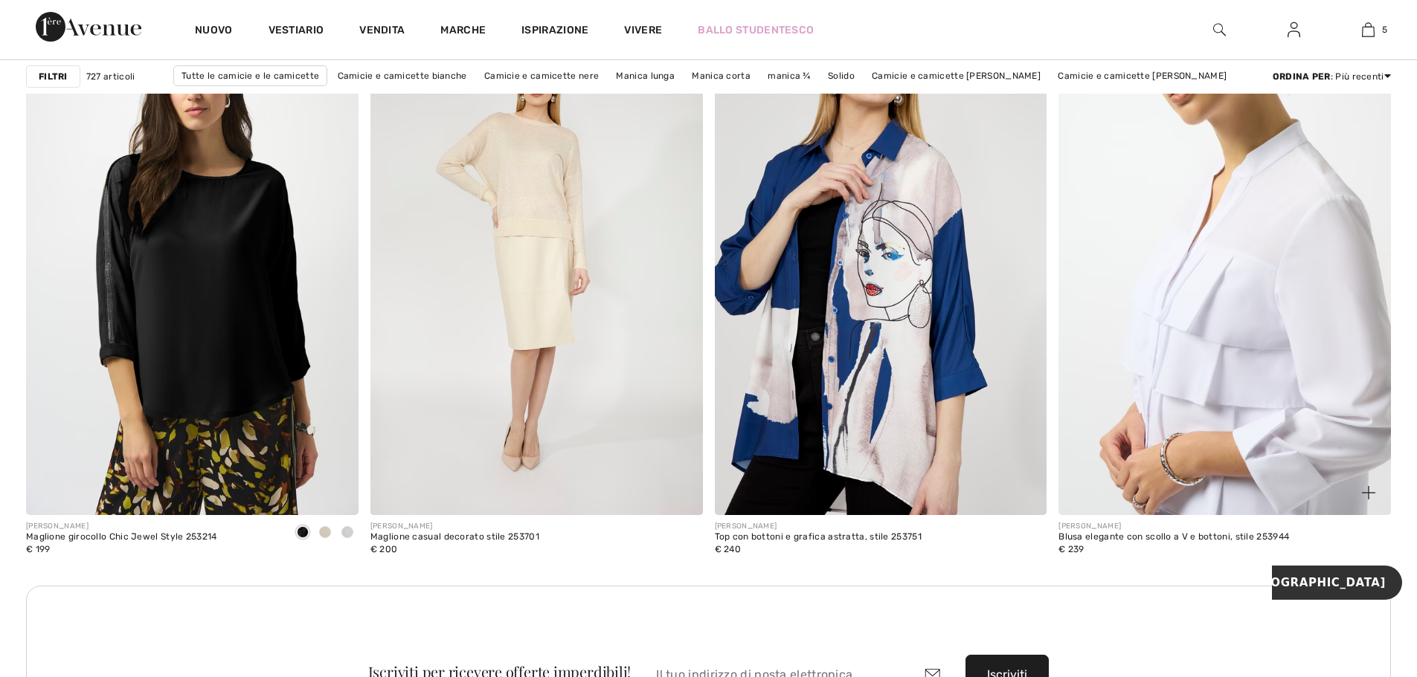
click at [1151, 312] on img at bounding box center [1224, 266] width 332 height 498
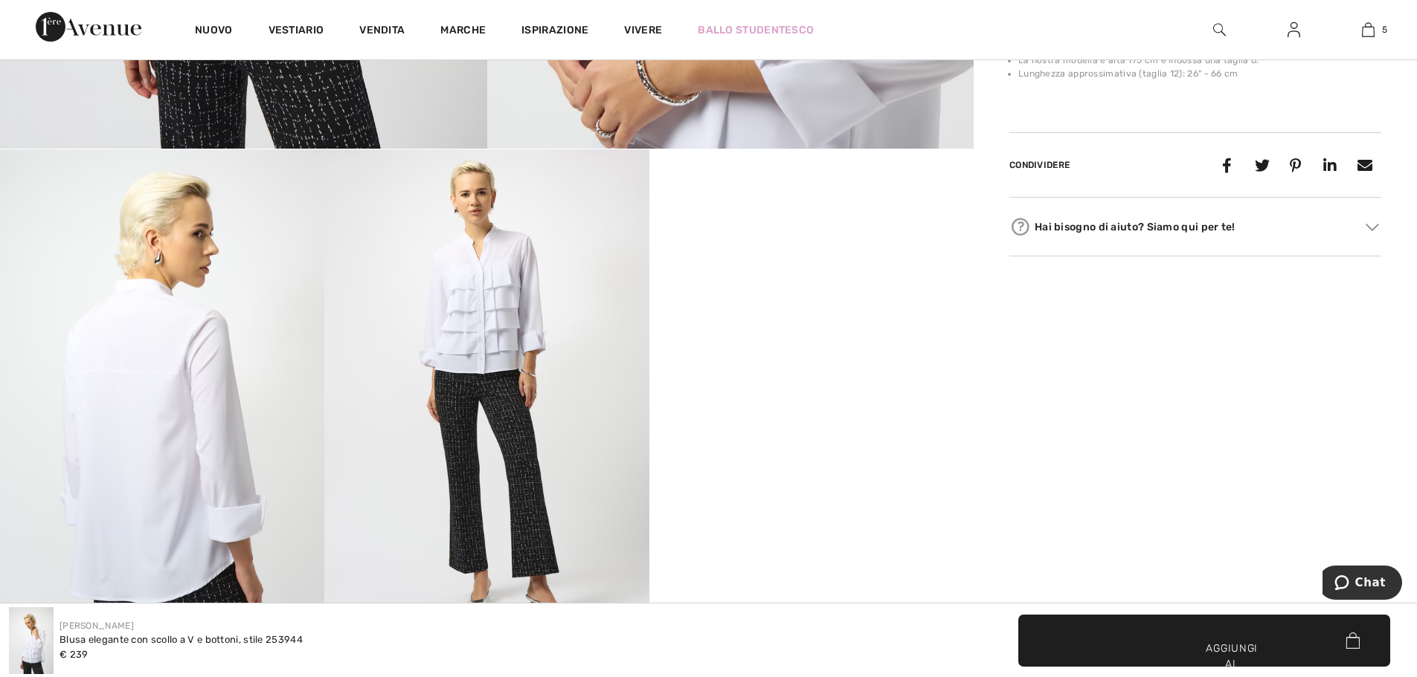
scroll to position [744, 0]
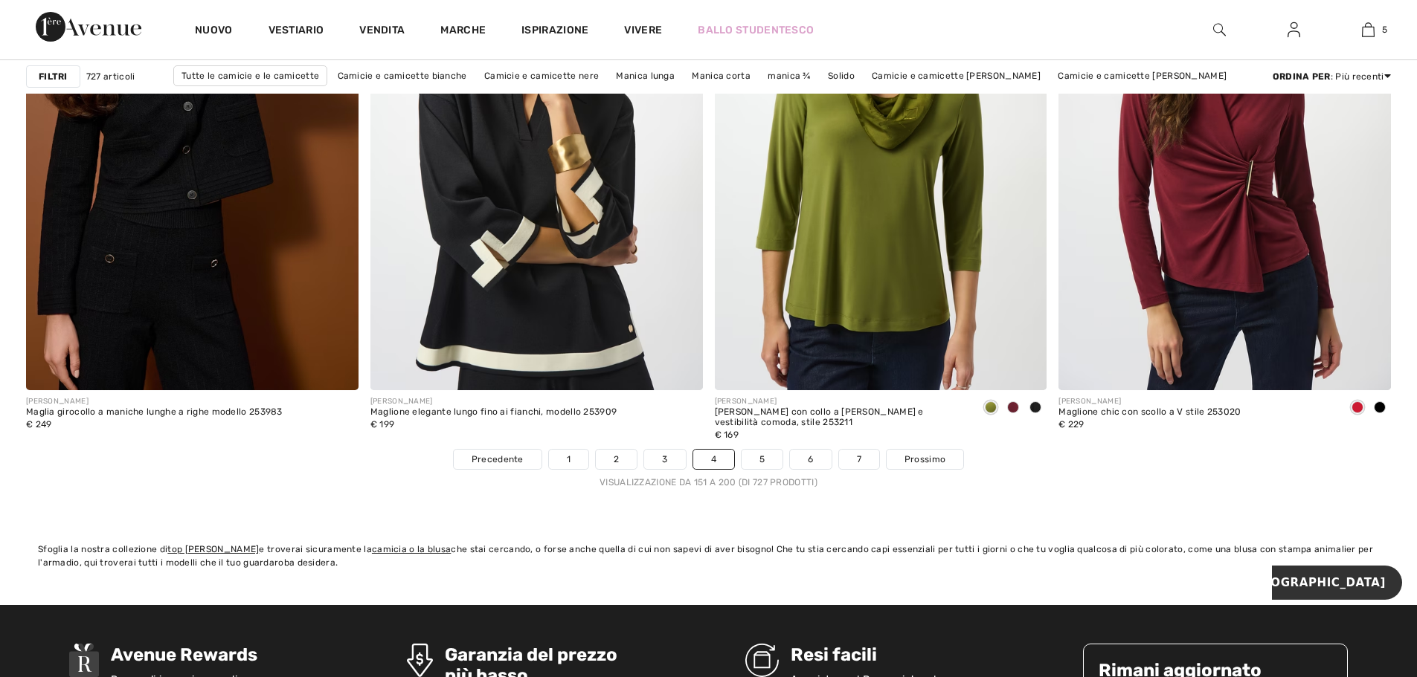
scroll to position [8591, 0]
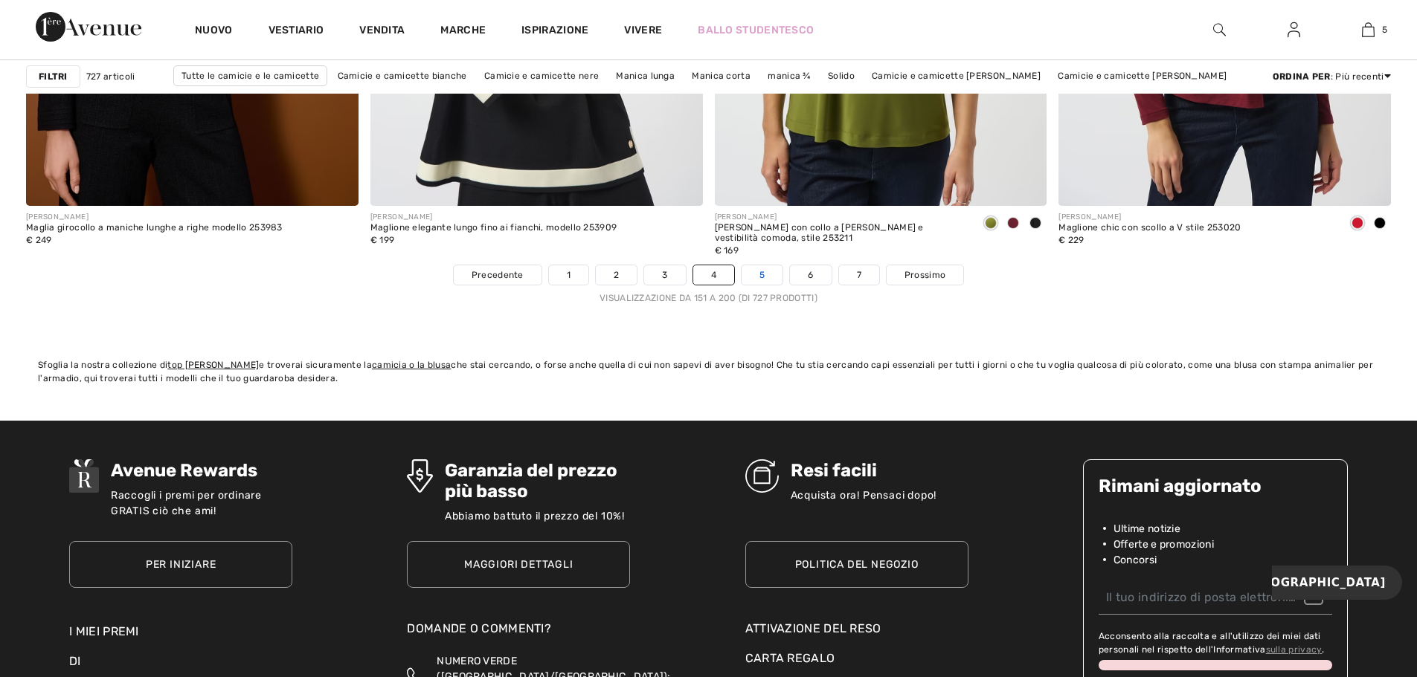
click at [776, 270] on link "5" at bounding box center [761, 274] width 41 height 19
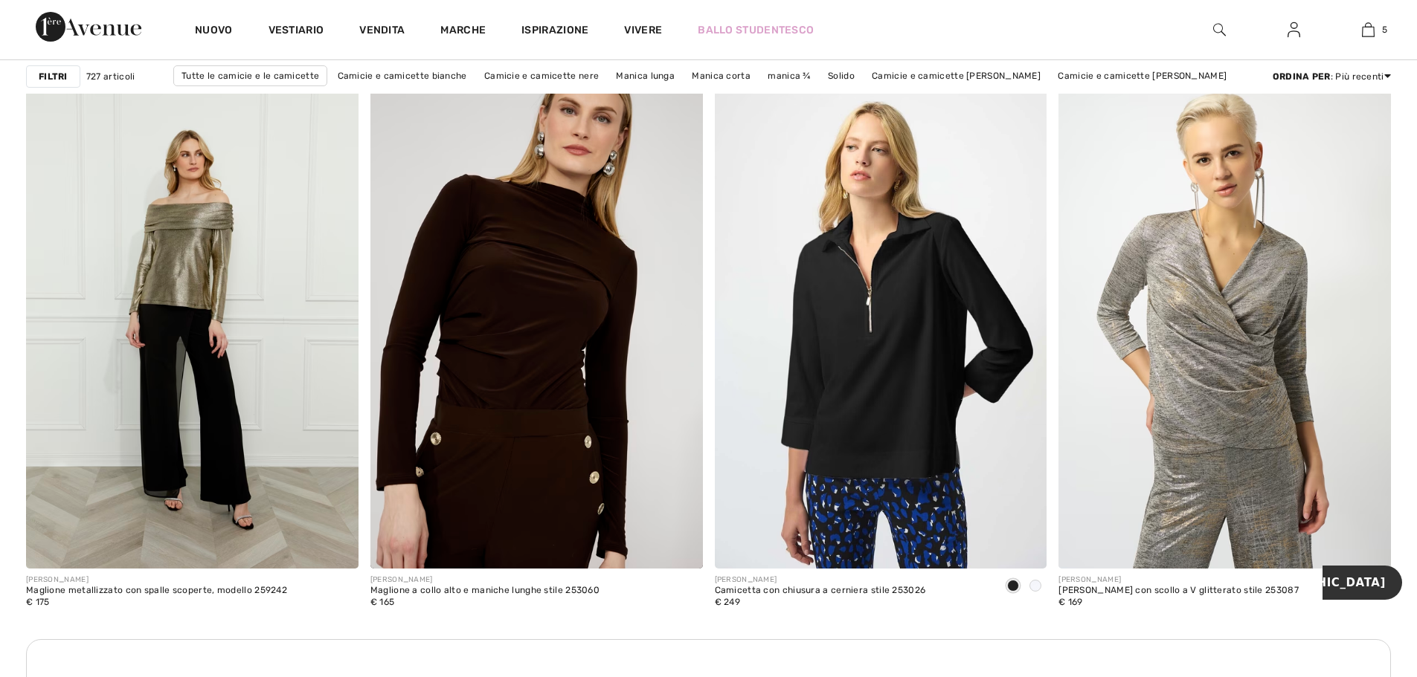
scroll to position [1859, 0]
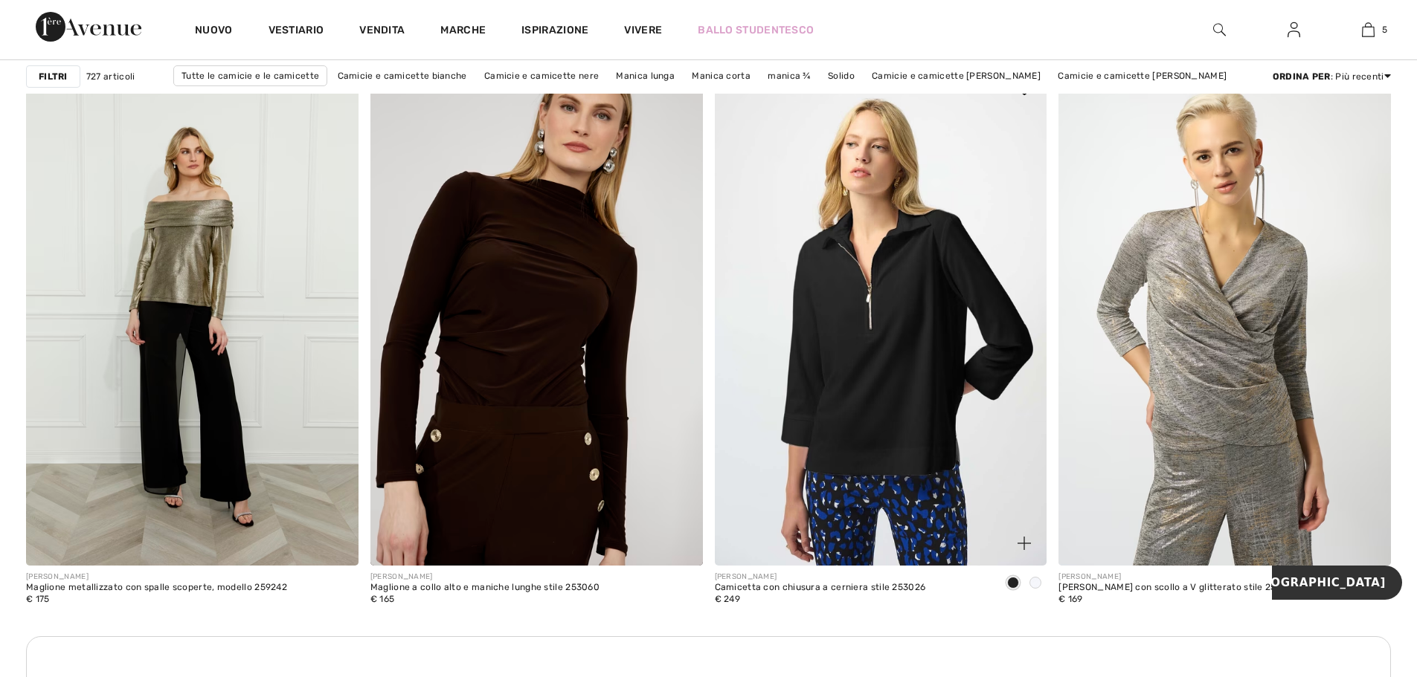
click at [1038, 579] on span at bounding box center [1035, 583] width 12 height 12
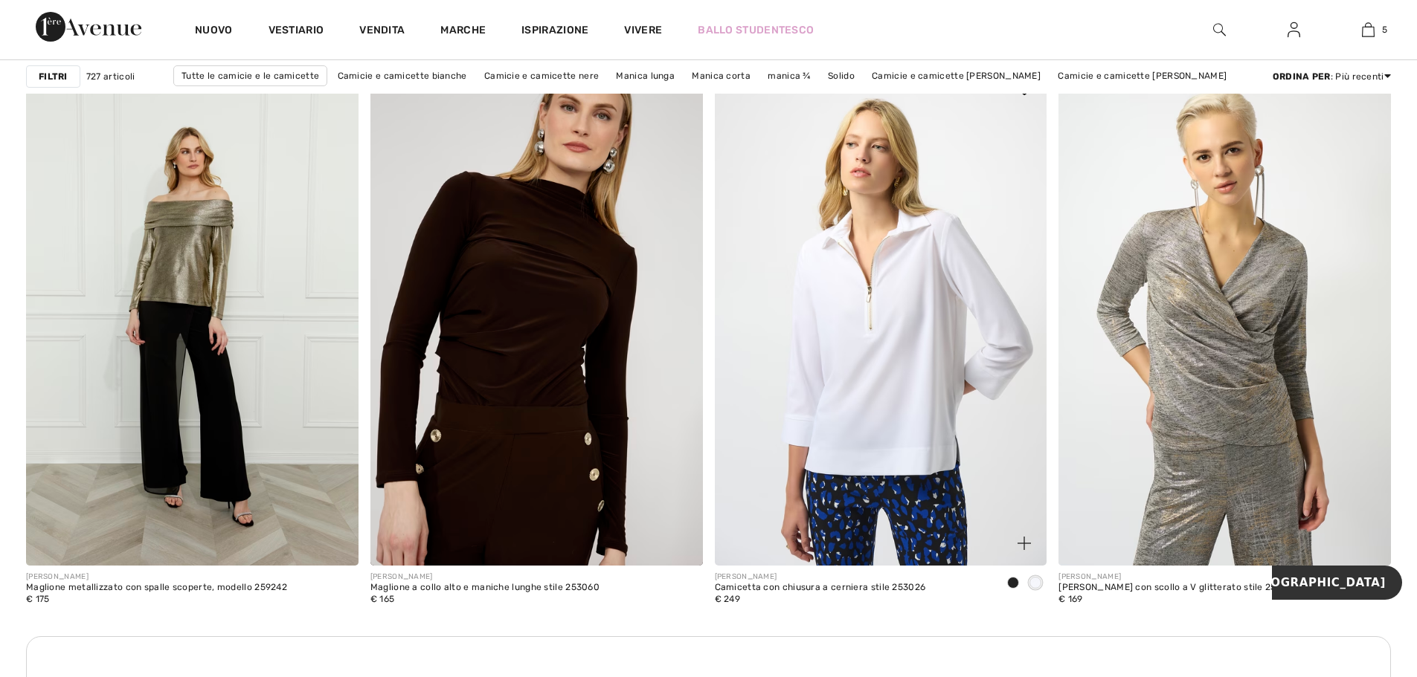
click at [882, 393] on img at bounding box center [881, 316] width 332 height 498
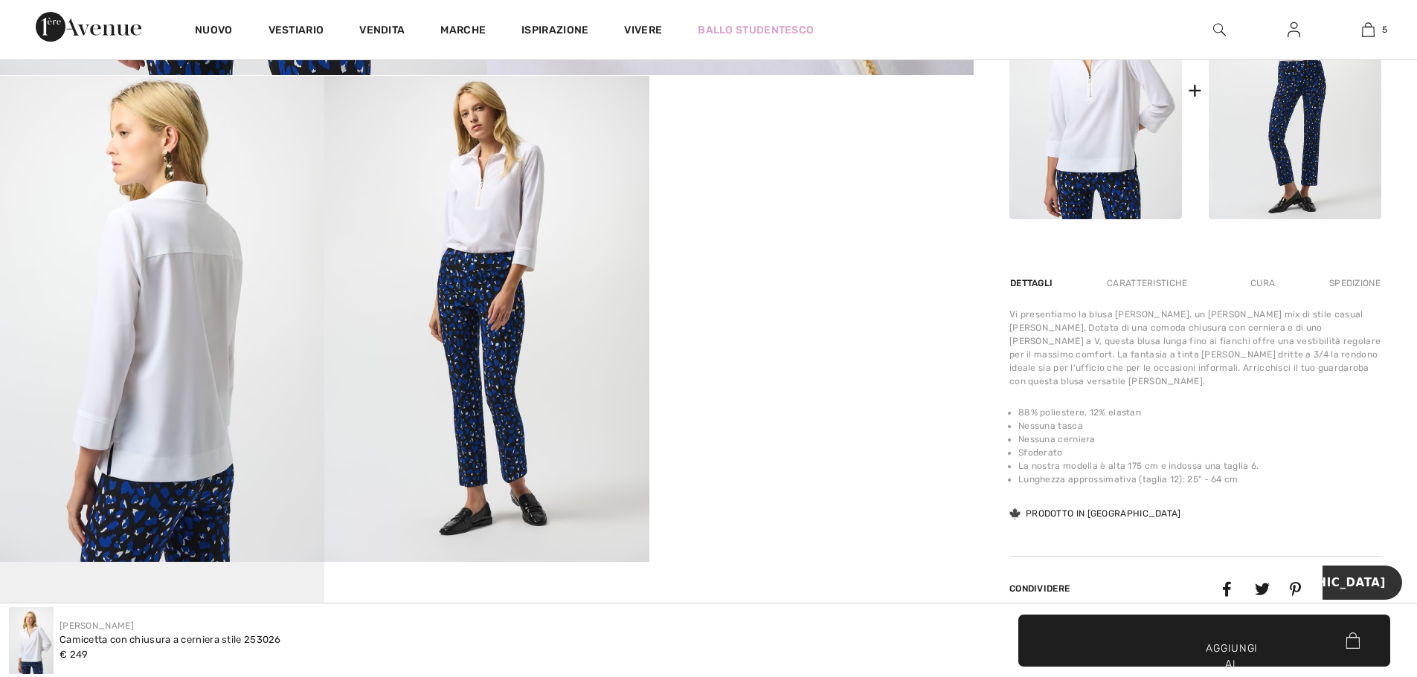
scroll to position [744, 0]
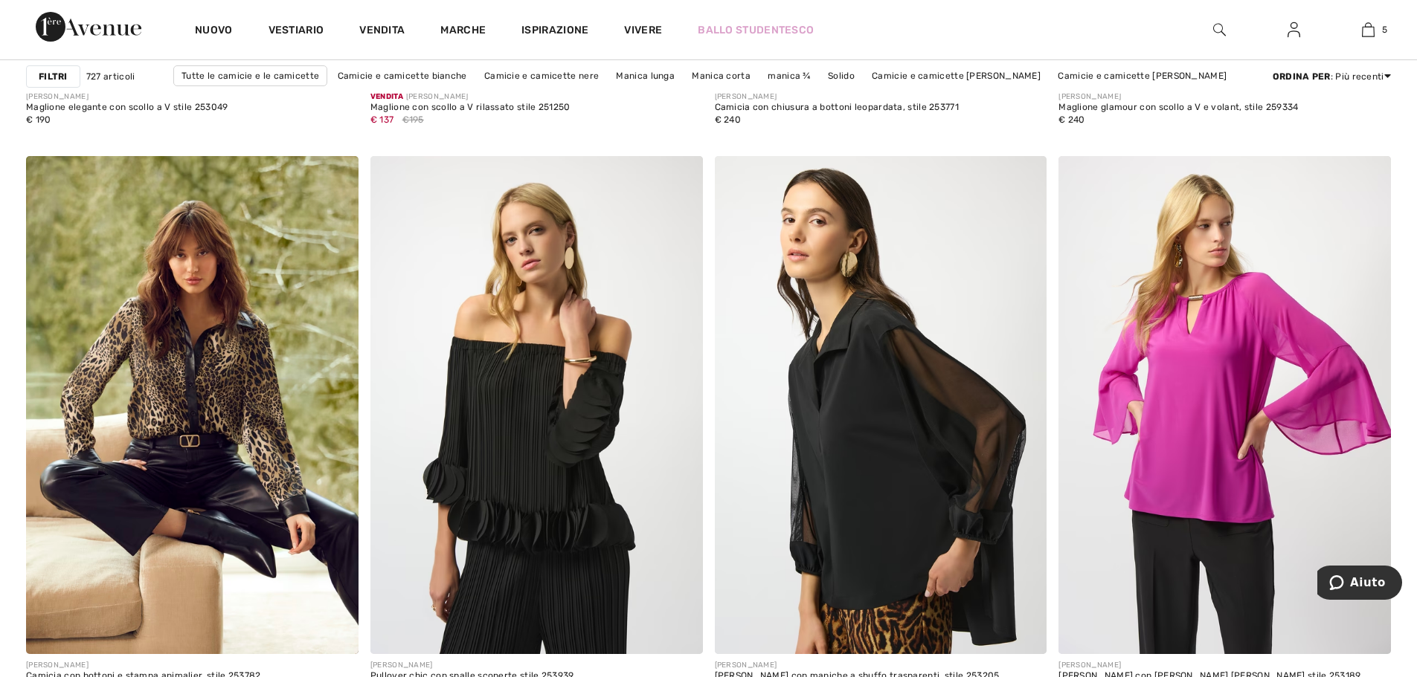
scroll to position [3123, 0]
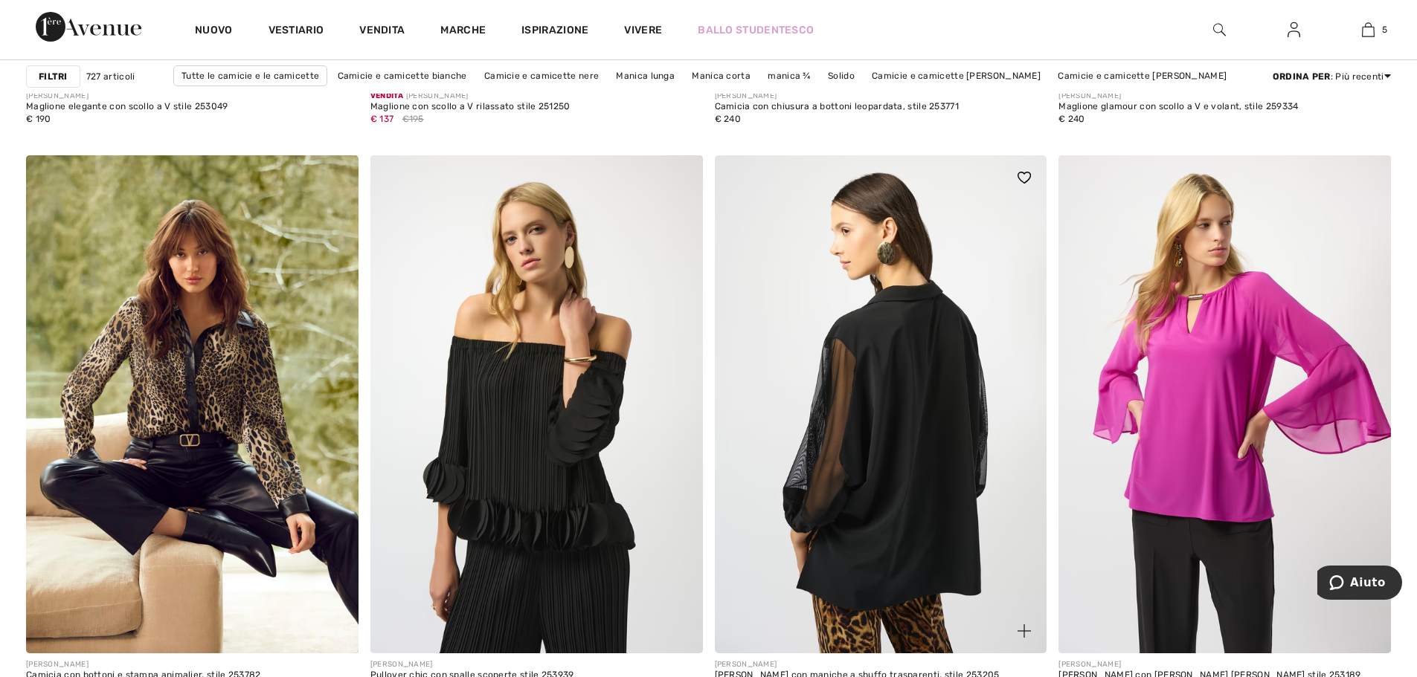
click at [908, 357] on img at bounding box center [881, 404] width 332 height 498
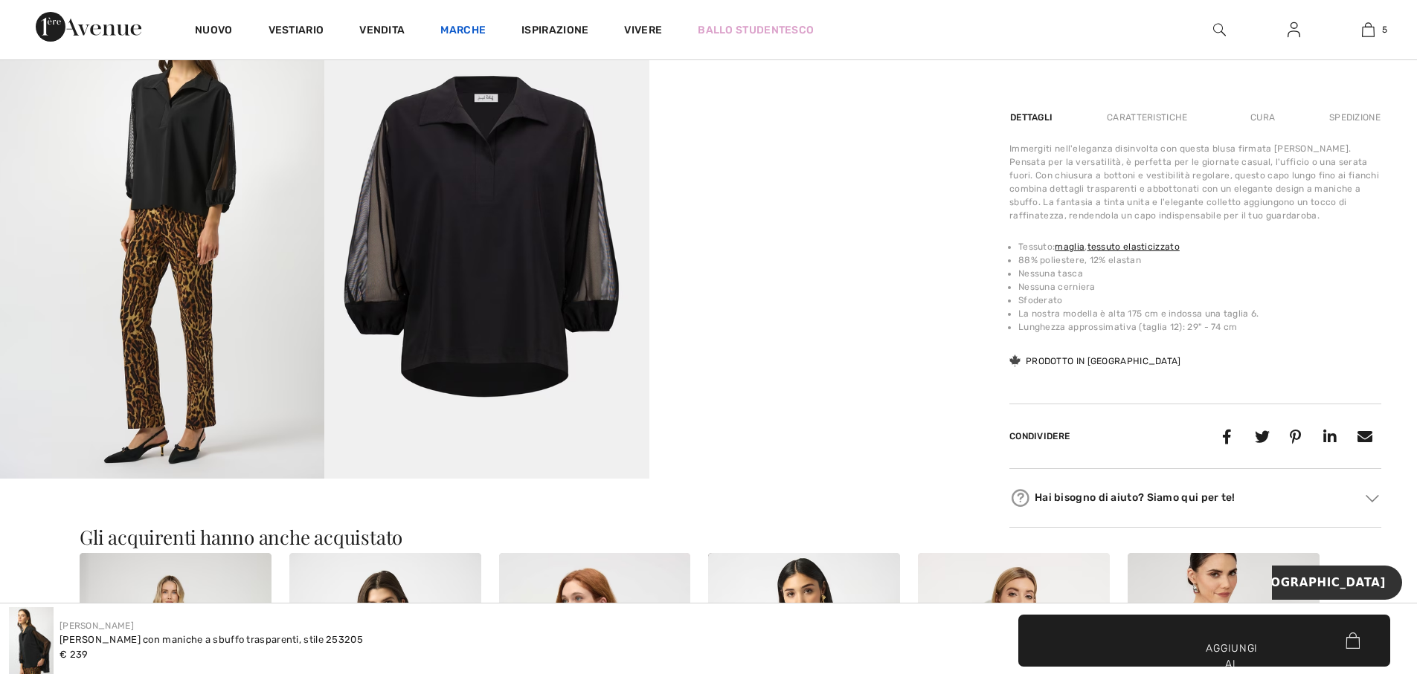
scroll to position [818, 0]
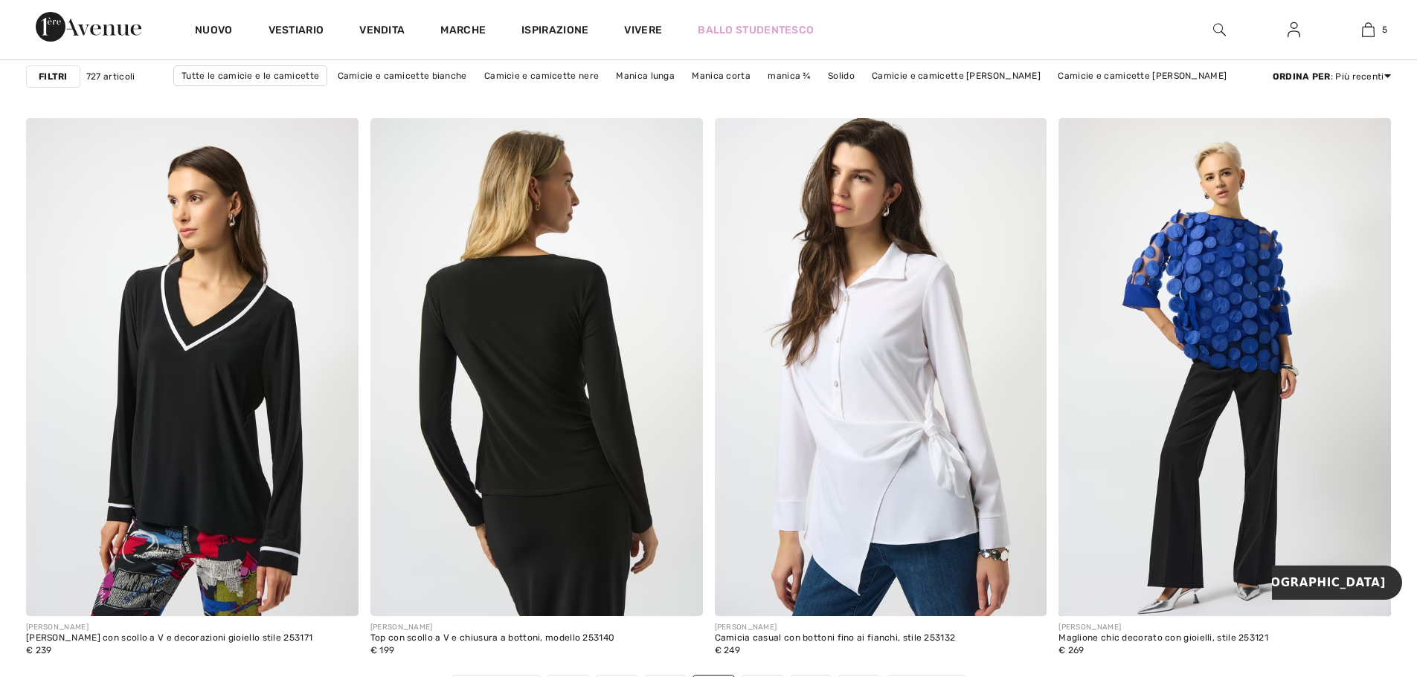
scroll to position [8219, 0]
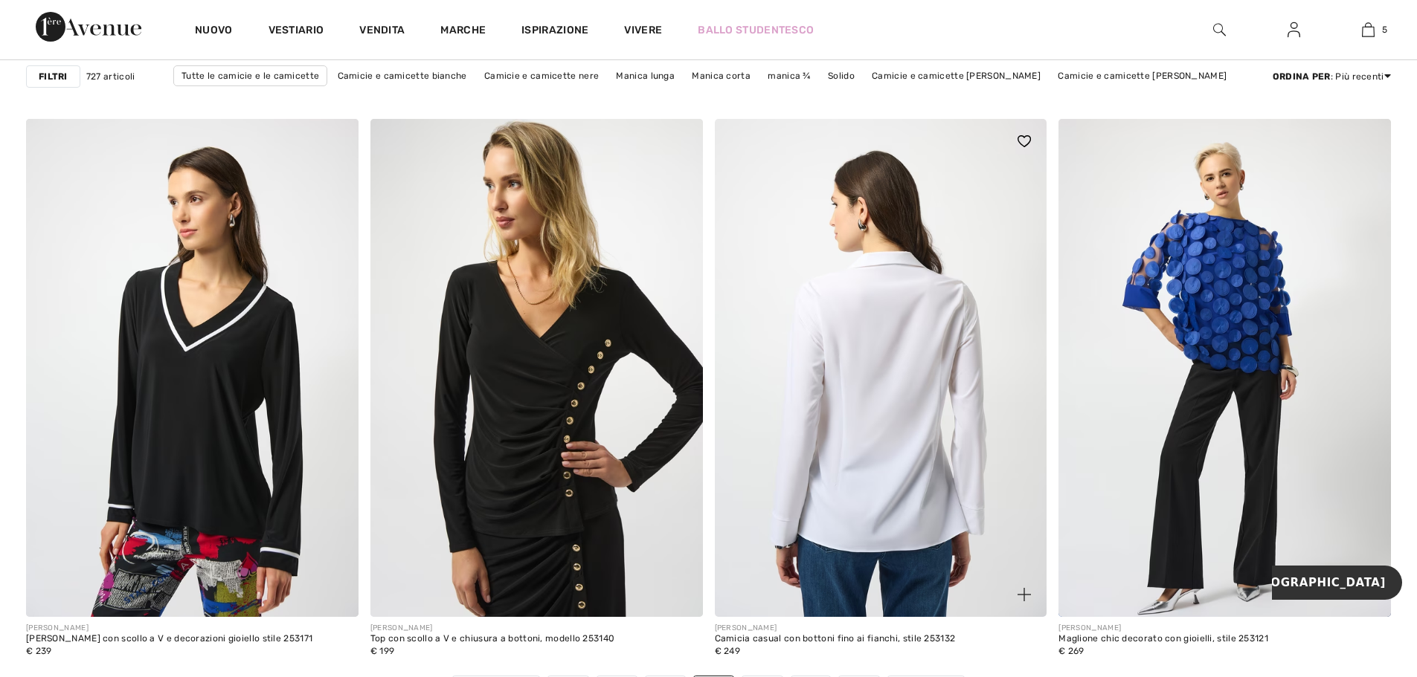
click at [810, 352] on img at bounding box center [881, 368] width 332 height 498
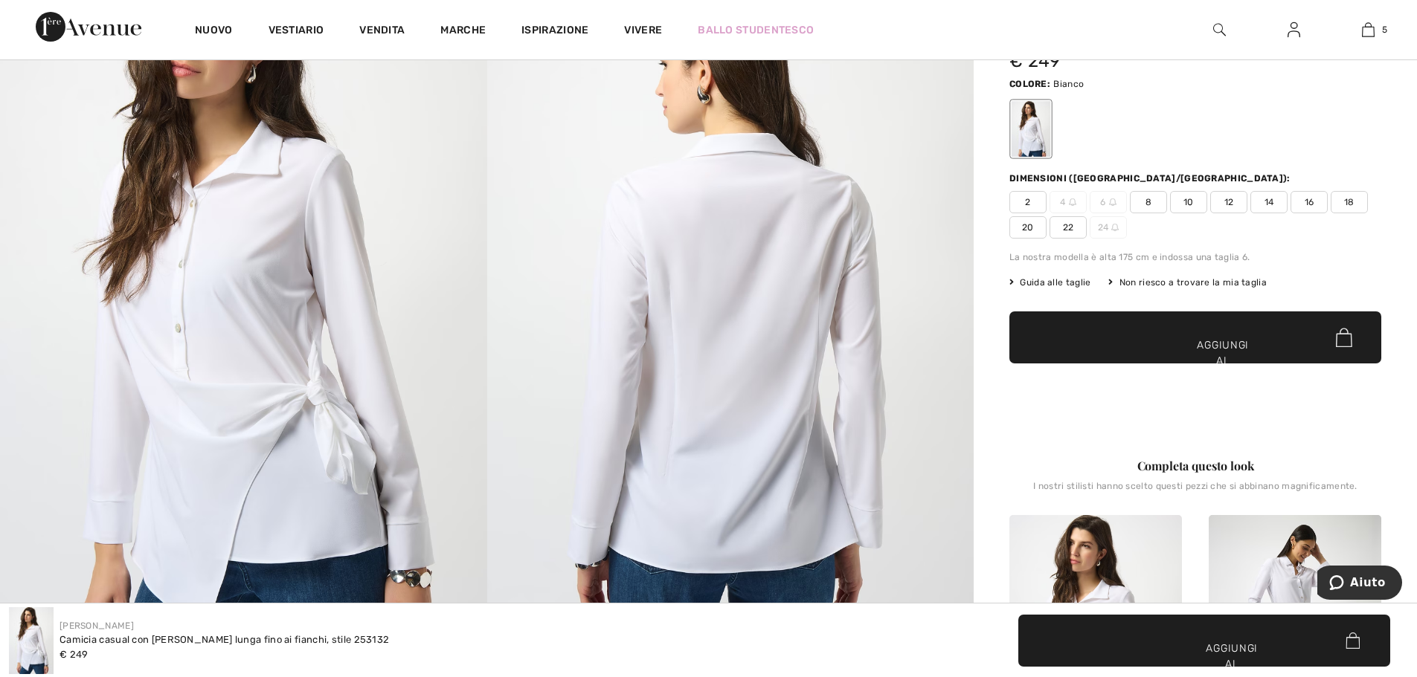
scroll to position [149, 0]
click at [1234, 192] on span "12" at bounding box center [1228, 203] width 37 height 22
click at [1194, 316] on span "✔ Aggiunto al carrello Aggiungi al carrello" at bounding box center [1195, 338] width 372 height 52
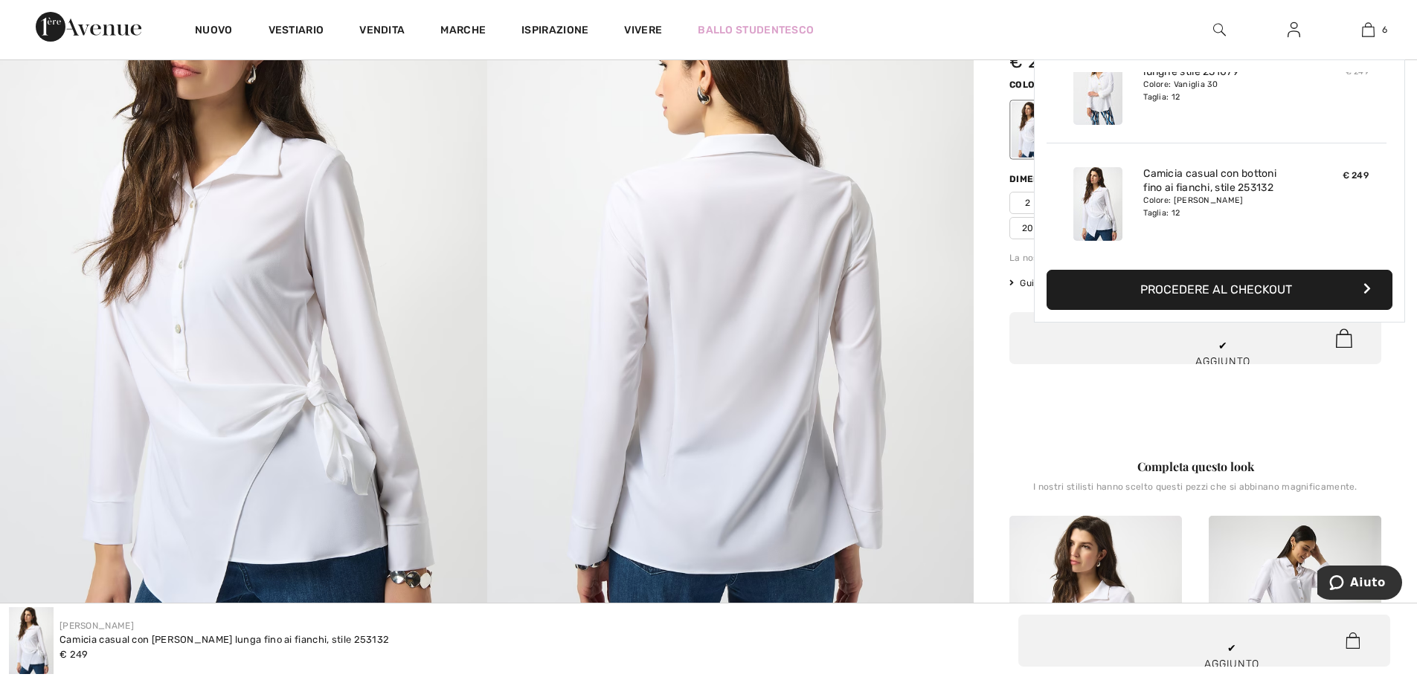
scroll to position [510, 0]
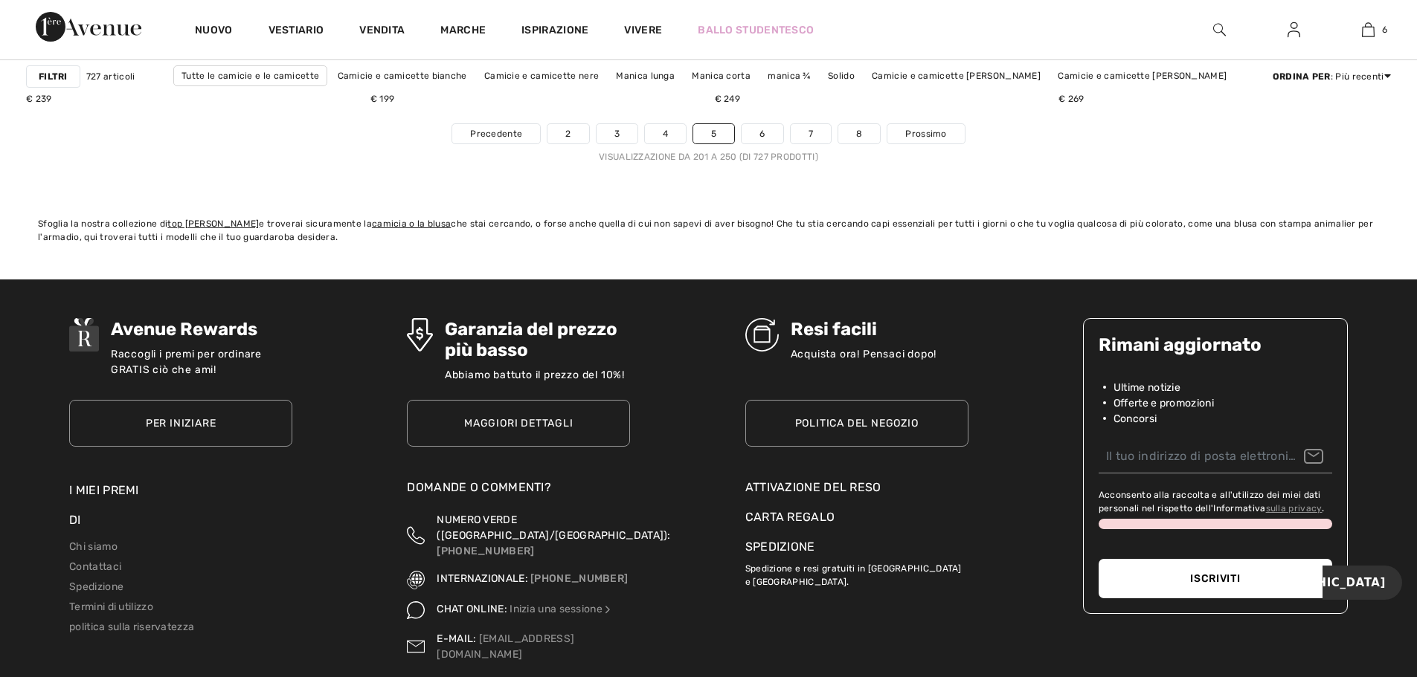
scroll to position [8739, 0]
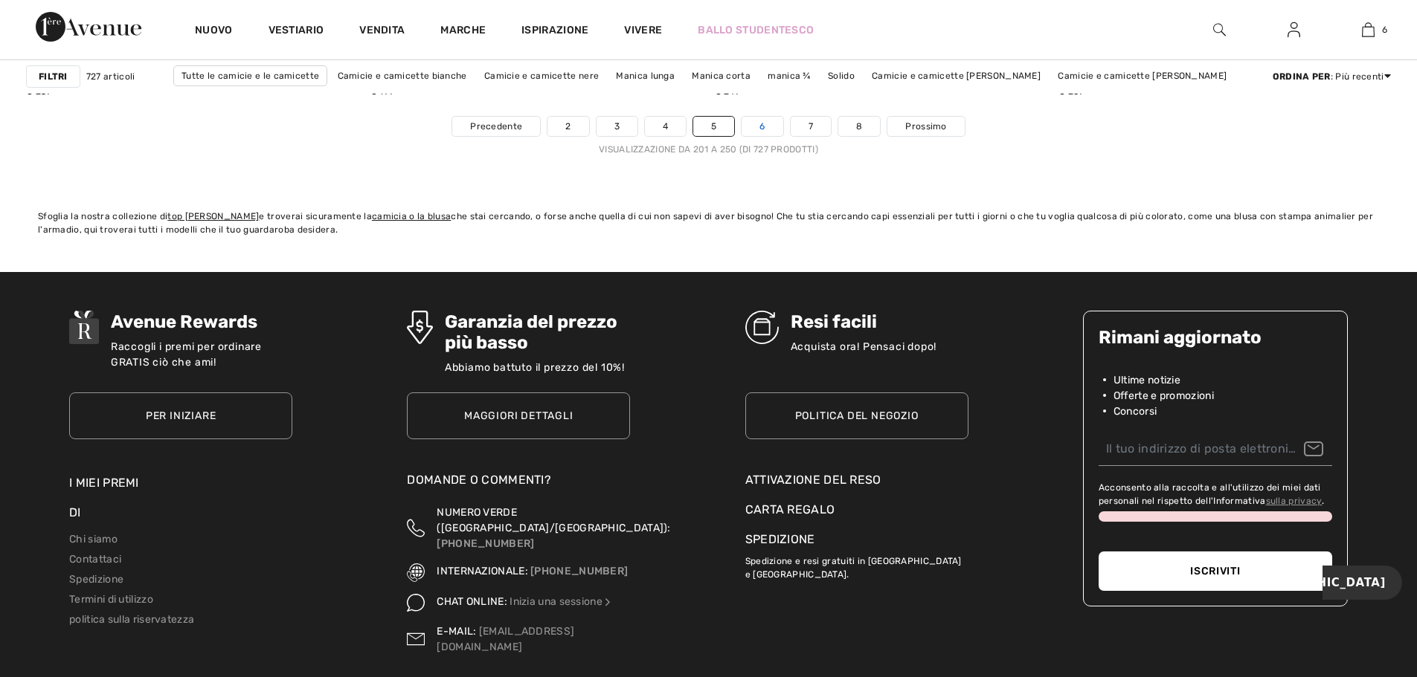
click at [753, 125] on link "6" at bounding box center [761, 126] width 41 height 19
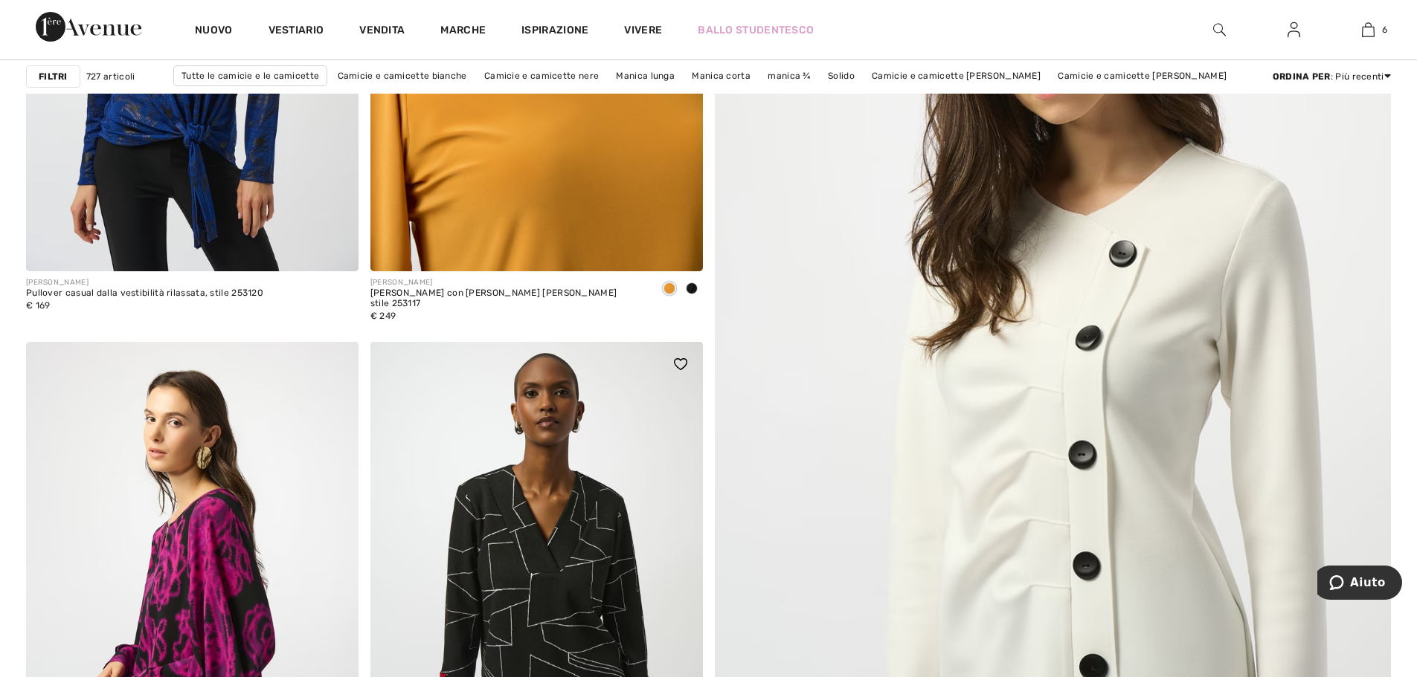
scroll to position [669, 0]
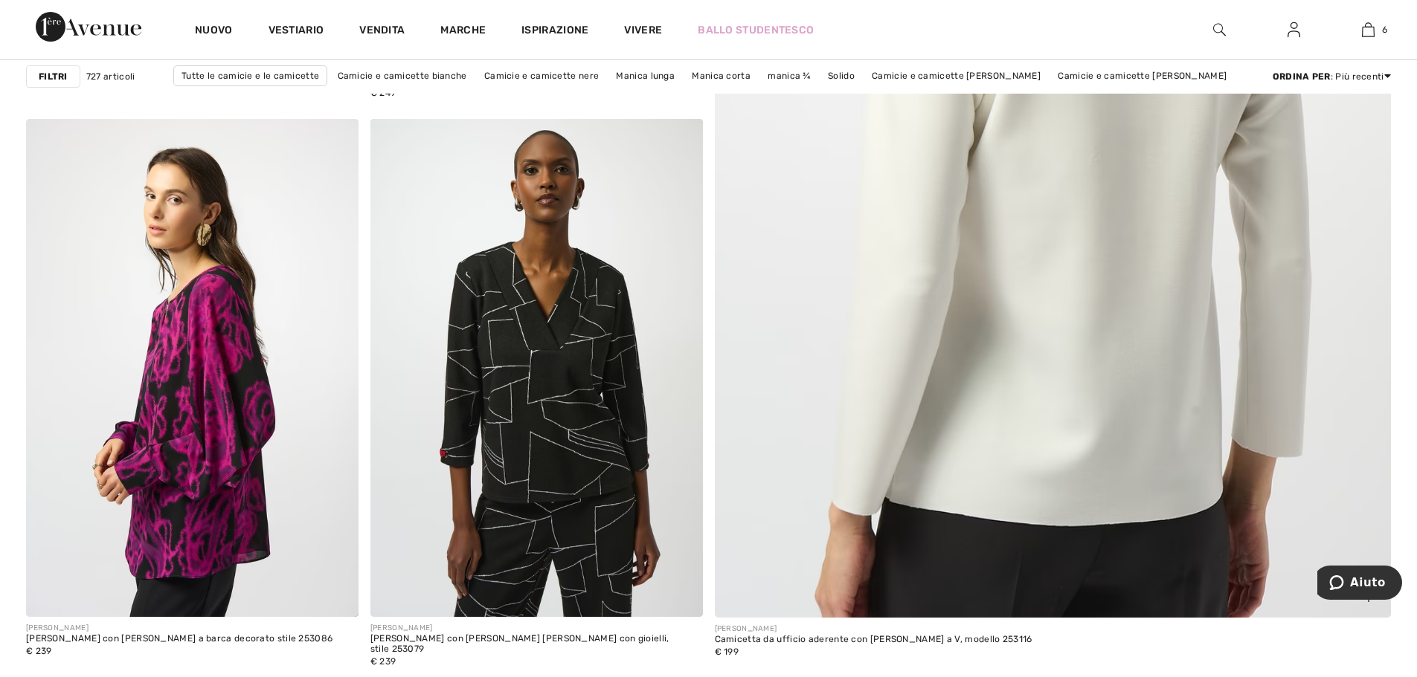
click at [1225, 143] on img at bounding box center [1052, 158] width 811 height 1217
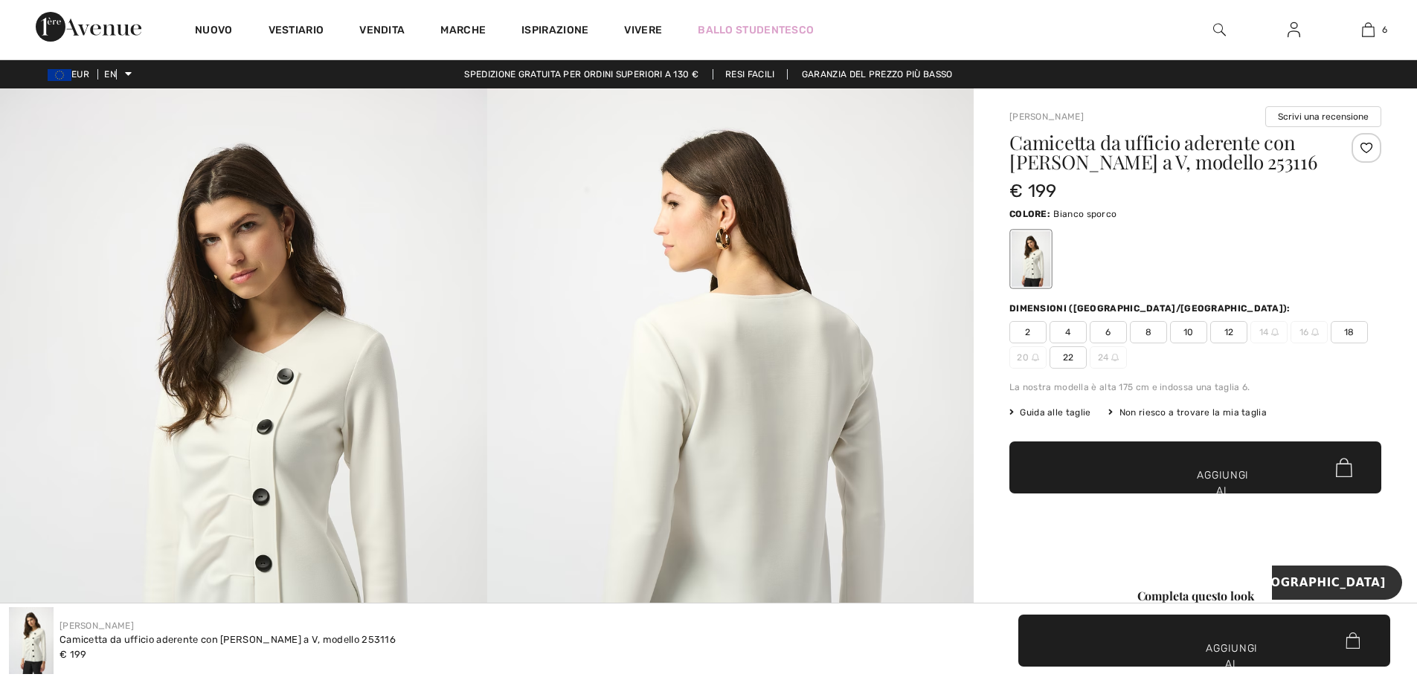
click at [1231, 333] on font "12" at bounding box center [1229, 332] width 10 height 10
click at [1231, 464] on span "✔ Aggiunto al carrello Aggiungi al carrello" at bounding box center [1195, 468] width 372 height 52
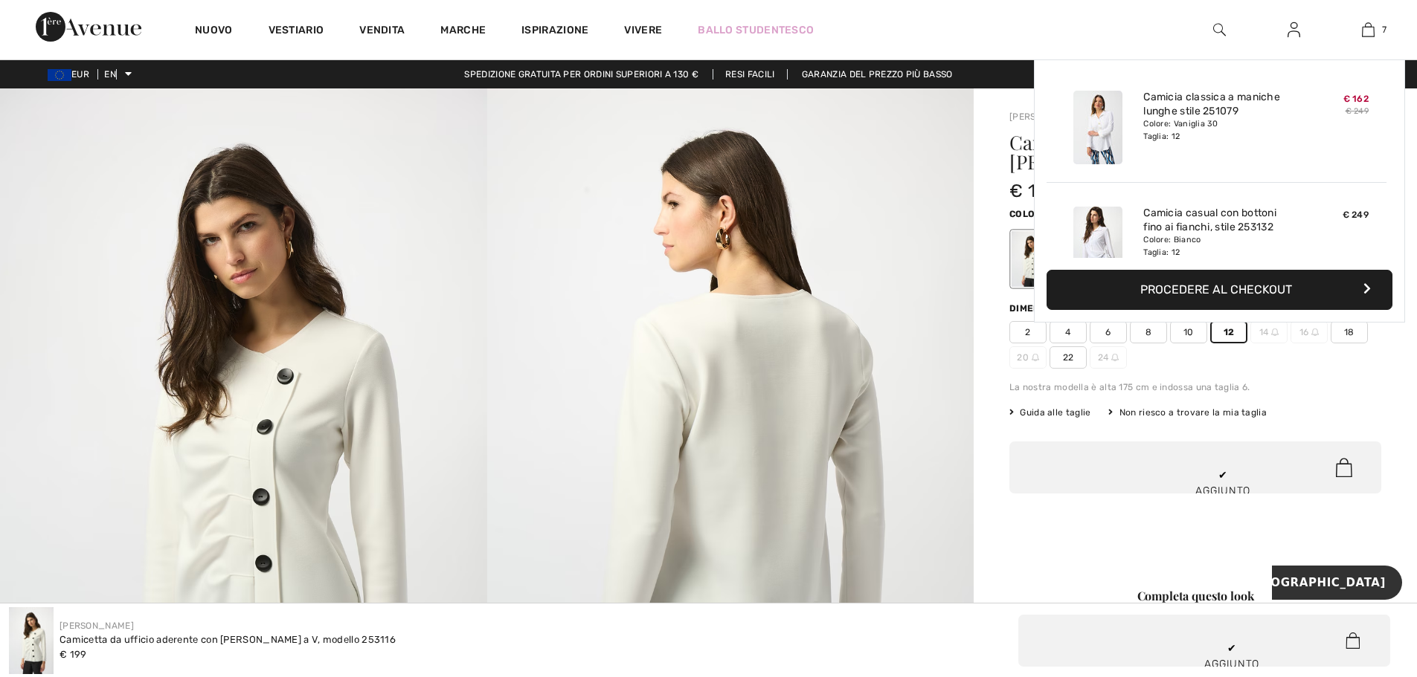
scroll to position [626, 0]
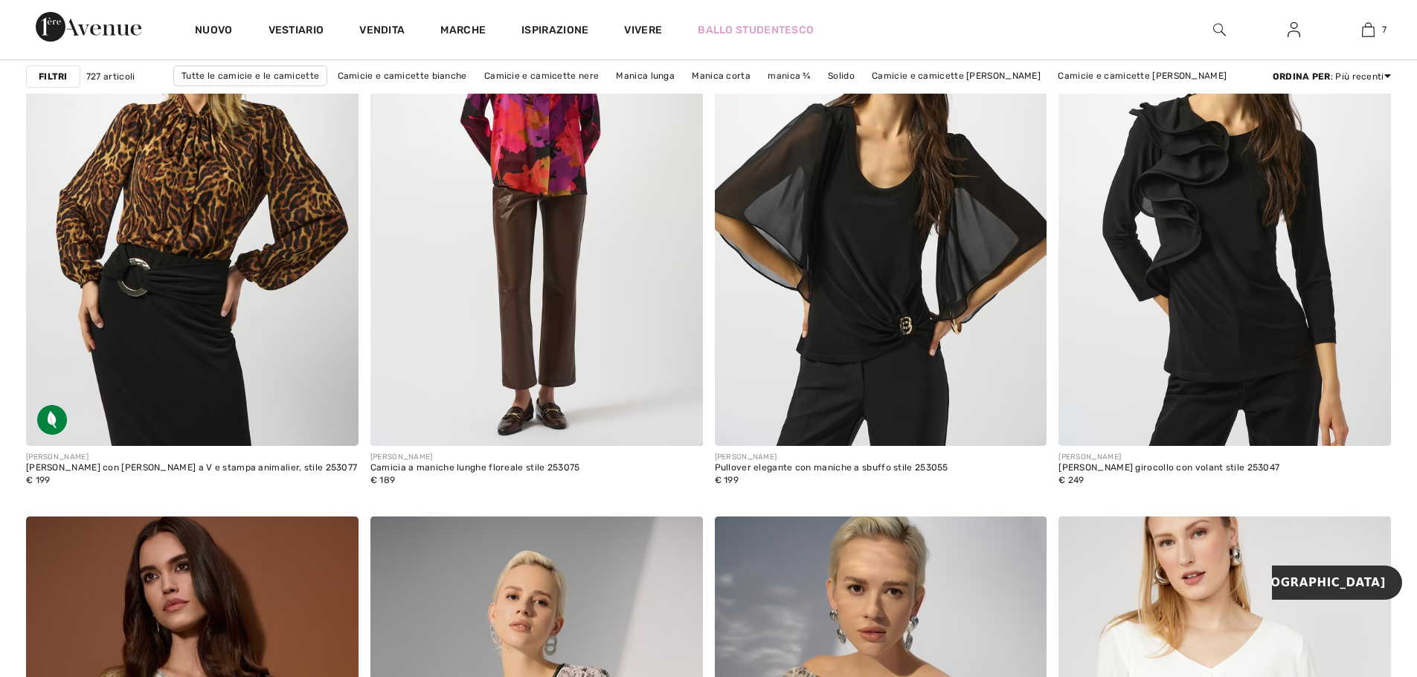
scroll to position [1413, 0]
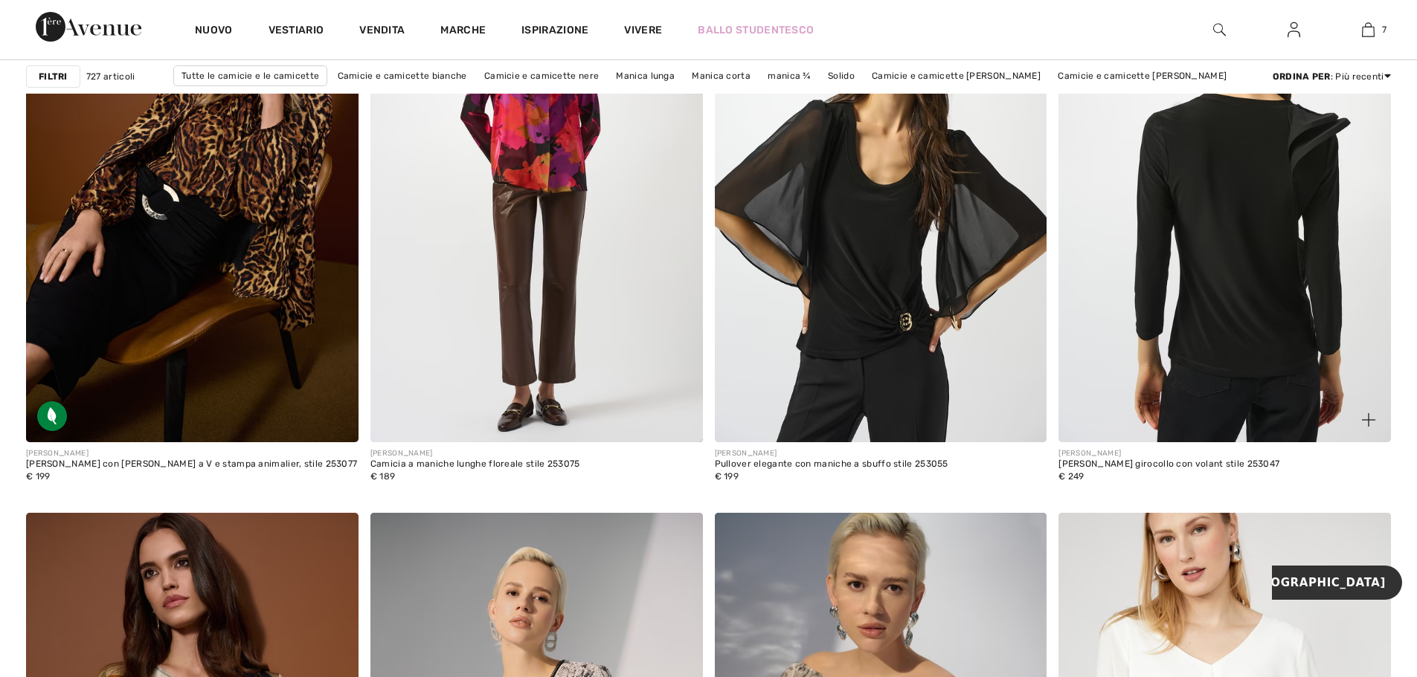
click at [1202, 196] on img at bounding box center [1224, 193] width 332 height 498
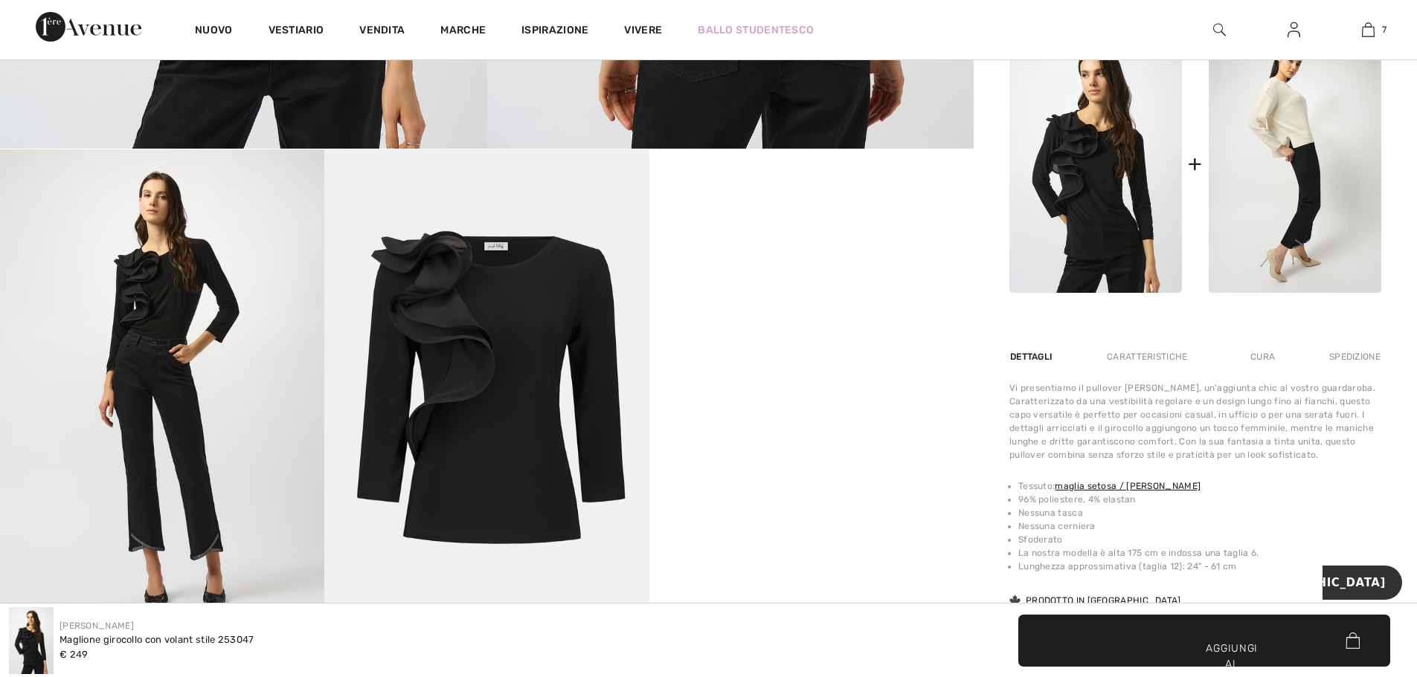
scroll to position [595, 0]
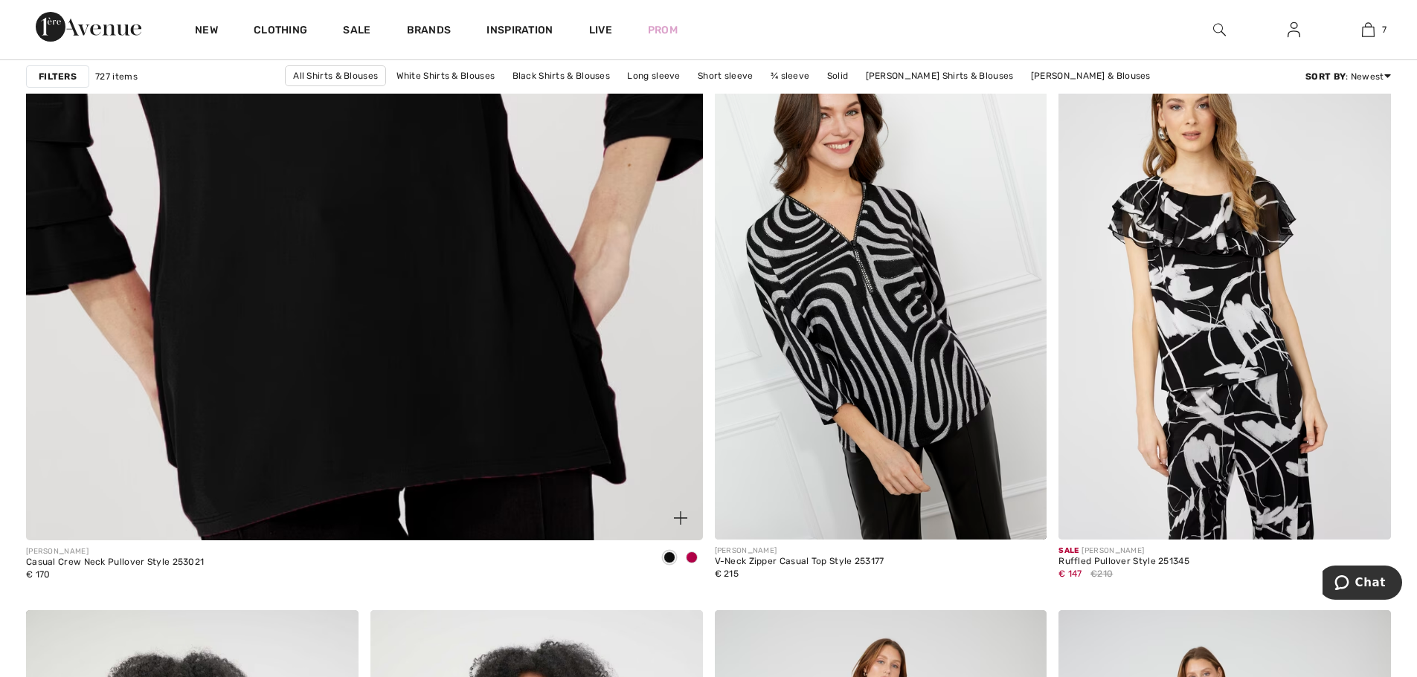
scroll to position [5354, 0]
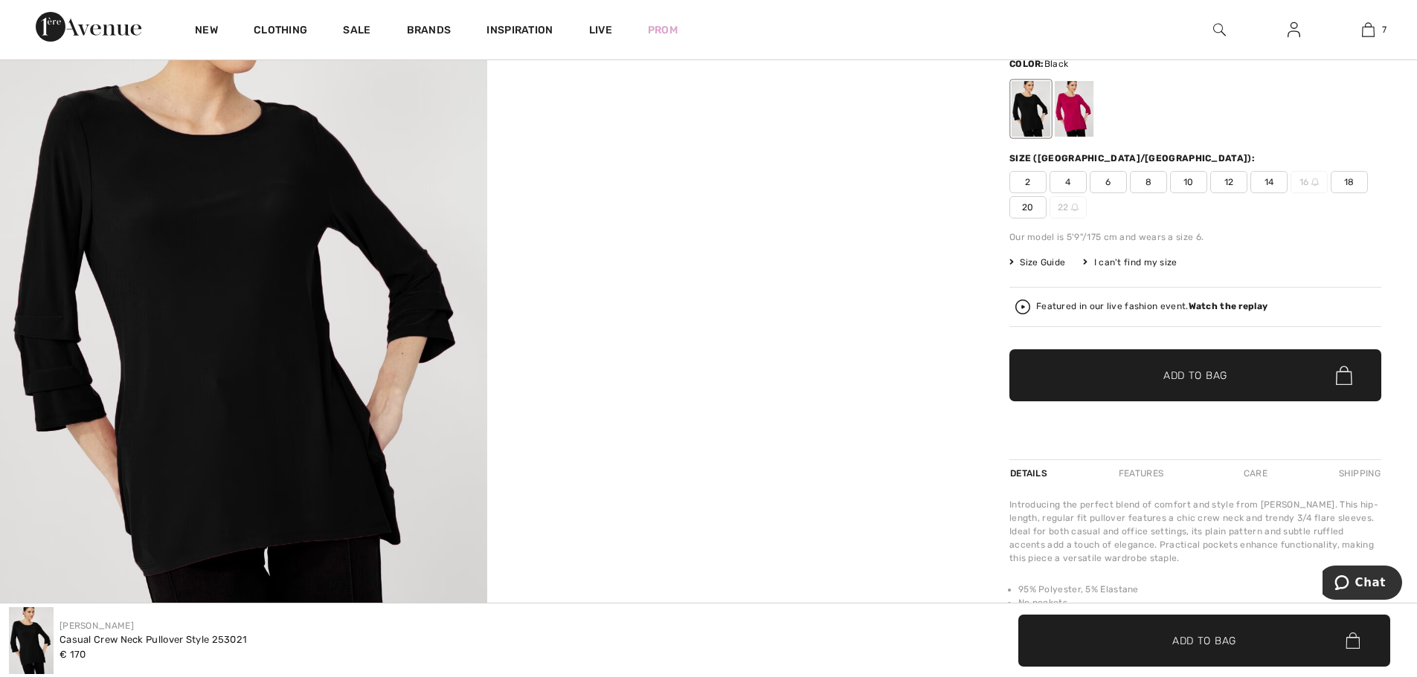
scroll to position [149, 0]
